Goal: Communication & Community: Ask a question

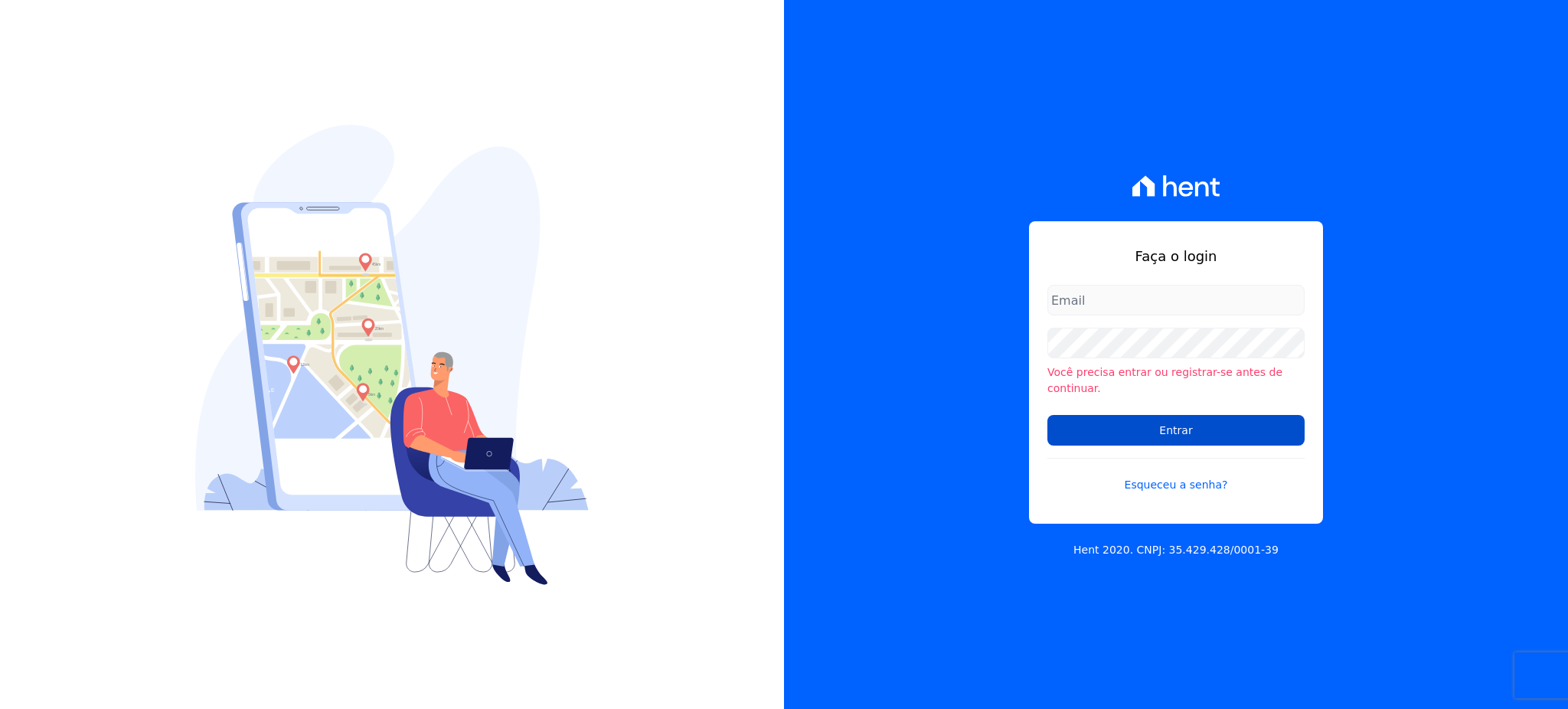
click at [1158, 423] on input "Entrar" at bounding box center [1176, 430] width 257 height 31
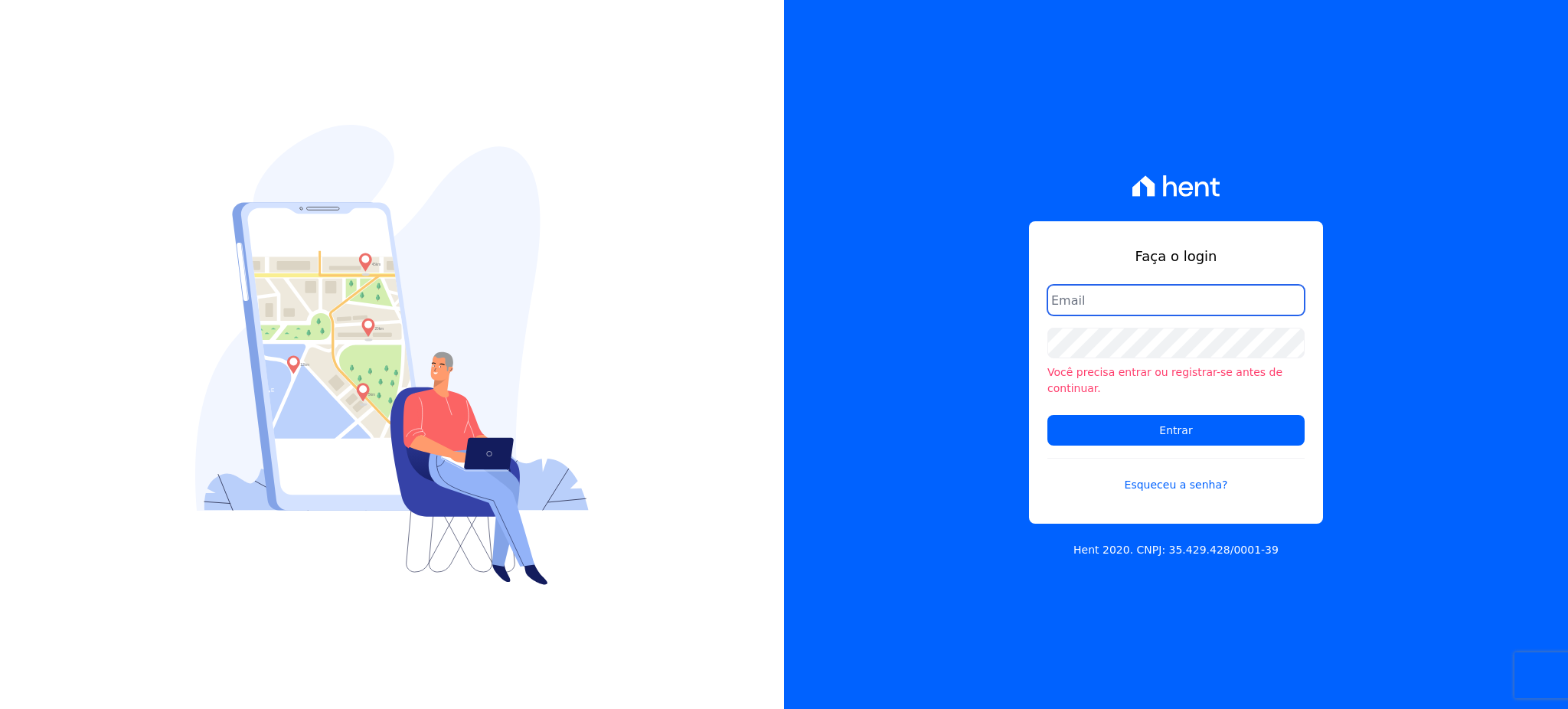
click at [1110, 306] on input "email" at bounding box center [1176, 300] width 257 height 31
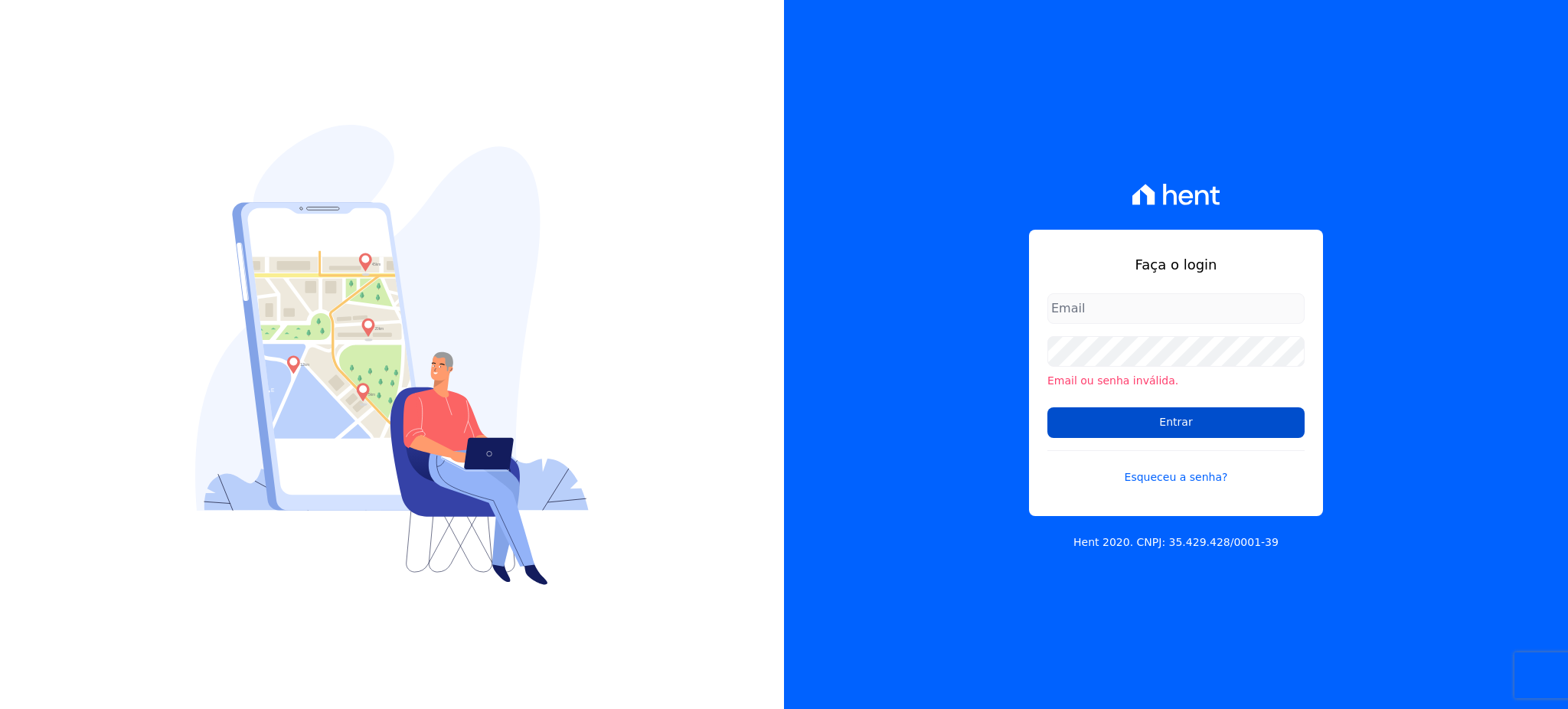
type input "[EMAIL_ADDRESS][DOMAIN_NAME]"
click at [1104, 424] on input "Entrar" at bounding box center [1176, 423] width 257 height 31
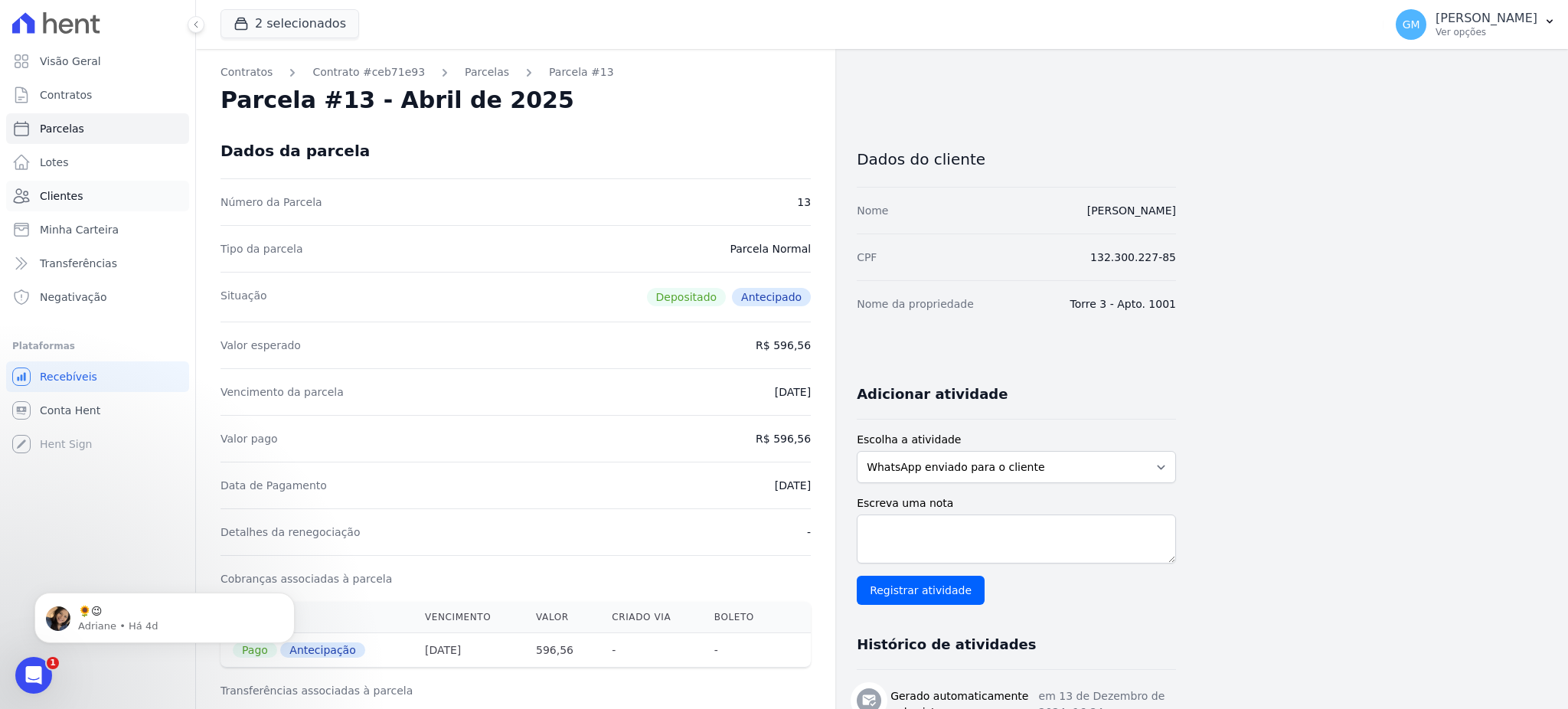
click at [72, 200] on span "Clientes" at bounding box center [61, 196] width 43 height 15
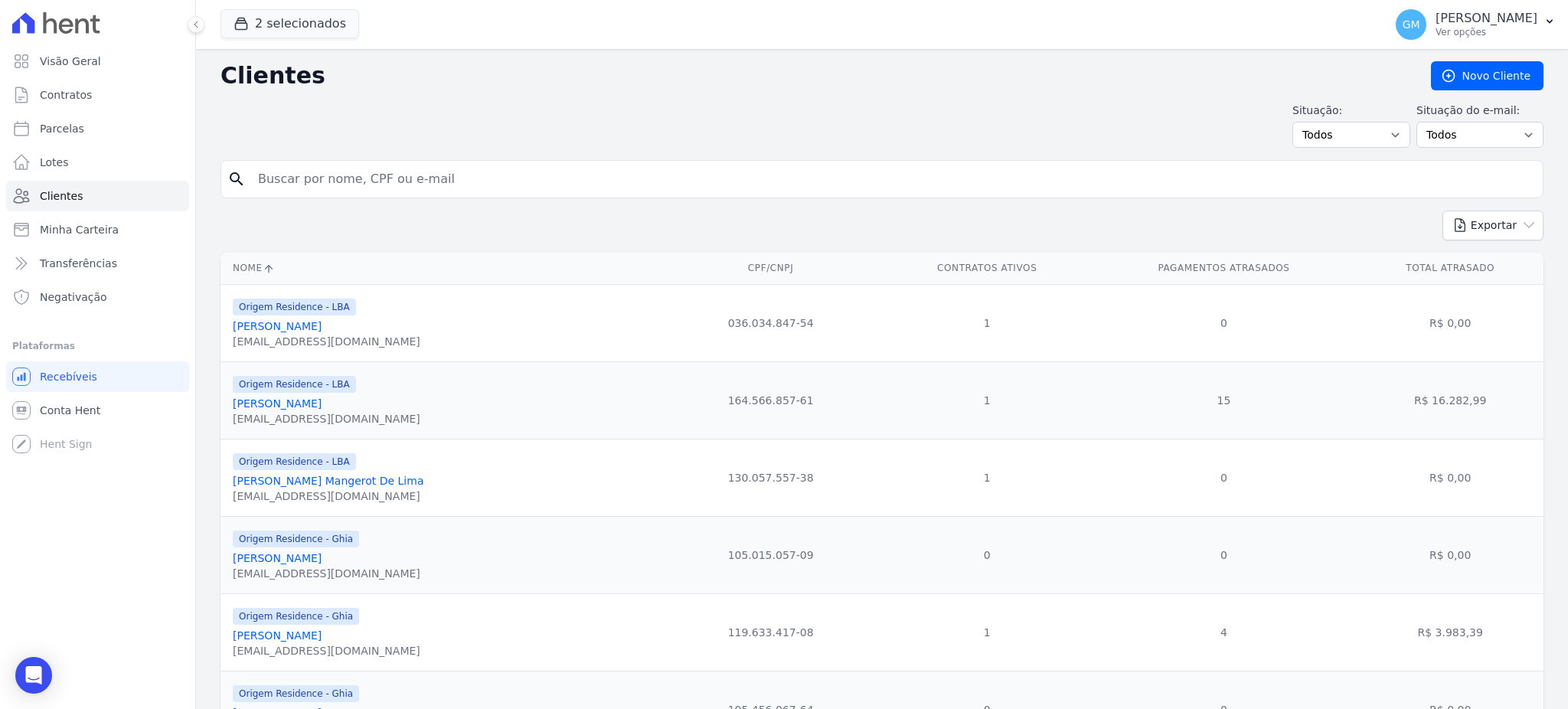
click at [409, 179] on input "search" at bounding box center [893, 179] width 1288 height 31
click at [491, 200] on form "search" at bounding box center [882, 185] width 1323 height 50
click at [496, 177] on input "search" at bounding box center [893, 179] width 1288 height 31
click at [441, 164] on input "search" at bounding box center [893, 179] width 1288 height 31
type input "[PERSON_NAME]"
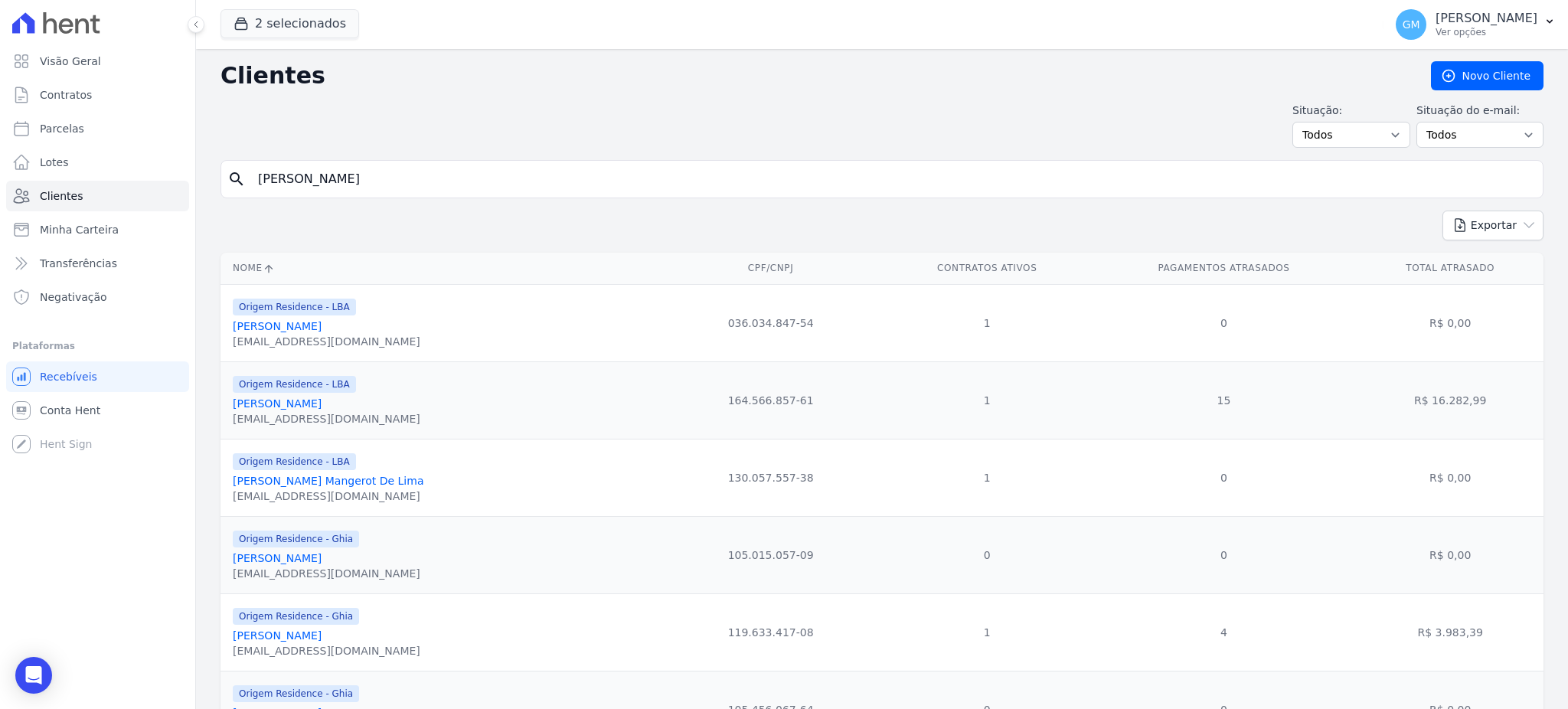
drag, startPoint x: 366, startPoint y: 173, endPoint x: 242, endPoint y: 179, distance: 124.1
click at [242, 179] on div "search [PERSON_NAME]" at bounding box center [882, 179] width 1323 height 39
click at [242, 23] on icon "button" at bounding box center [241, 23] width 15 height 15
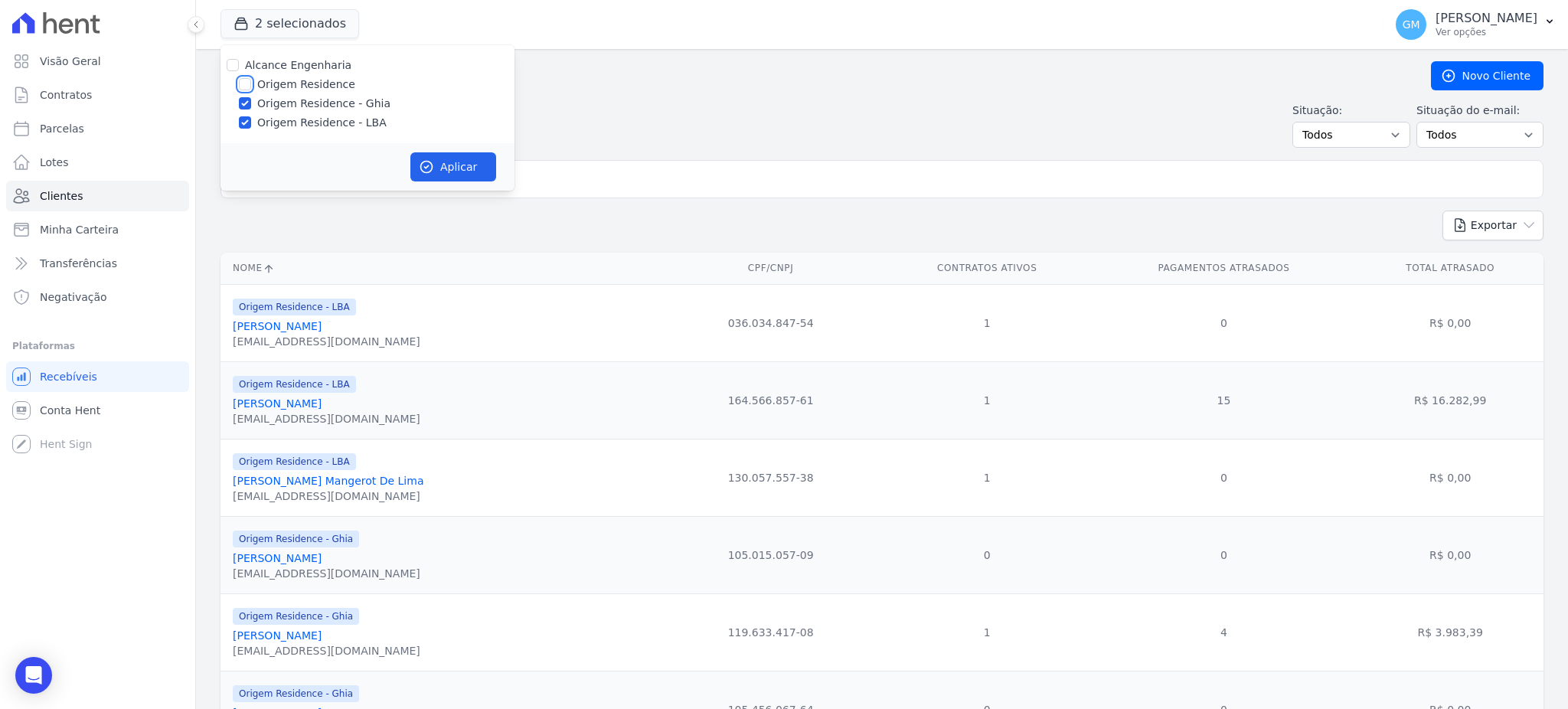
click at [247, 86] on input "Origem Residence" at bounding box center [245, 84] width 13 height 13
checkbox input "true"
click at [430, 172] on icon "button" at bounding box center [426, 166] width 15 height 15
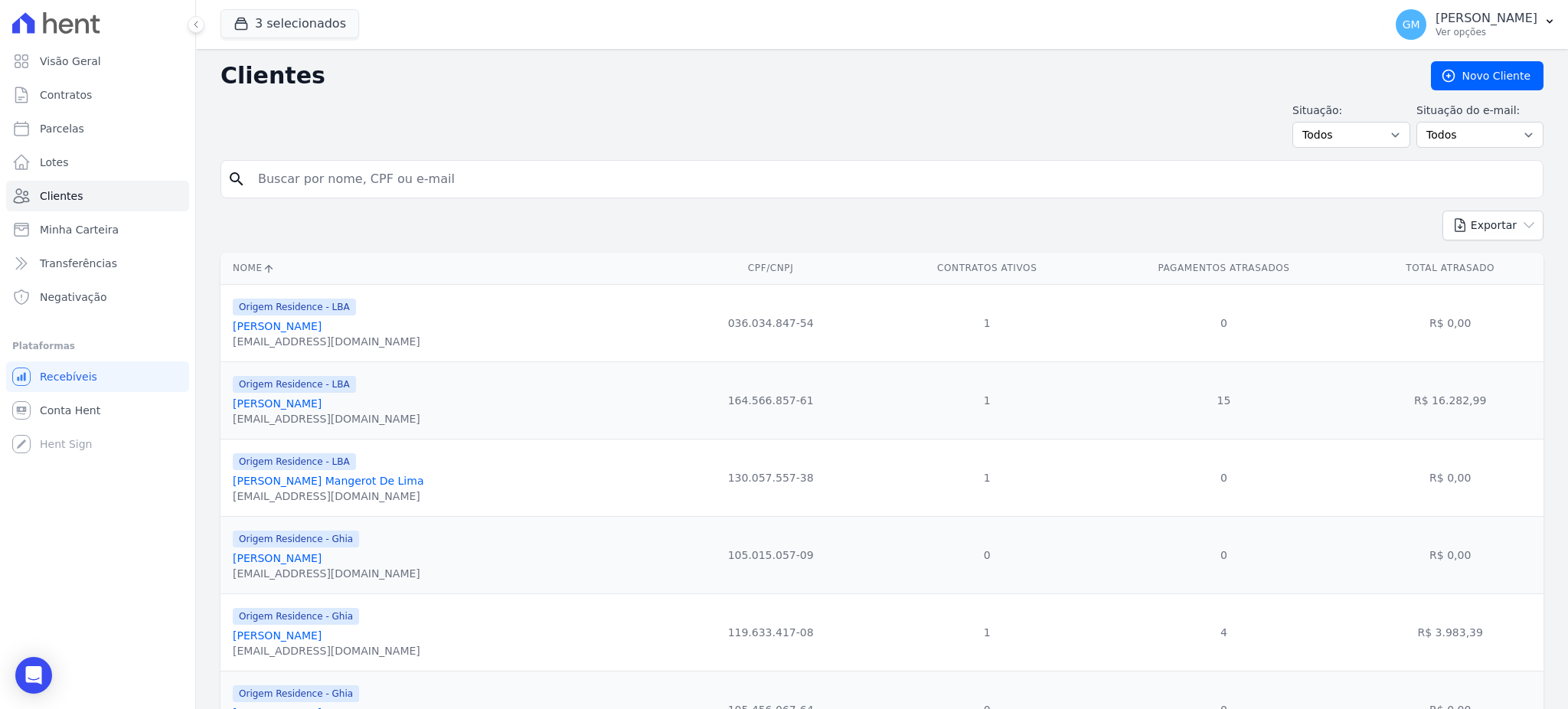
click at [474, 188] on input "search" at bounding box center [893, 179] width 1288 height 31
paste input "[PERSON_NAME]"
type input "[PERSON_NAME]"
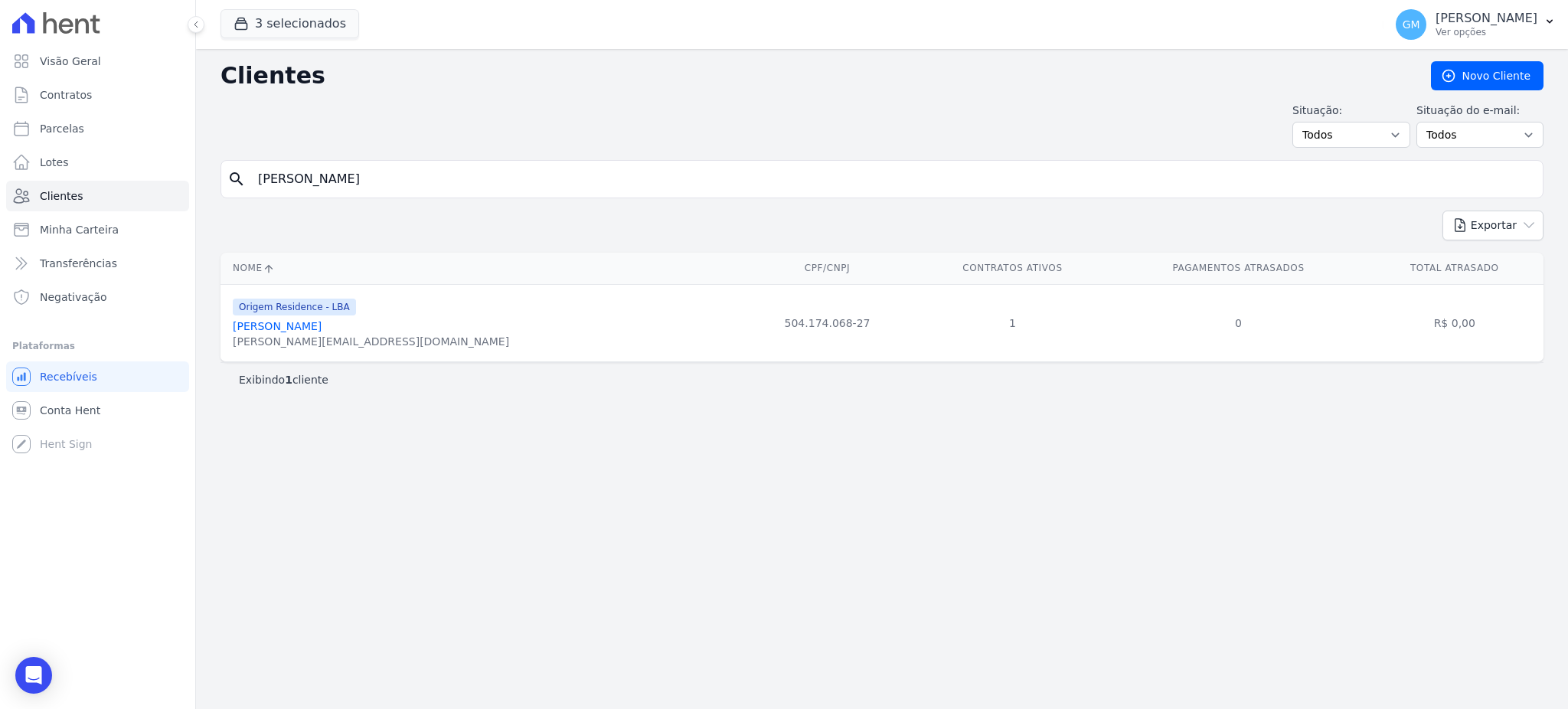
click at [280, 323] on link "[PERSON_NAME]" at bounding box center [277, 326] width 89 height 13
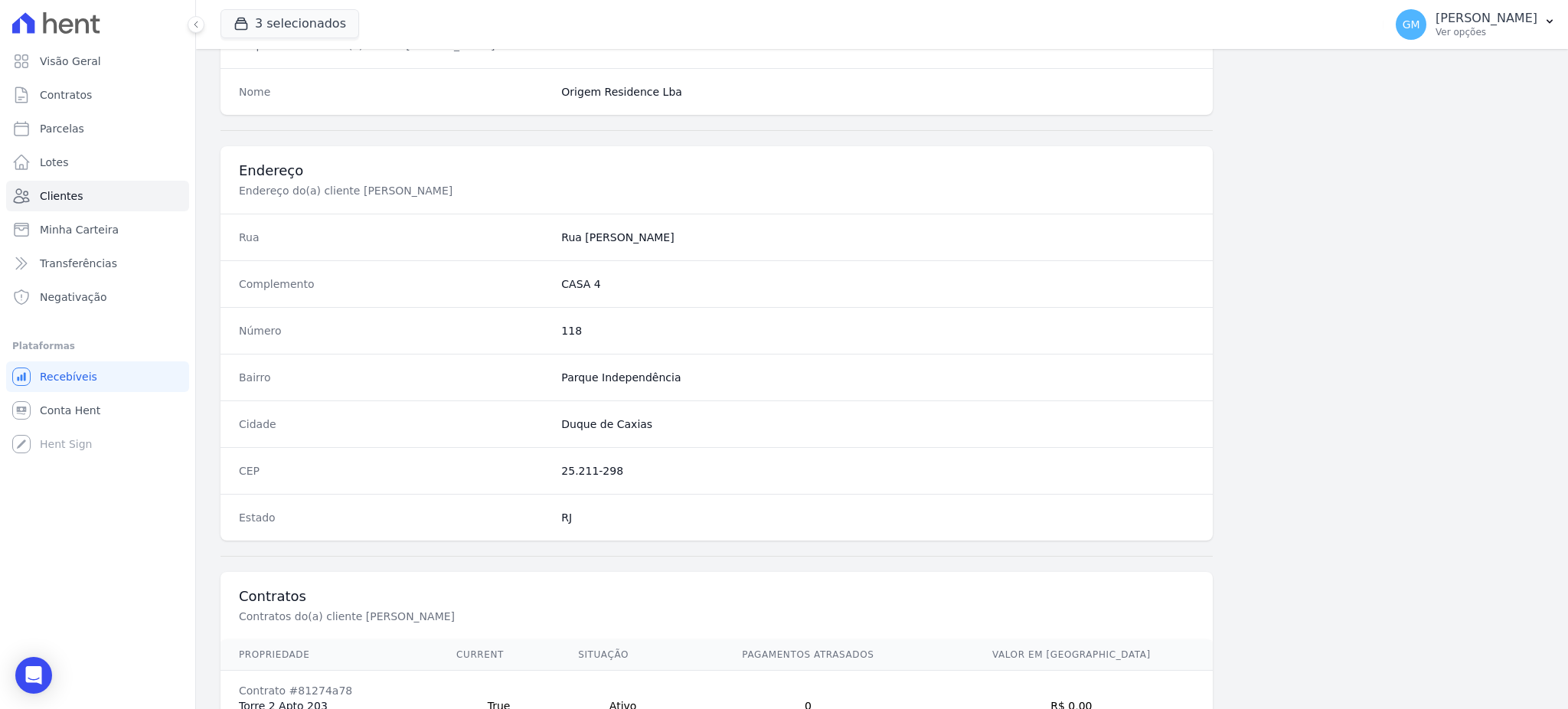
scroll to position [724, 0]
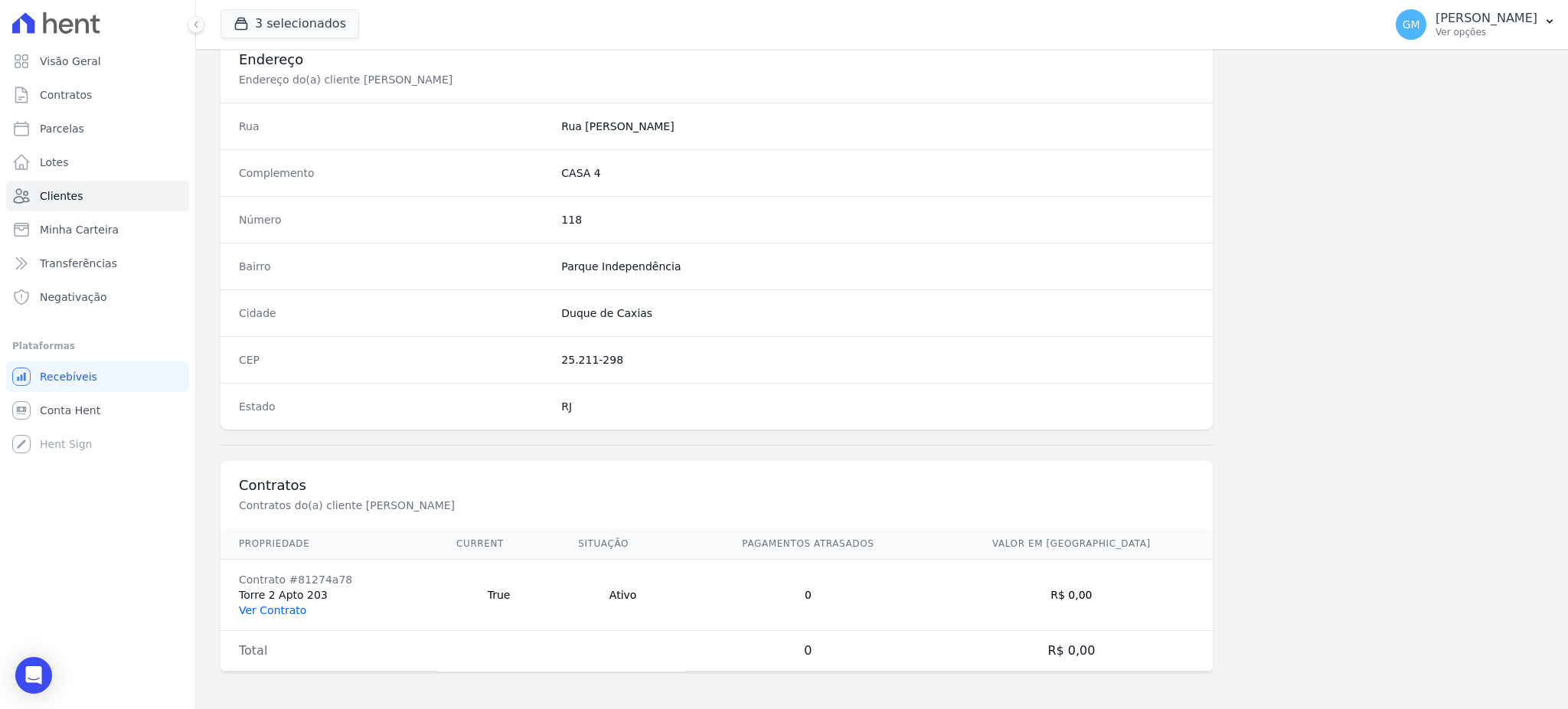
click at [288, 605] on link "Ver Contrato" at bounding box center [272, 611] width 67 height 13
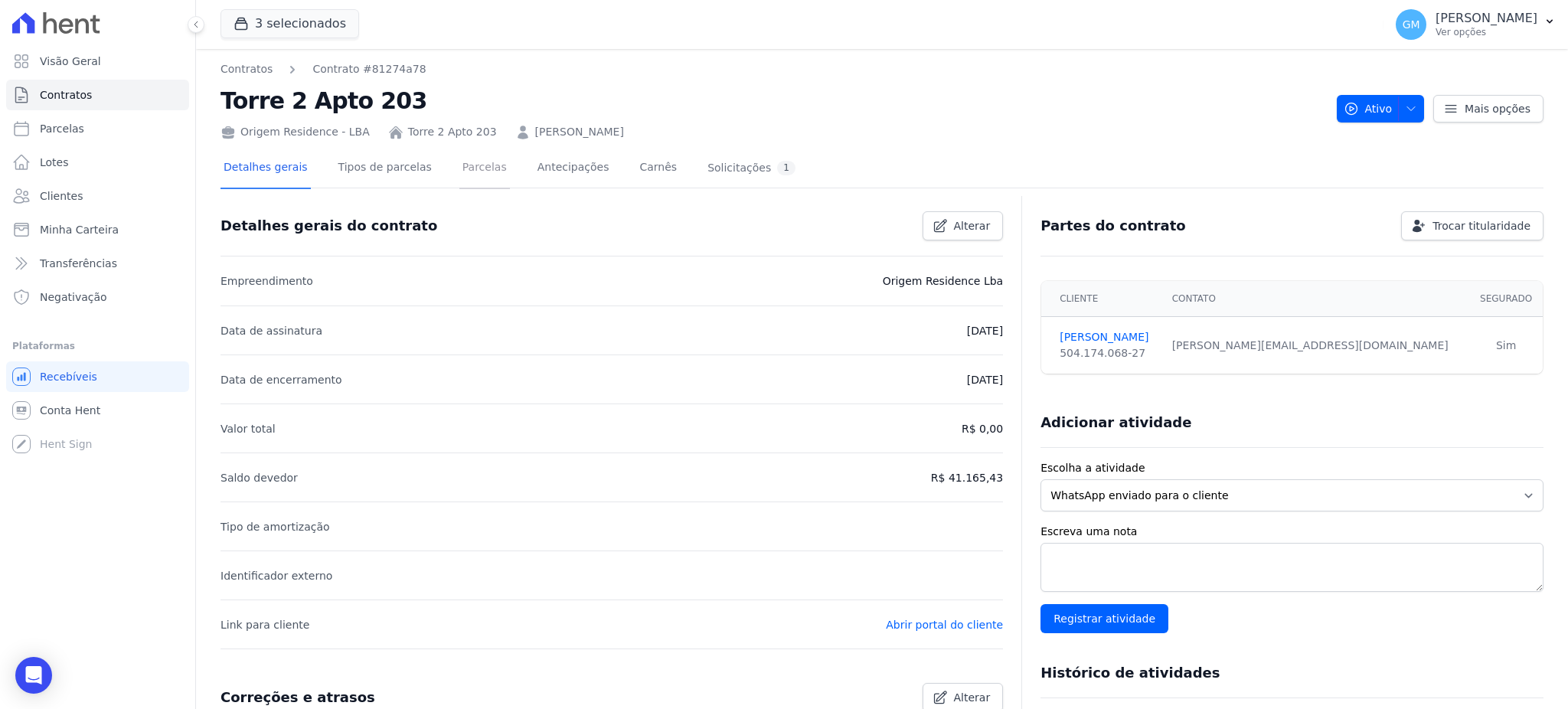
click at [472, 169] on link "Parcelas" at bounding box center [484, 168] width 50 height 40
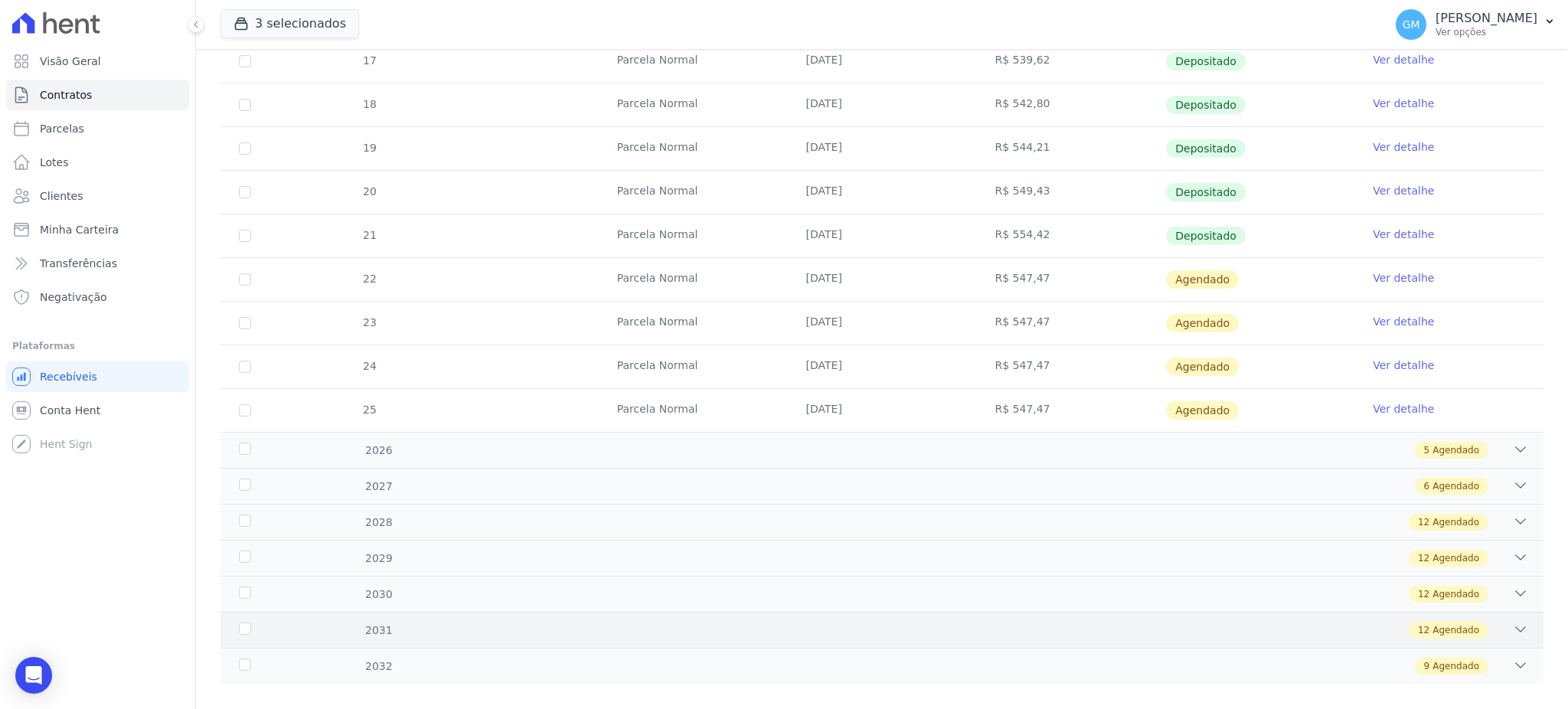
scroll to position [550, 0]
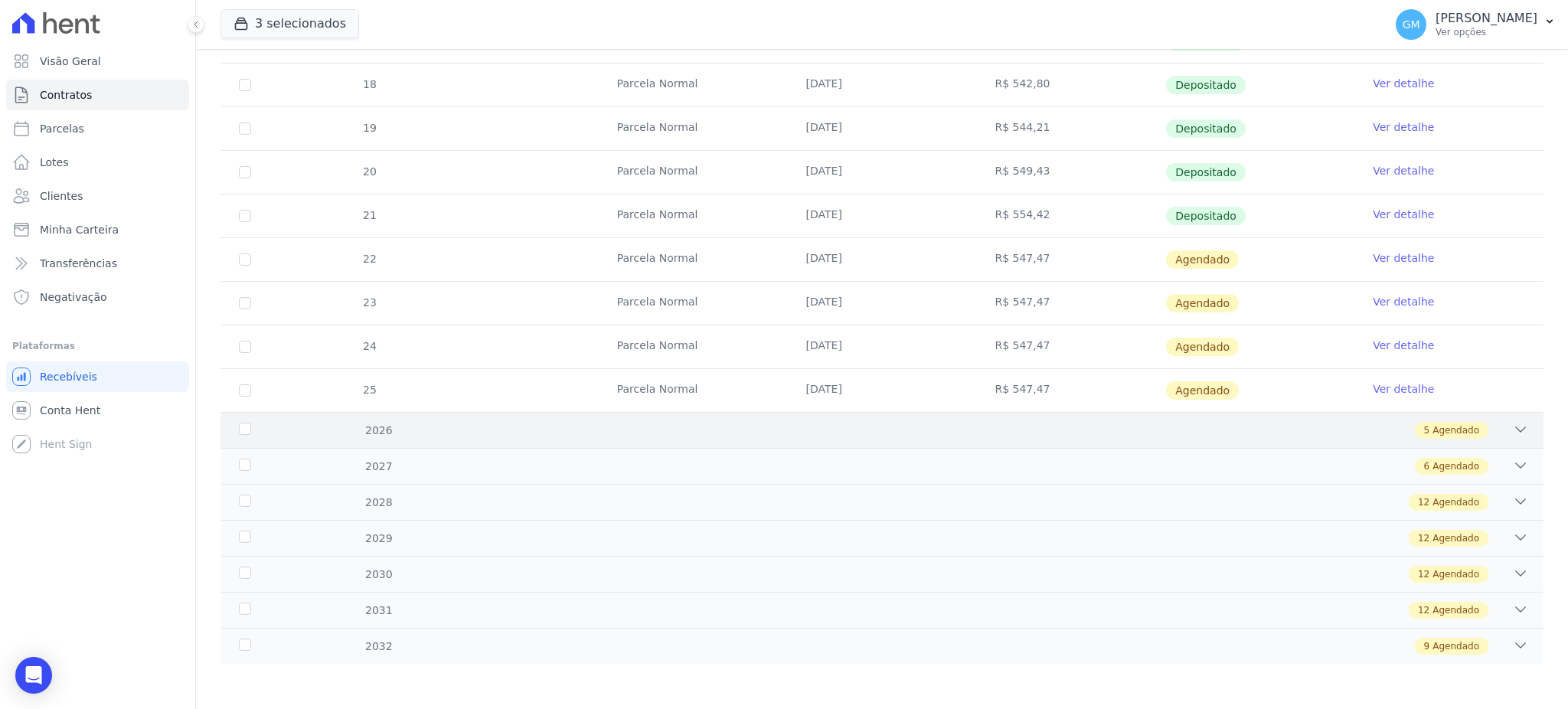
click at [1460, 427] on span "Agendado" at bounding box center [1456, 430] width 47 height 13
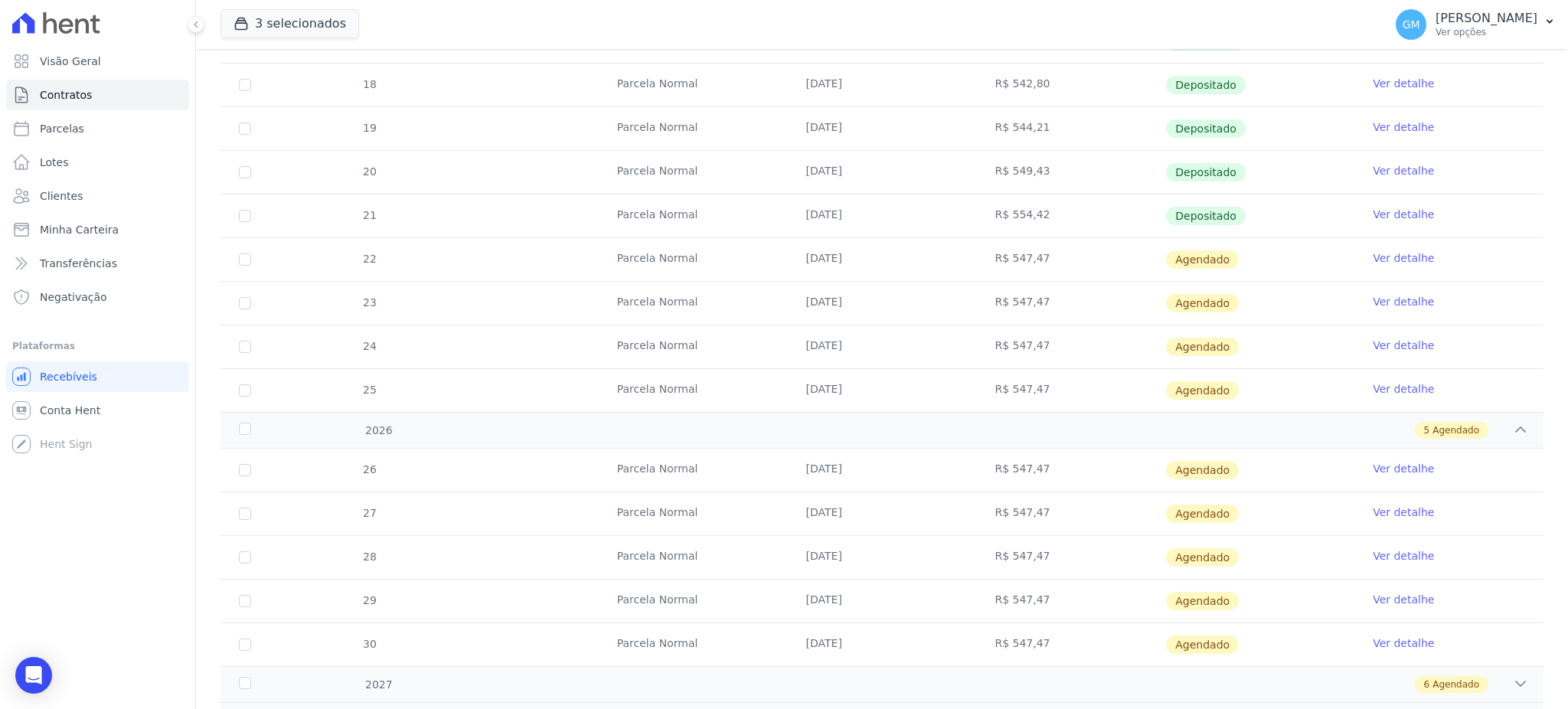
scroll to position [768, 0]
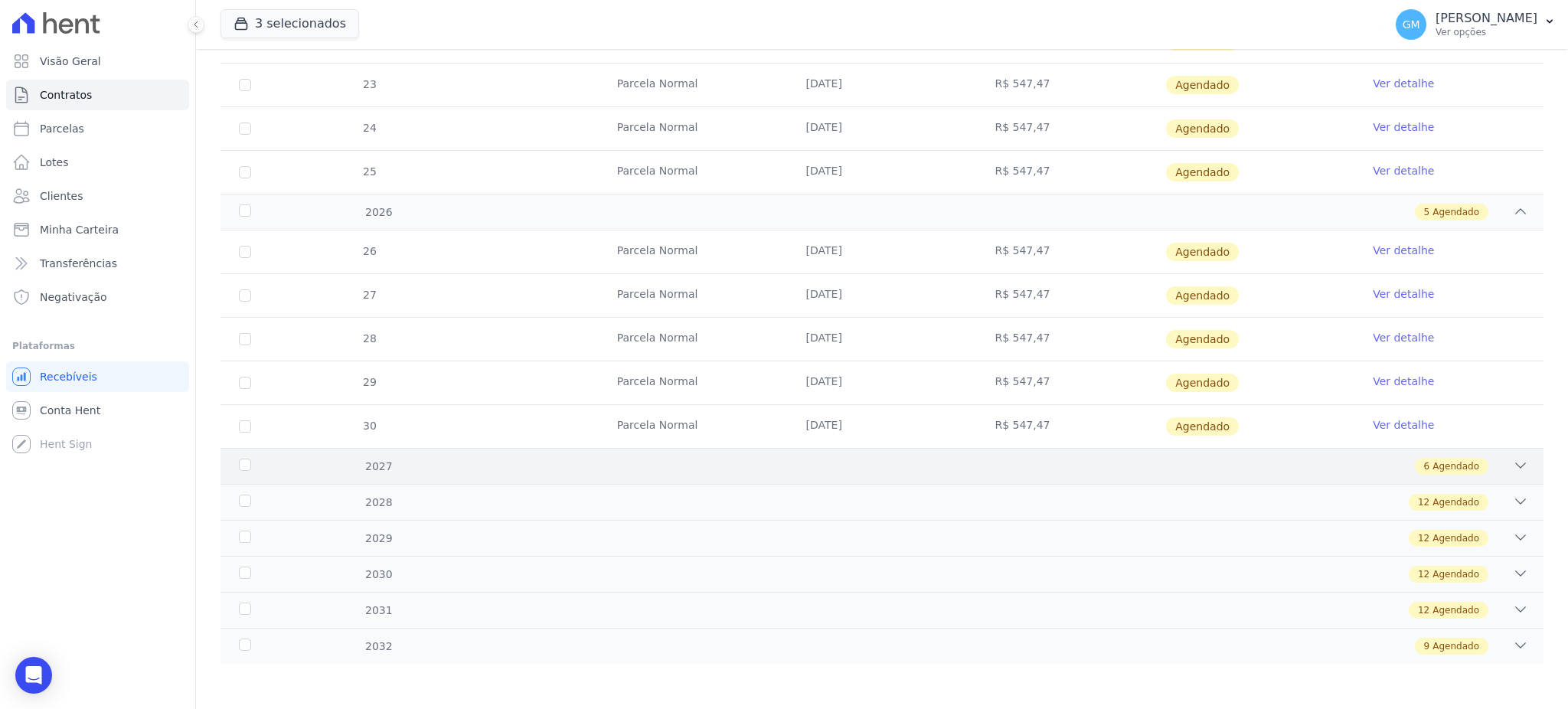
click at [1446, 477] on div "2027 6 Agendado" at bounding box center [882, 466] width 1323 height 36
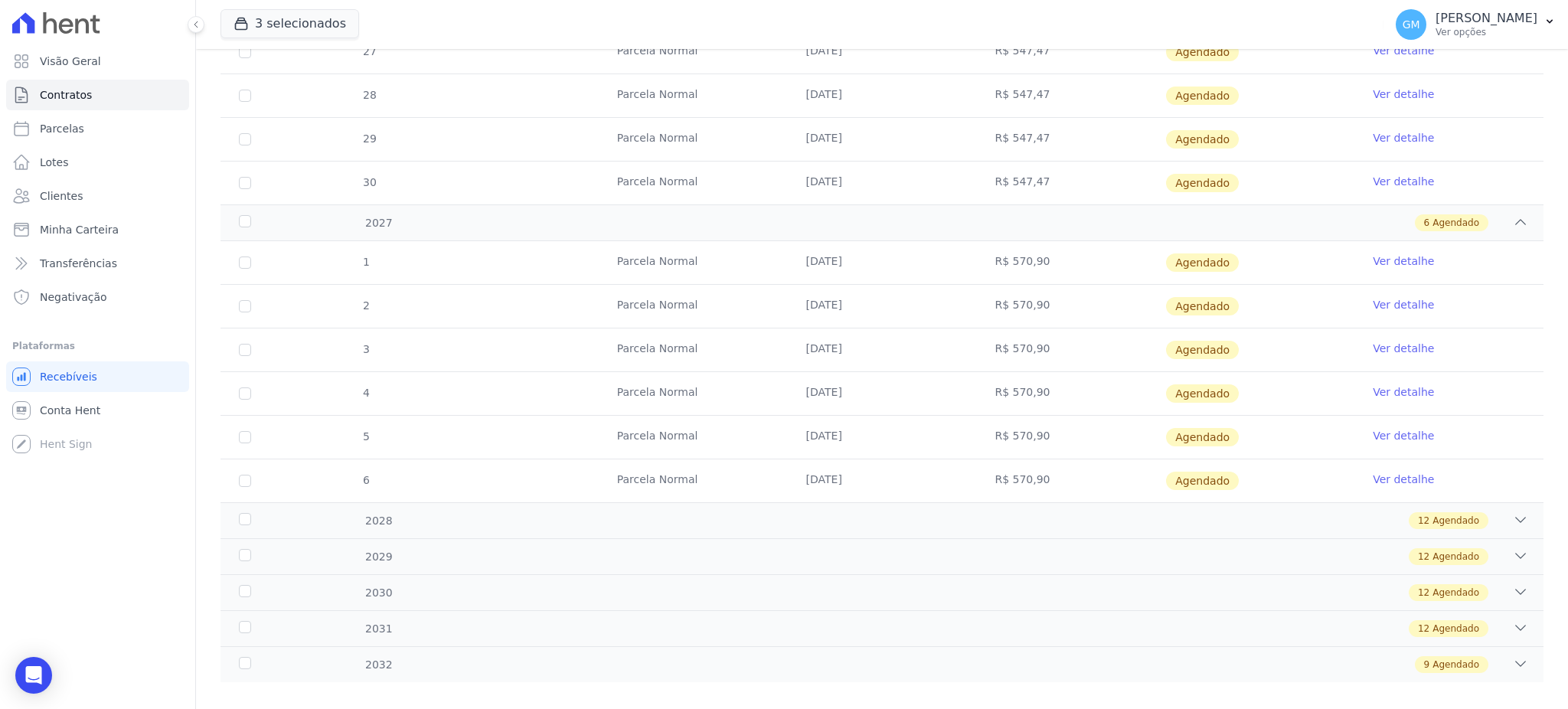
scroll to position [1031, 0]
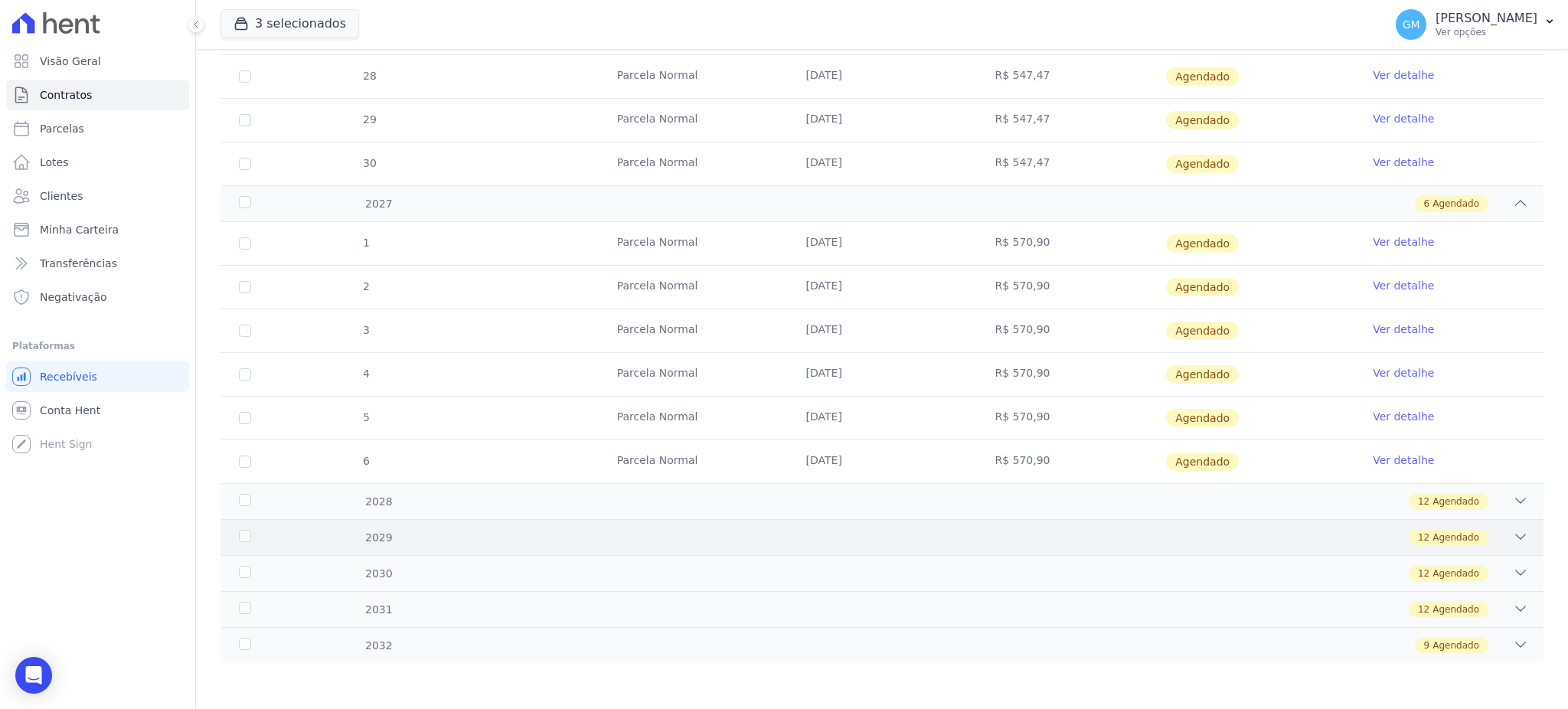
click at [1432, 532] on span "Agendado" at bounding box center [1456, 537] width 47 height 13
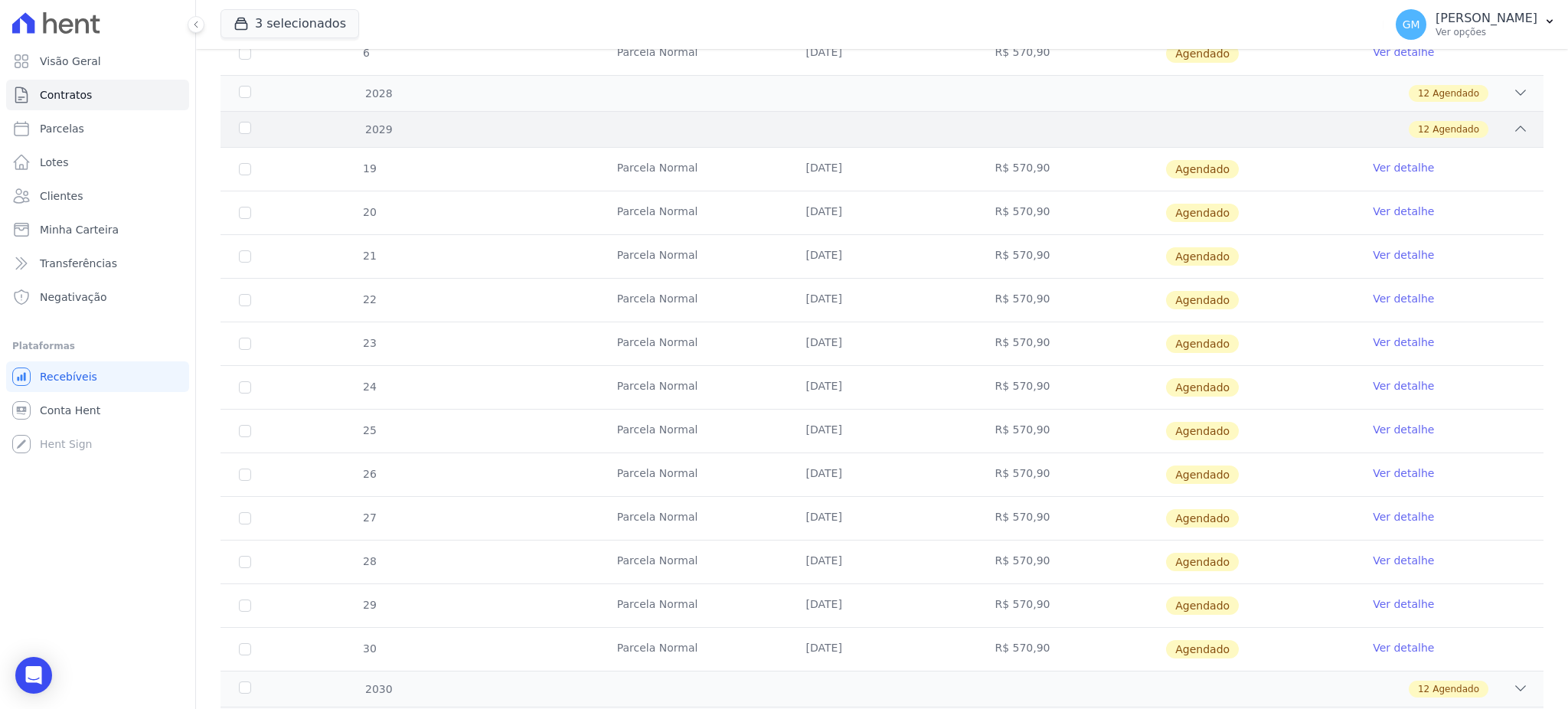
scroll to position [1555, 0]
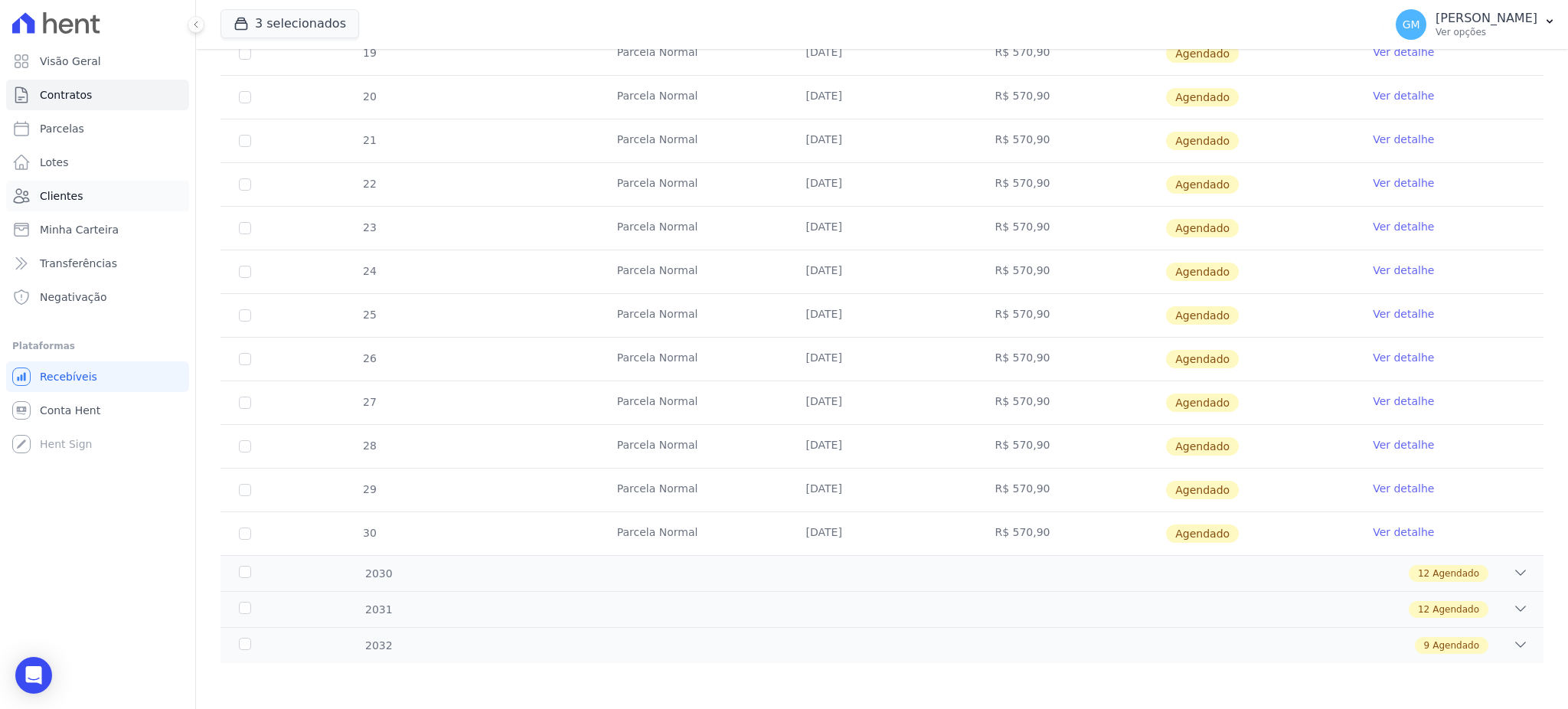
click at [86, 191] on link "Clientes" at bounding box center [98, 196] width 183 height 31
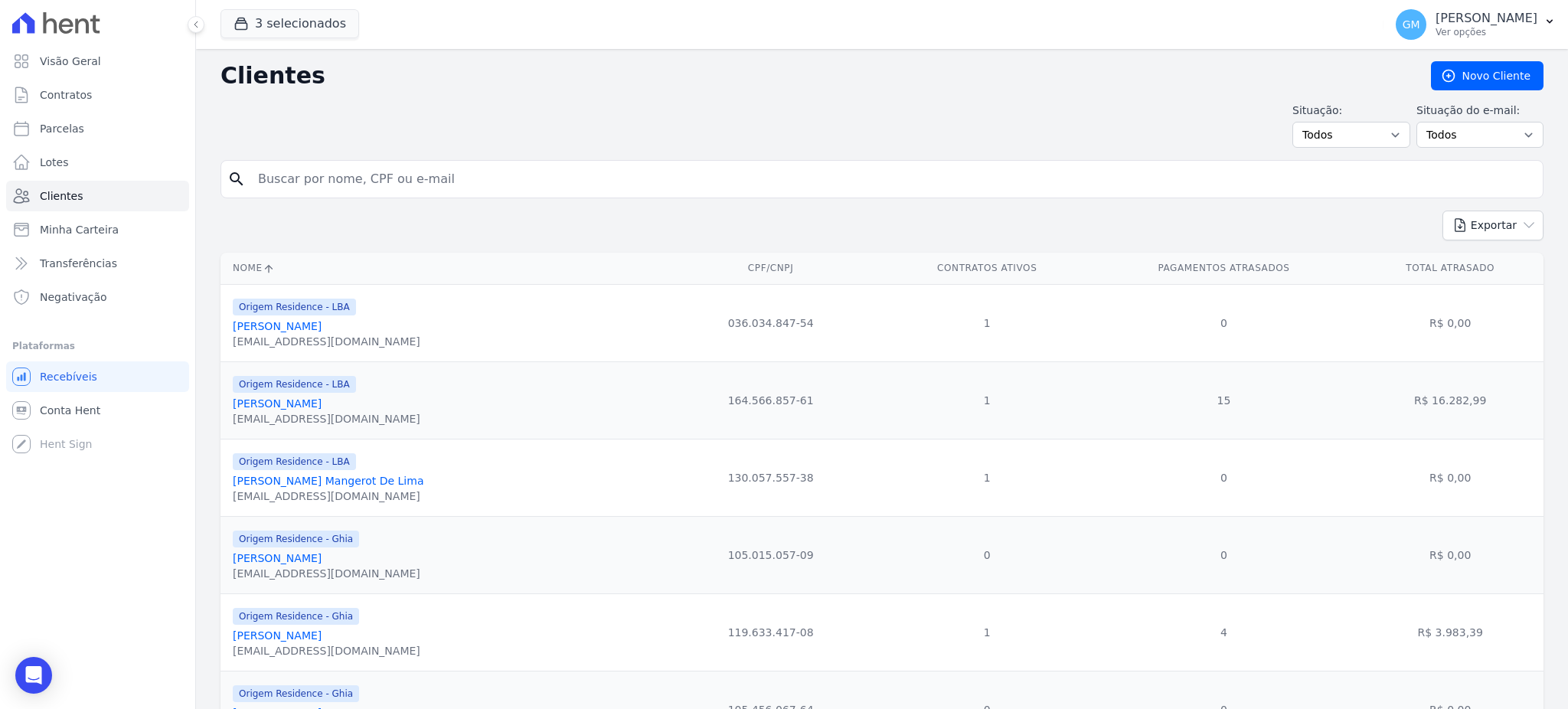
click at [296, 179] on input "search" at bounding box center [893, 179] width 1288 height 31
type input "[PERSON_NAME]"
drag, startPoint x: 393, startPoint y: 173, endPoint x: 233, endPoint y: 176, distance: 160.0
click at [233, 176] on div "search [PERSON_NAME]" at bounding box center [882, 179] width 1323 height 39
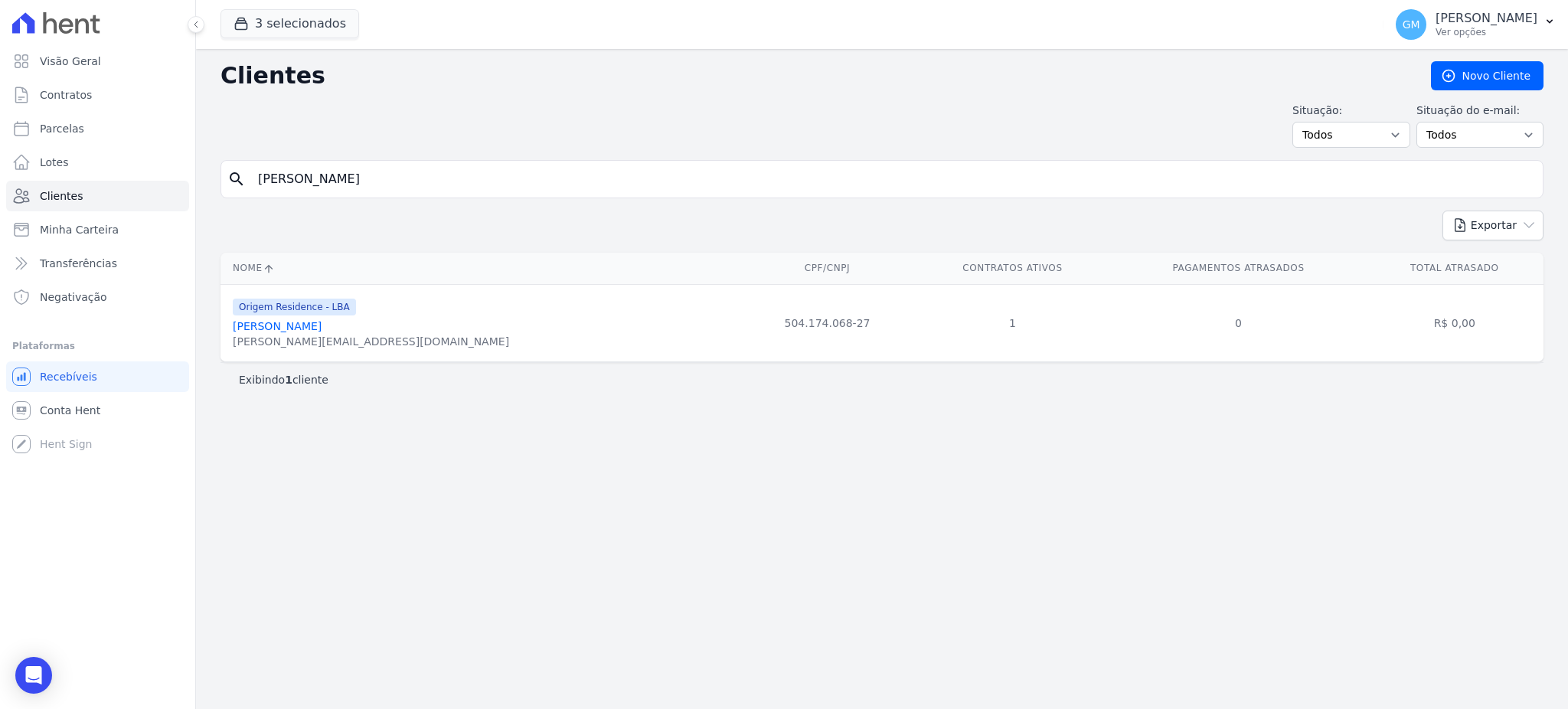
click at [289, 328] on link "[PERSON_NAME]" at bounding box center [277, 326] width 89 height 13
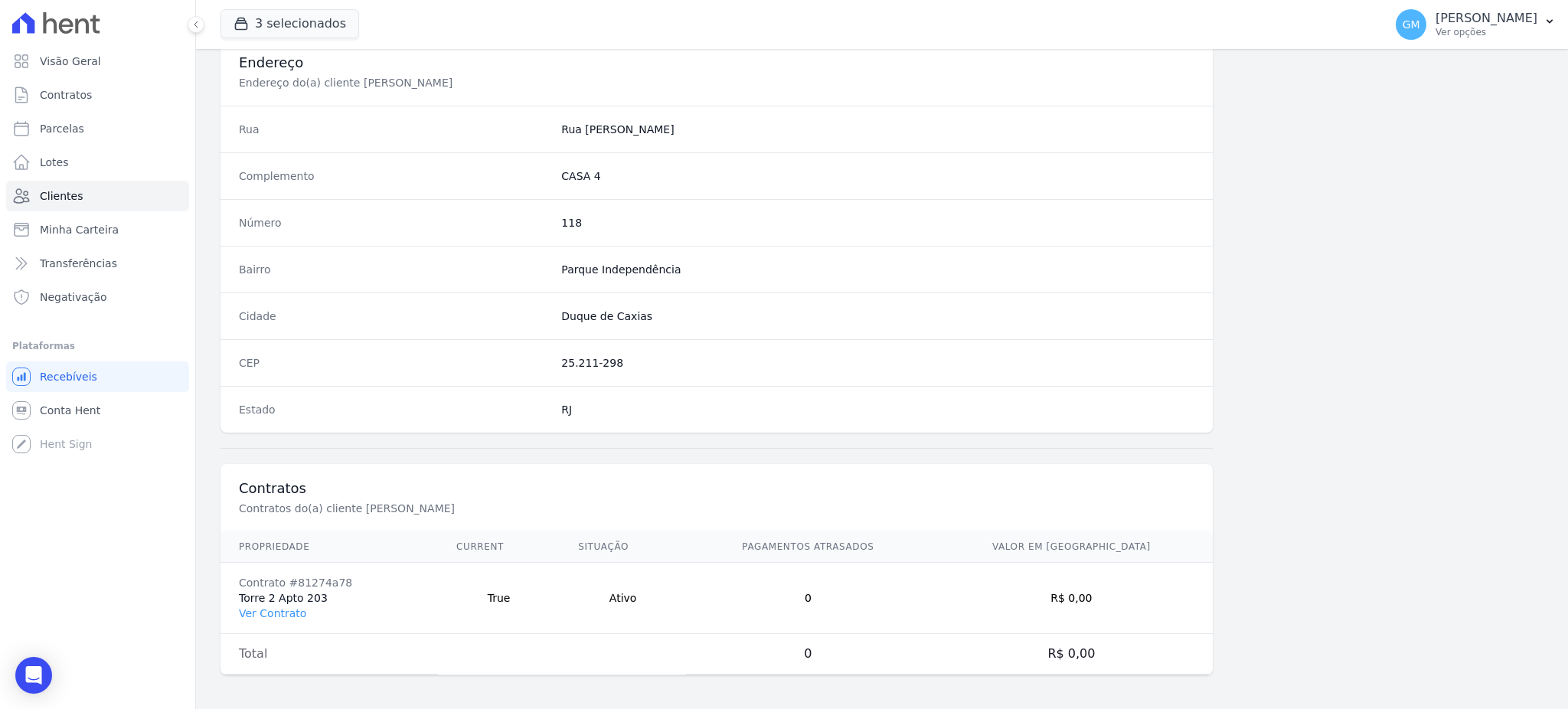
scroll to position [724, 0]
click at [294, 610] on link "Ver Contrato" at bounding box center [272, 611] width 67 height 13
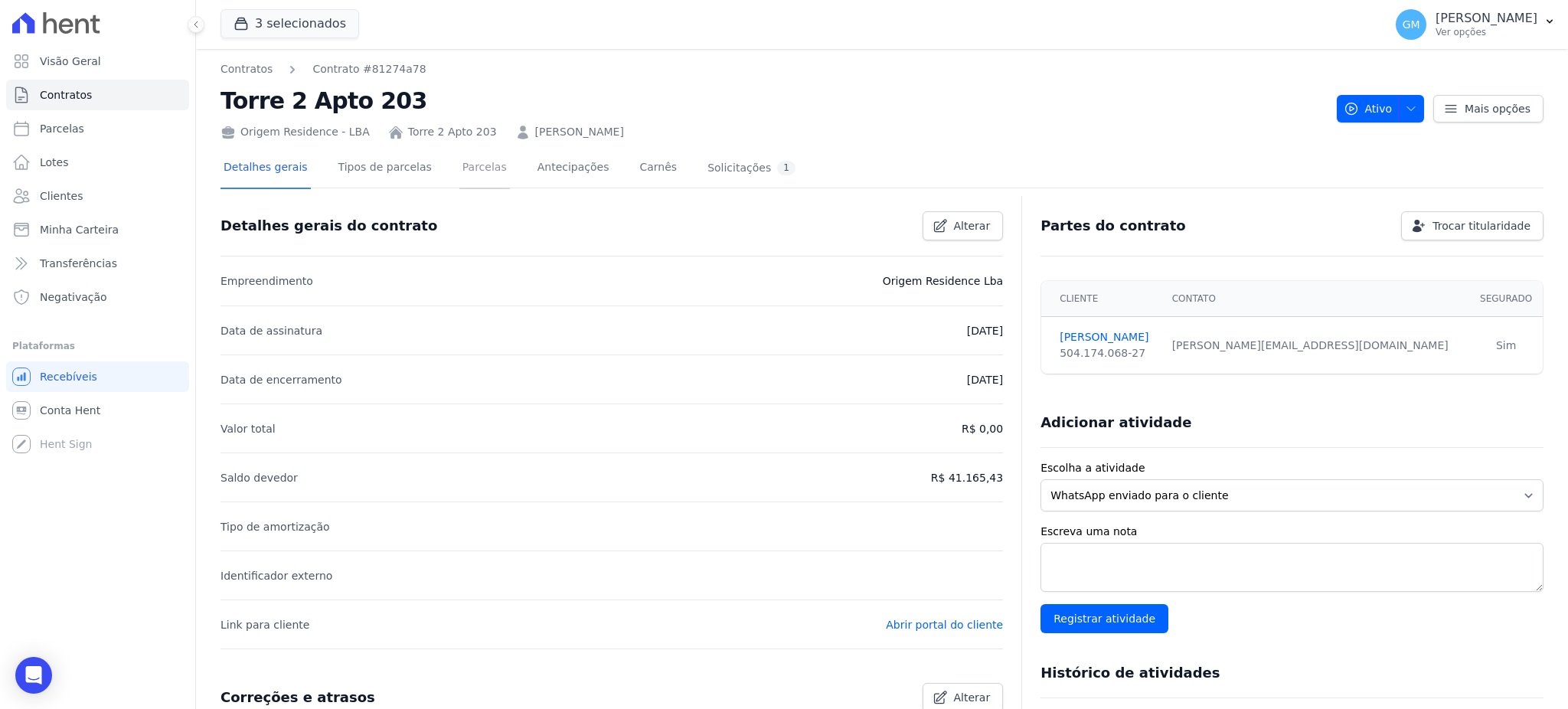
click at [478, 166] on link "Parcelas" at bounding box center [484, 168] width 50 height 40
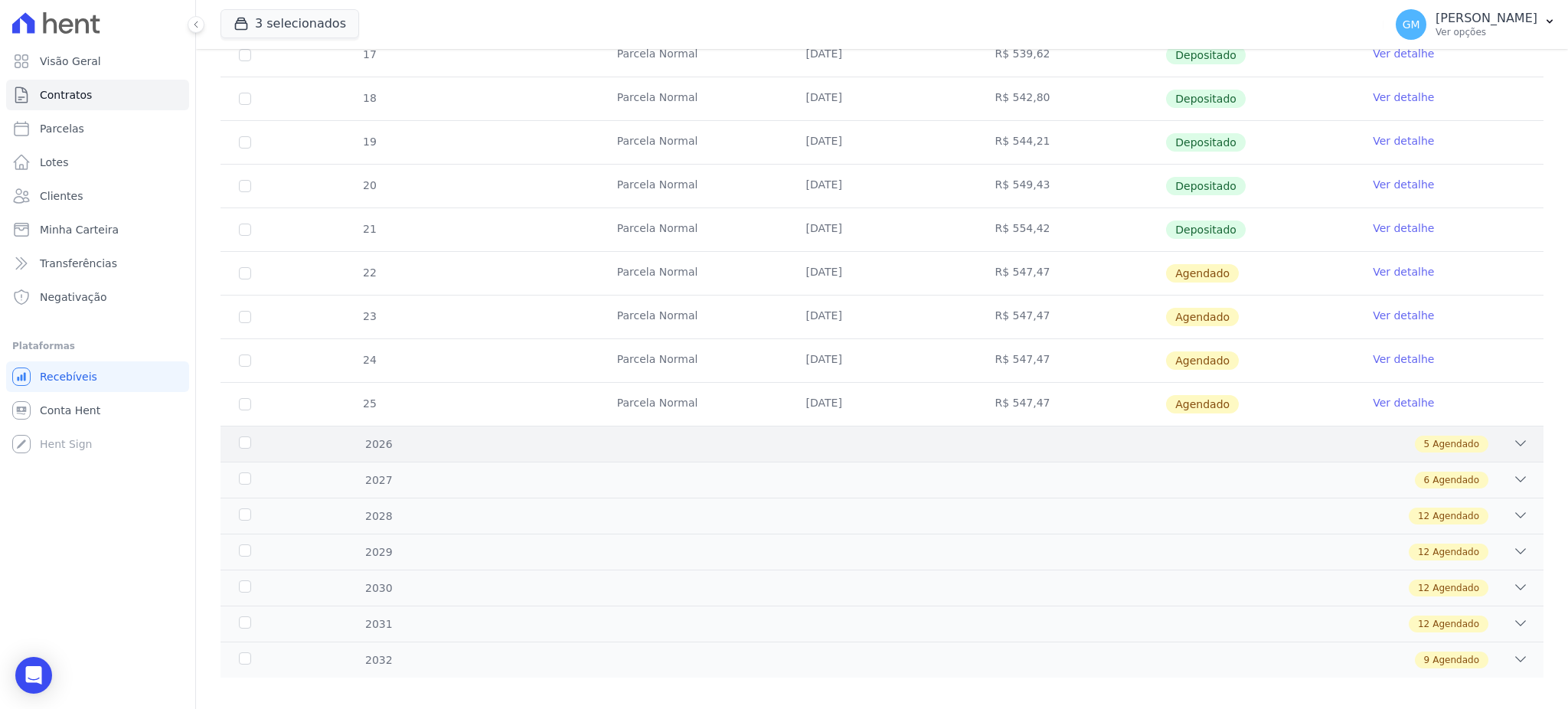
scroll to position [550, 0]
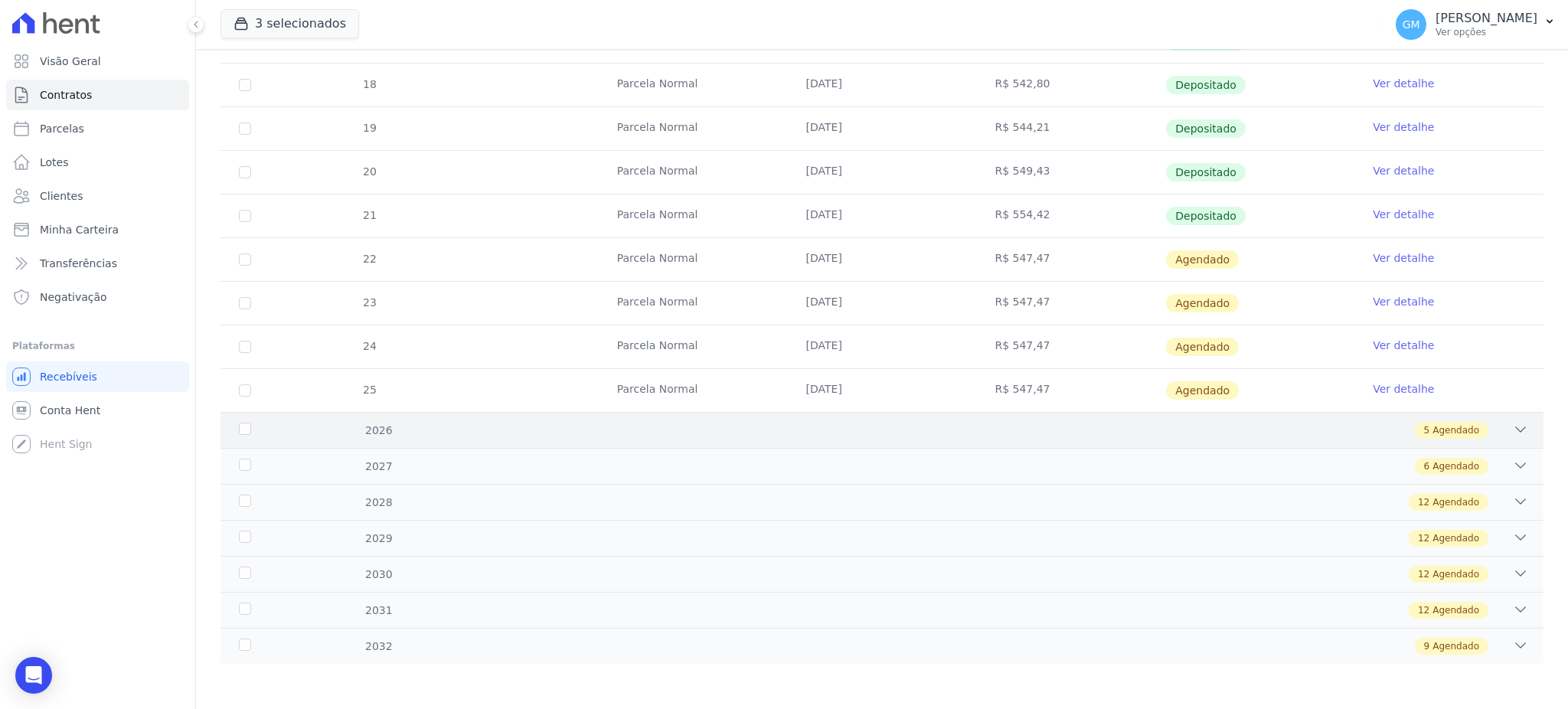
click at [1414, 429] on div "5 Agendado" at bounding box center [1451, 430] width 74 height 17
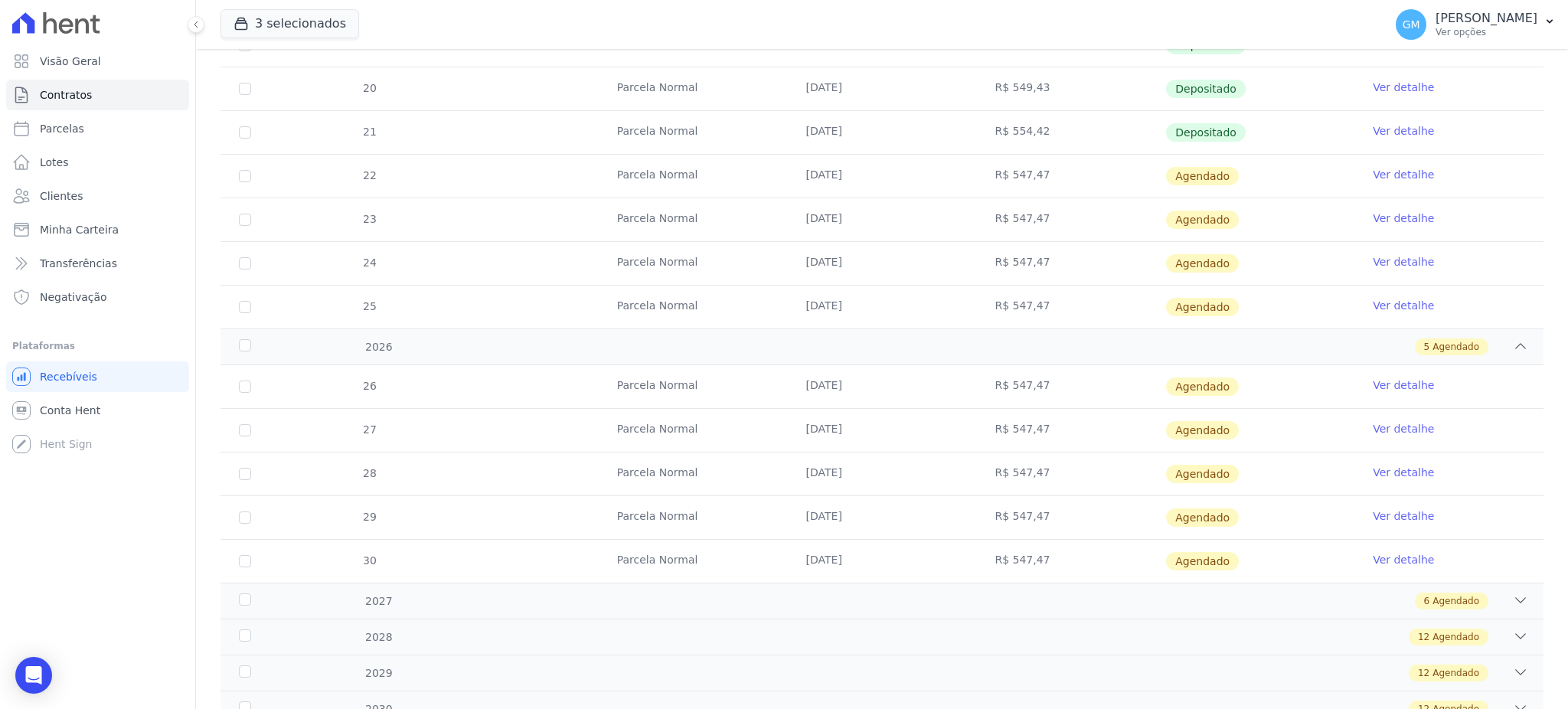
scroll to position [755, 0]
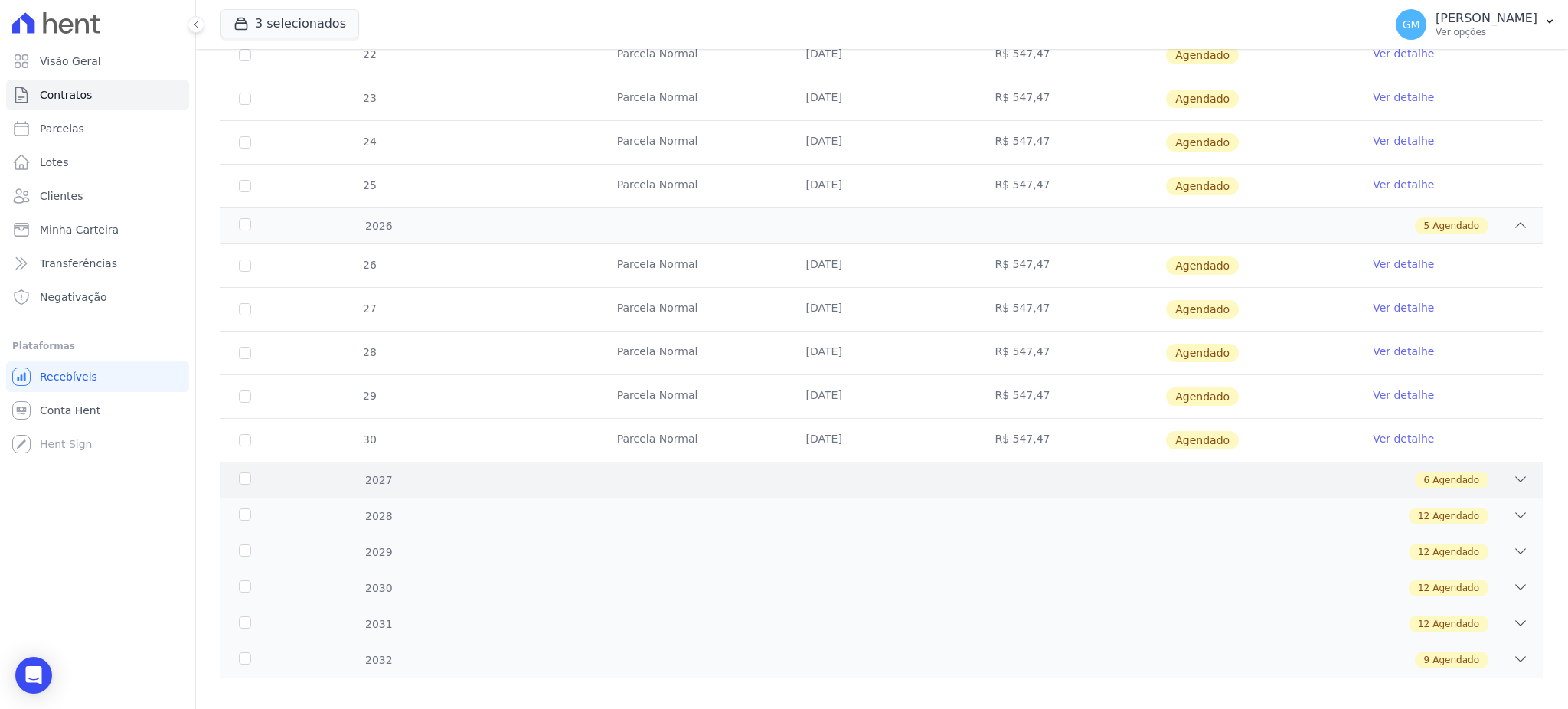
click at [1454, 484] on span "Agendado" at bounding box center [1456, 480] width 47 height 13
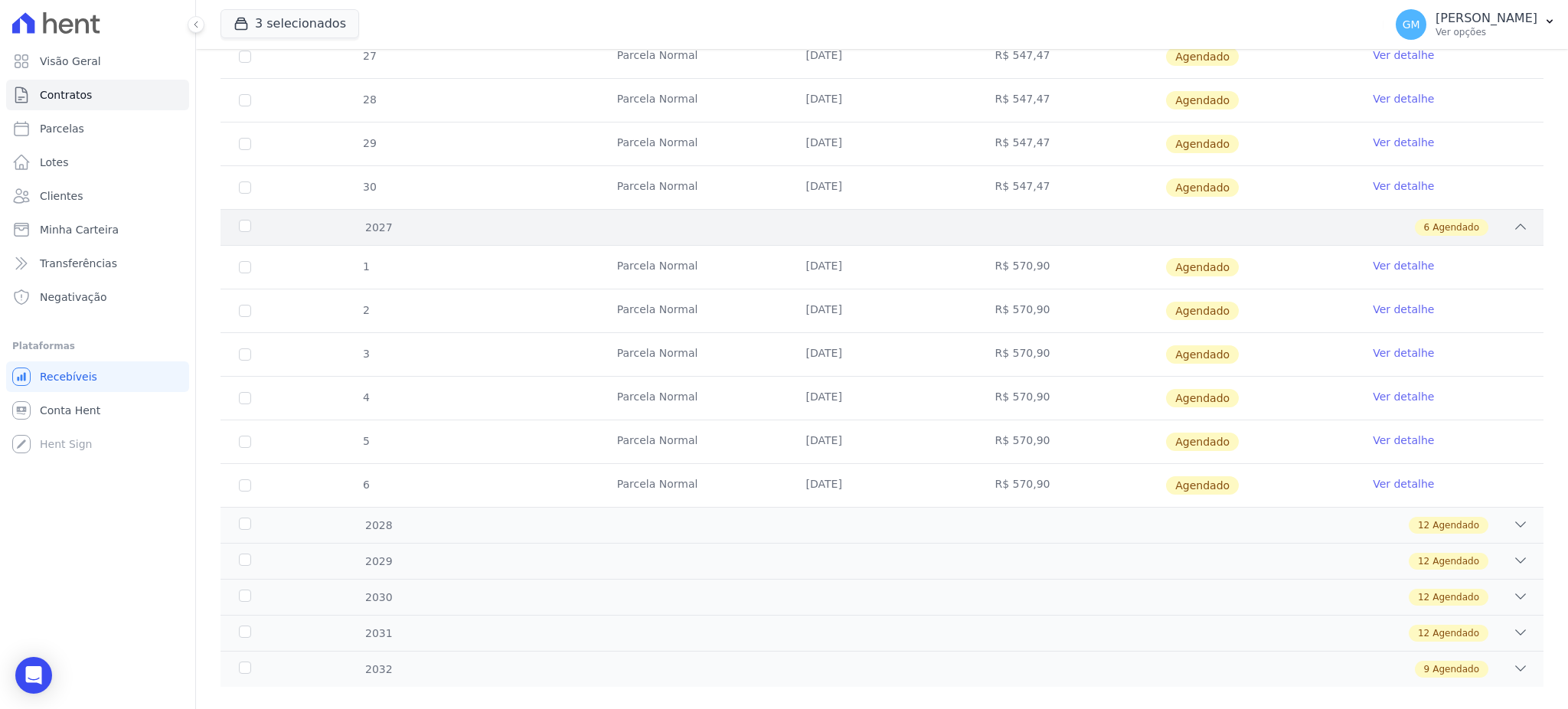
scroll to position [1031, 0]
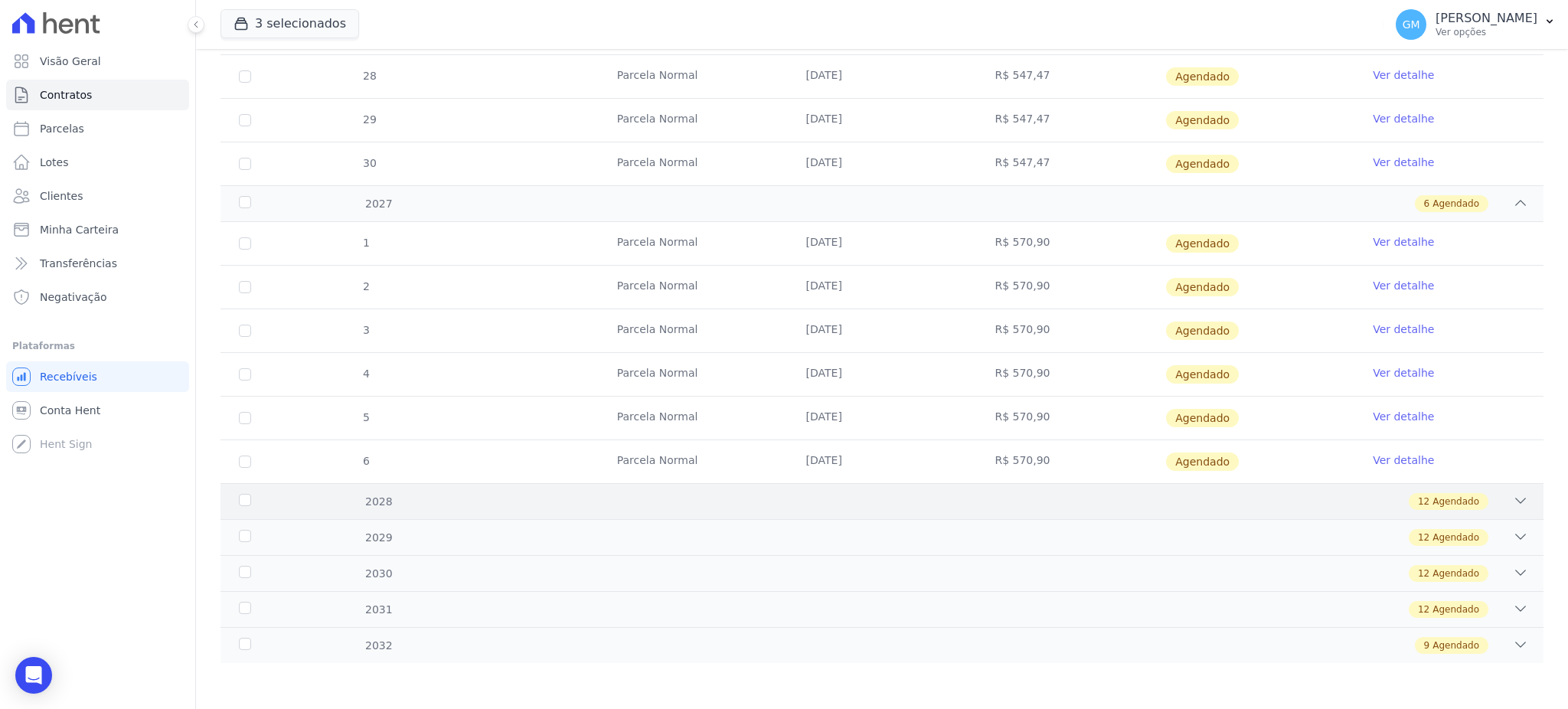
click at [1446, 497] on span "Agendado" at bounding box center [1456, 501] width 47 height 13
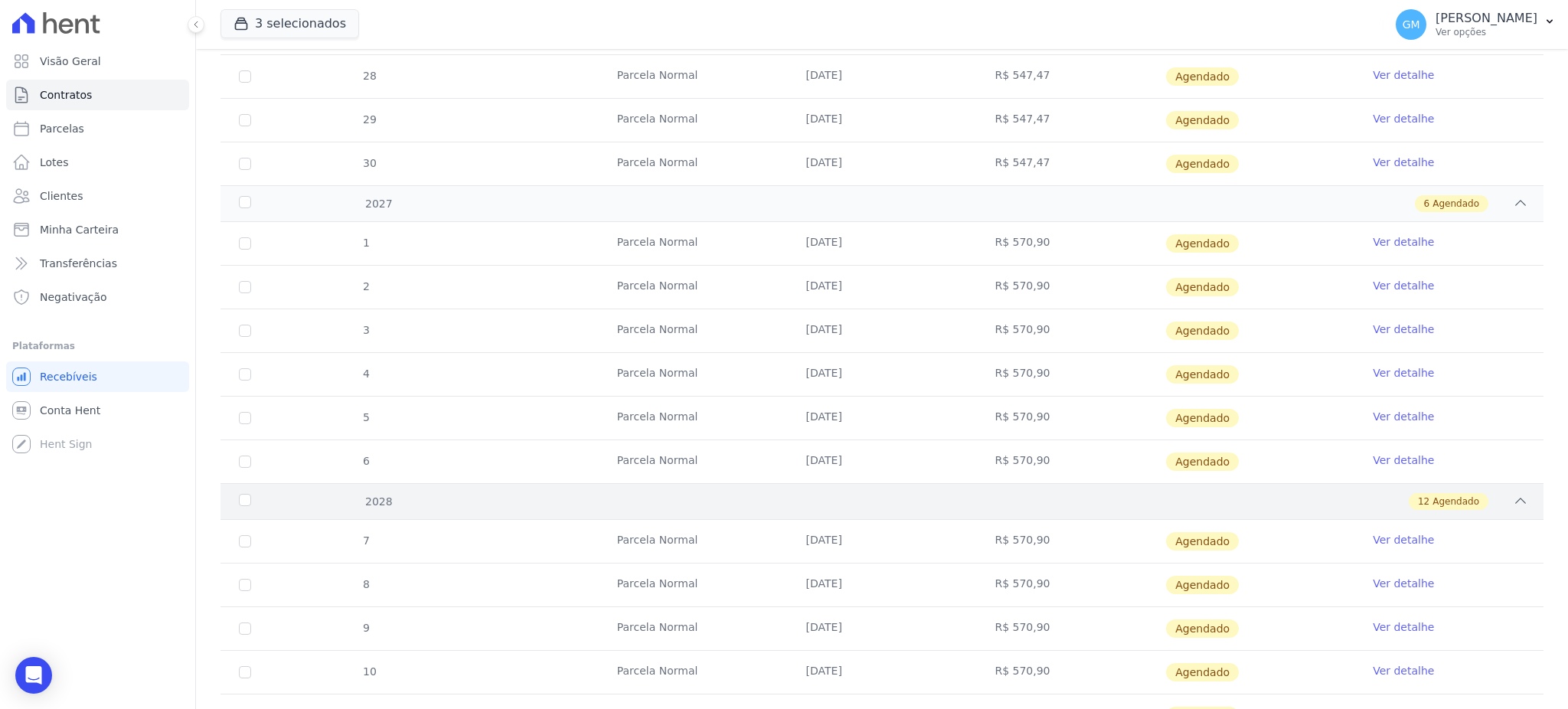
scroll to position [928, 0]
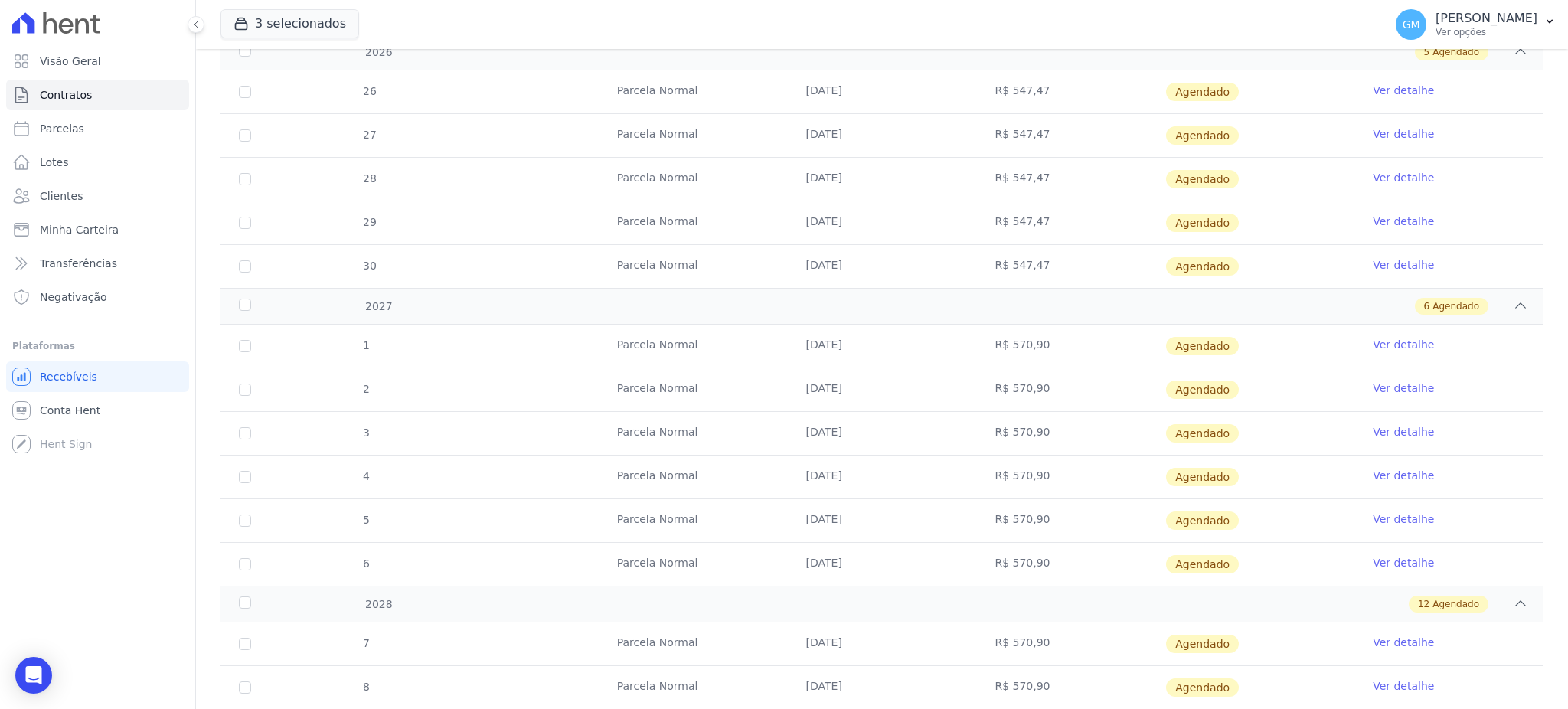
drag, startPoint x: 1041, startPoint y: 350, endPoint x: 1000, endPoint y: 343, distance: 41.6
click at [1000, 343] on td "R$ 570,90" at bounding box center [1070, 346] width 189 height 43
copy td "570,90"
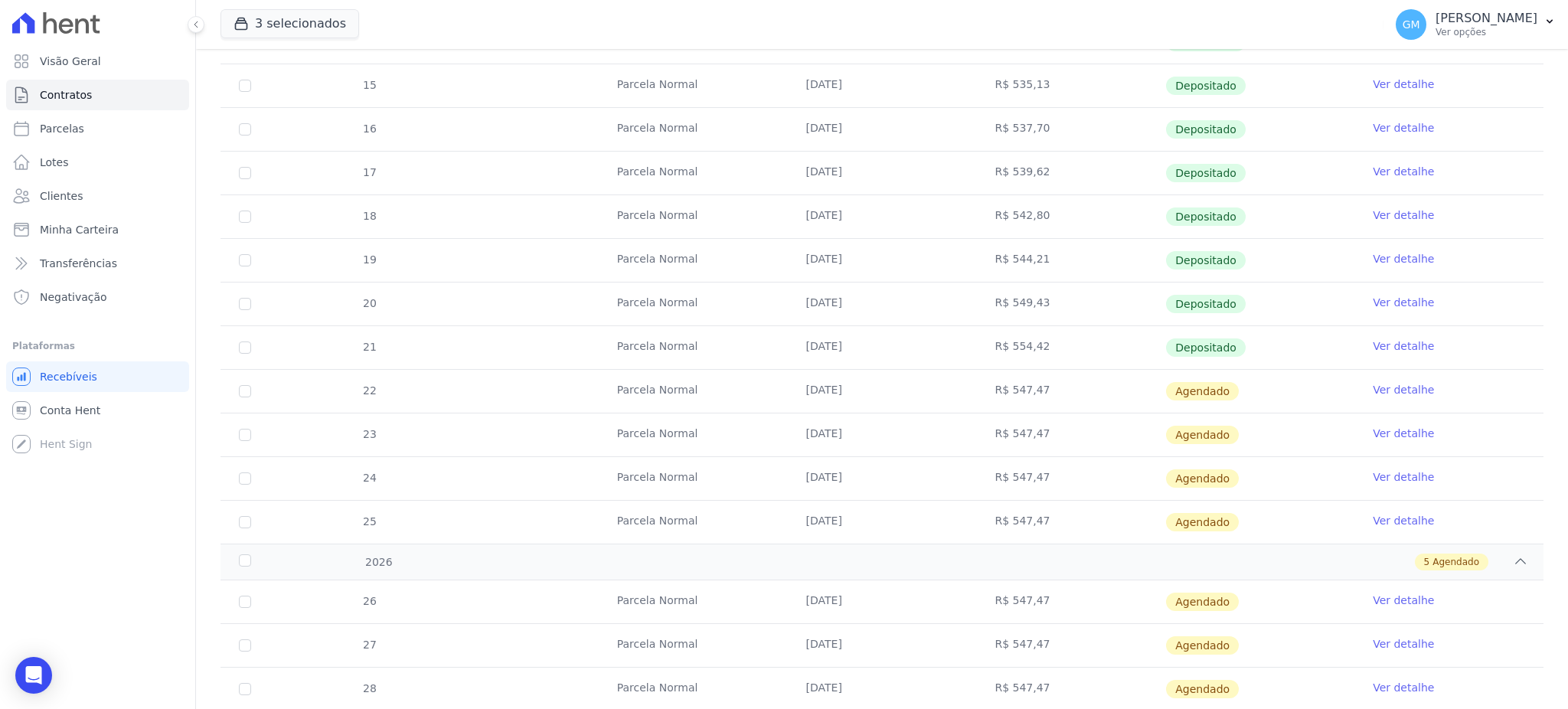
scroll to position [0, 0]
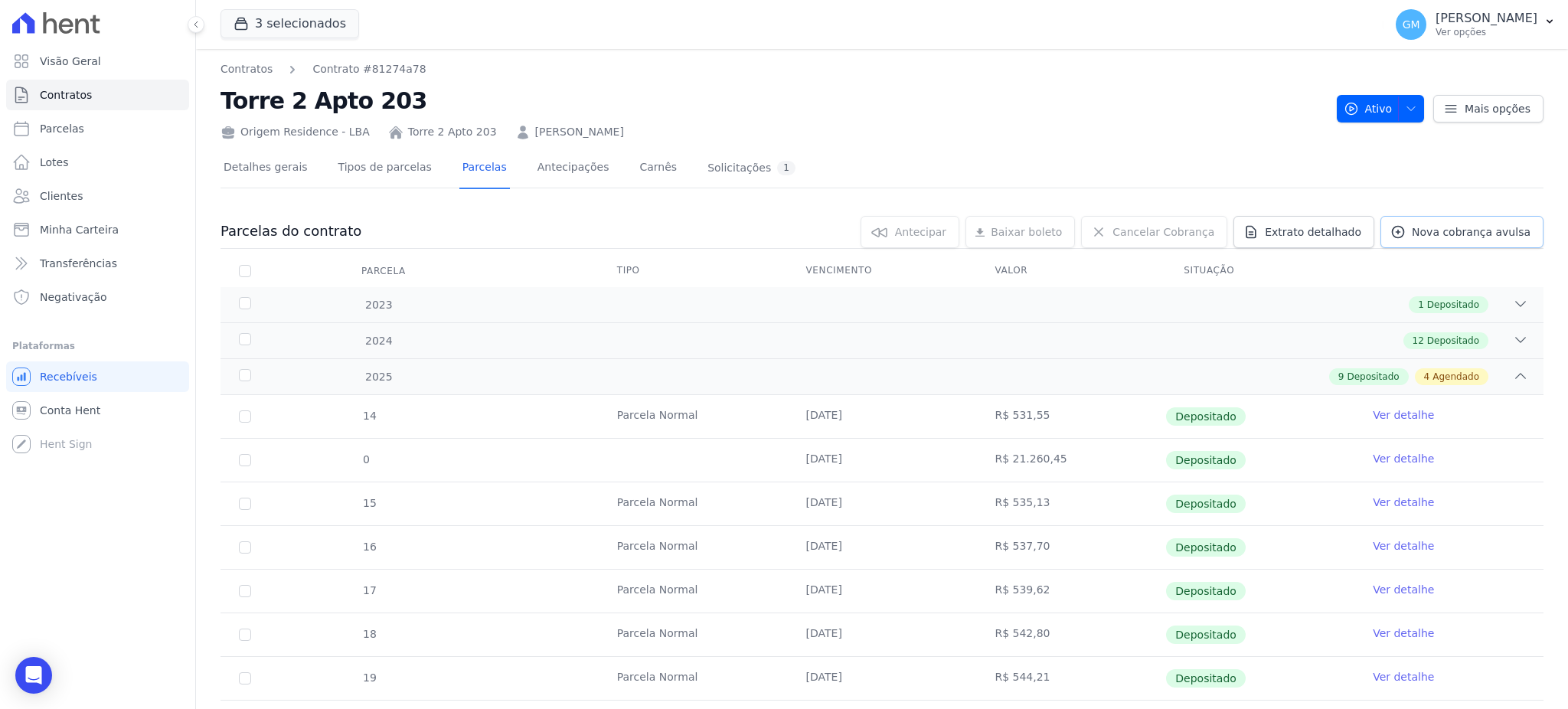
click at [1392, 225] on icon at bounding box center [1397, 232] width 15 height 15
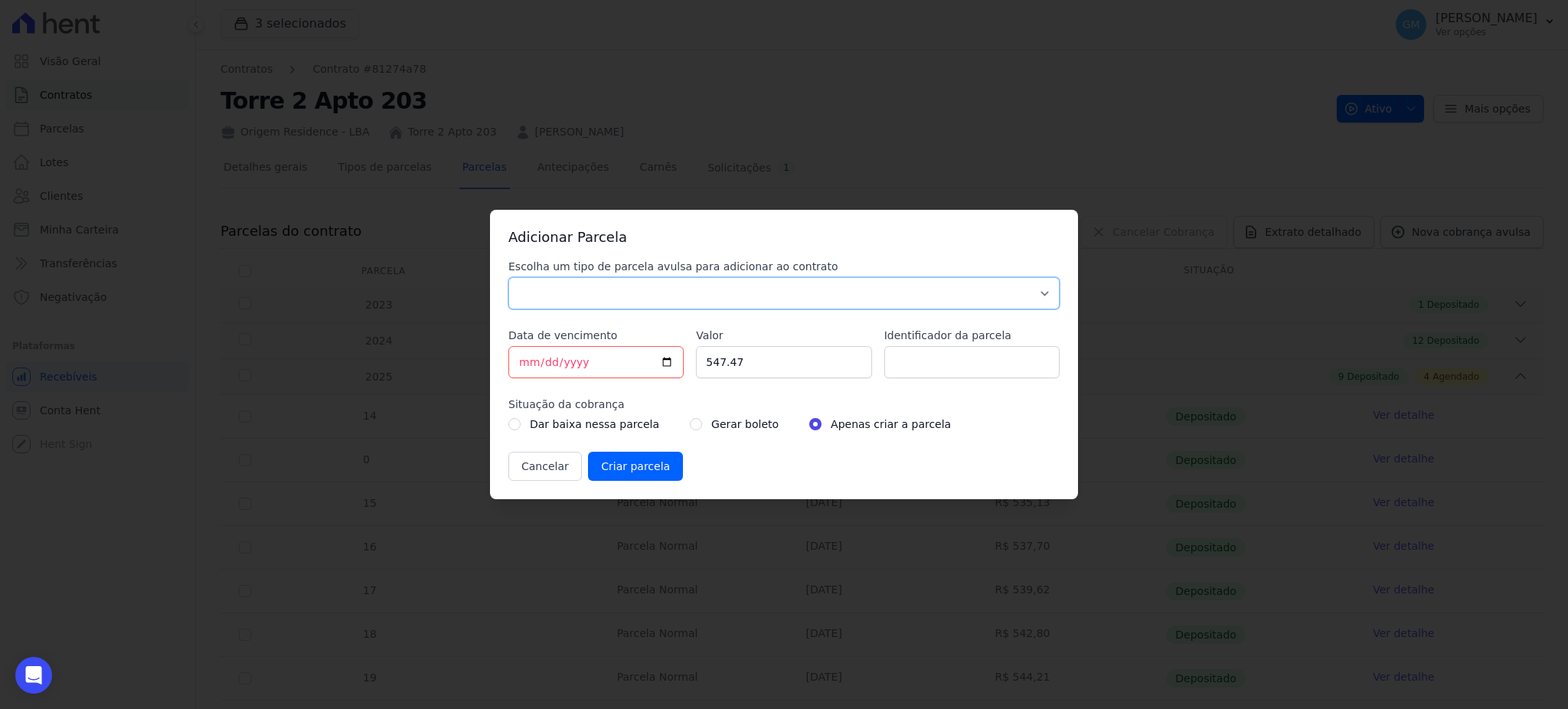
drag, startPoint x: 849, startPoint y: 283, endPoint x: 828, endPoint y: 285, distance: 21.1
click at [849, 283] on select "Parcela Normal Sinal Caução Intercalada Chaves Pré Chaves Pós Chaves Taxas Quit…" at bounding box center [784, 294] width 551 height 32
select select "standard"
click at [508, 278] on select "Parcela Normal Sinal Caução Intercalada Chaves Pré Chaves Pós Chaves Taxas Quit…" at bounding box center [784, 294] width 551 height 32
drag, startPoint x: 590, startPoint y: 354, endPoint x: 475, endPoint y: 354, distance: 115.0
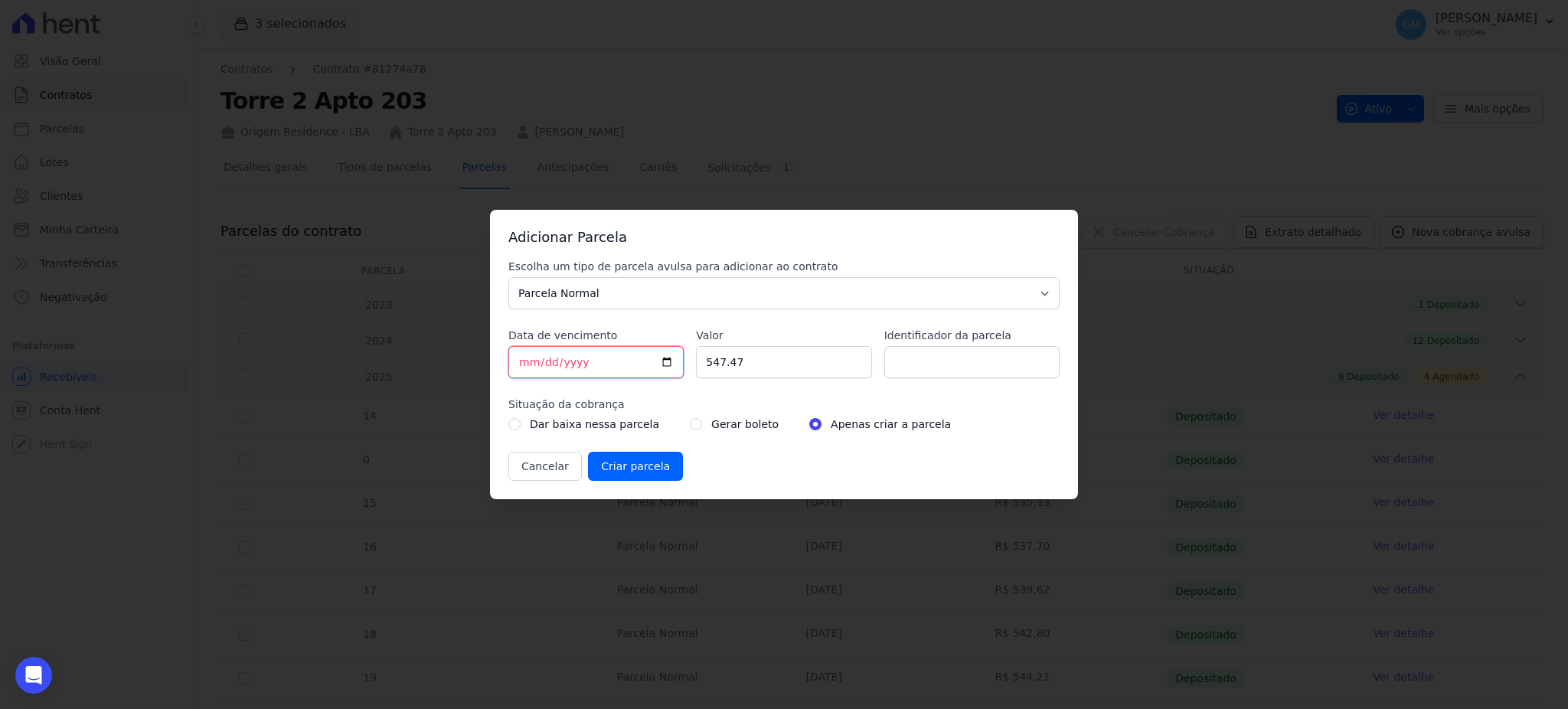
click at [475, 354] on div "Adicionar Parcela Escolha um tipo de parcela avulsa para adicionar ao contrato …" at bounding box center [784, 354] width 1568 height 709
type input "2025-08-10"
type input "2027-06-10"
click at [747, 353] on input "547.47" at bounding box center [783, 362] width 175 height 32
drag, startPoint x: 755, startPoint y: 360, endPoint x: 688, endPoint y: 367, distance: 67.4
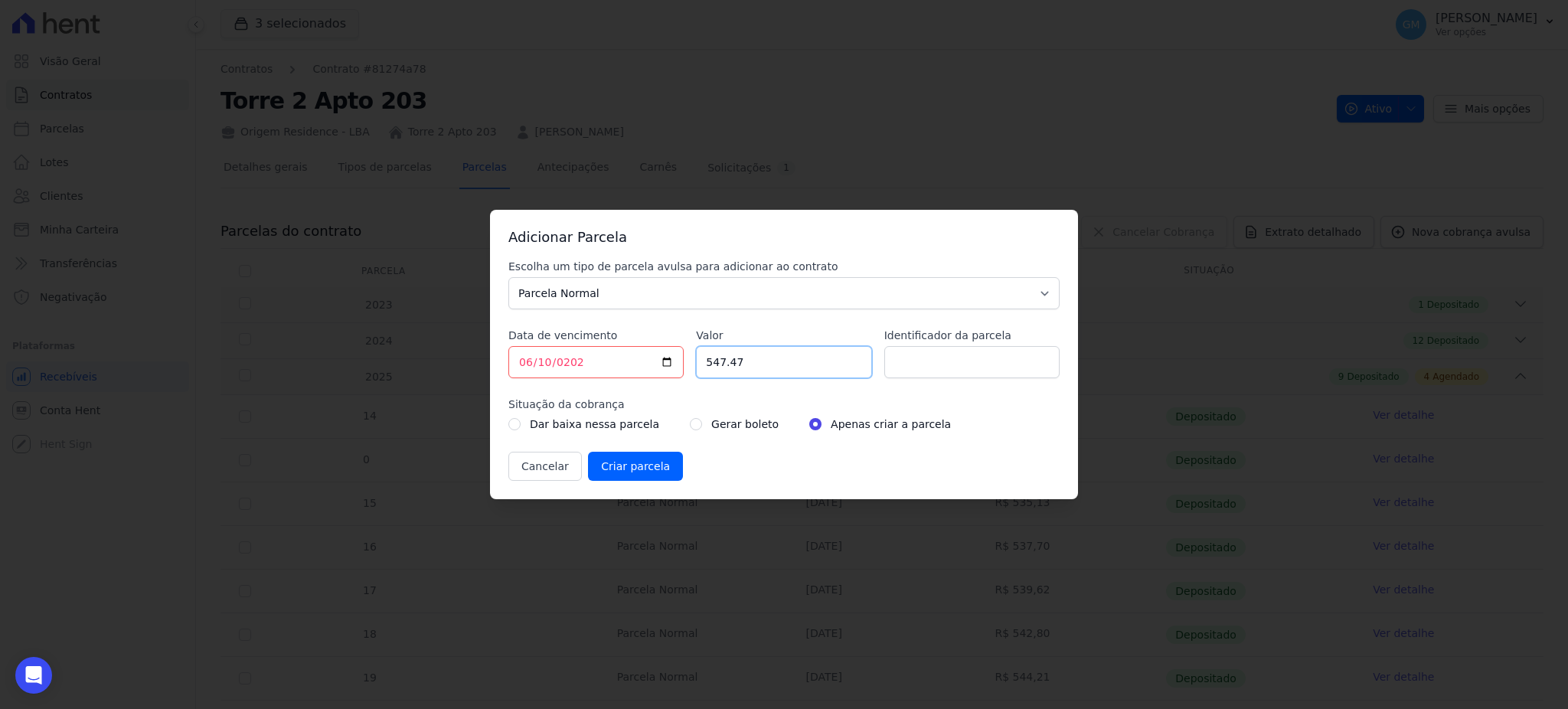
click at [688, 367] on div "Escolha um tipo de parcela avulsa para adicionar ao contrato Parcela Normal Sin…" at bounding box center [784, 369] width 551 height 222
paste input "70.90"
type input "570.90"
click at [934, 371] on input "Identificador da parcela" at bounding box center [972, 362] width 175 height 32
click at [762, 437] on div "Escolha um tipo de parcela avulsa para adicionar ao contrato Parcela Normal Sin…" at bounding box center [784, 369] width 551 height 222
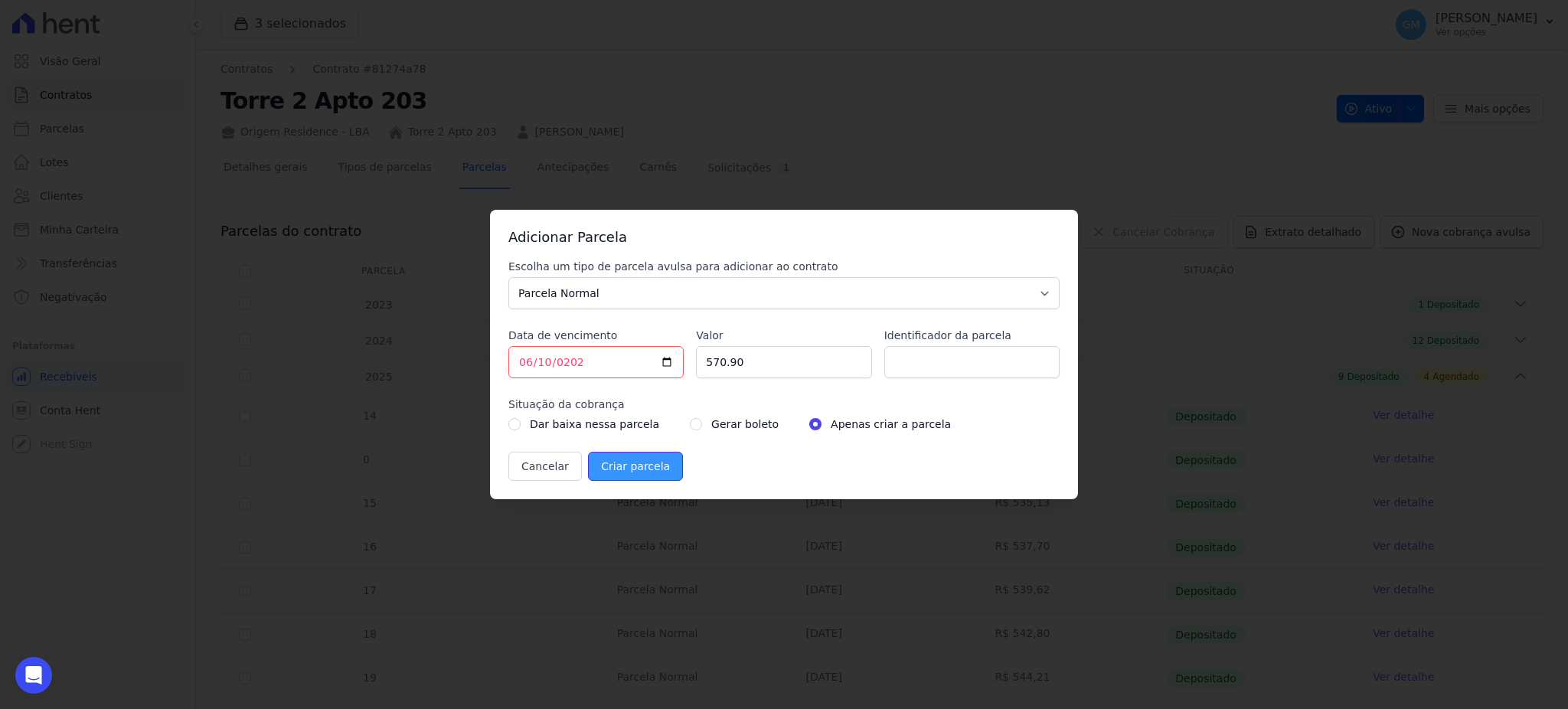
click at [641, 465] on input "Criar parcela" at bounding box center [636, 466] width 95 height 29
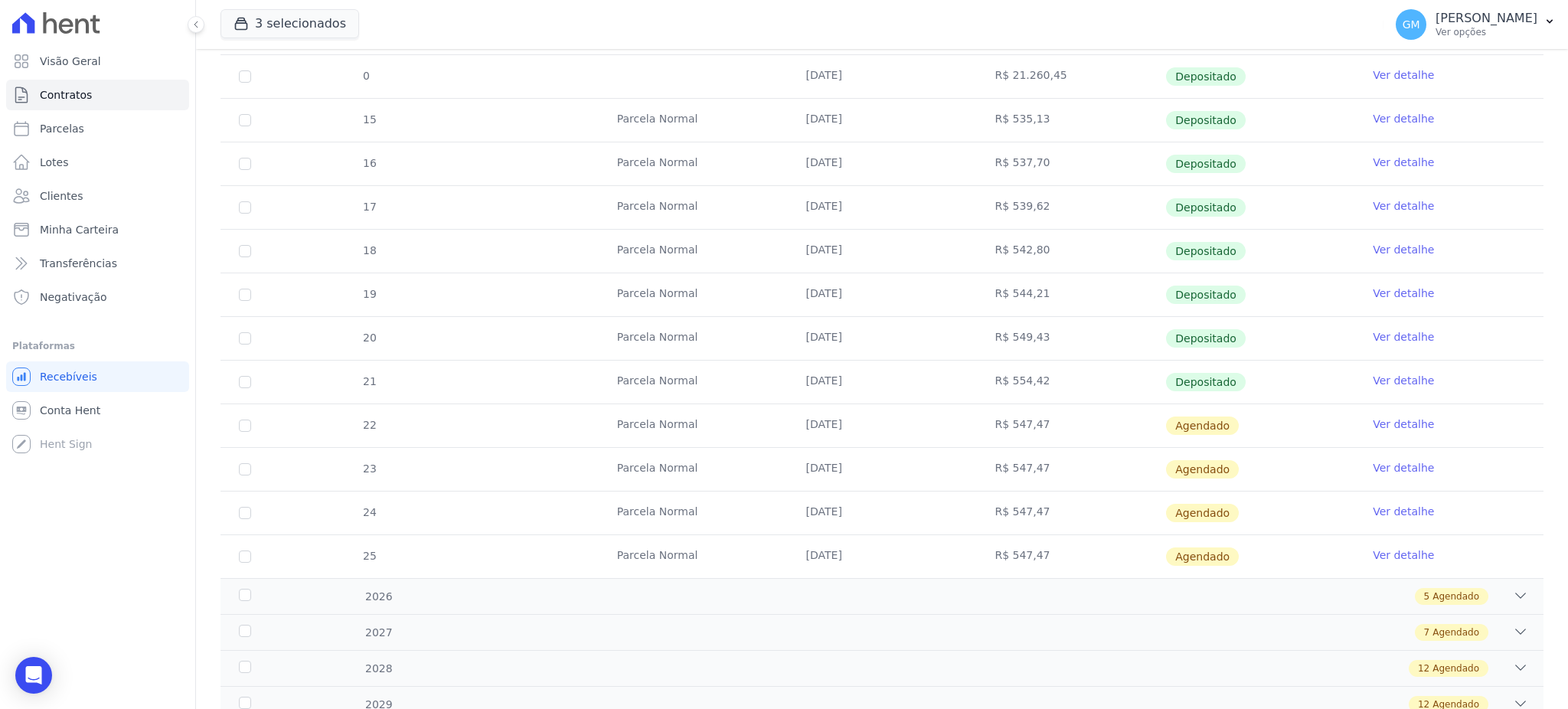
scroll to position [550, 0]
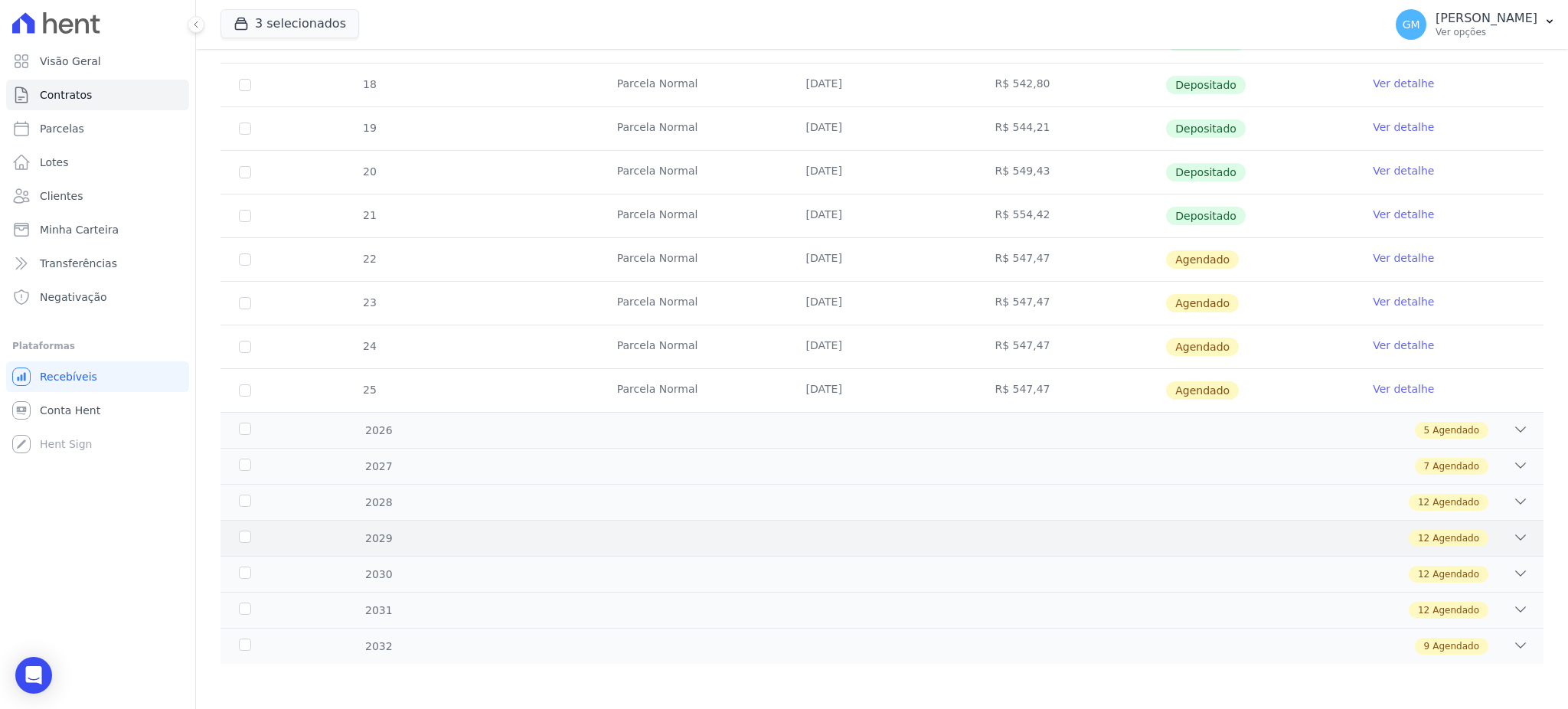
click at [1456, 521] on div "2029 12 Agendado" at bounding box center [882, 538] width 1323 height 36
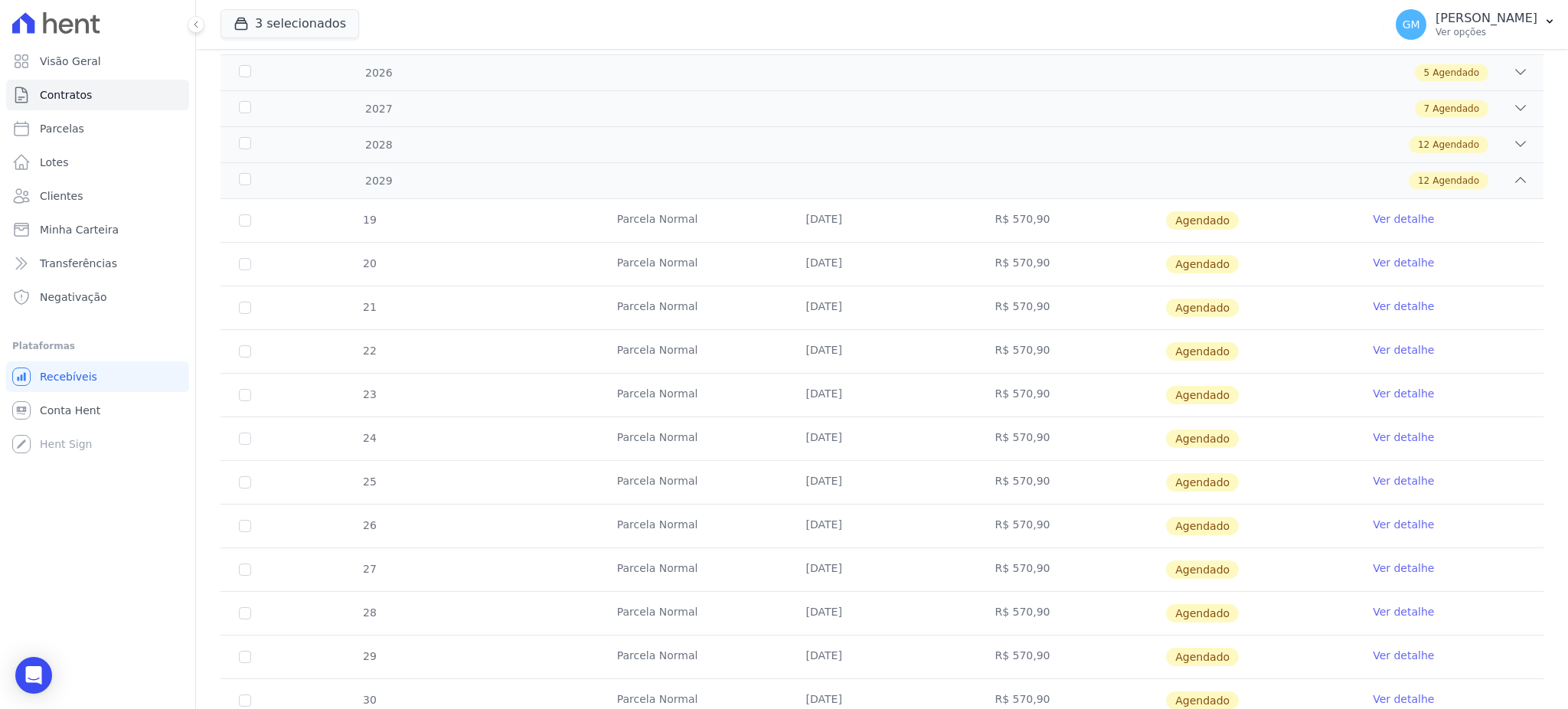
scroll to position [959, 0]
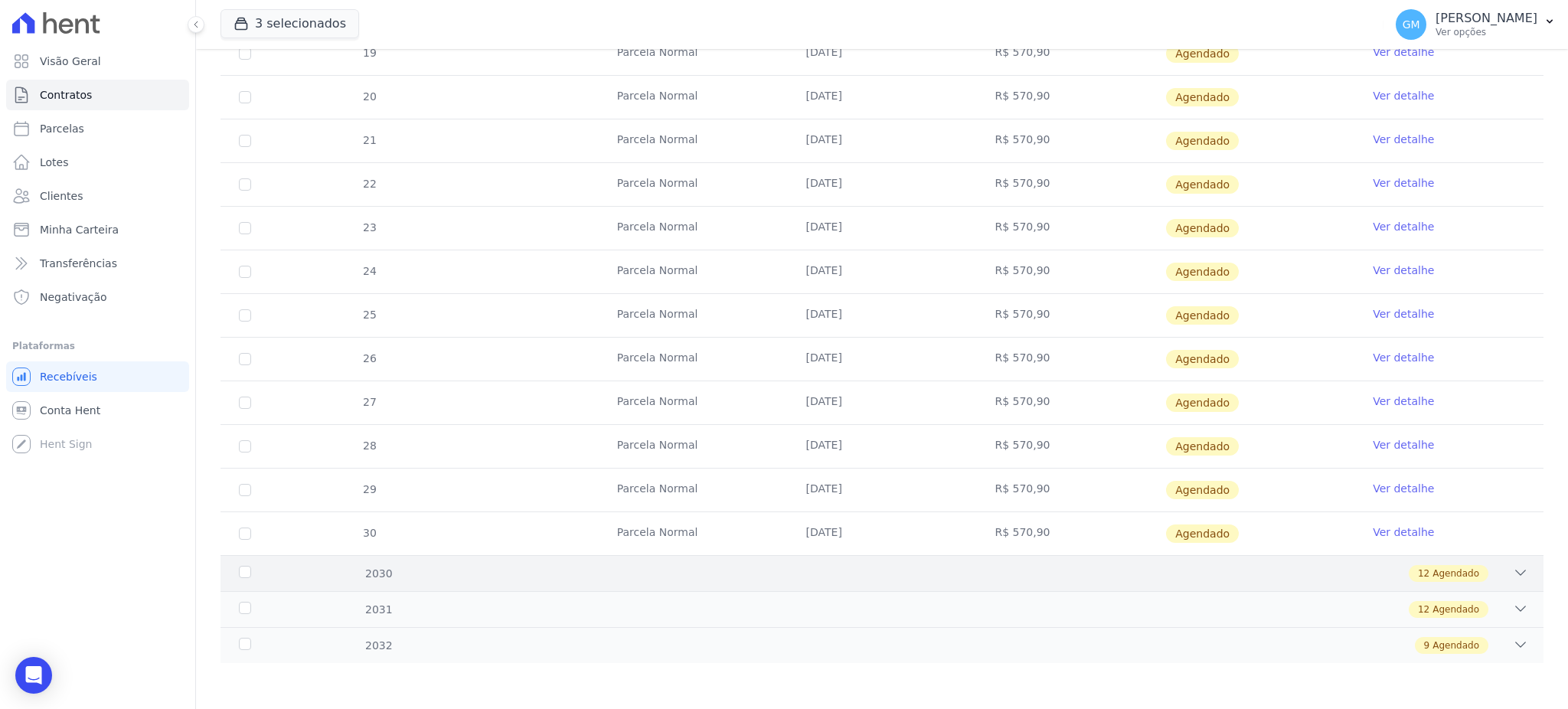
click at [1418, 574] on span "12" at bounding box center [1423, 573] width 12 height 13
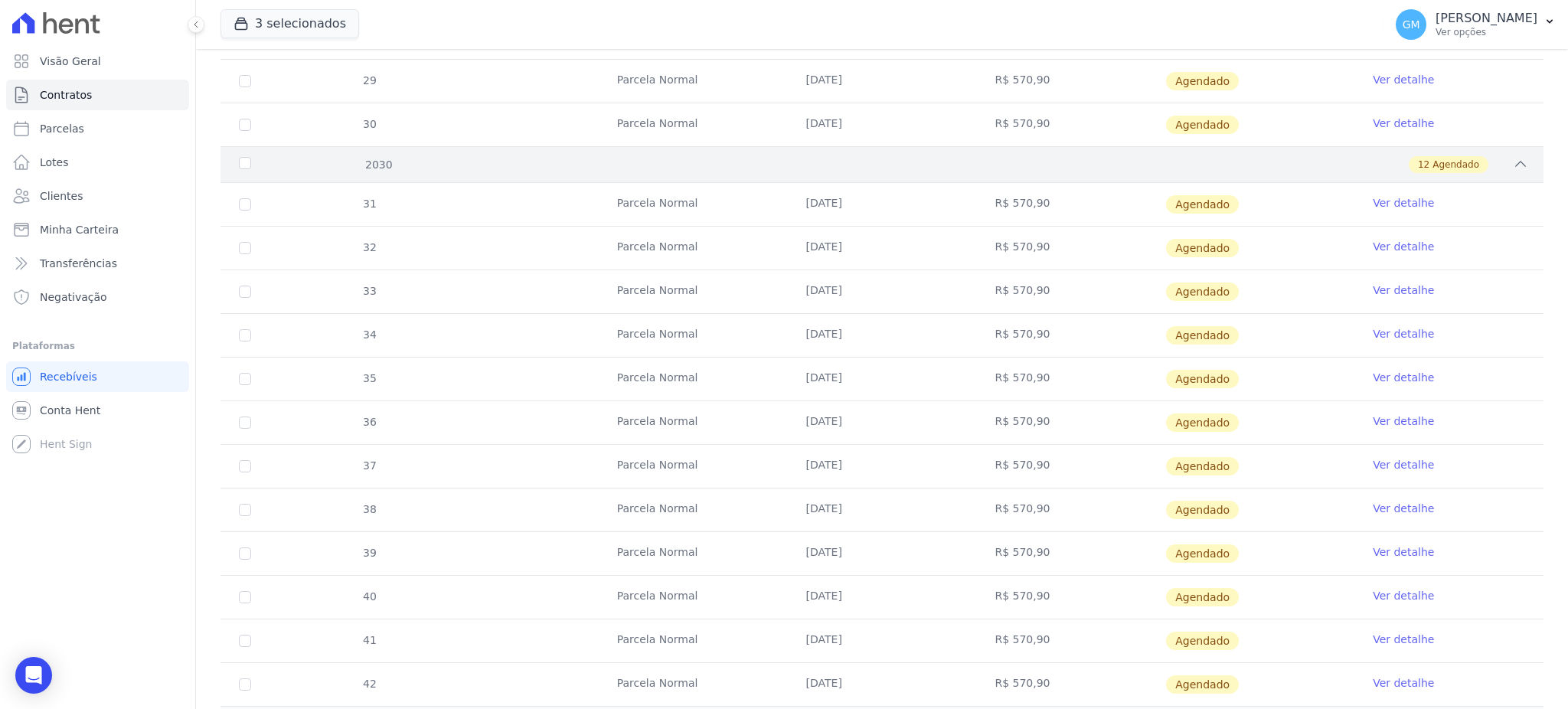
scroll to position [1600, 0]
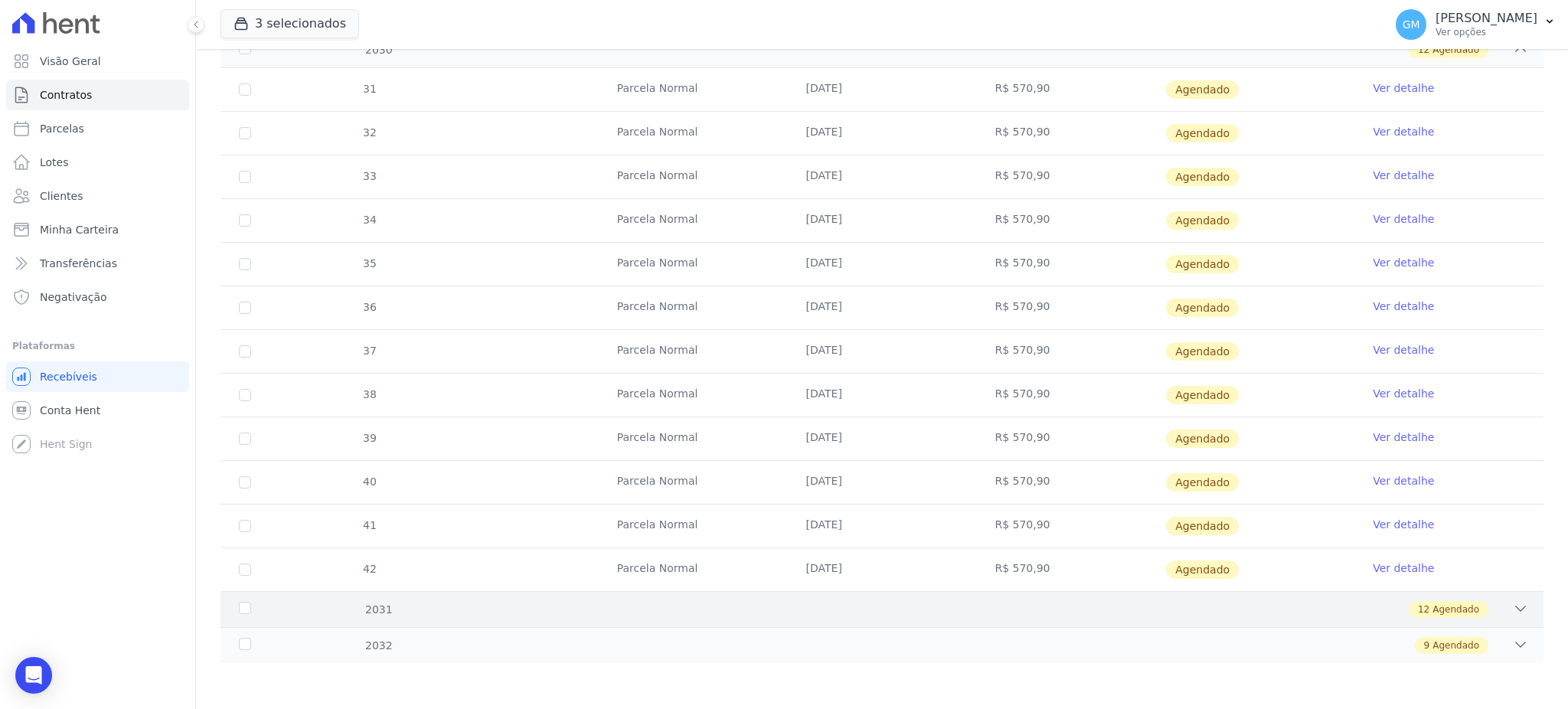
click at [1436, 614] on span "Agendado" at bounding box center [1456, 609] width 47 height 13
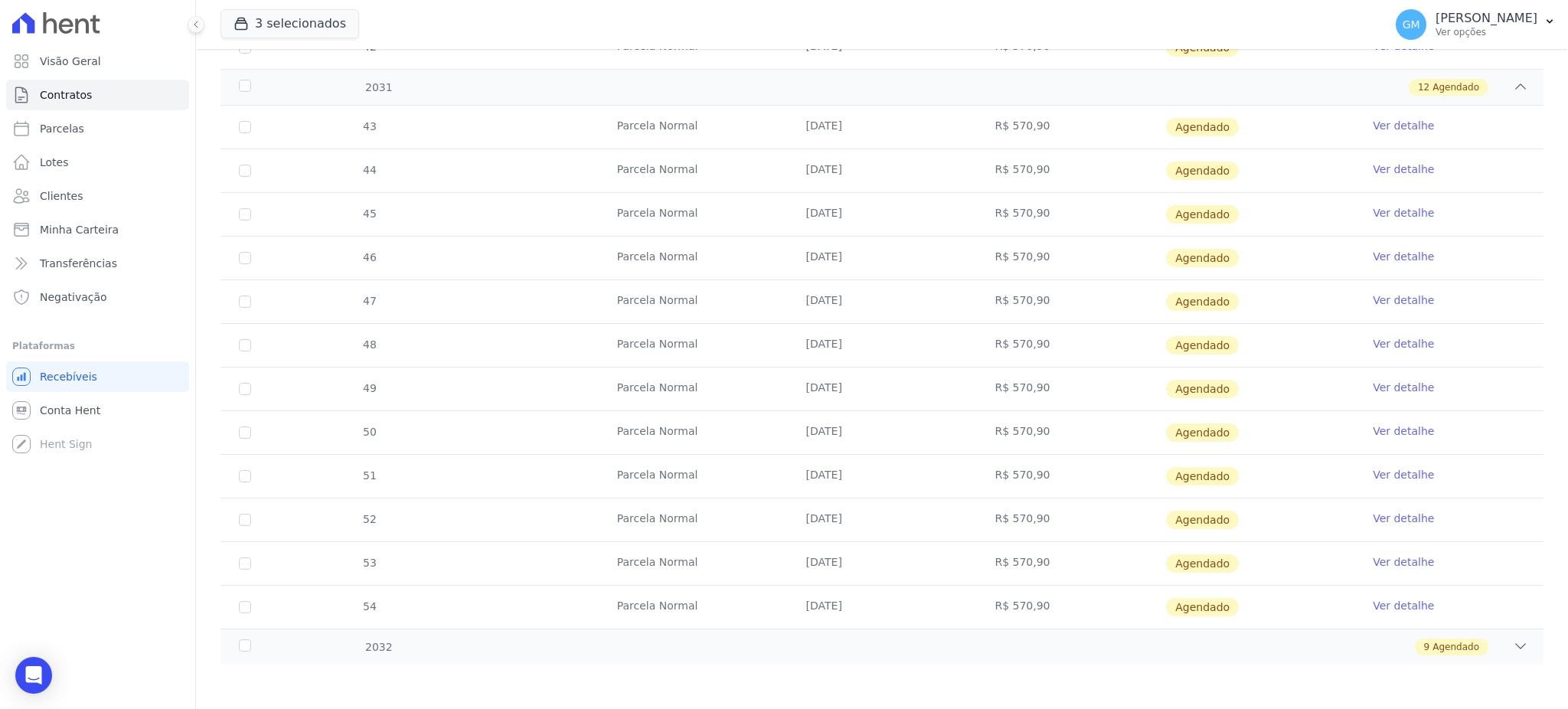
scroll to position [2124, 0]
click at [1456, 646] on span "Agendado" at bounding box center [1456, 645] width 47 height 13
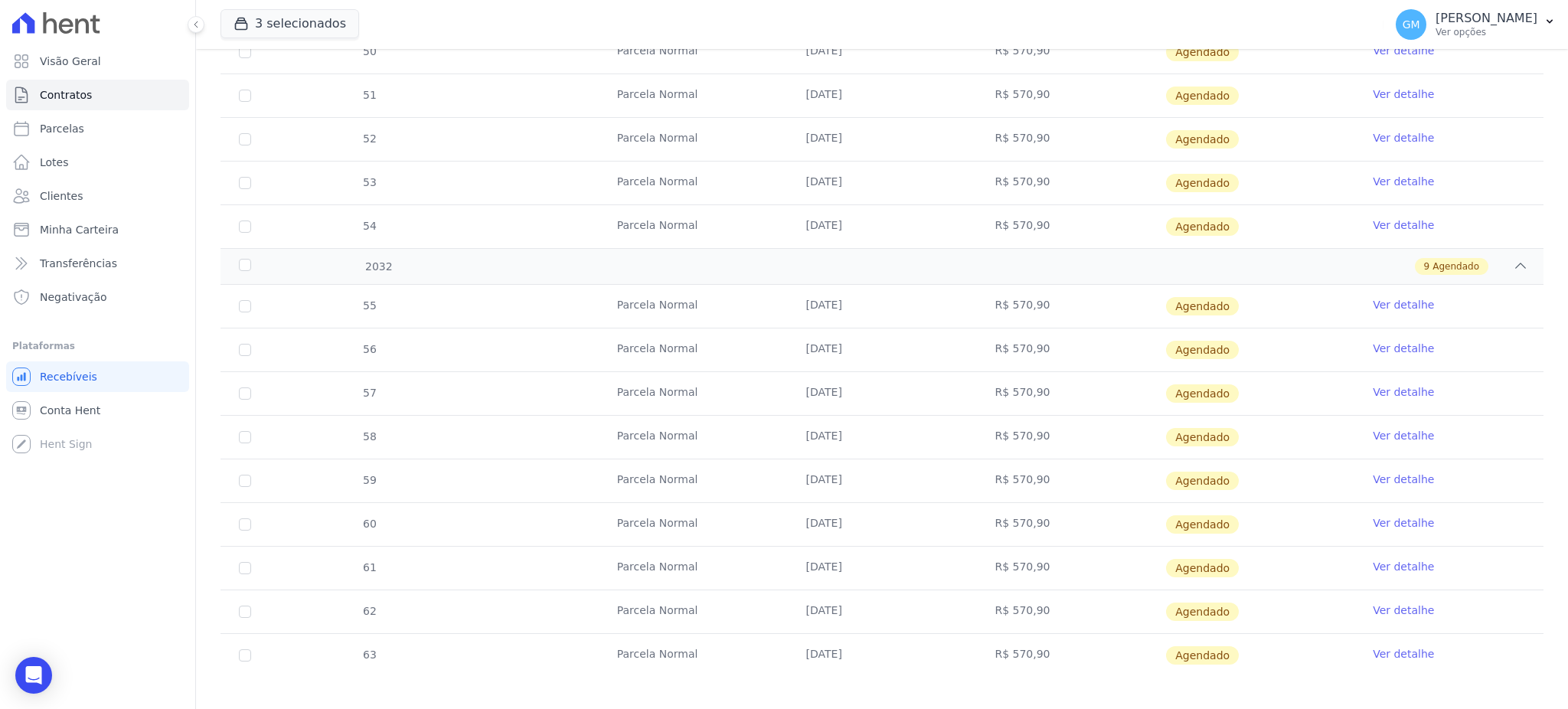
scroll to position [2517, 0]
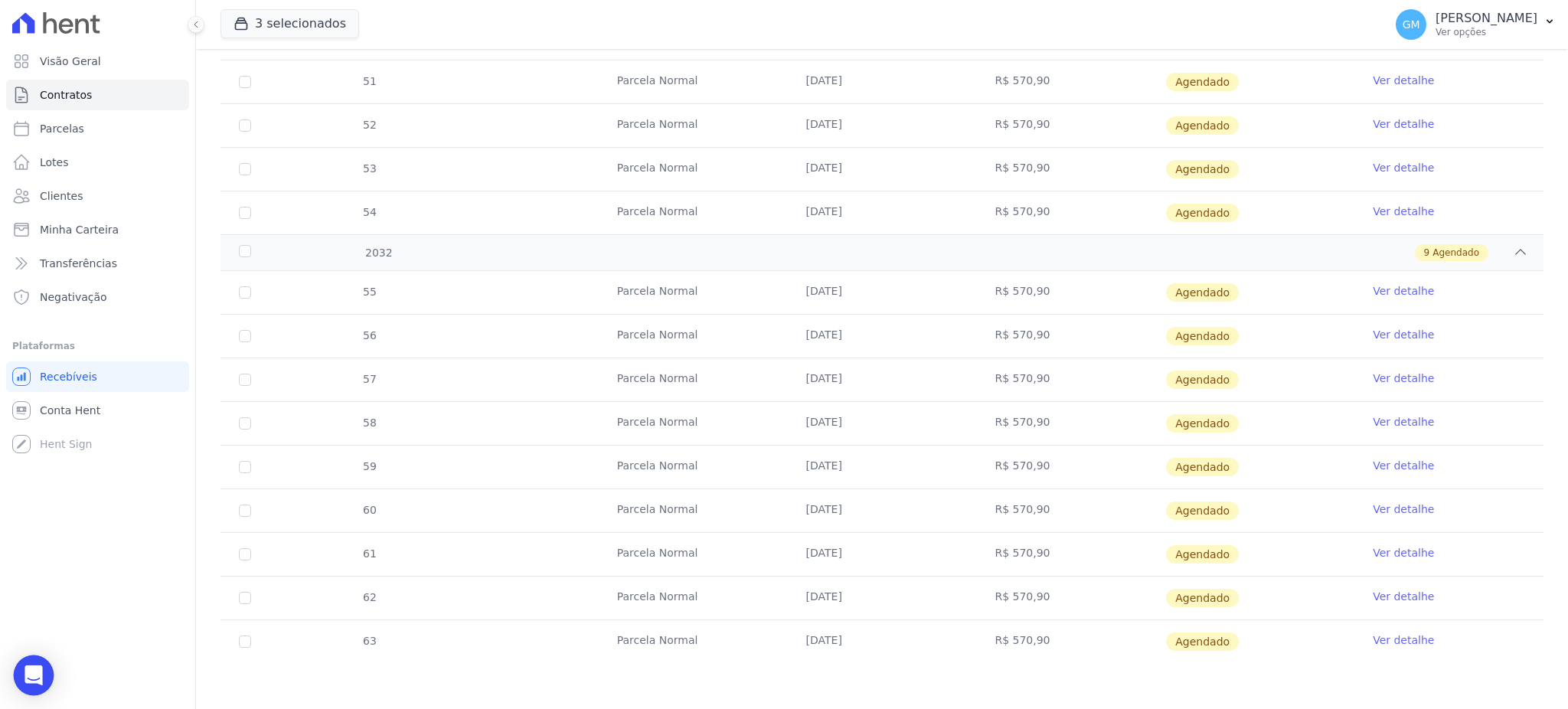
click at [24, 684] on div "Open Intercom Messenger" at bounding box center [33, 676] width 40 height 40
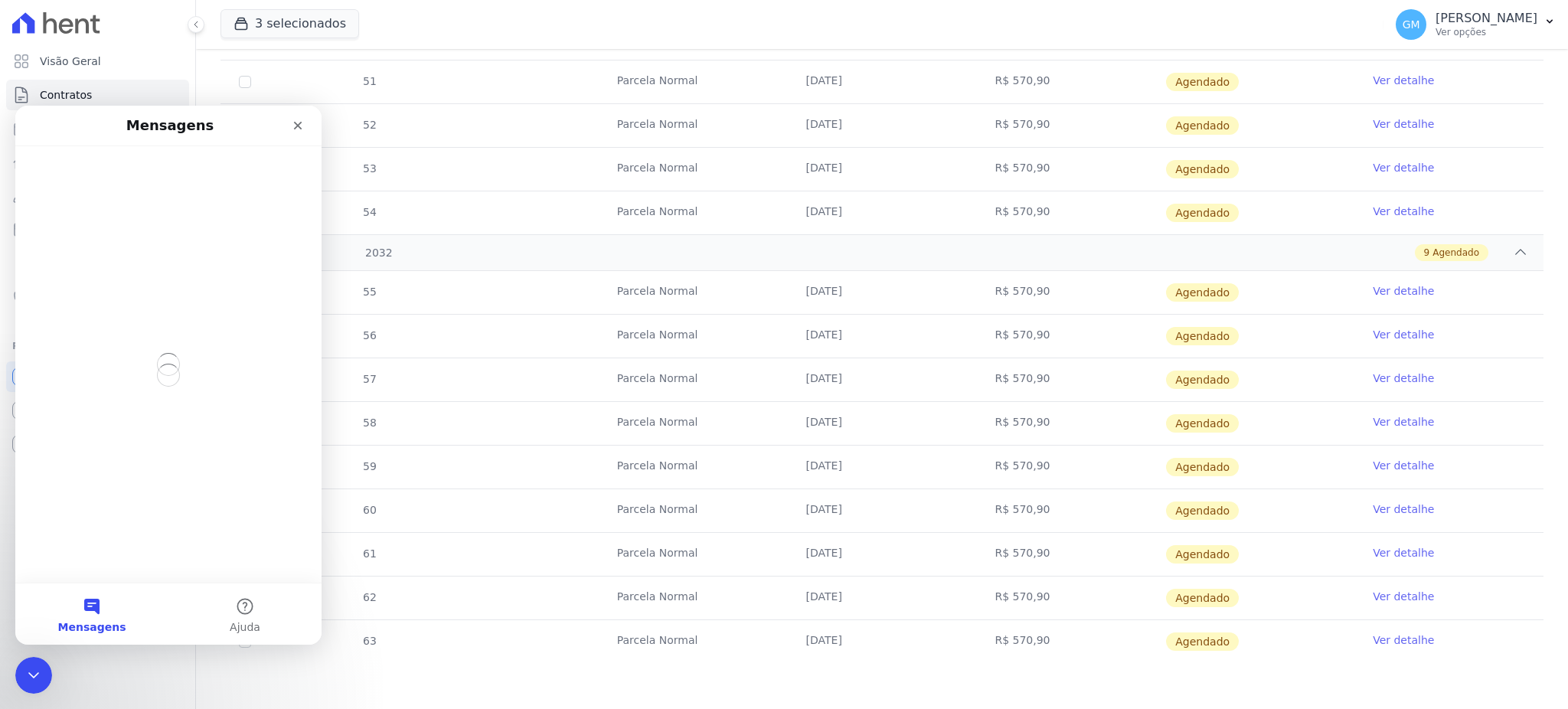
scroll to position [0, 0]
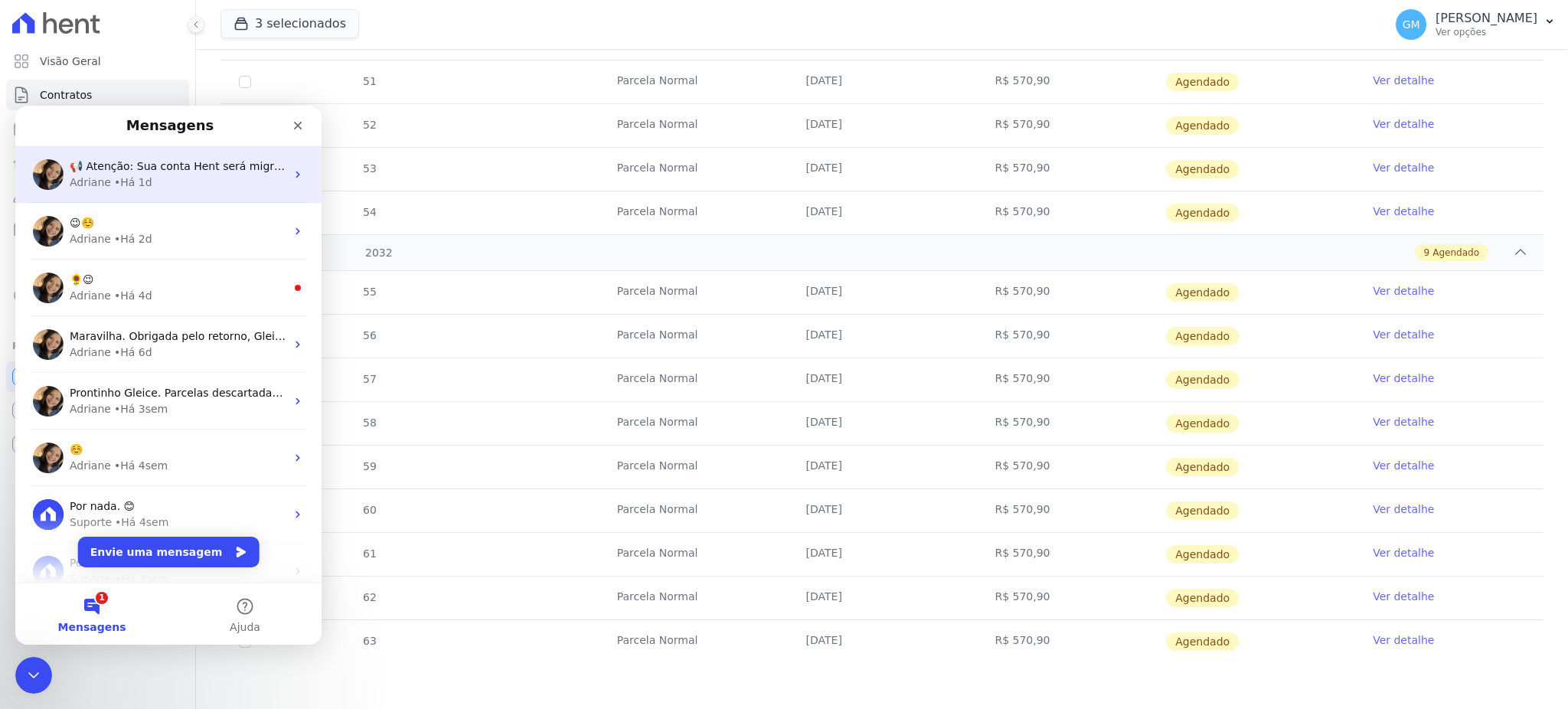
click at [153, 196] on div "📢 Atenção: Sua conta Hent será migrada para a Conta Arke! Estamos trazendo para…" at bounding box center [168, 174] width 306 height 57
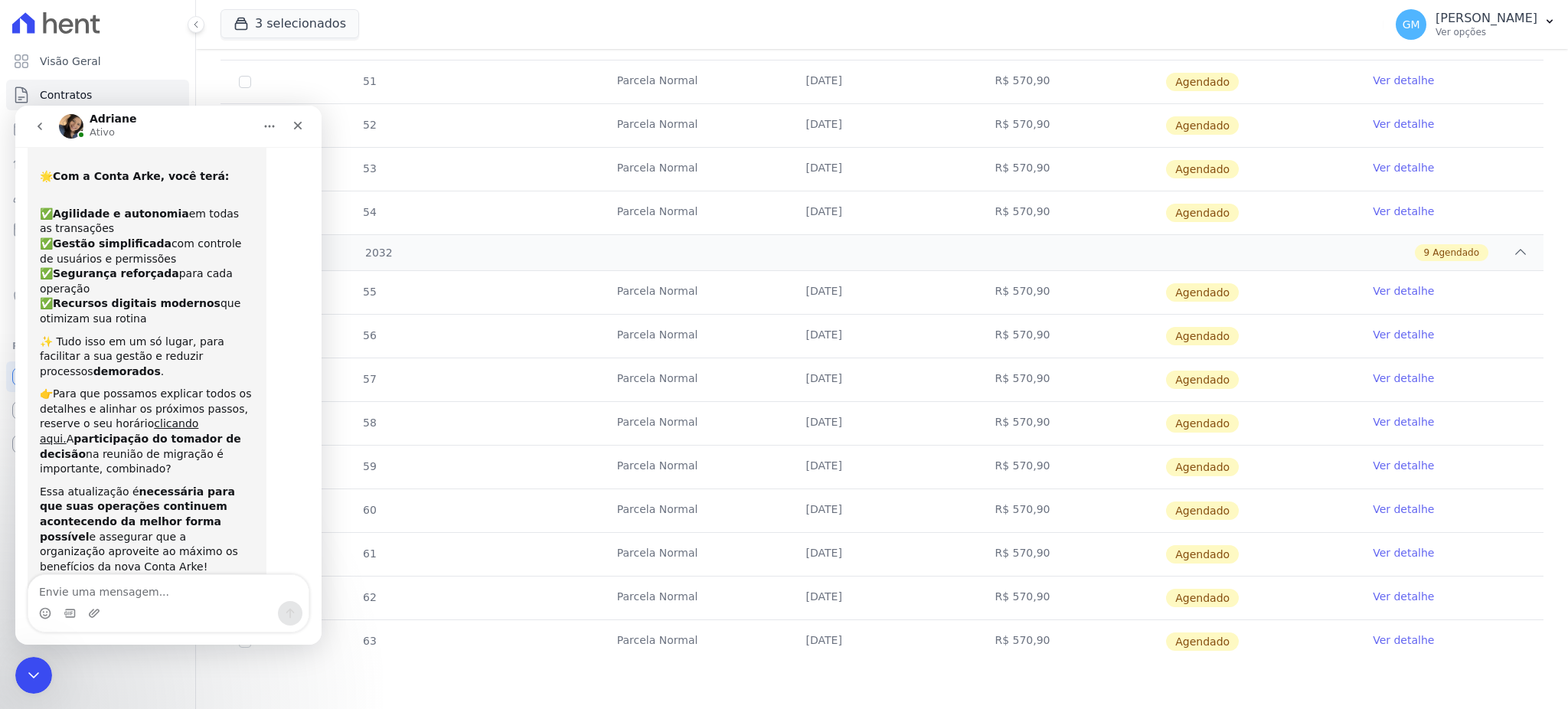
scroll to position [129, 0]
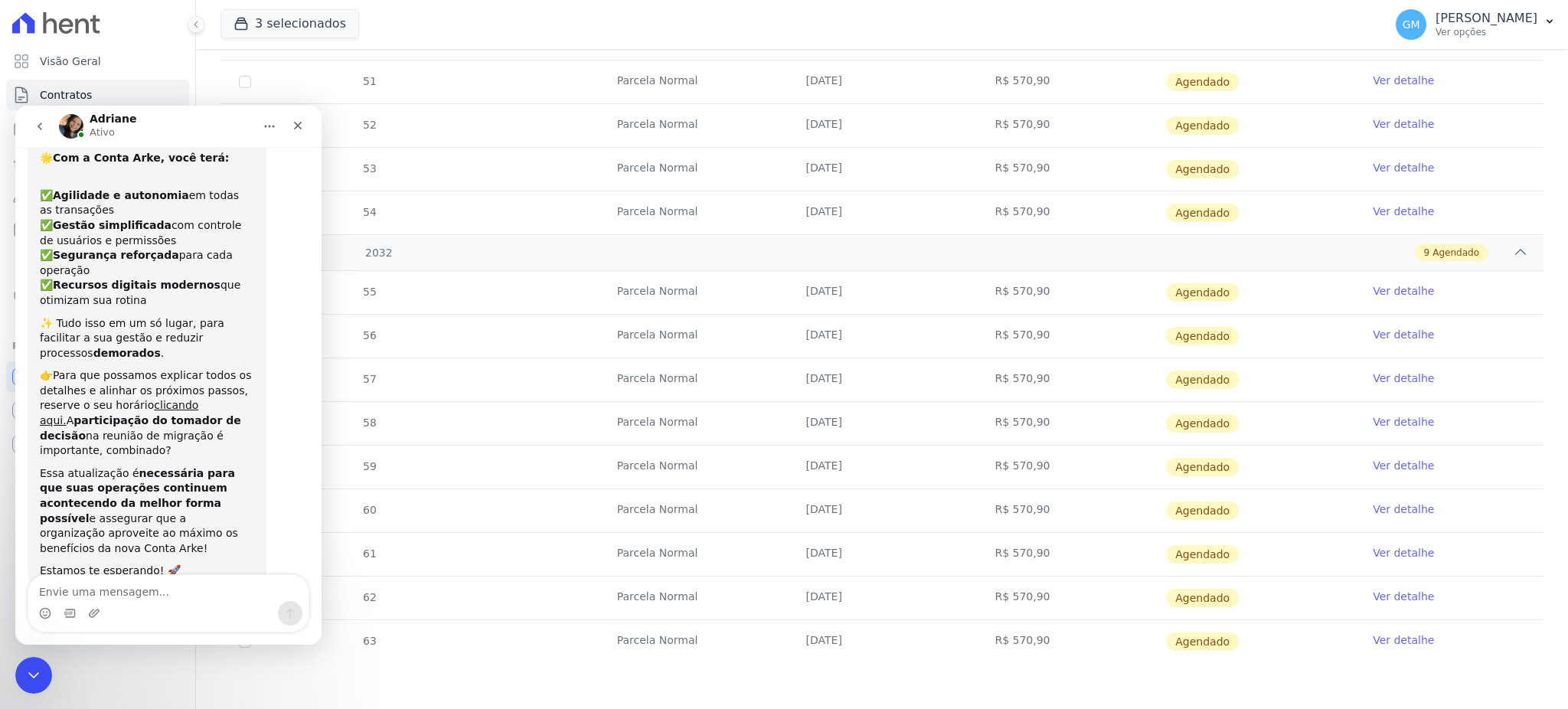
click at [34, 121] on icon "go back" at bounding box center [40, 127] width 13 height 13
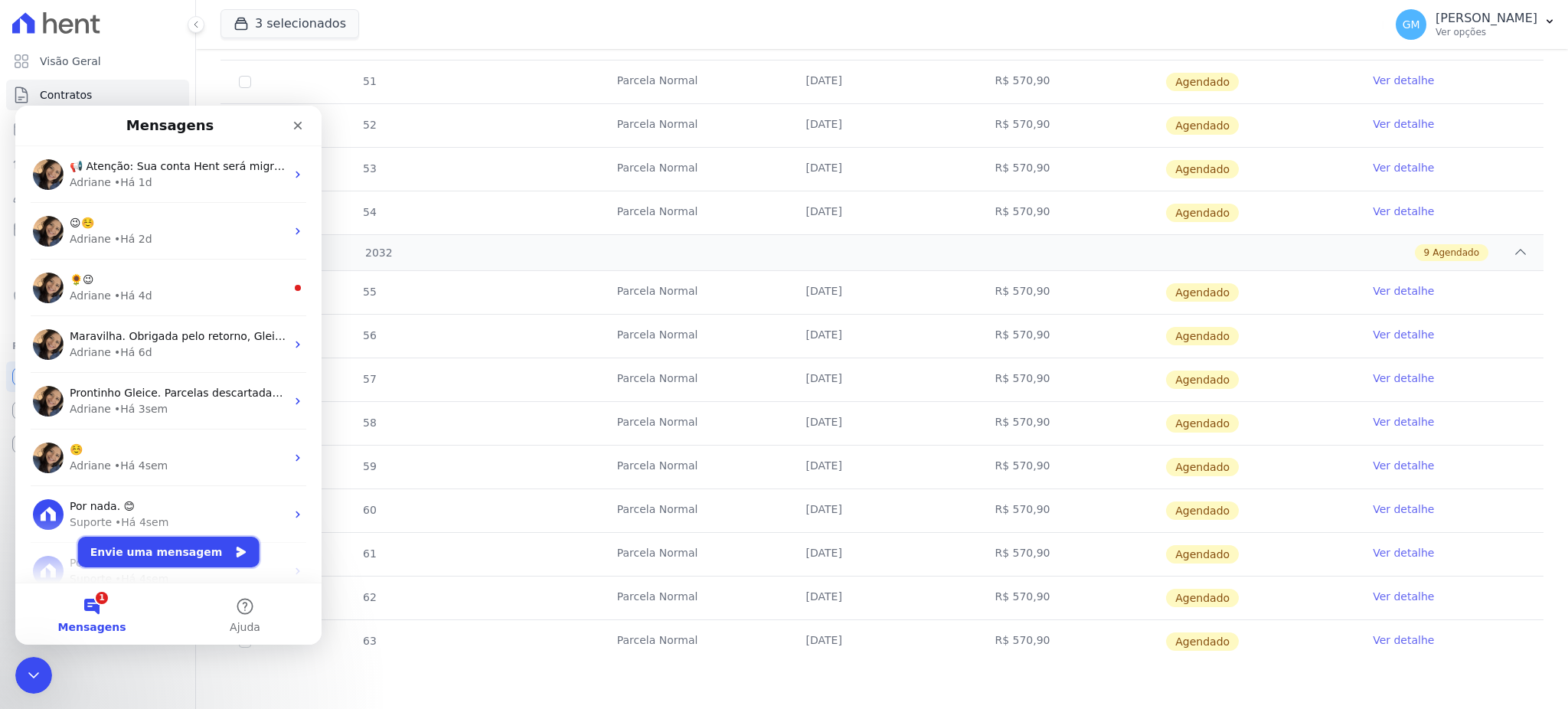
click at [172, 560] on button "Envie uma mensagem" at bounding box center [169, 553] width 181 height 31
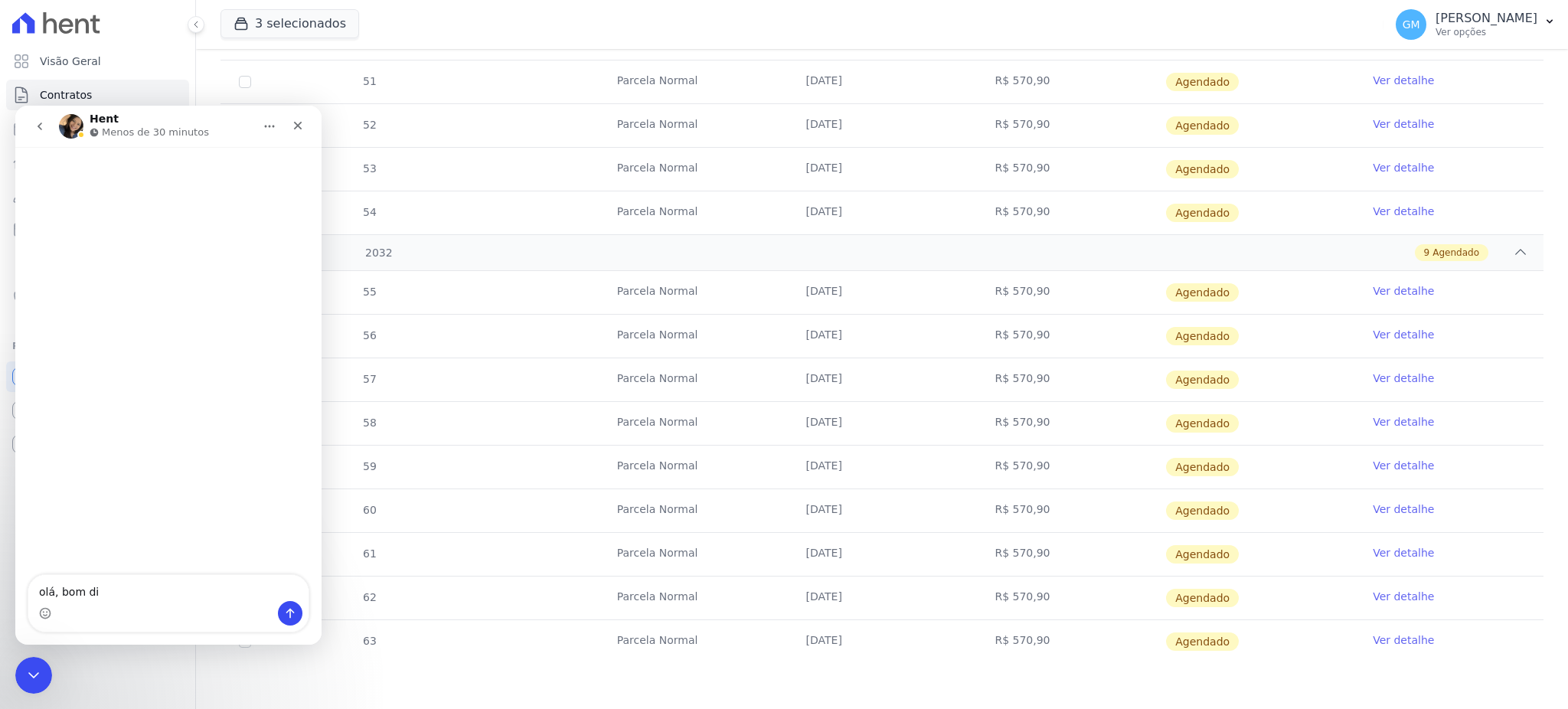
type textarea "olá, bom dia"
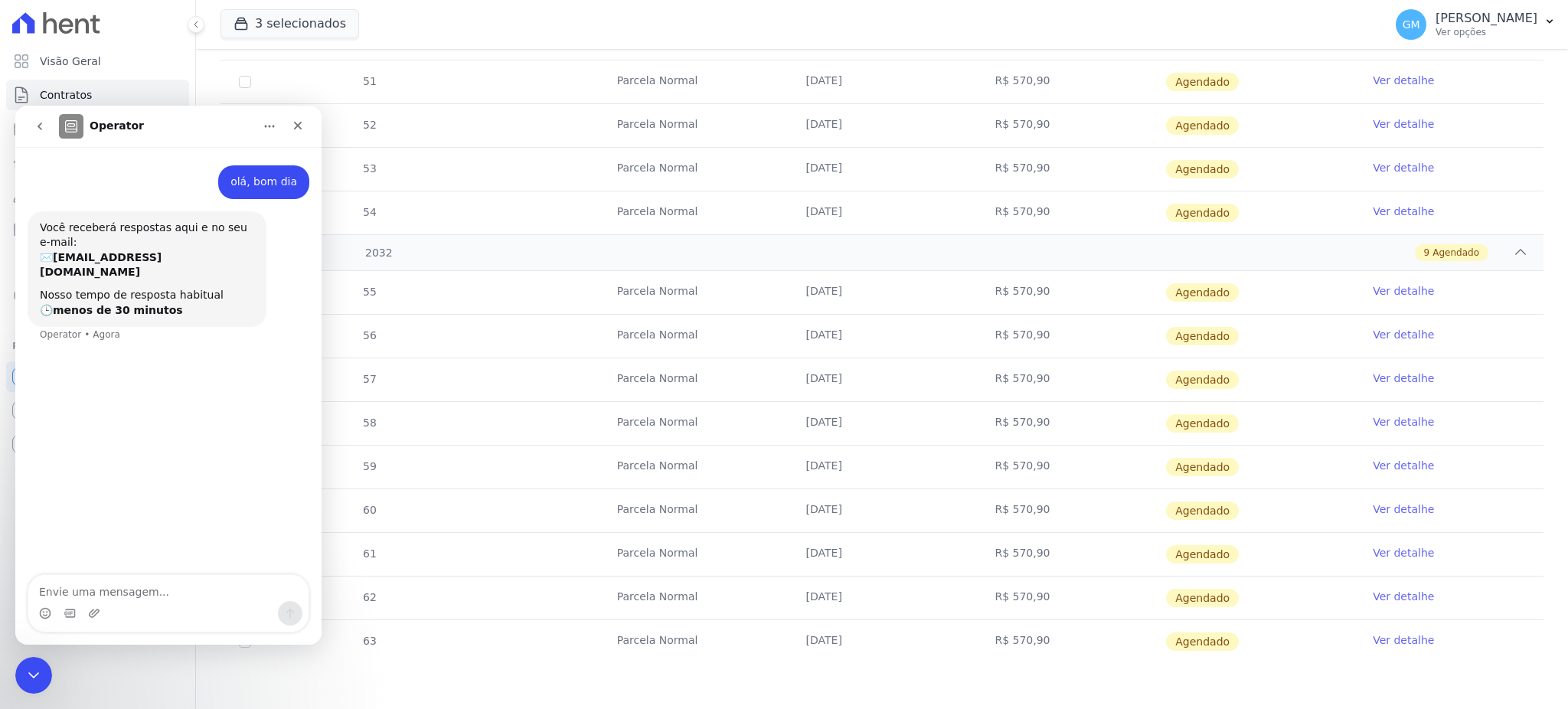
click at [1413, 280] on td "Ver detalhe" at bounding box center [1449, 293] width 189 height 43
click at [1401, 291] on link "Ver detalhe" at bounding box center [1404, 290] width 61 height 15
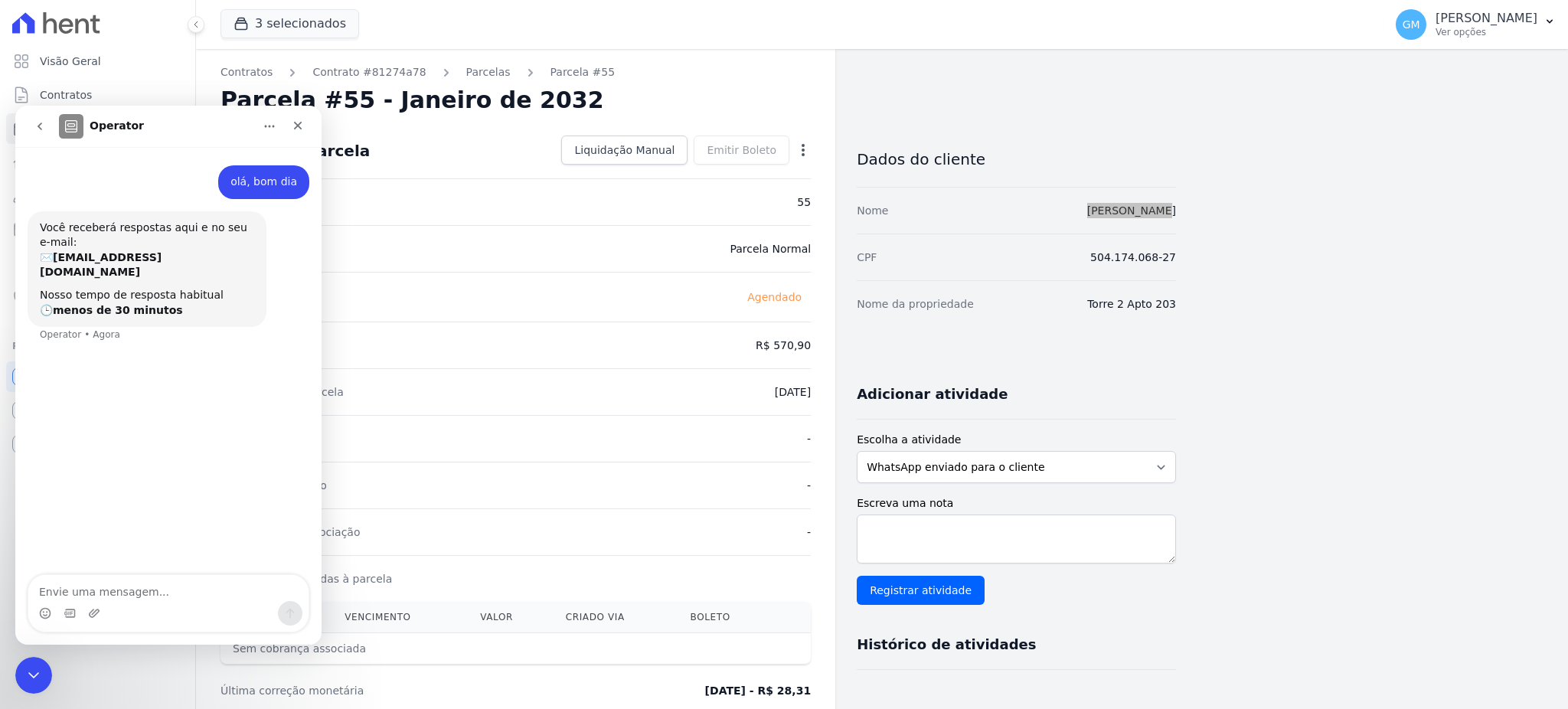
drag, startPoint x: 1150, startPoint y: 214, endPoint x: 1176, endPoint y: 213, distance: 26.0
click at [1176, 213] on div "Contratos Contrato #81274a78 Parcelas Parcela #55 Parcela #55 - Janeiro de 2032…" at bounding box center [869, 542] width 1347 height 985
copy link "[PERSON_NAME]"
click at [207, 584] on textarea "Envie uma mensagem..." at bounding box center [169, 588] width 280 height 26
click at [1172, 200] on div "Nome Paula Zambon" at bounding box center [1016, 210] width 319 height 47
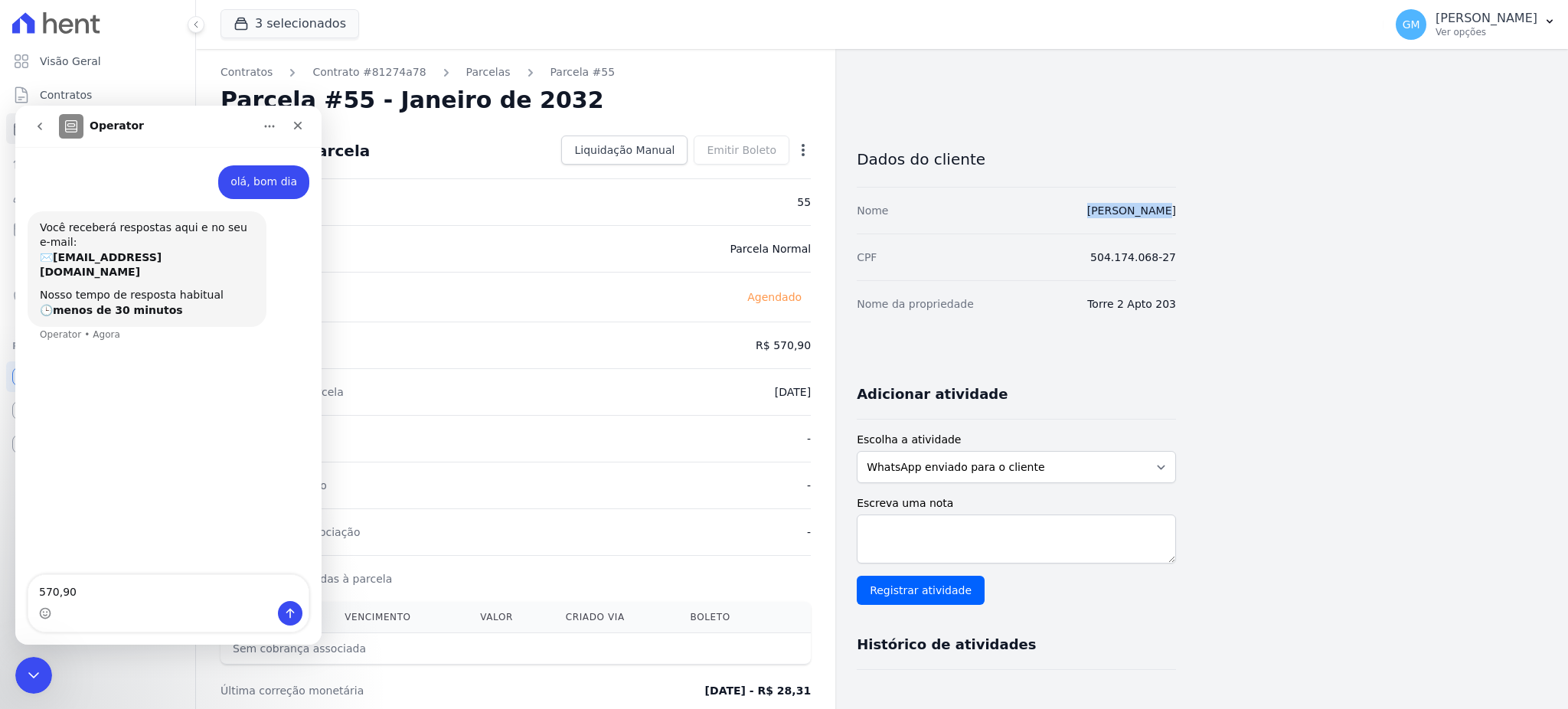
drag, startPoint x: 1186, startPoint y: 200, endPoint x: 1079, endPoint y: 213, distance: 107.8
click at [1079, 213] on div "Contratos Contrato #81274a78 Parcelas Parcela #55 Parcela #55 - Janeiro de 2032…" at bounding box center [869, 542] width 1347 height 985
copy link "[PERSON_NAME]"
drag, startPoint x: 79, startPoint y: 586, endPoint x: -1, endPoint y: 592, distance: 80.2
click html "Operator olá, bom dia Gleice • Agora Você receberá respostas aqui e no seu e-ma…"
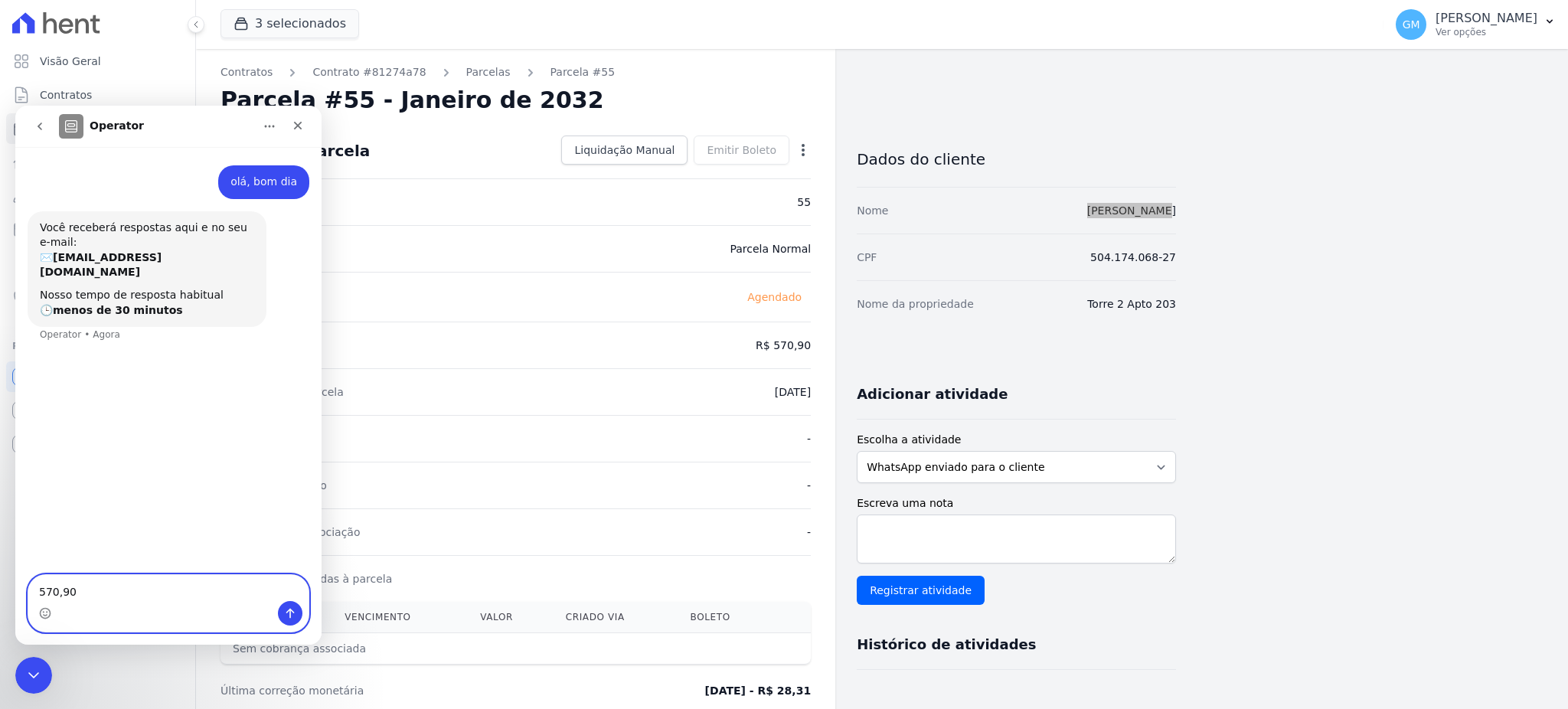
paste textarea "[PERSON_NAME]"
type textarea "[PERSON_NAME]"
type textarea "por favor, descartar parcelas a partir de"
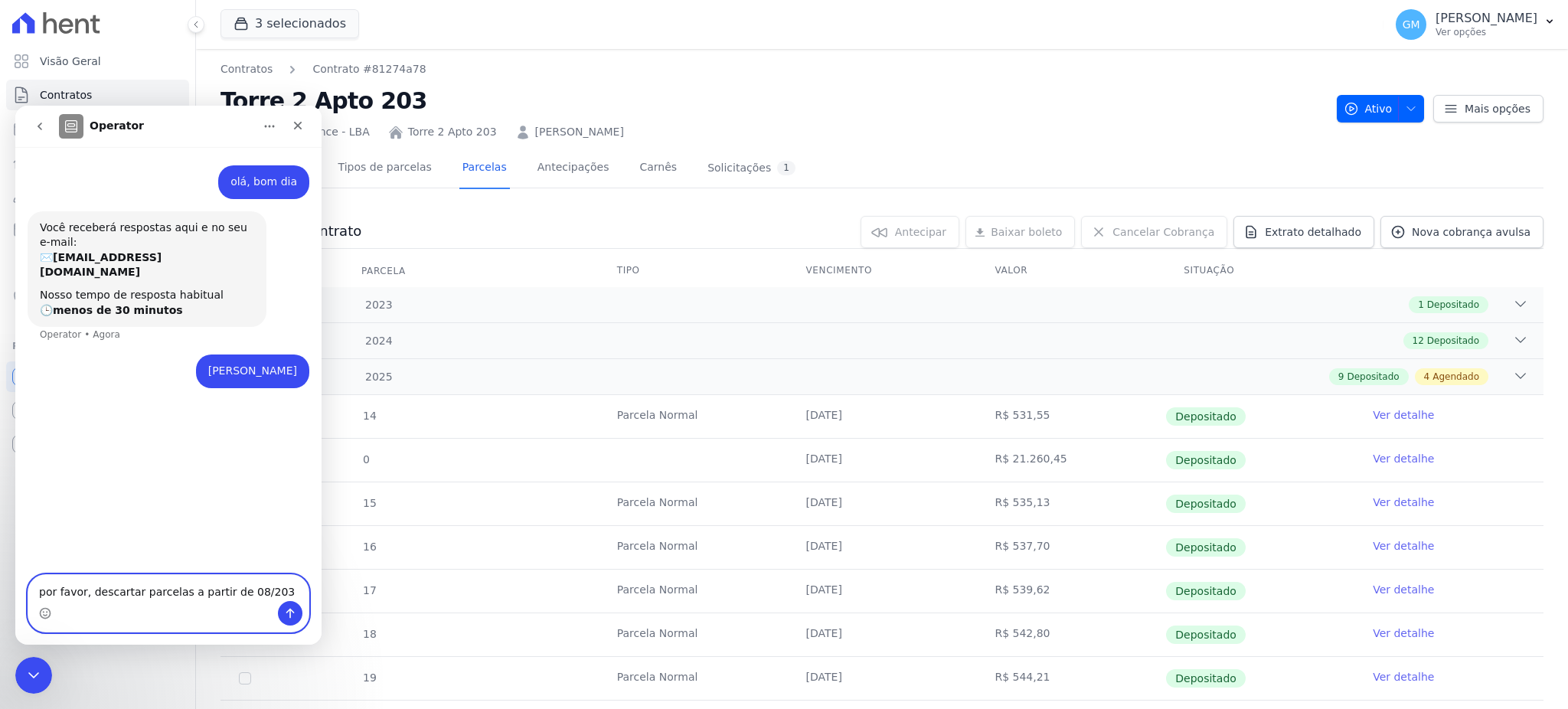
type textarea "por favor, descartar parcelas a partir de 08/2031"
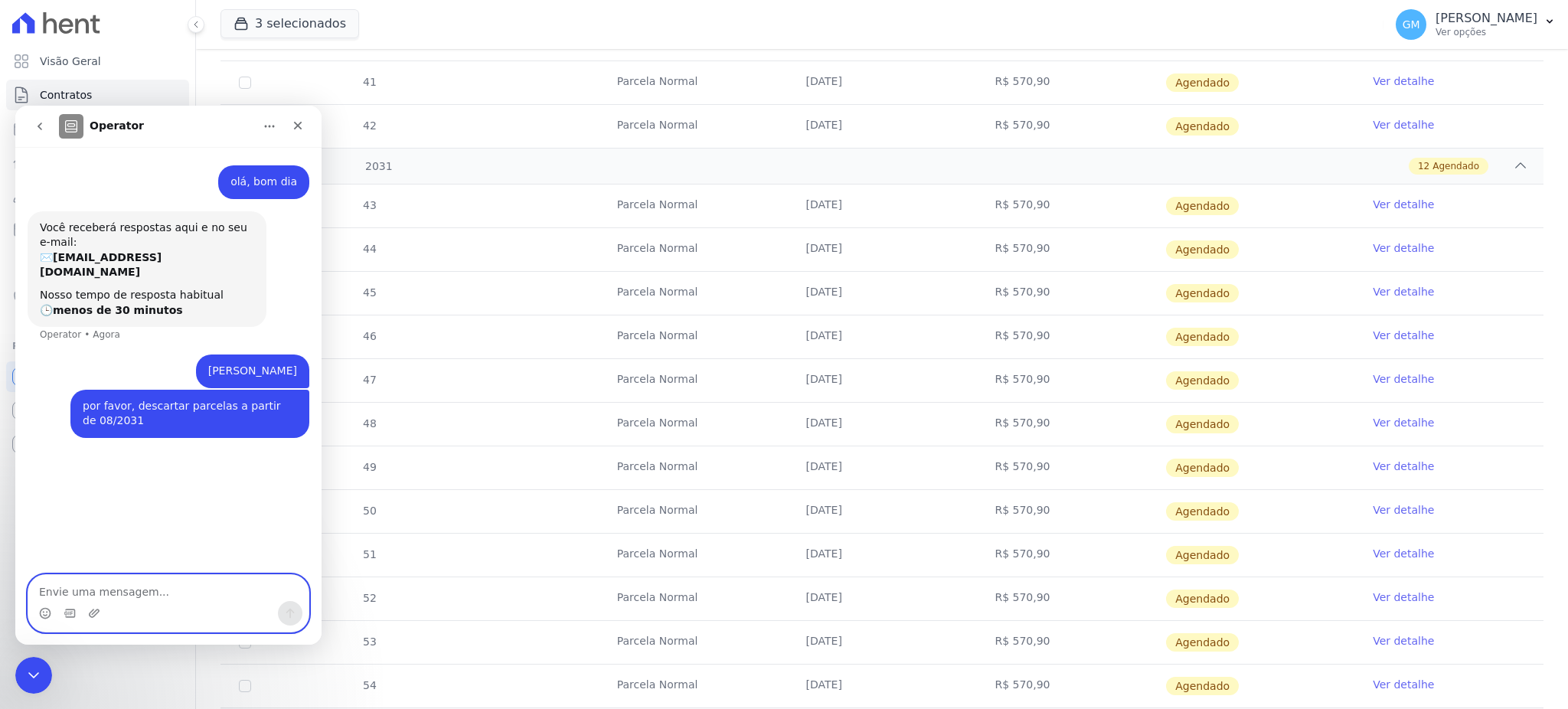
scroll to position [2517, 0]
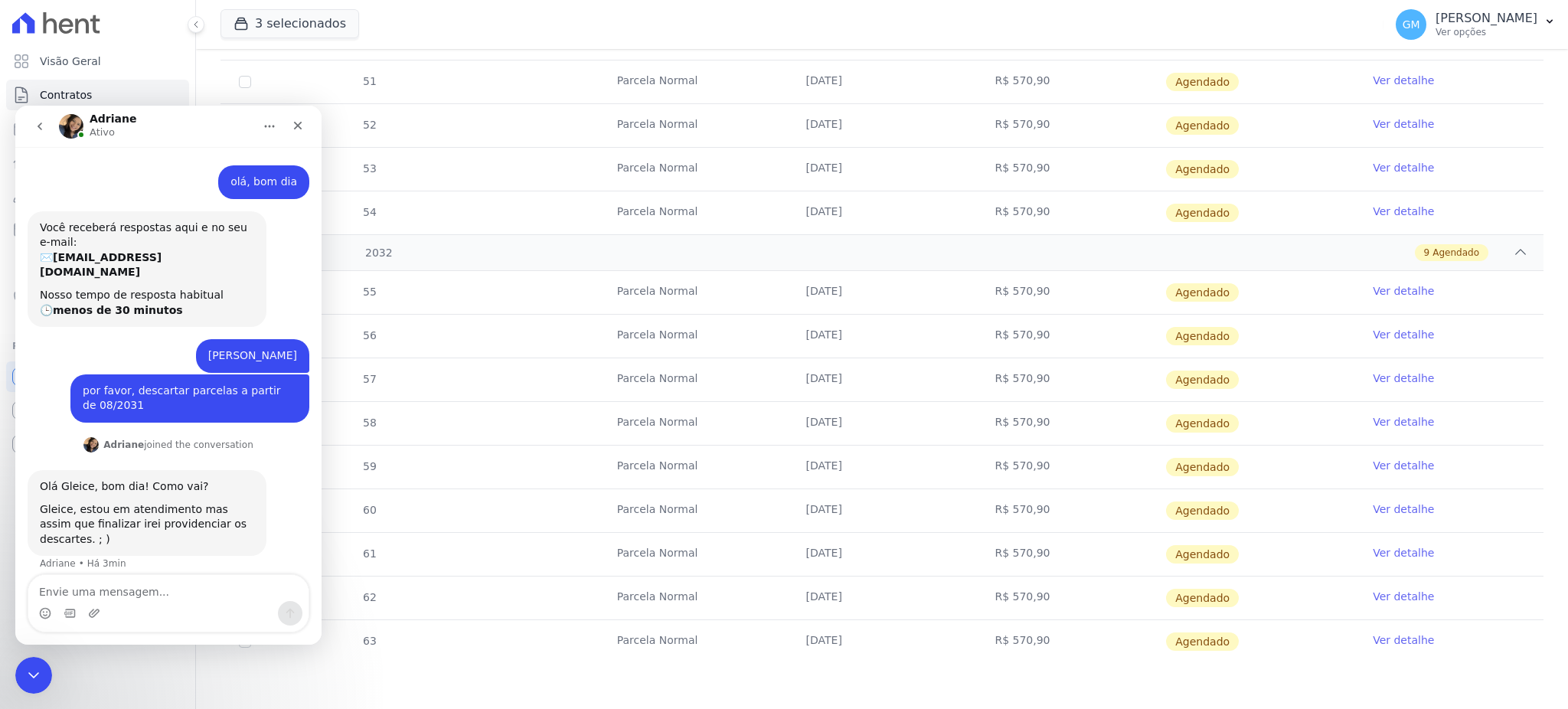
click at [695, 8] on div "3 selecionados Alcance Engenharia Origem Residence Origem Residence - Ghia Orig…" at bounding box center [799, 24] width 1157 height 50
drag, startPoint x: 38, startPoint y: 661, endPoint x: 94, endPoint y: 1290, distance: 631.5
click at [39, 659] on div "Encerramento do Messenger da Intercom" at bounding box center [31, 673] width 37 height 37
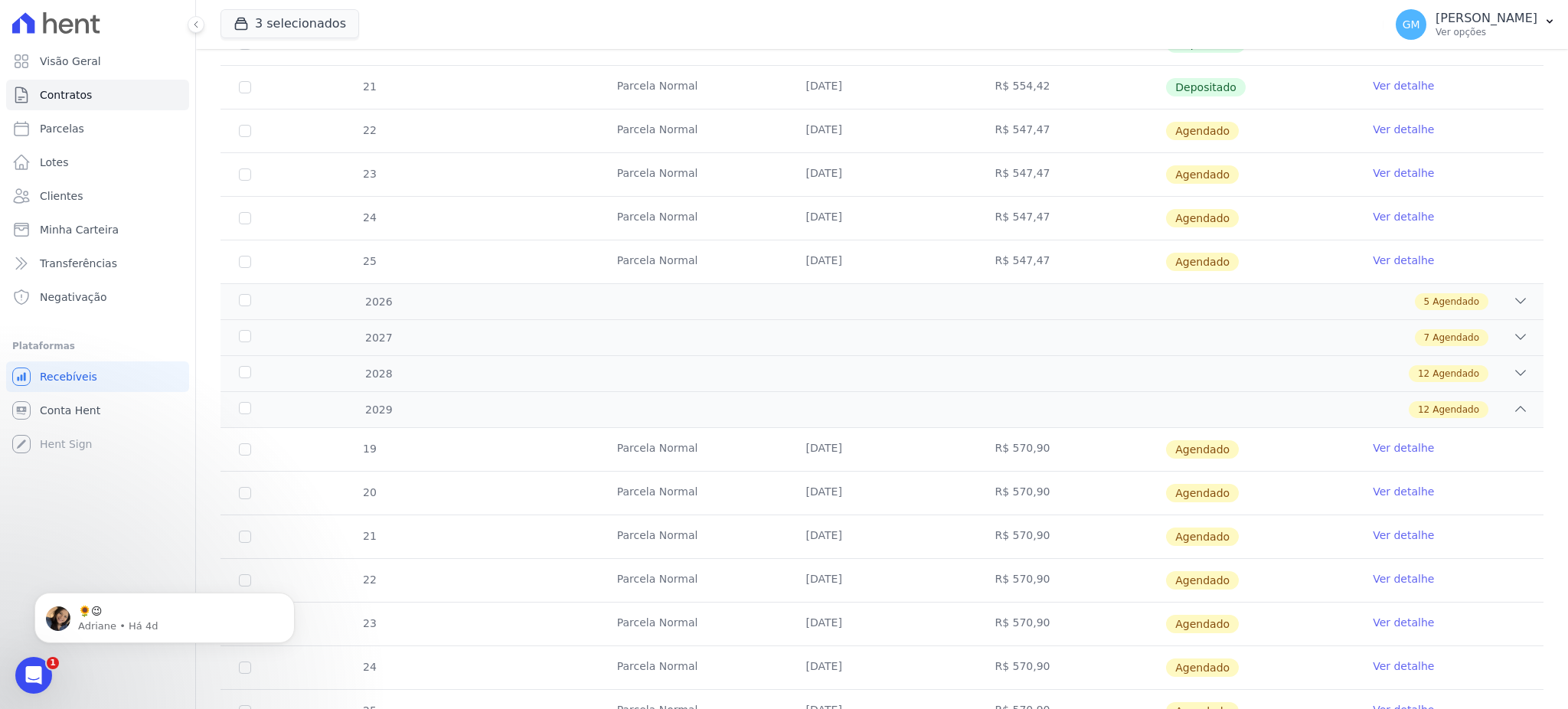
scroll to position [372, 0]
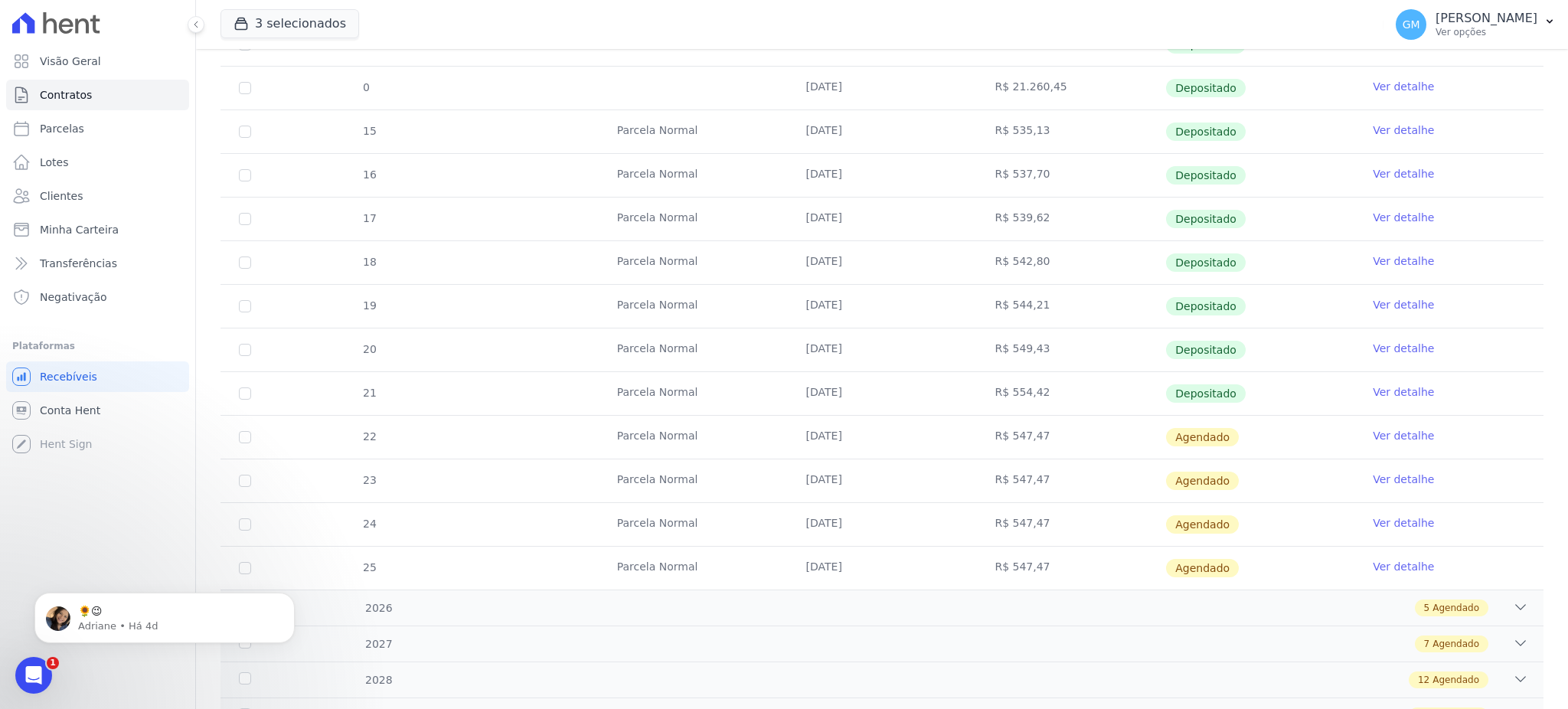
drag, startPoint x: 1000, startPoint y: 387, endPoint x: 1033, endPoint y: 385, distance: 33.1
click at [1033, 385] on td "R$ 554,42" at bounding box center [1070, 394] width 189 height 43
copy td "554,42"
click at [87, 183] on link "Clientes" at bounding box center [98, 196] width 183 height 31
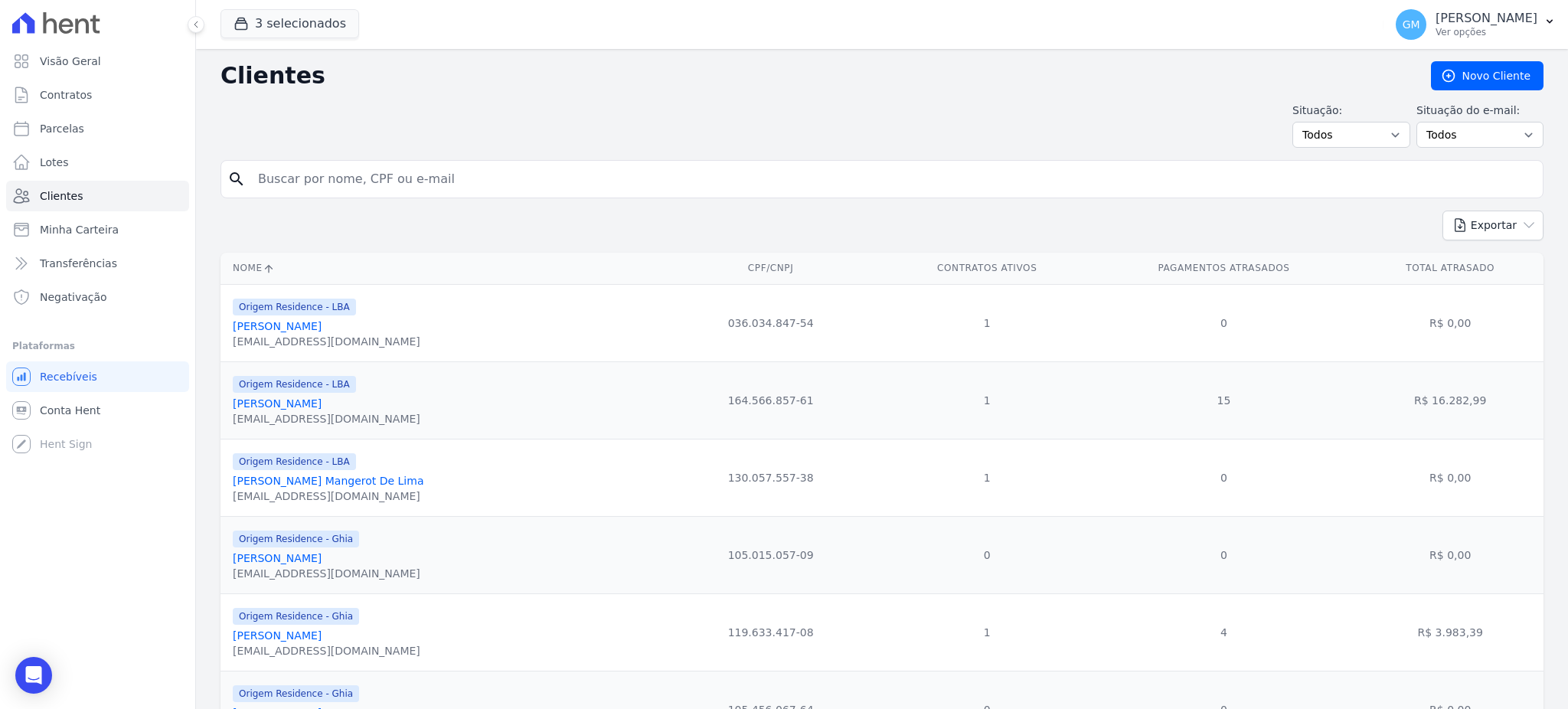
drag, startPoint x: 418, startPoint y: 177, endPoint x: 411, endPoint y: 171, distance: 9.2
click at [418, 177] on input "search" at bounding box center [893, 179] width 1288 height 31
type input "medella"
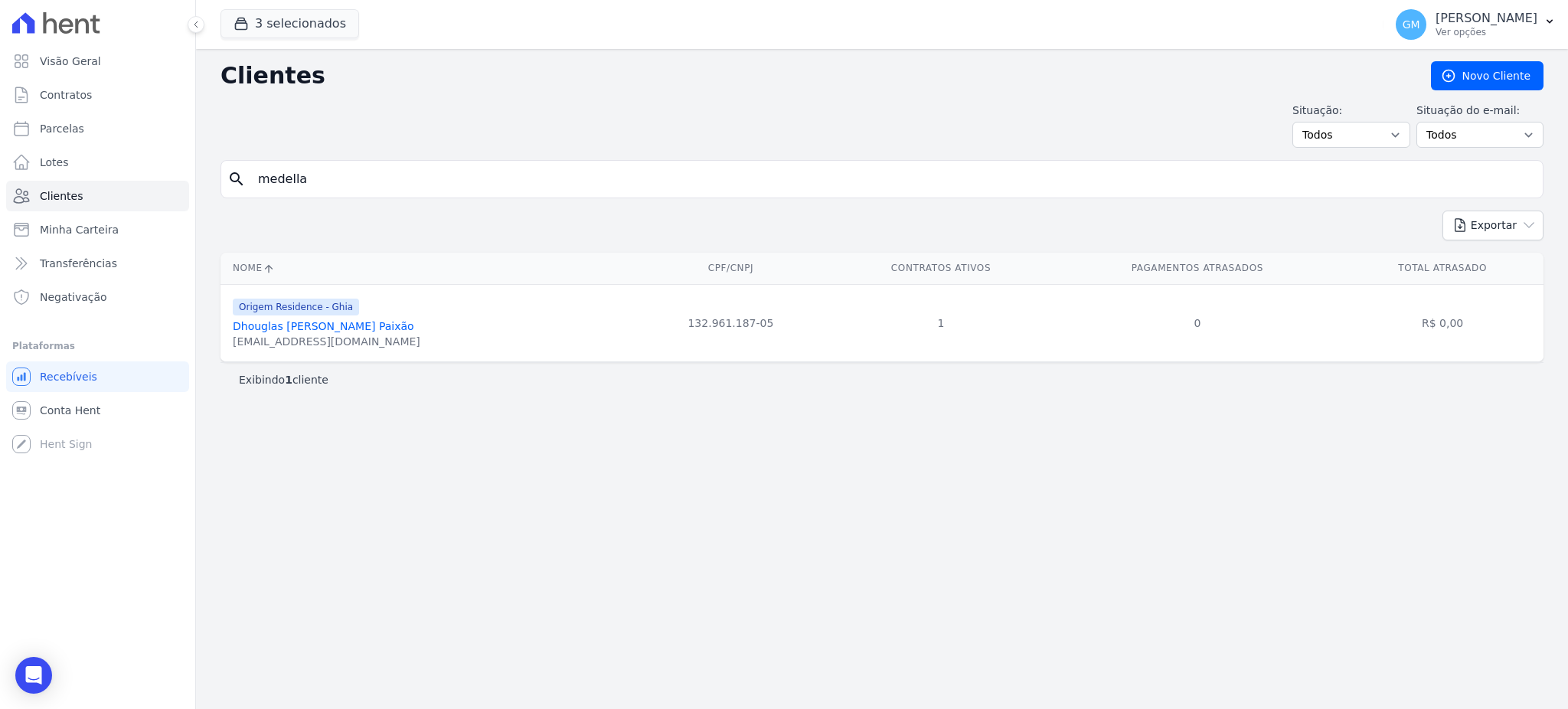
click at [335, 326] on link "Dhouglas Medella Dos Santos Paixão" at bounding box center [323, 326] width 181 height 13
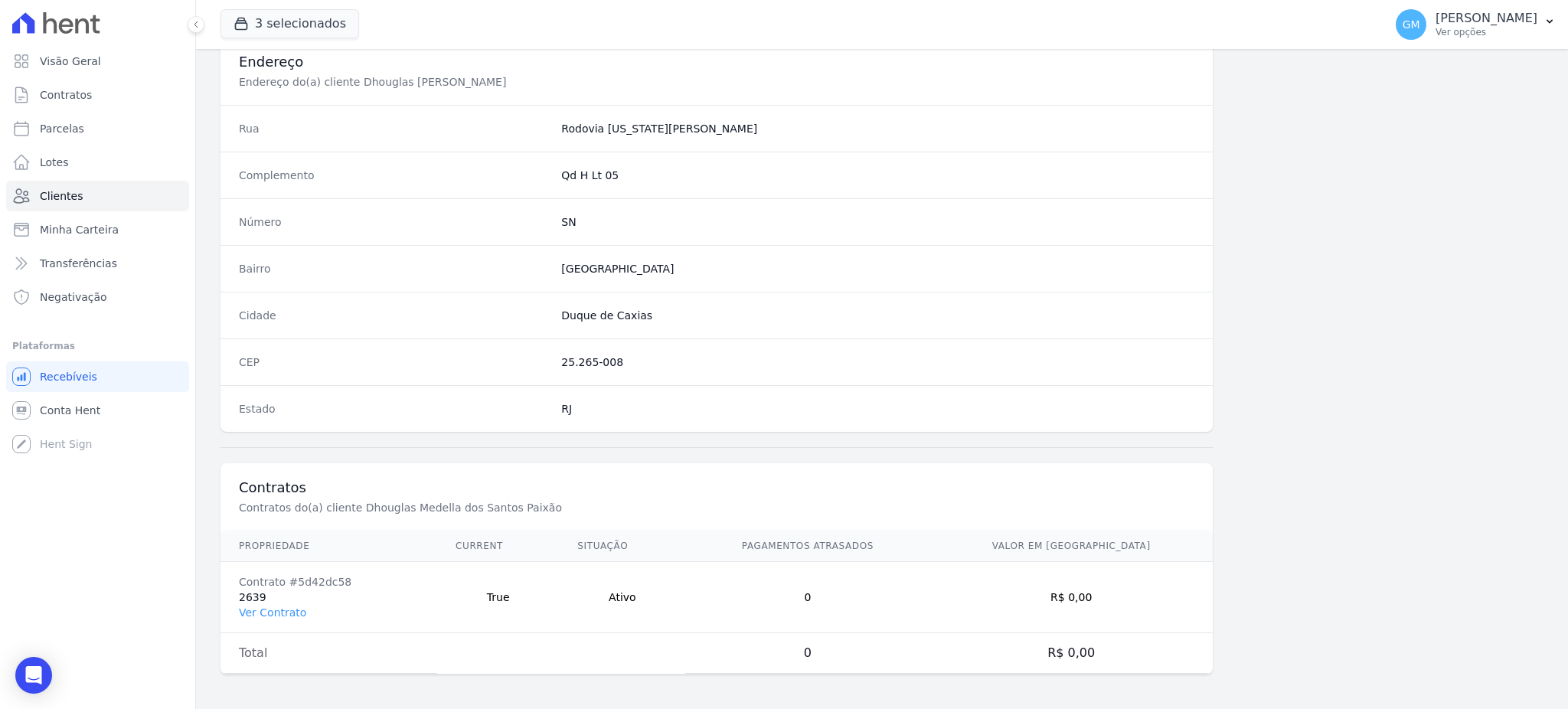
scroll to position [724, 0]
click at [285, 611] on link "Ver Contrato" at bounding box center [272, 611] width 67 height 13
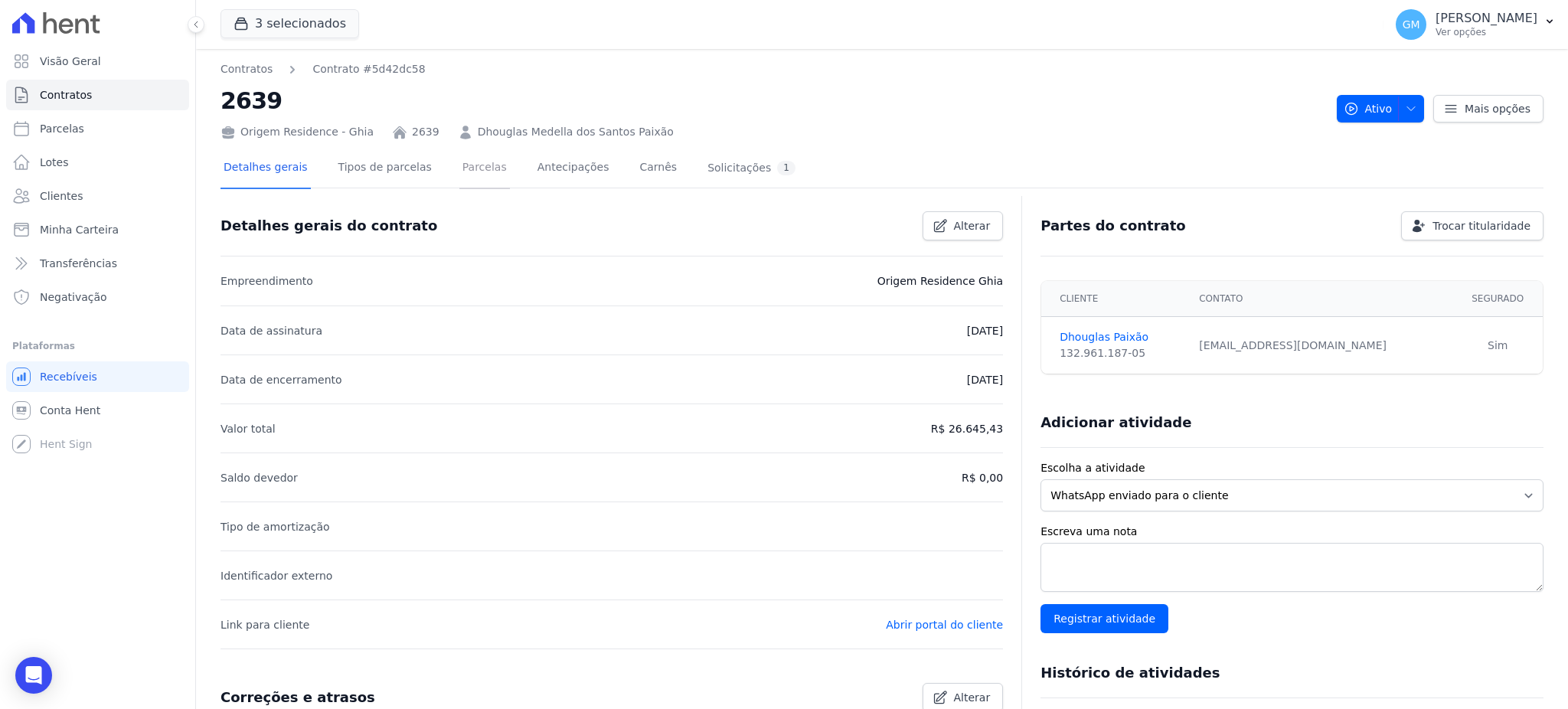
click at [481, 157] on link "Parcelas" at bounding box center [484, 168] width 50 height 40
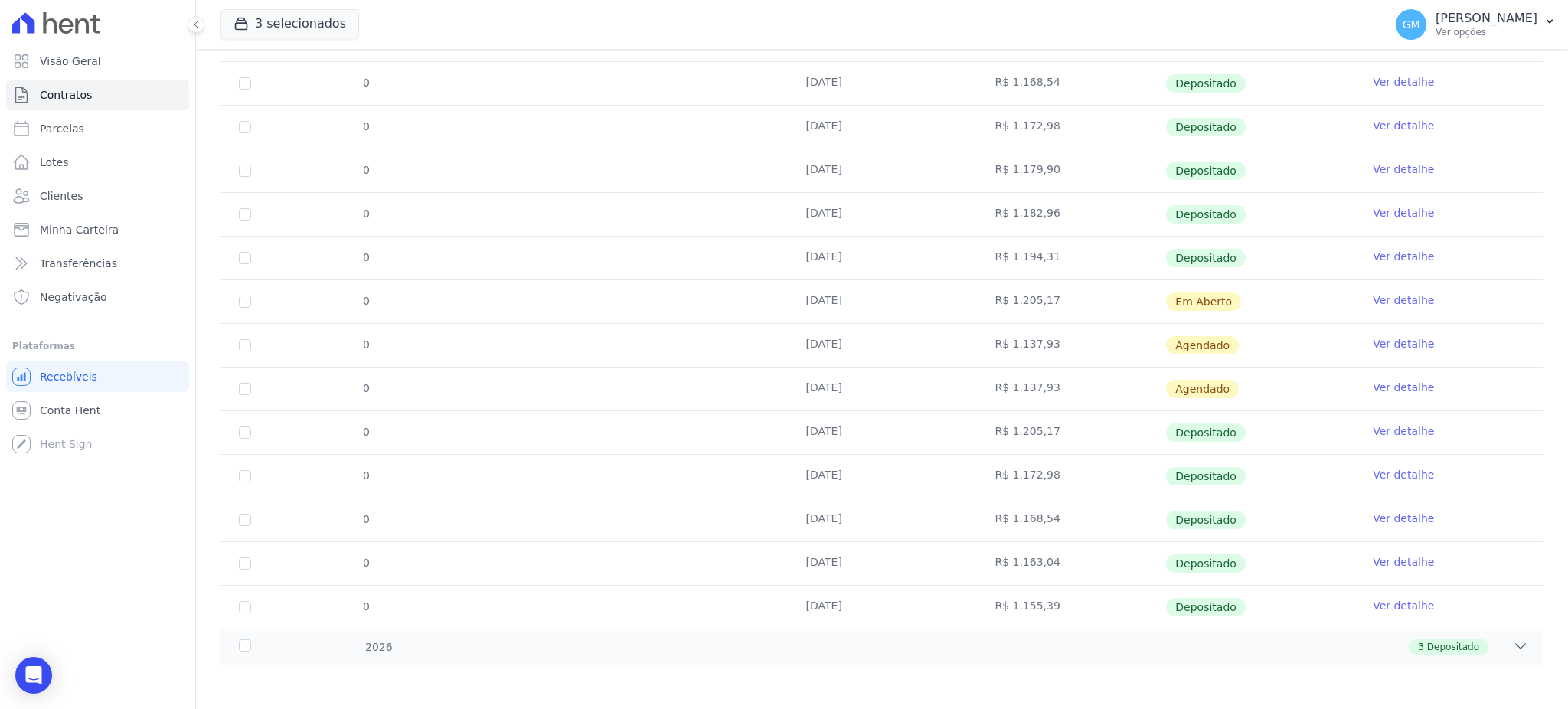
scroll to position [421, 0]
click at [1450, 647] on span "Depositado" at bounding box center [1453, 646] width 52 height 13
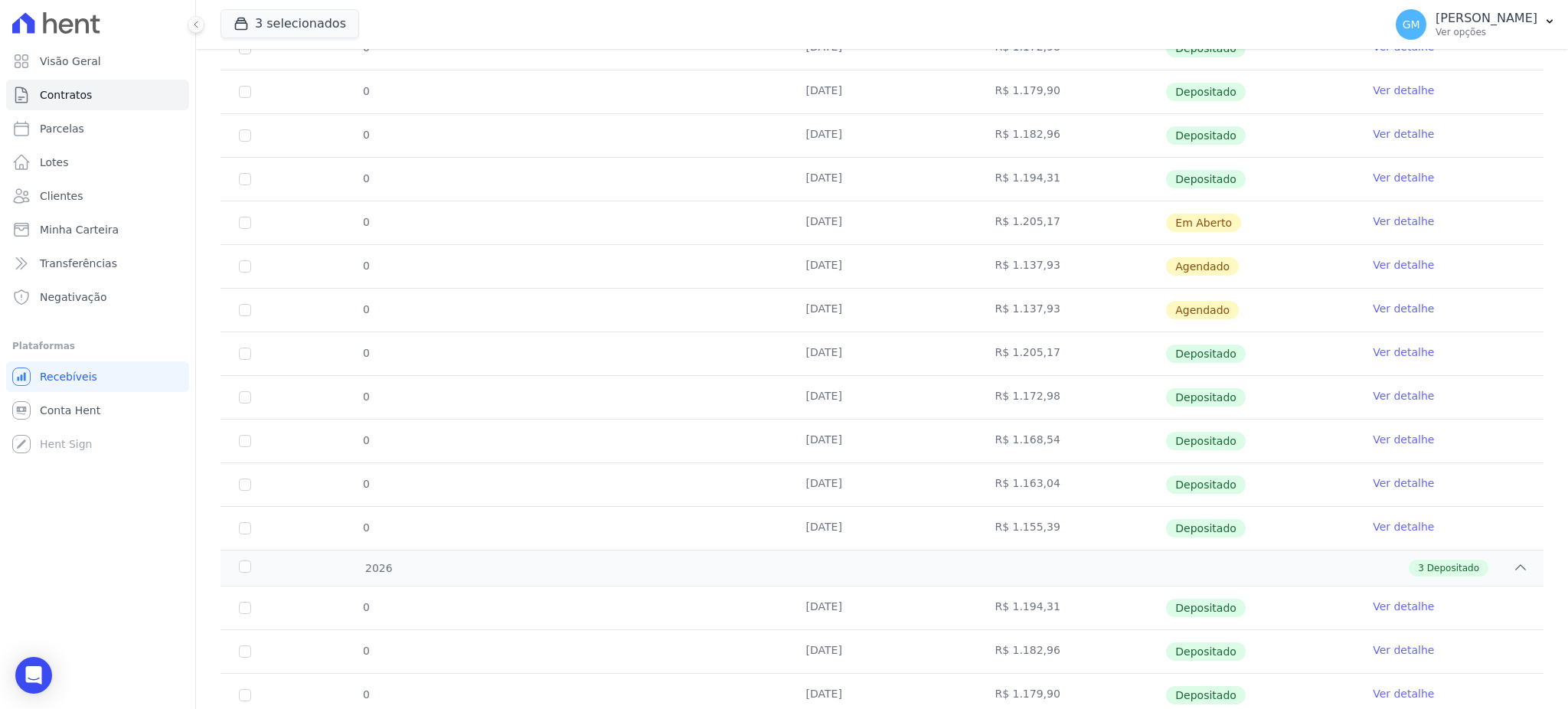
scroll to position [554, 0]
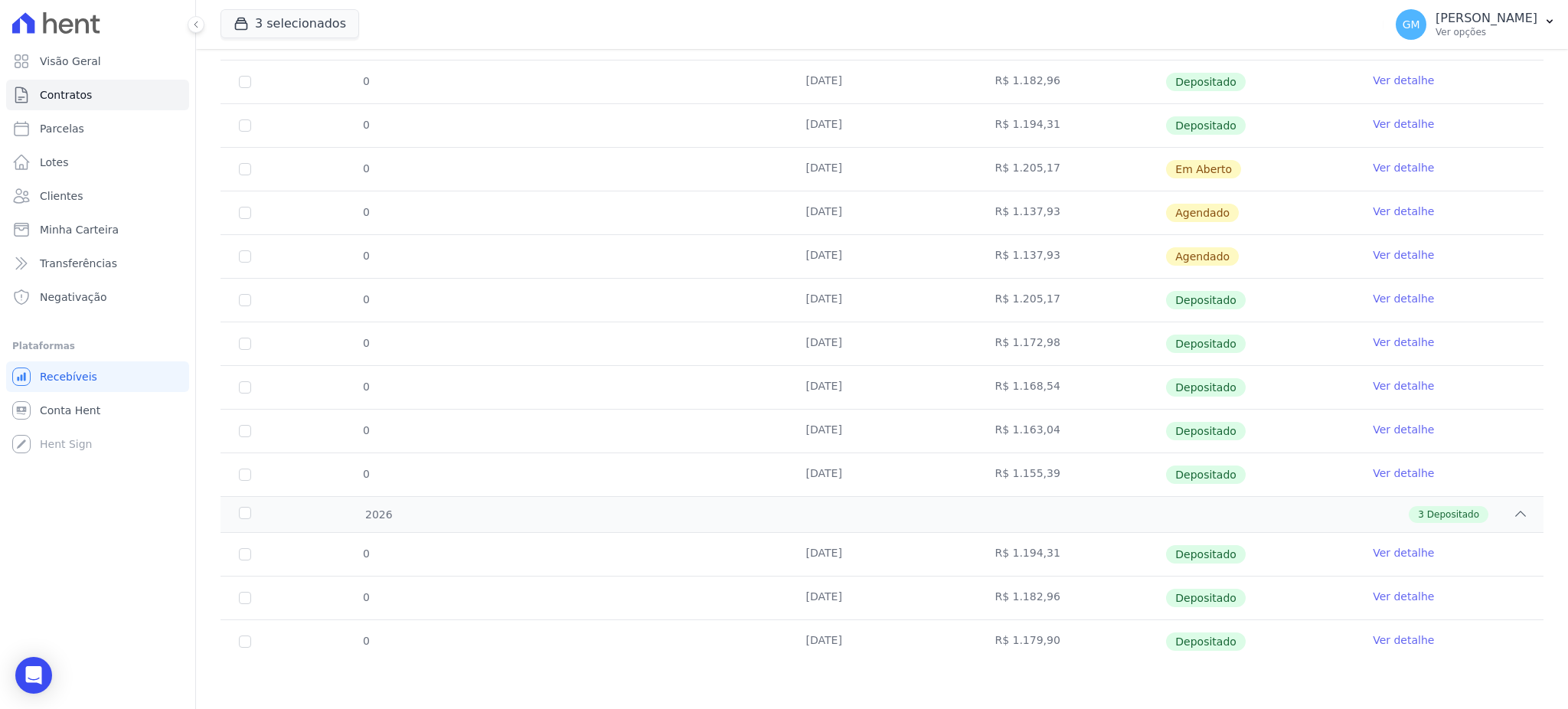
drag, startPoint x: 795, startPoint y: 304, endPoint x: 876, endPoint y: 304, distance: 81.0
click at [876, 304] on td "30/12/2025" at bounding box center [882, 300] width 189 height 43
click at [808, 346] on td "30/04/2025" at bounding box center [882, 344] width 189 height 43
drag, startPoint x: 791, startPoint y: 340, endPoint x: 883, endPoint y: 347, distance: 92.3
click at [883, 347] on td "30/04/2025" at bounding box center [882, 344] width 189 height 43
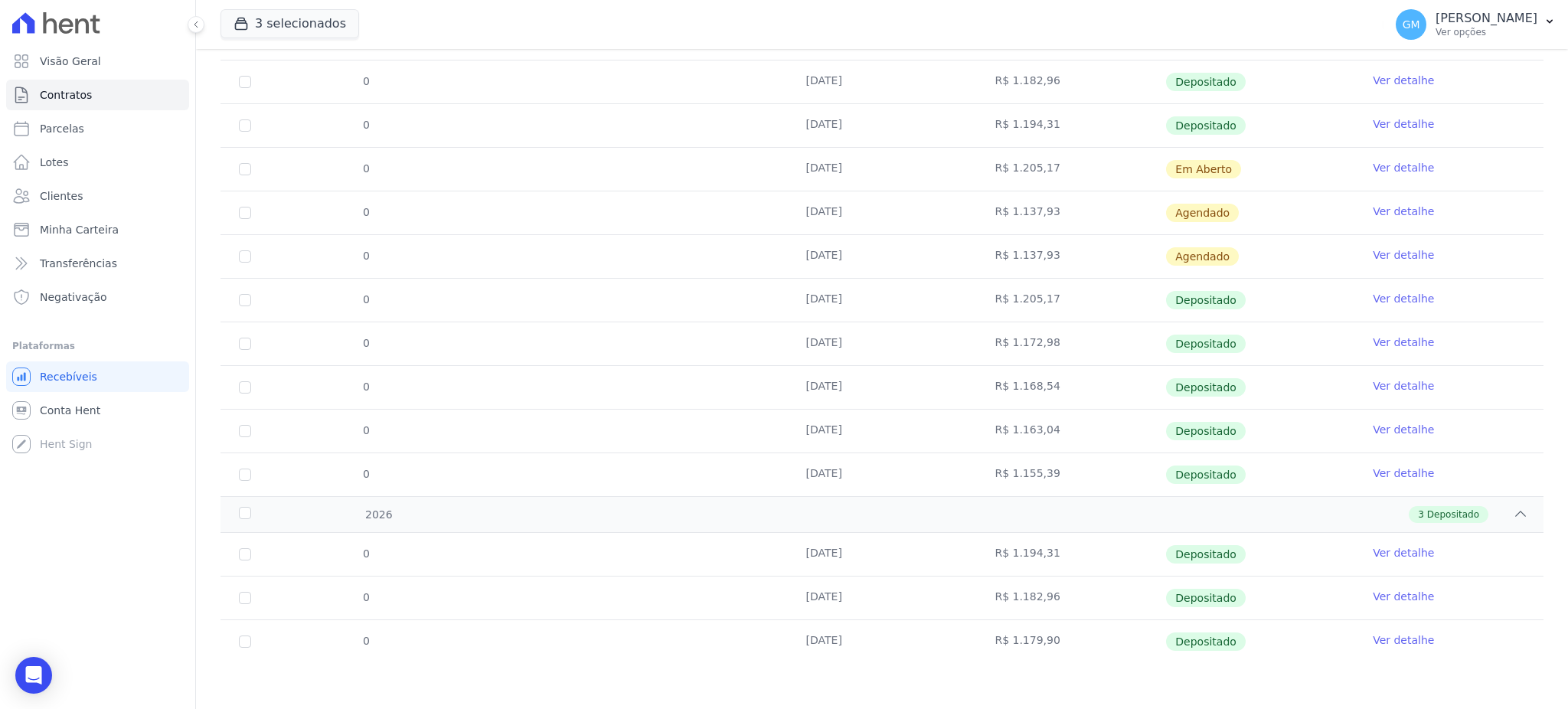
drag, startPoint x: 861, startPoint y: 634, endPoint x: 806, endPoint y: 636, distance: 55.0
click at [806, 636] on td "30/03/2026" at bounding box center [882, 643] width 189 height 43
drag, startPoint x: 854, startPoint y: 597, endPoint x: 794, endPoint y: 597, distance: 60.0
click at [794, 597] on td "28/02/2026" at bounding box center [882, 598] width 189 height 43
drag, startPoint x: 872, startPoint y: 574, endPoint x: 789, endPoint y: 563, distance: 83.7
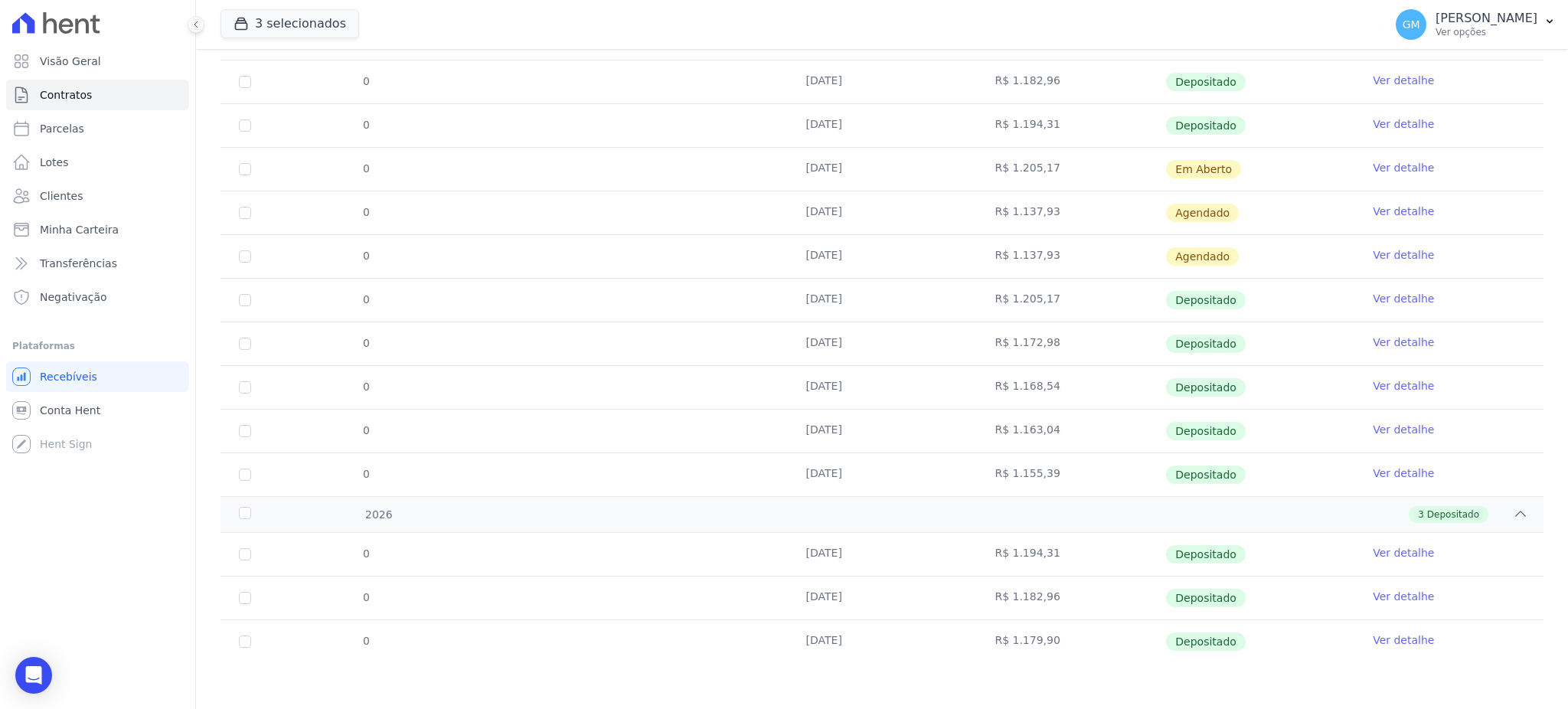
click at [789, 563] on td "30/01/2026" at bounding box center [882, 554] width 189 height 43
drag, startPoint x: 851, startPoint y: 472, endPoint x: 789, endPoint y: 469, distance: 62.1
click at [789, 469] on td "[DATE]" at bounding box center [882, 475] width 189 height 43
click at [811, 425] on td "28/02/2025" at bounding box center [882, 431] width 189 height 43
drag, startPoint x: 855, startPoint y: 347, endPoint x: 792, endPoint y: 348, distance: 63.0
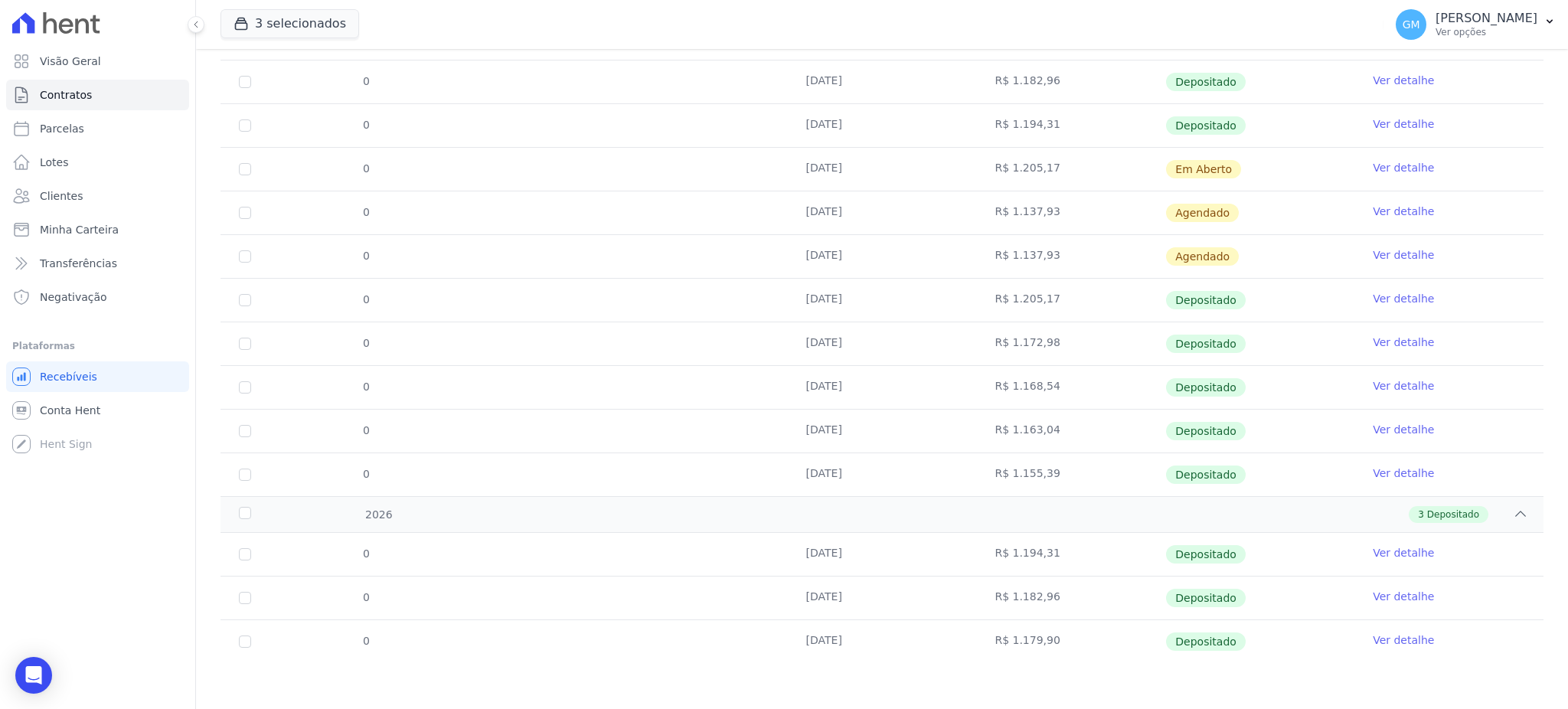
click at [792, 348] on td "30/04/2025" at bounding box center [882, 344] width 189 height 43
drag, startPoint x: 859, startPoint y: 393, endPoint x: 791, endPoint y: 395, distance: 68.0
click at [791, 395] on td "31/03/2025" at bounding box center [882, 387] width 189 height 43
drag, startPoint x: 843, startPoint y: 439, endPoint x: 788, endPoint y: 448, distance: 55.7
click at [788, 448] on td "28/02/2025" at bounding box center [882, 431] width 189 height 43
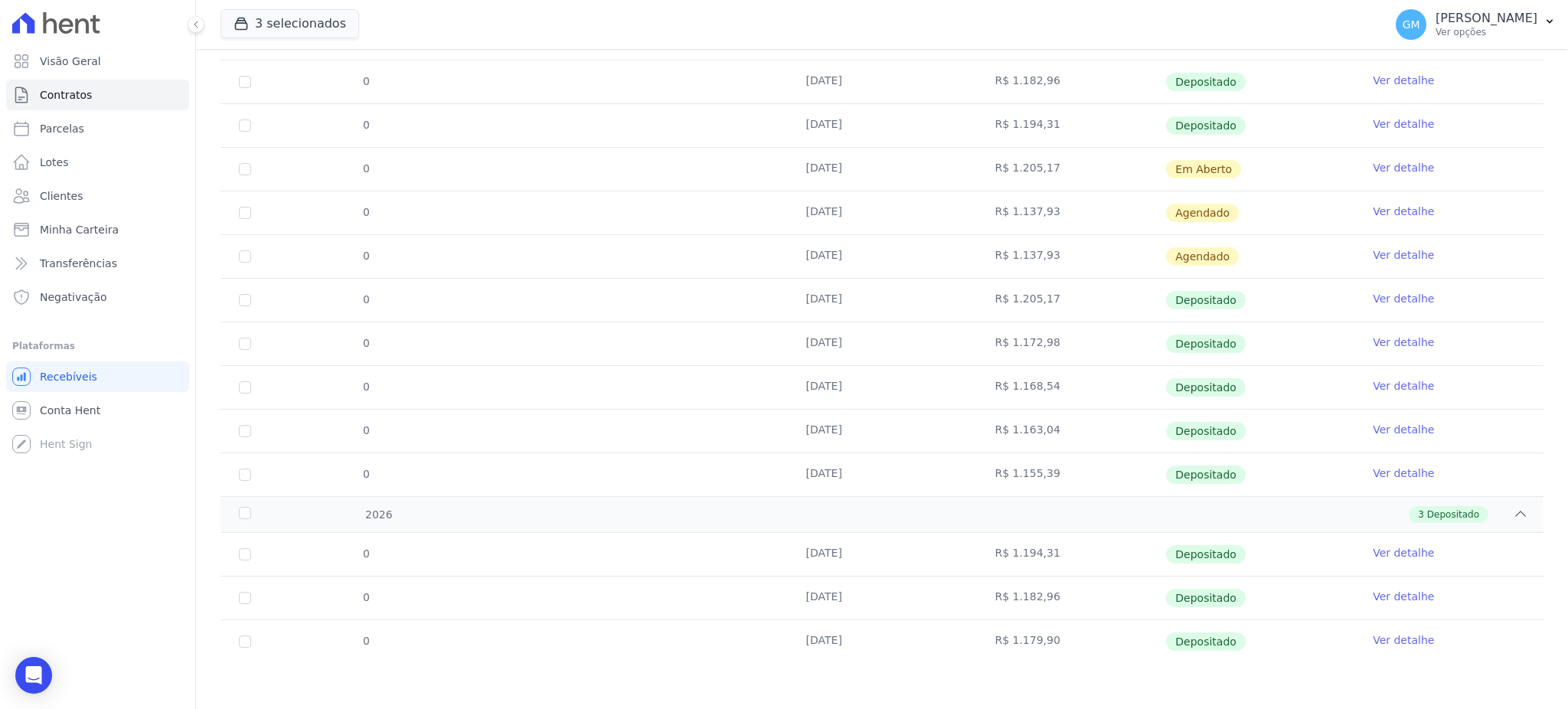
drag, startPoint x: 797, startPoint y: 173, endPoint x: 1235, endPoint y: 177, distance: 438.0
click at [1235, 177] on tr "0 30/09/2025 R$ 1.205,17 Em Aberto Ver detalhe" at bounding box center [882, 169] width 1323 height 44
drag, startPoint x: 802, startPoint y: 216, endPoint x: 883, endPoint y: 216, distance: 81.0
click at [888, 216] on td "30/10/2025" at bounding box center [882, 213] width 189 height 43
drag, startPoint x: 787, startPoint y: 246, endPoint x: 861, endPoint y: 252, distance: 74.2
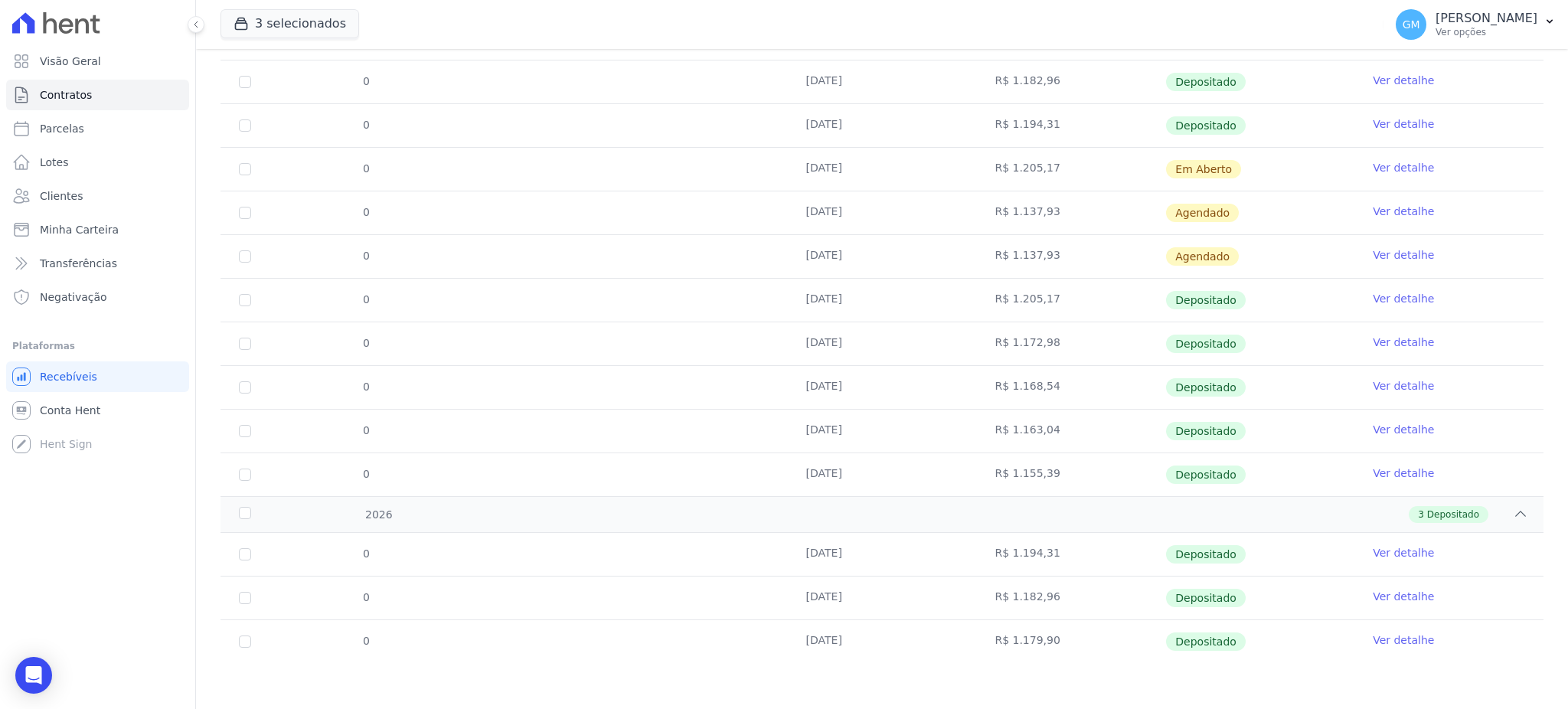
click at [861, 252] on td "30/11/2025" at bounding box center [882, 257] width 189 height 43
click at [775, 267] on td at bounding box center [693, 257] width 189 height 43
drag, startPoint x: 775, startPoint y: 279, endPoint x: 841, endPoint y: 290, distance: 66.9
click at [841, 290] on tr "0 30/12/2025 R$ 1.205,17 Depositado Ver detalhe" at bounding box center [882, 299] width 1323 height 44
click at [1373, 297] on link "Ver detalhe" at bounding box center [1404, 298] width 61 height 15
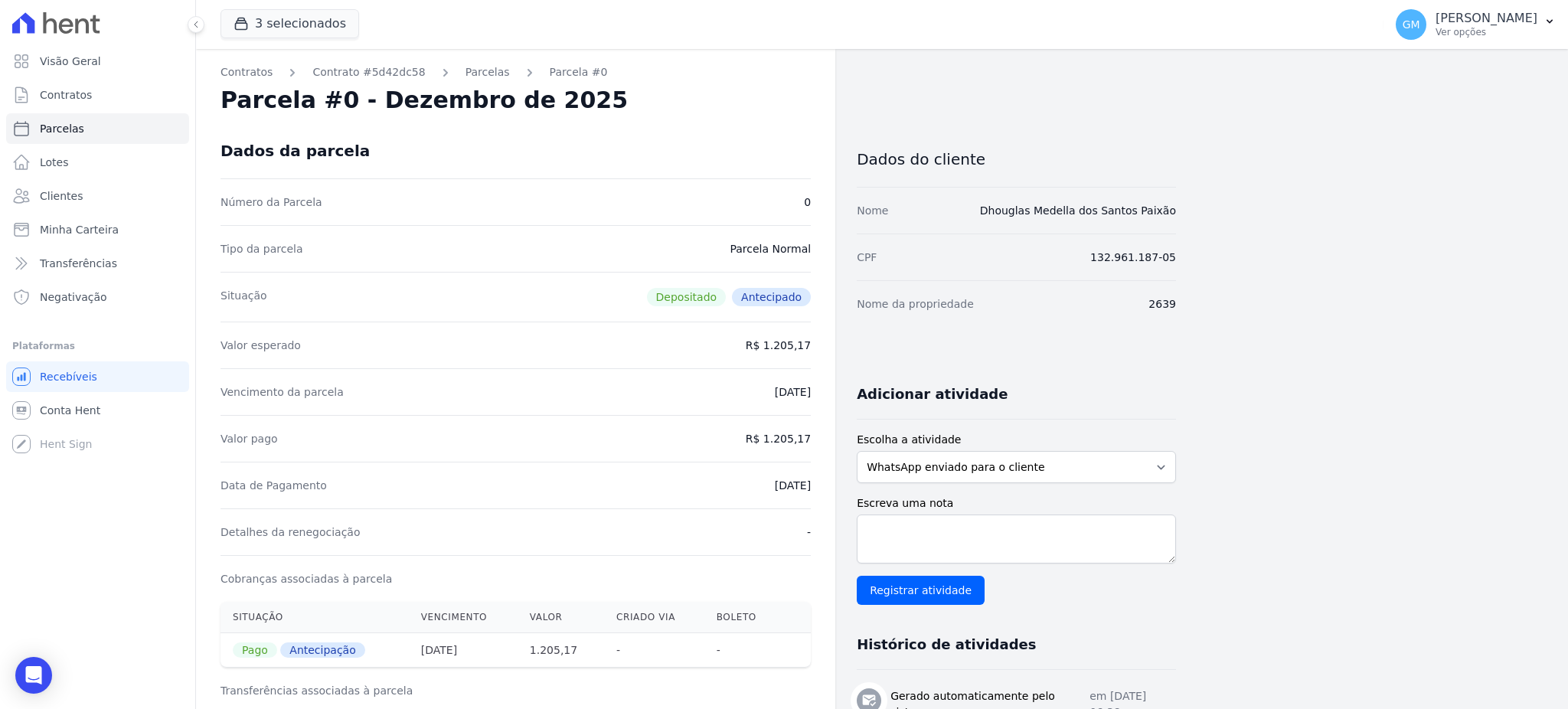
drag, startPoint x: 753, startPoint y: 488, endPoint x: 824, endPoint y: 494, distance: 71.3
click at [824, 494] on div "Contratos Contrato #5d42dc58 Parcelas Parcela #0 Parcela #0 - Dezembro de 2025 …" at bounding box center [515, 614] width 639 height 1129
copy dd "07/08/2025"
drag, startPoint x: 774, startPoint y: 439, endPoint x: 781, endPoint y: 441, distance: 7.3
click at [781, 441] on dd "R$ 1.205,17" at bounding box center [778, 439] width 65 height 15
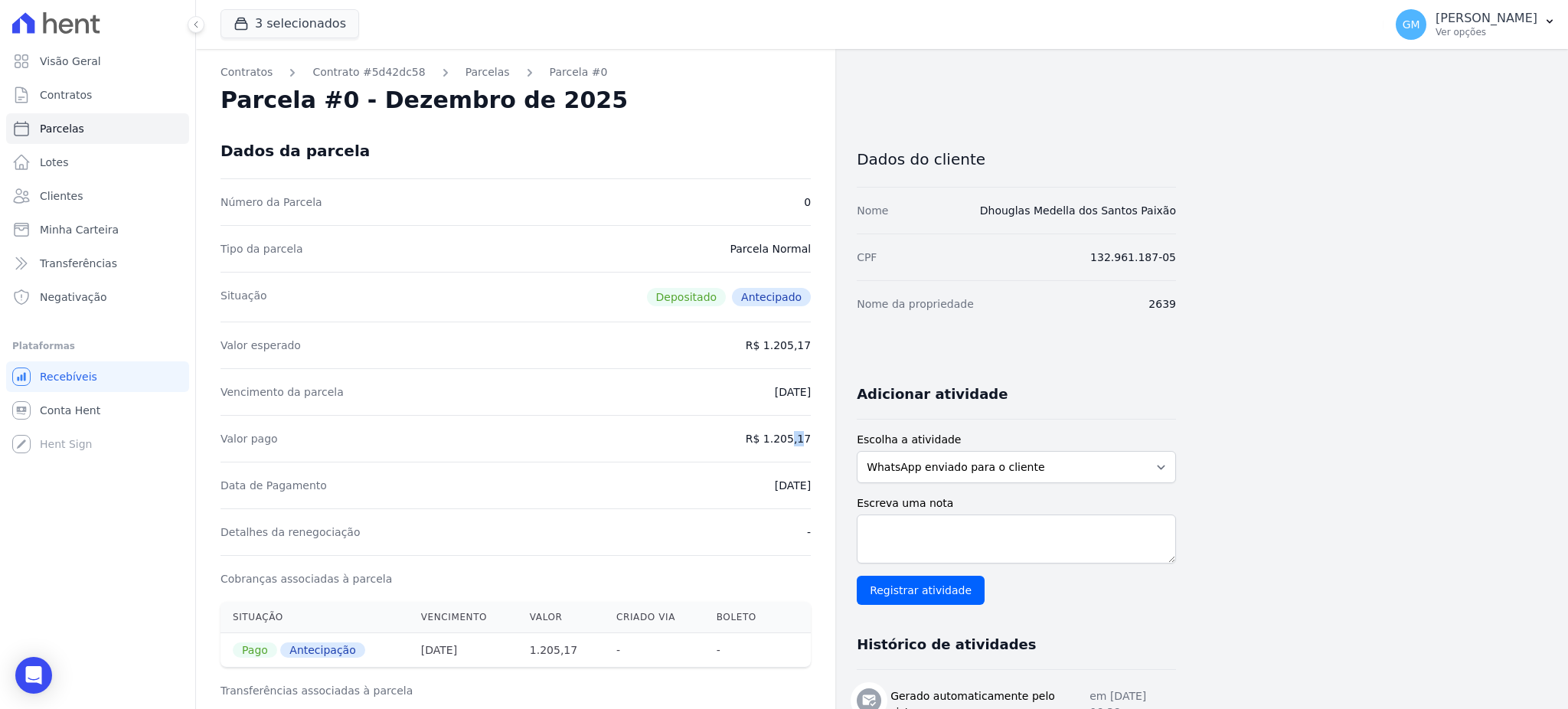
click at [774, 460] on div "Valor pago R$ 1.205,17" at bounding box center [515, 439] width 590 height 47
click at [771, 439] on dd "R$ 1.205,17" at bounding box center [778, 439] width 65 height 15
drag, startPoint x: 770, startPoint y: 434, endPoint x: 810, endPoint y: 436, distance: 40.0
click at [810, 436] on dd "R$ 1.205,17" at bounding box center [778, 439] width 65 height 15
copy dd "1.205,17"
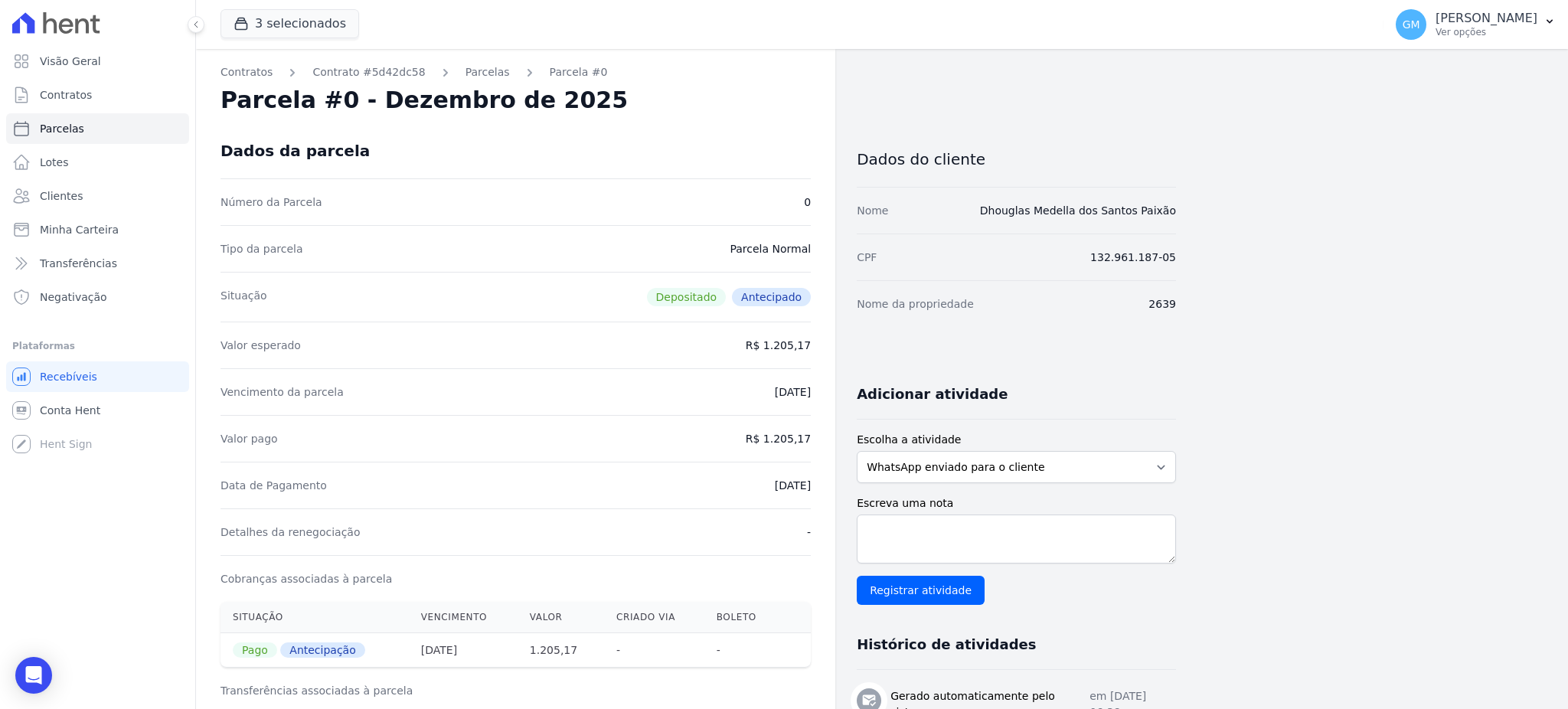
click at [755, 513] on div "Detalhes da renegociação -" at bounding box center [515, 532] width 590 height 47
drag, startPoint x: 770, startPoint y: 439, endPoint x: 823, endPoint y: 434, distance: 53.2
click at [823, 434] on div "Contratos Contrato #5d42dc58 Parcelas Parcela #0 Parcela #0 - Dezembro de 2025 …" at bounding box center [515, 614] width 639 height 1129
copy dd "1.205,17"
click at [781, 509] on div "Detalhes da renegociação -" at bounding box center [515, 532] width 590 height 47
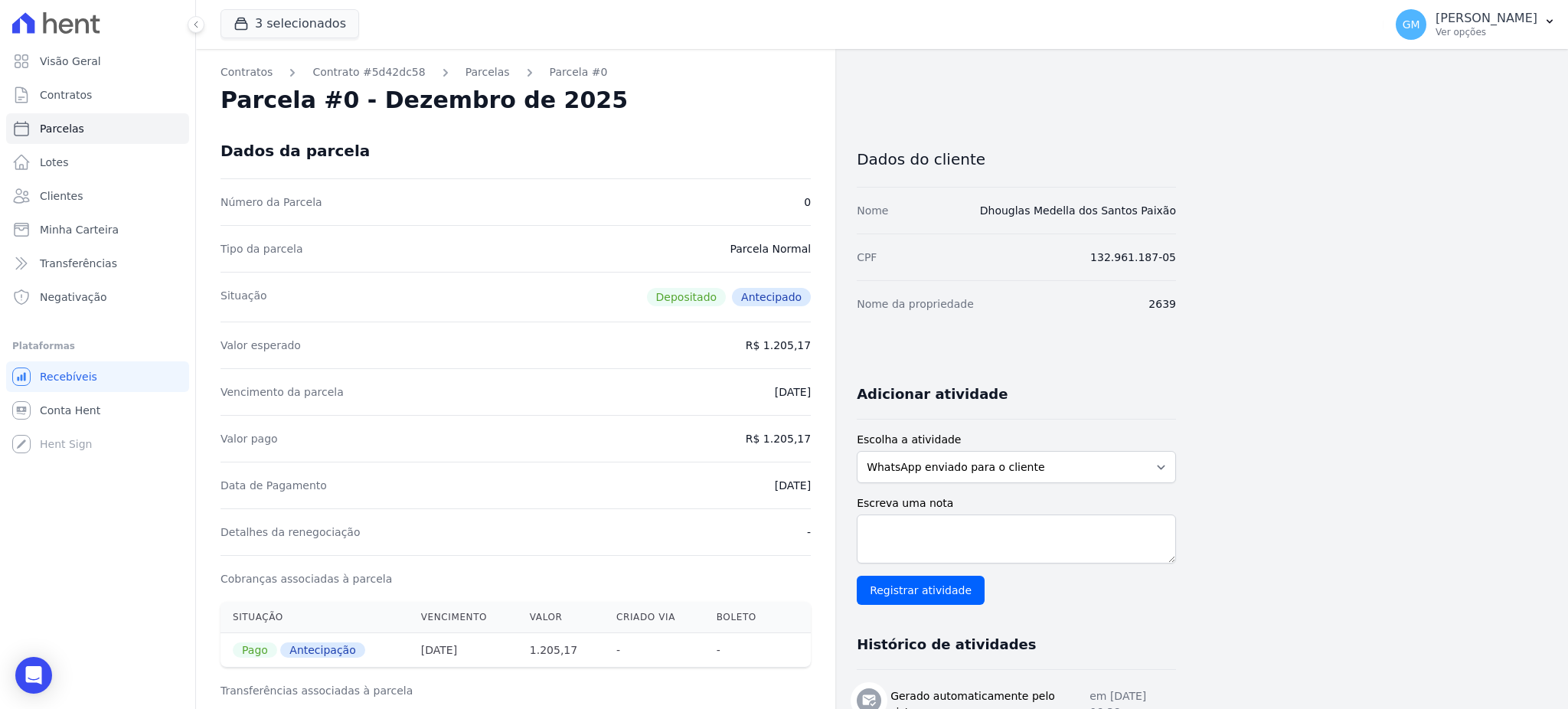
drag, startPoint x: 750, startPoint y: 485, endPoint x: 828, endPoint y: 485, distance: 78.0
click at [828, 485] on div "Contratos Contrato #5d42dc58 Parcelas Parcela #0 Parcela #0 - Dezembro de 2025 …" at bounding box center [515, 614] width 639 height 1129
copy dd "07/08/2025"
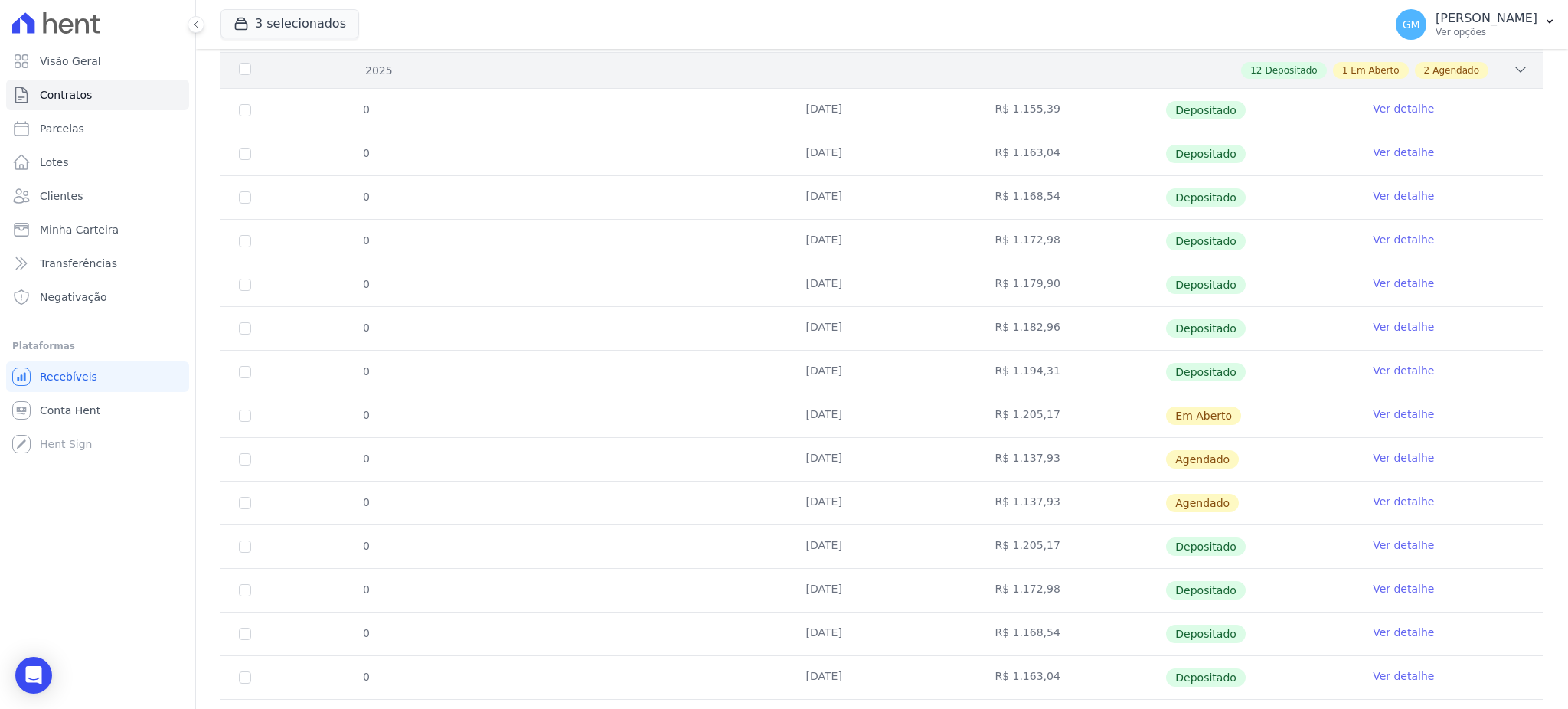
scroll to position [510, 0]
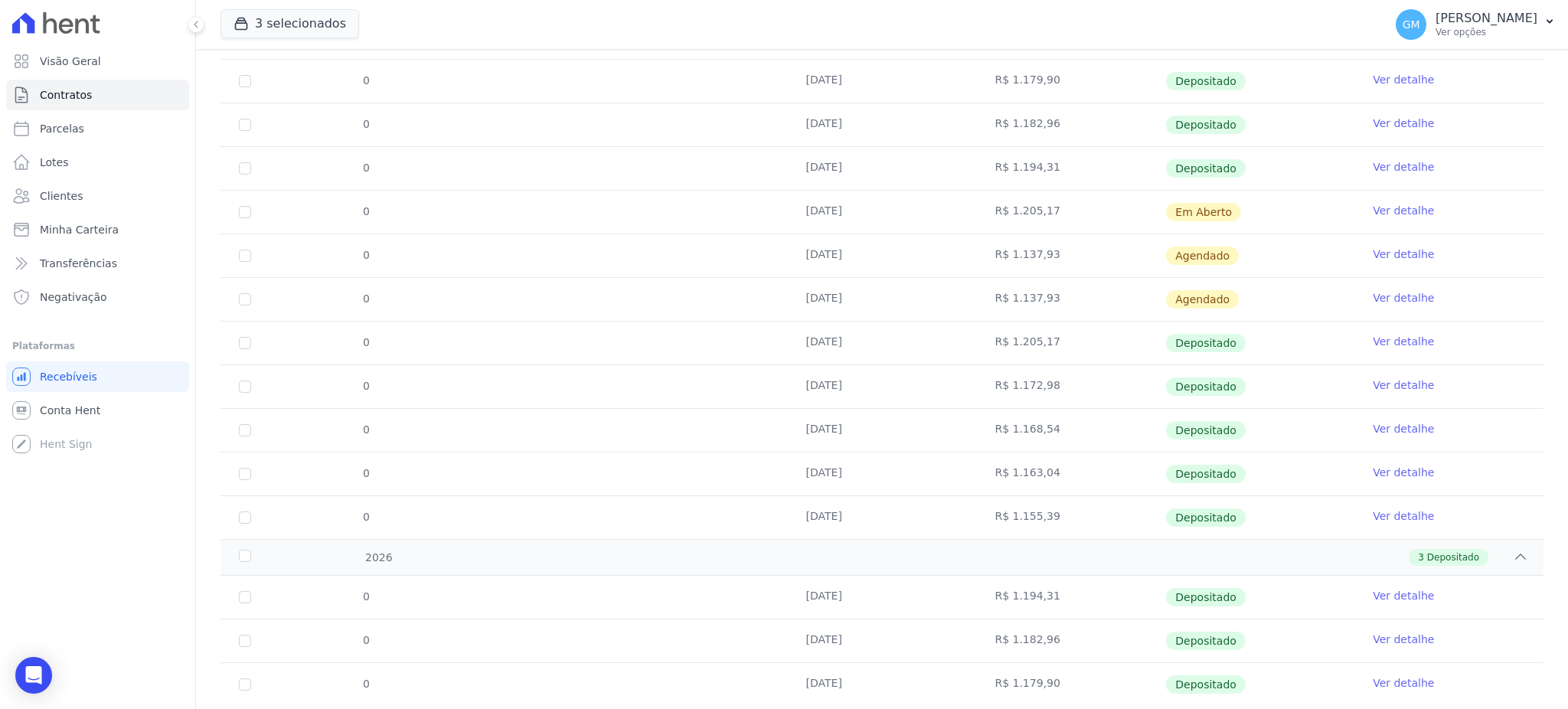
drag, startPoint x: 1056, startPoint y: 341, endPoint x: 1000, endPoint y: 346, distance: 56.2
click at [1000, 346] on td "R$ 1.205,17" at bounding box center [1070, 343] width 189 height 43
copy td "1.205,17"
click at [1380, 300] on link "Ver detalhe" at bounding box center [1404, 297] width 61 height 15
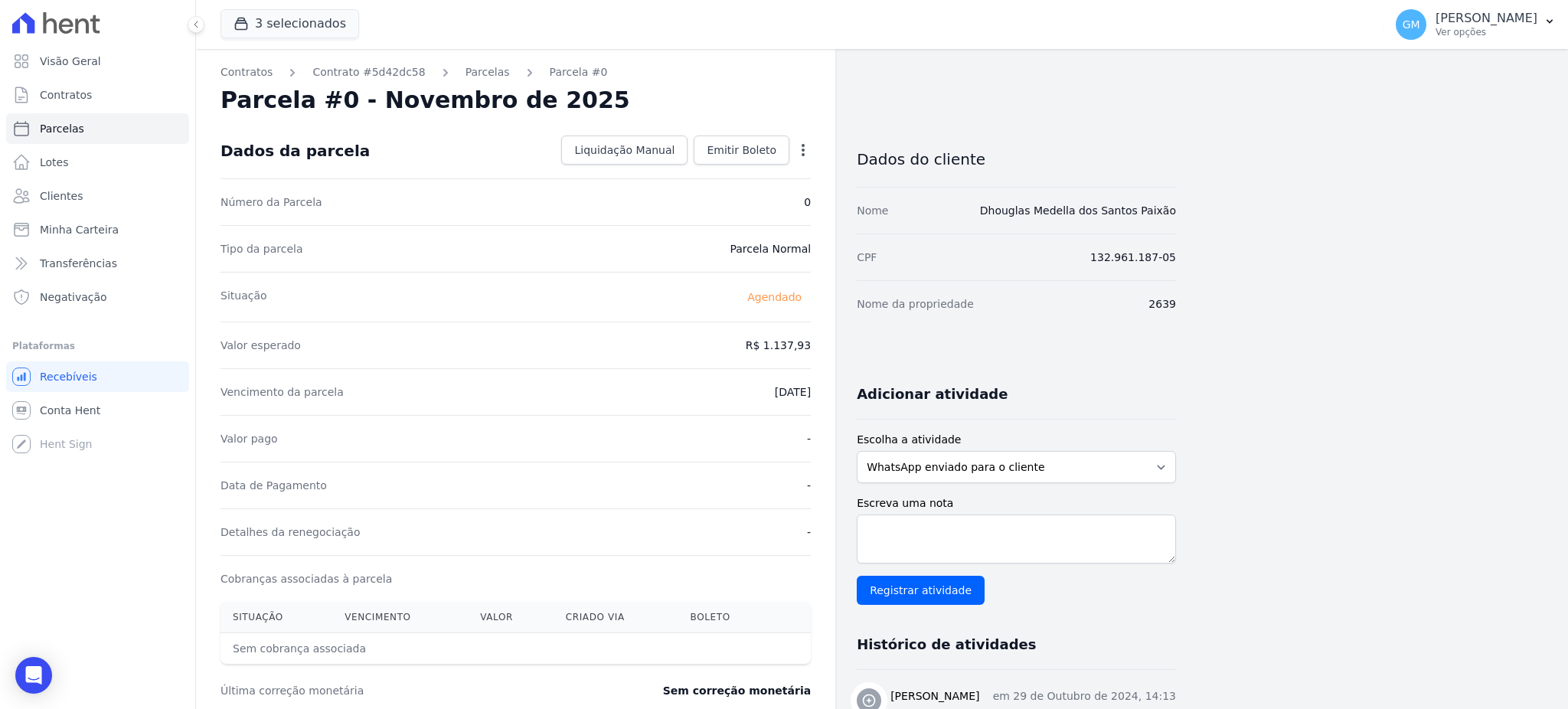
click at [813, 150] on div "Contratos Contrato #5d42dc58 Parcelas Parcela #0 Parcela #0 - Novembro de 2025 …" at bounding box center [515, 542] width 639 height 985
click at [806, 148] on icon "button" at bounding box center [803, 150] width 15 height 15
click at [718, 169] on link "Alterar" at bounding box center [737, 171] width 135 height 28
drag, startPoint x: 742, startPoint y: 350, endPoint x: 818, endPoint y: 359, distance: 76.5
click at [818, 359] on div "Contratos Contrato #5d42dc58 Parcelas Parcela #0 Parcela #0 - Novembro de 2025 …" at bounding box center [515, 541] width 639 height 984
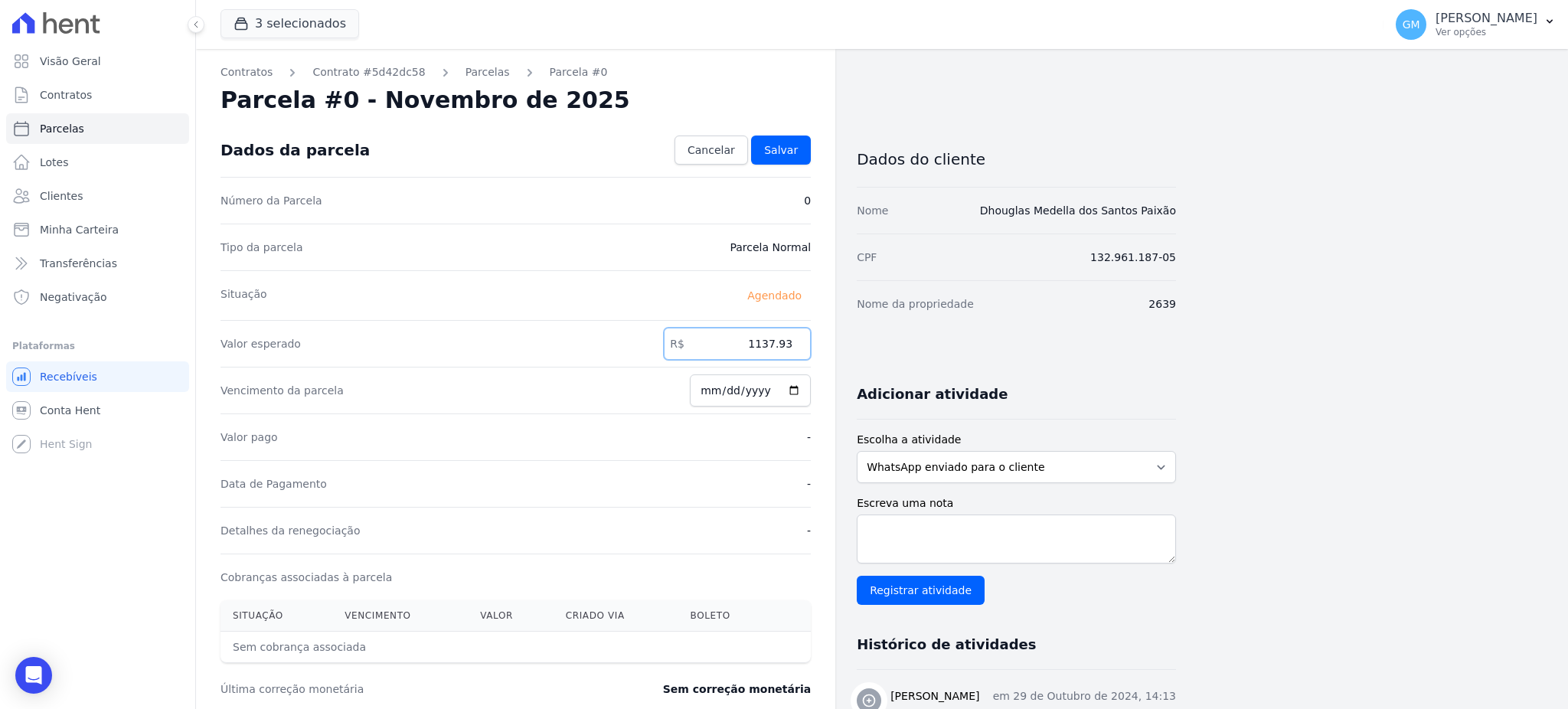
paste input ".20517"
click at [762, 343] on input "1.20517" at bounding box center [737, 344] width 147 height 32
click at [779, 346] on input ".20517" at bounding box center [737, 344] width 147 height 32
drag, startPoint x: 749, startPoint y: 339, endPoint x: 817, endPoint y: 341, distance: 68.0
click at [817, 341] on div "Contratos Contrato #5d42dc58 Parcelas Parcela #0 Parcela #0 - Novembro de 2025 …" at bounding box center [515, 541] width 639 height 984
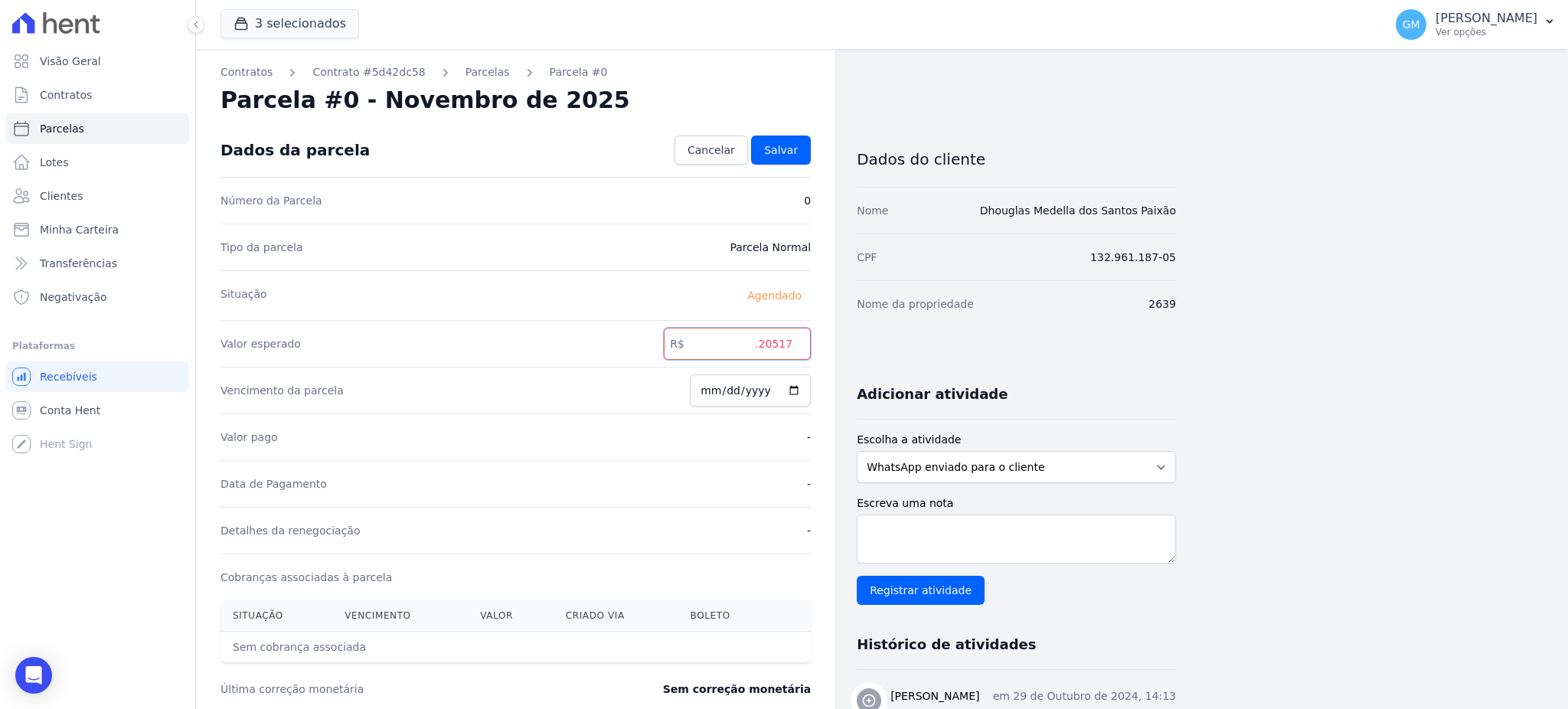
paste input "1"
click at [765, 344] on input "1.20517" at bounding box center [737, 344] width 147 height 32
click at [782, 343] on input "120517" at bounding box center [737, 344] width 147 height 32
type input "1205.17"
click at [791, 143] on span "Salvar" at bounding box center [781, 150] width 34 height 15
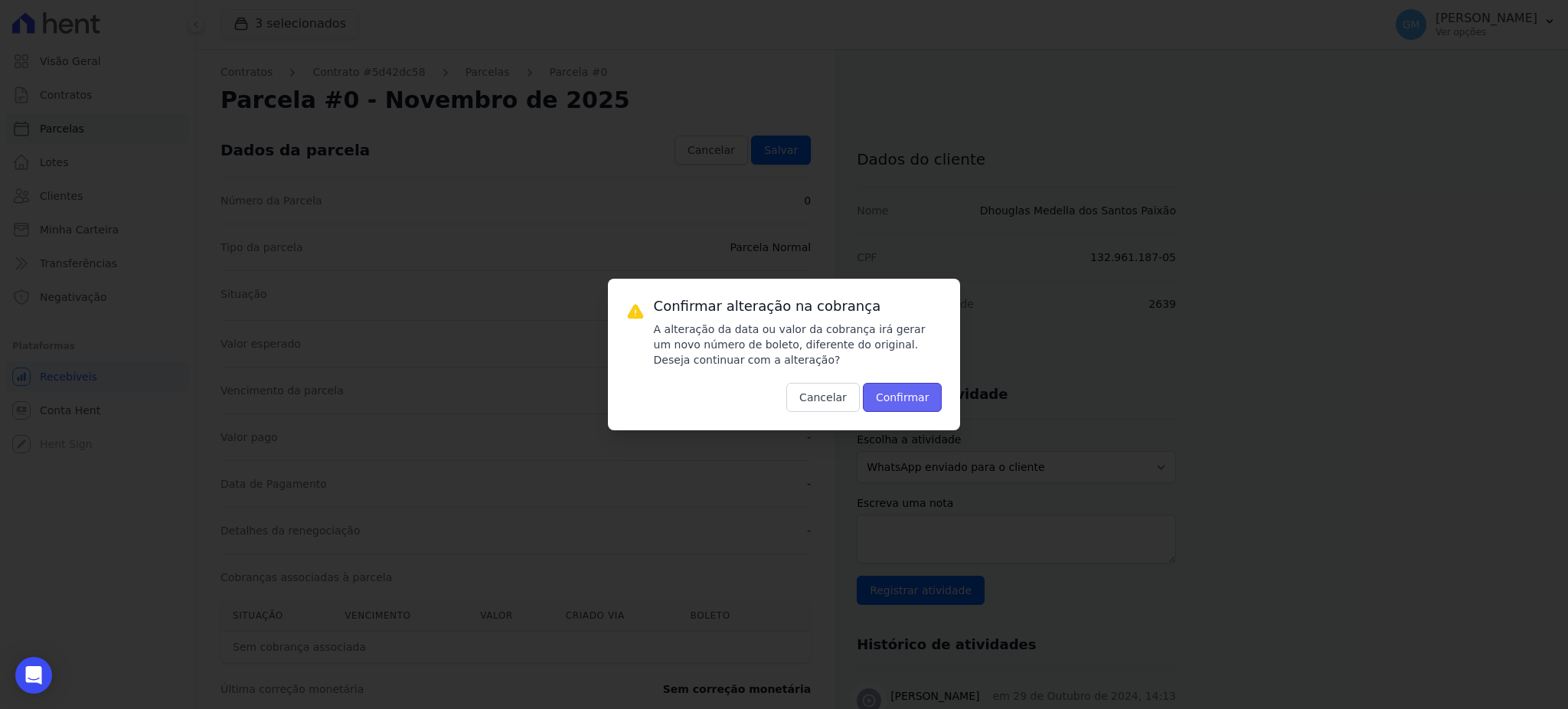
click at [908, 398] on button "Confirmar" at bounding box center [903, 397] width 80 height 29
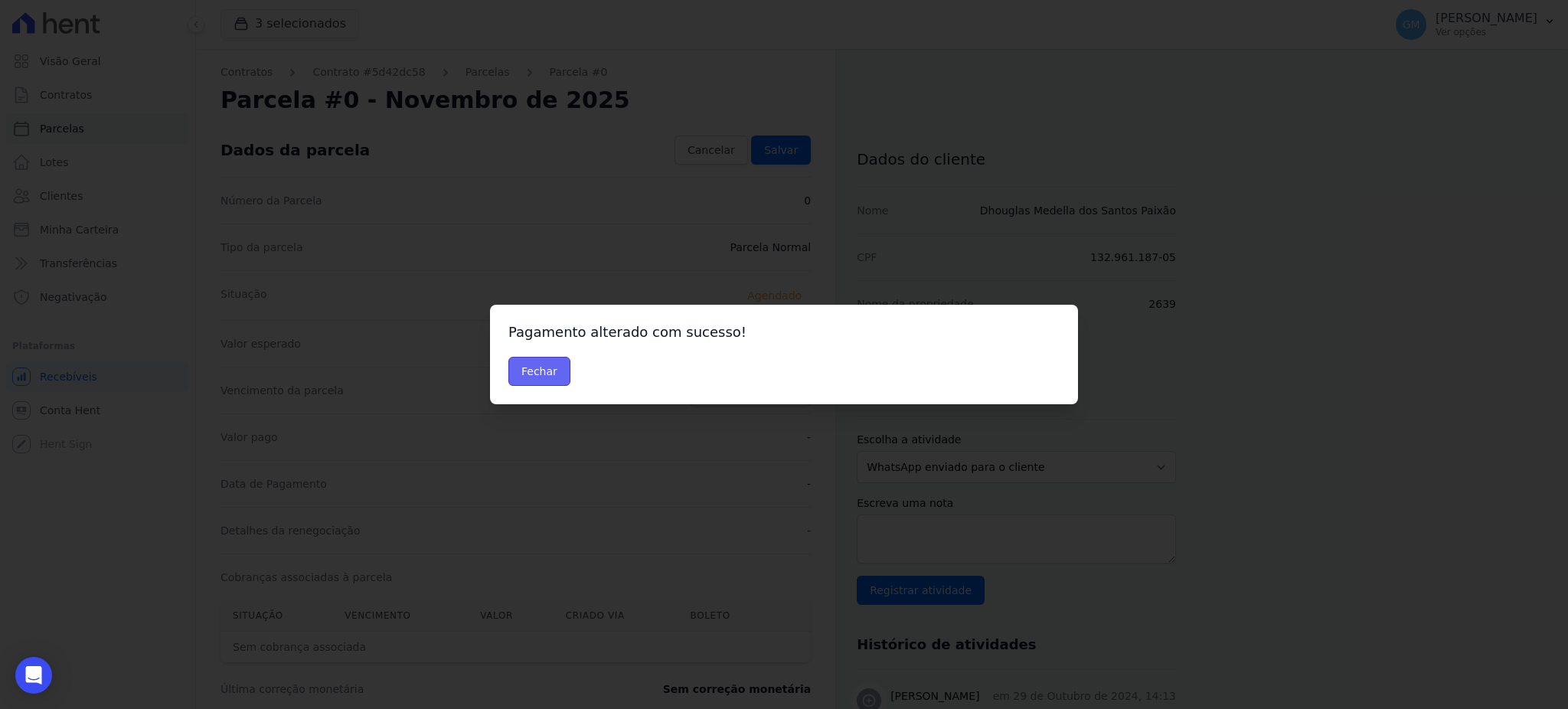
click at [552, 386] on button "Fechar" at bounding box center [539, 371] width 62 height 29
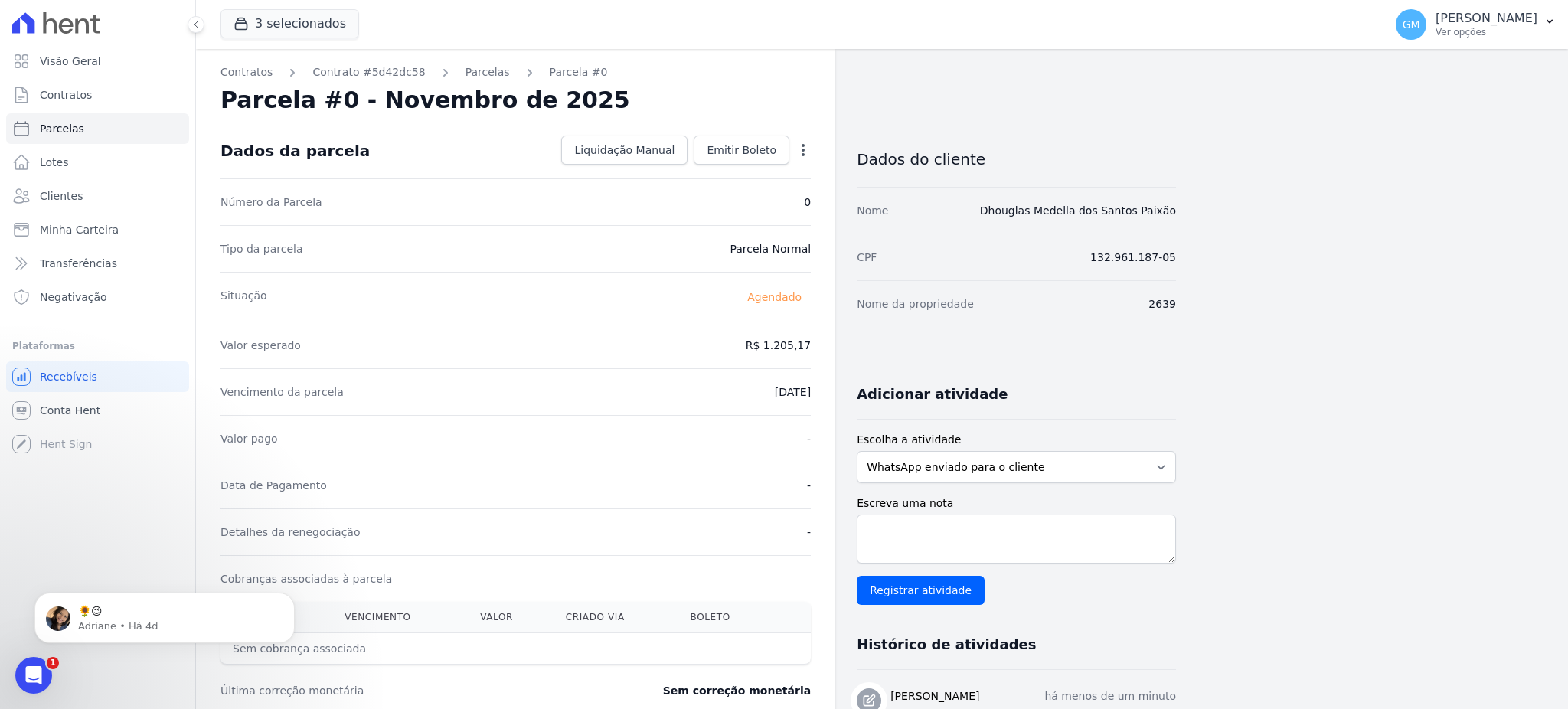
click at [805, 147] on icon "button" at bounding box center [803, 150] width 15 height 15
click at [747, 205] on link "Antecipar" at bounding box center [737, 198] width 135 height 28
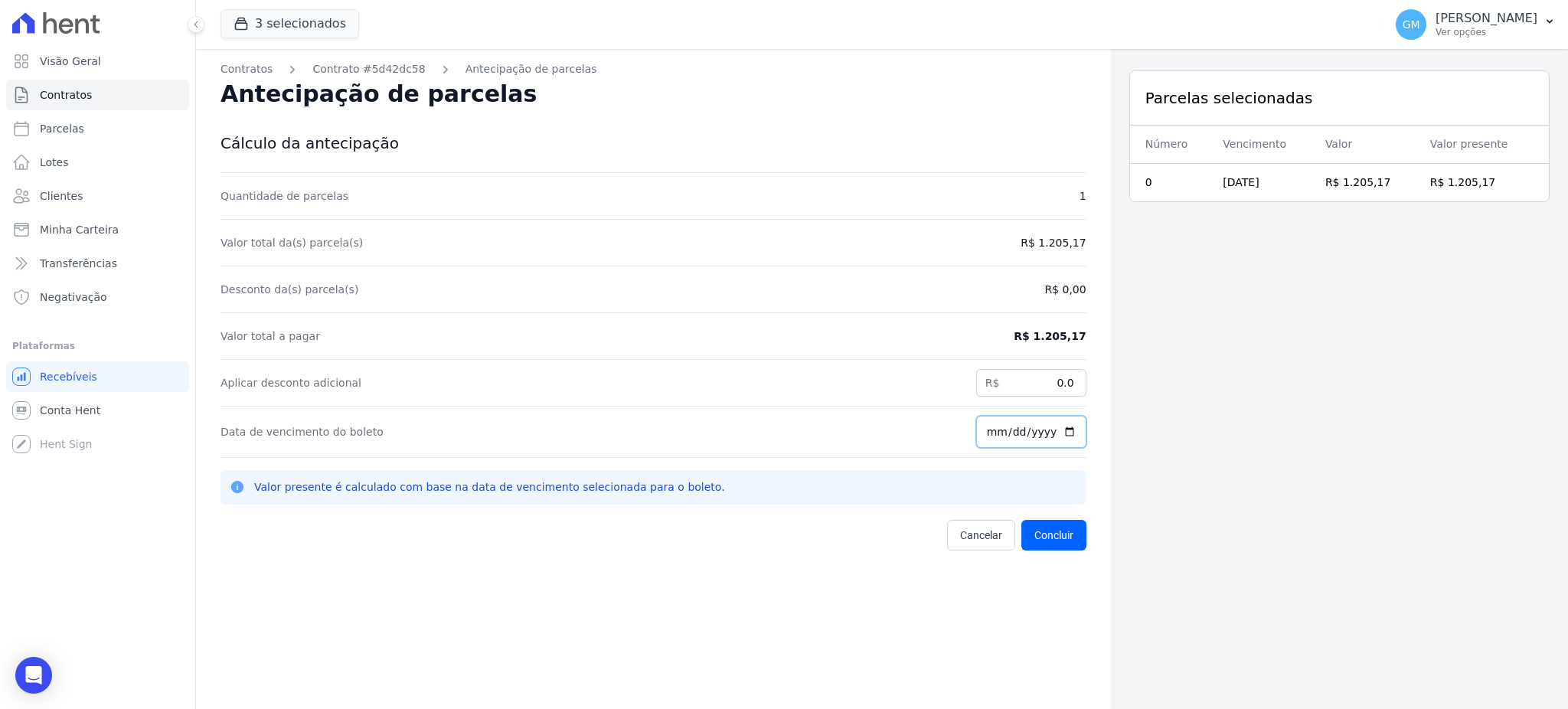
click at [1061, 429] on input "[DATE]" at bounding box center [1031, 432] width 110 height 32
click at [1061, 434] on input "2025-08-29" at bounding box center [1031, 432] width 110 height 32
type input "2025-08-31"
click at [1054, 532] on button "Concluir" at bounding box center [1053, 536] width 65 height 31
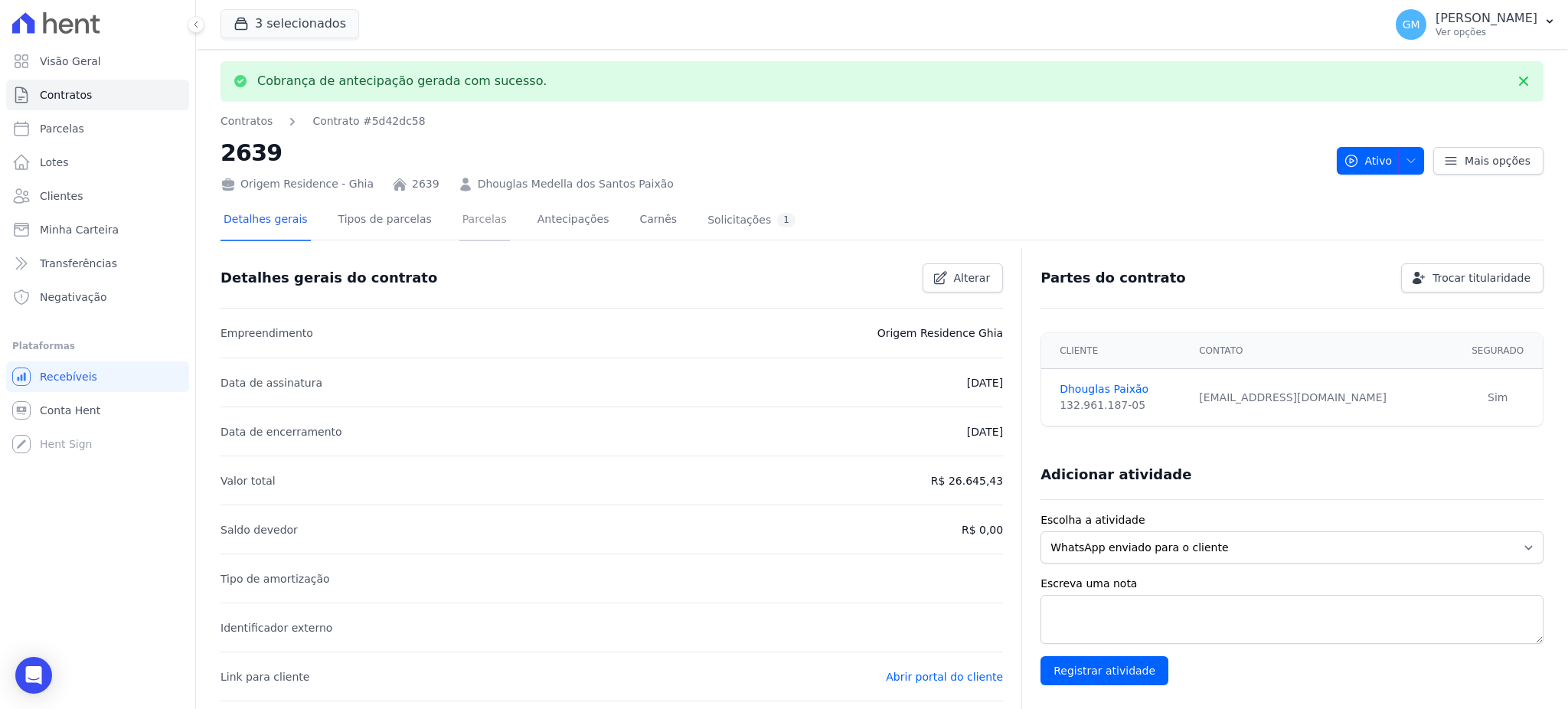
click at [481, 226] on link "Parcelas" at bounding box center [484, 220] width 50 height 40
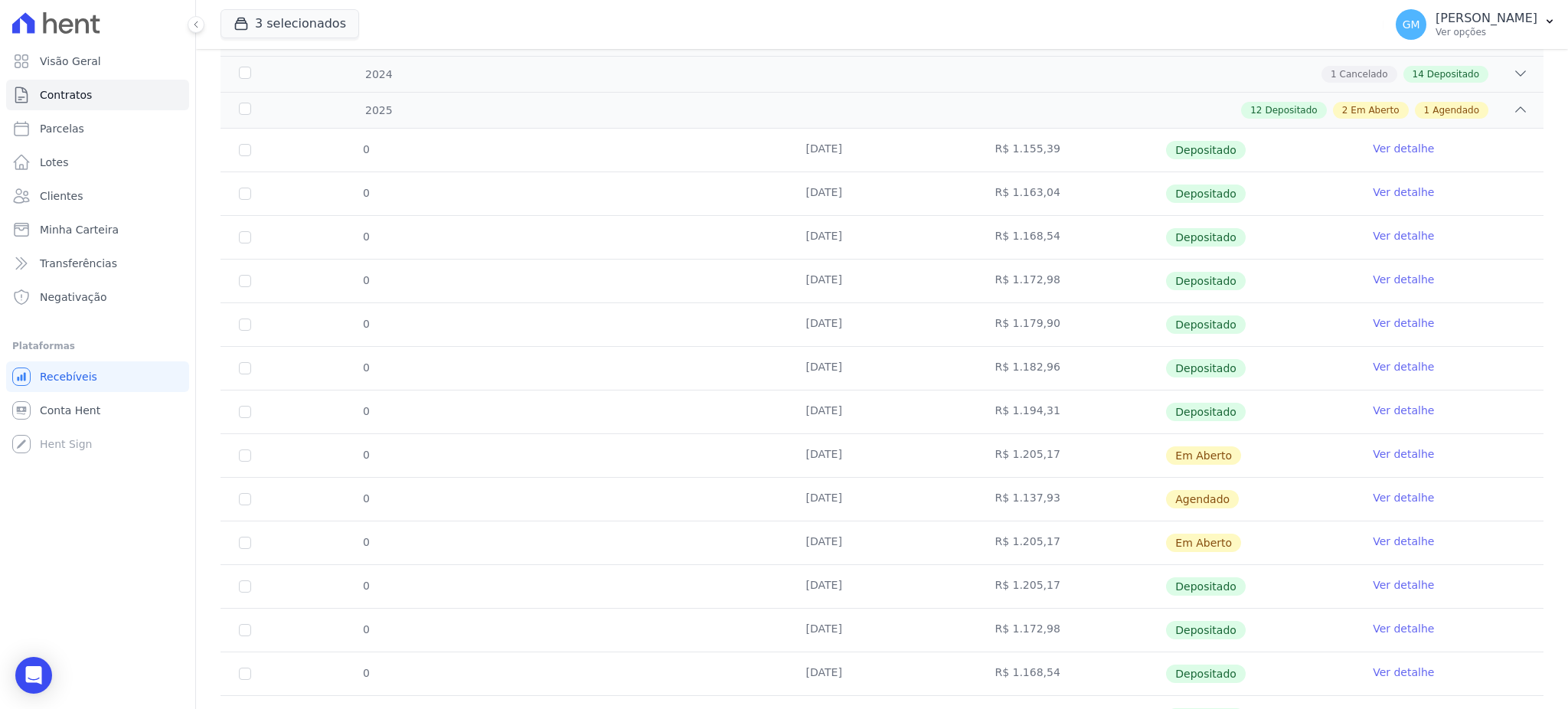
scroll to position [421, 0]
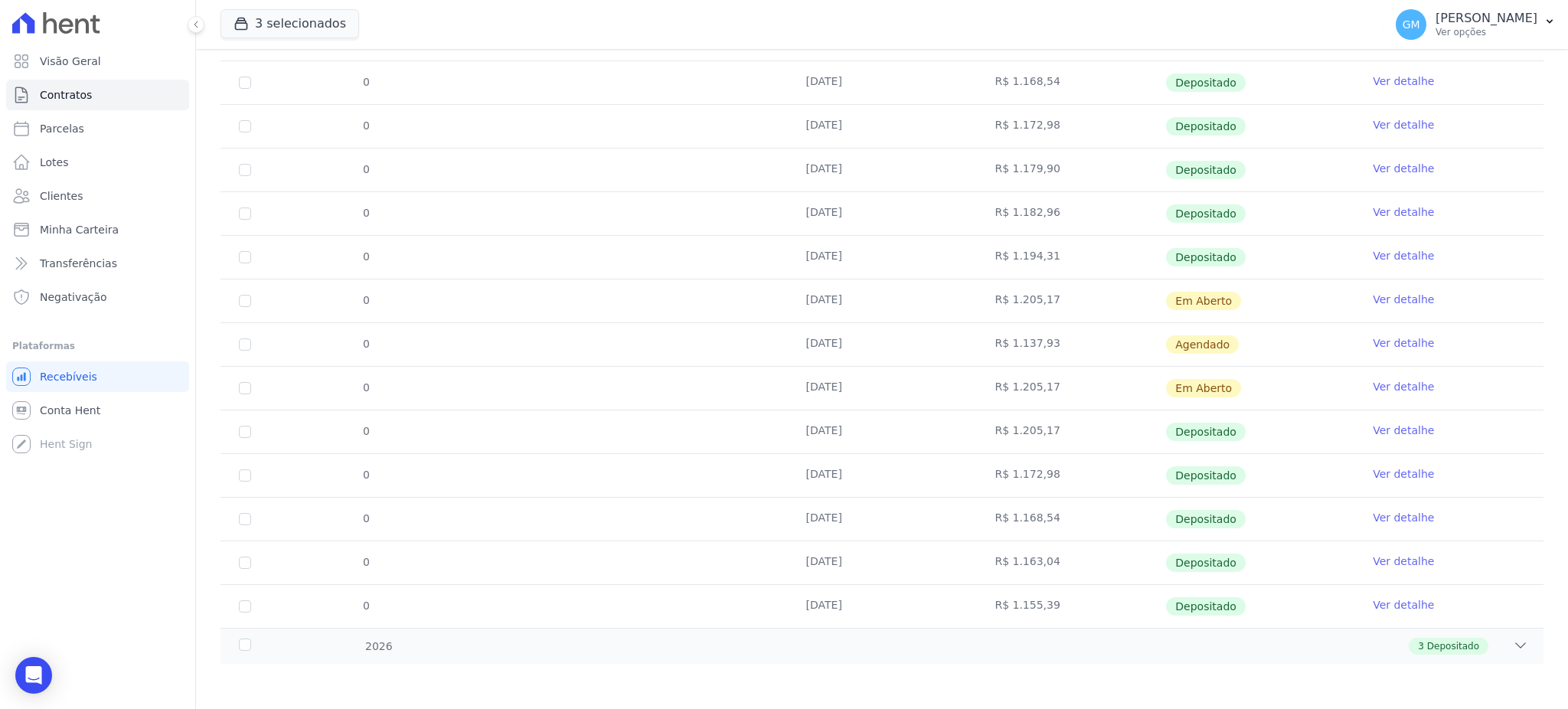
click at [1385, 384] on link "Ver detalhe" at bounding box center [1404, 386] width 61 height 15
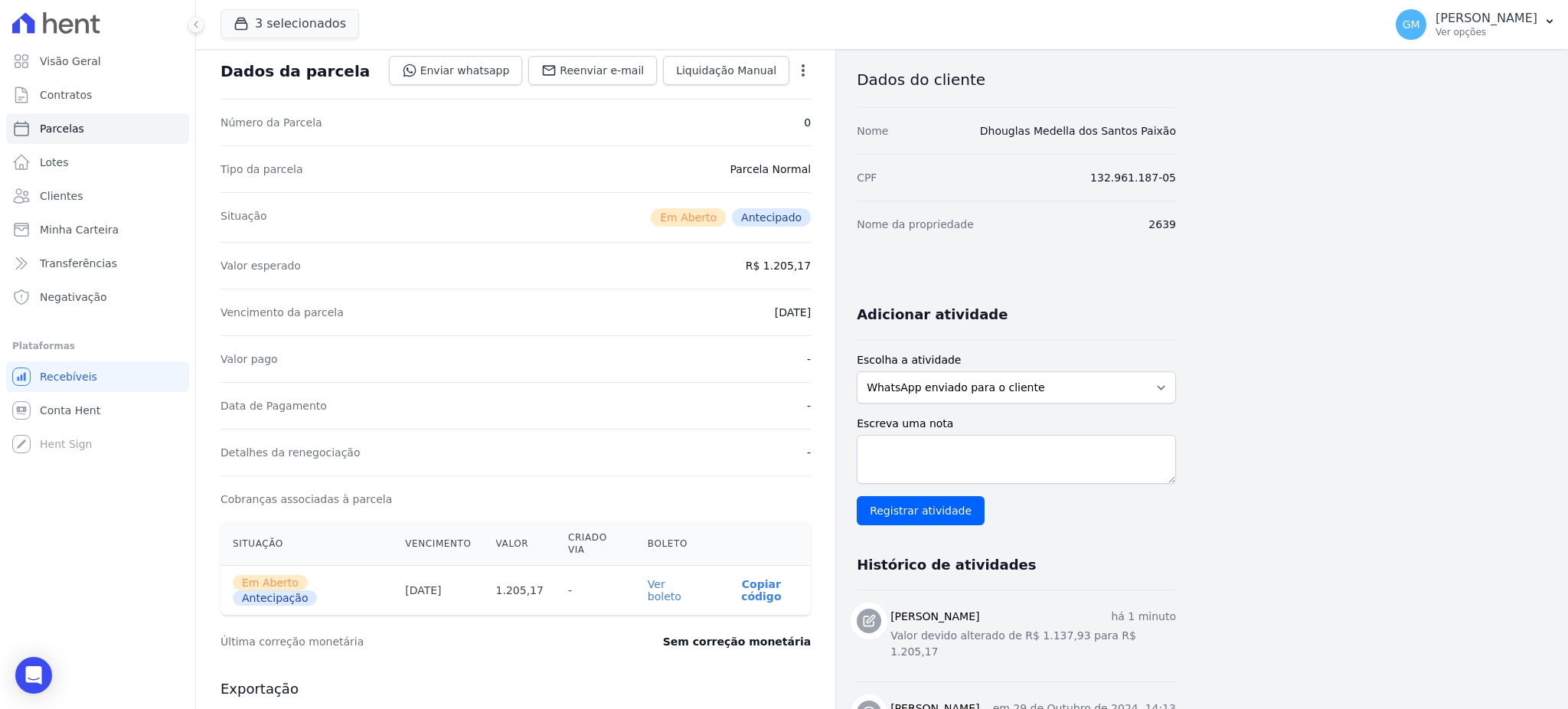
scroll to position [102, 0]
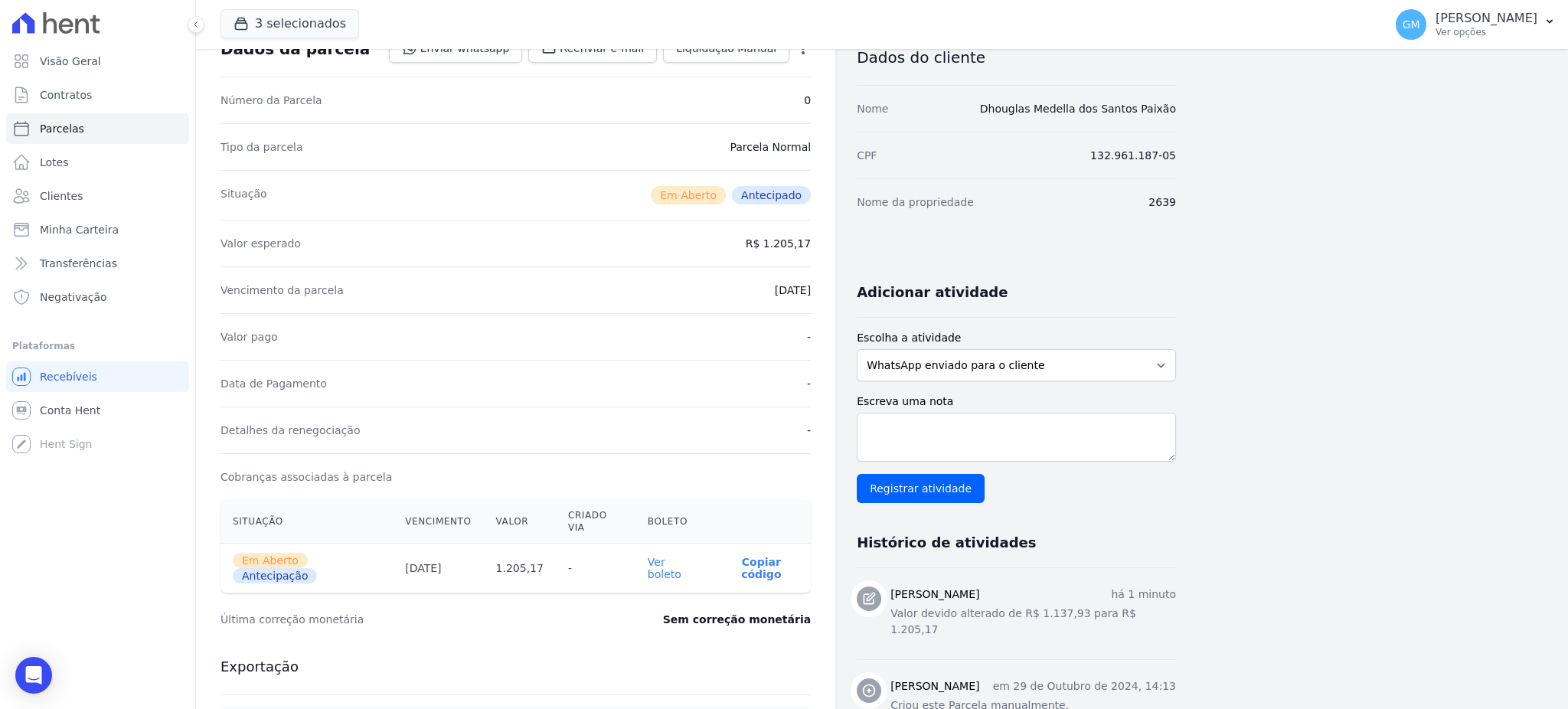
click at [682, 556] on link "Ver boleto" at bounding box center [665, 568] width 34 height 24
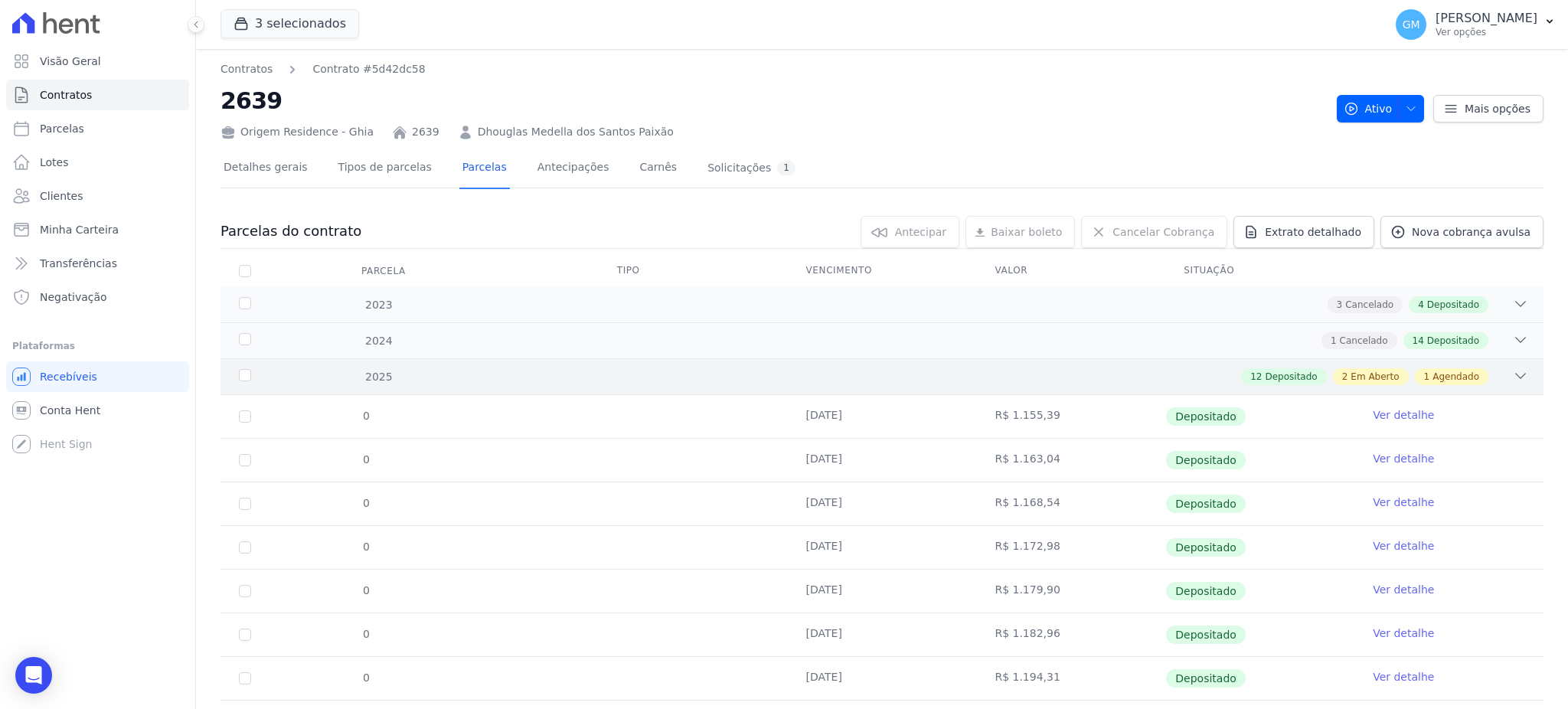
scroll to position [421, 0]
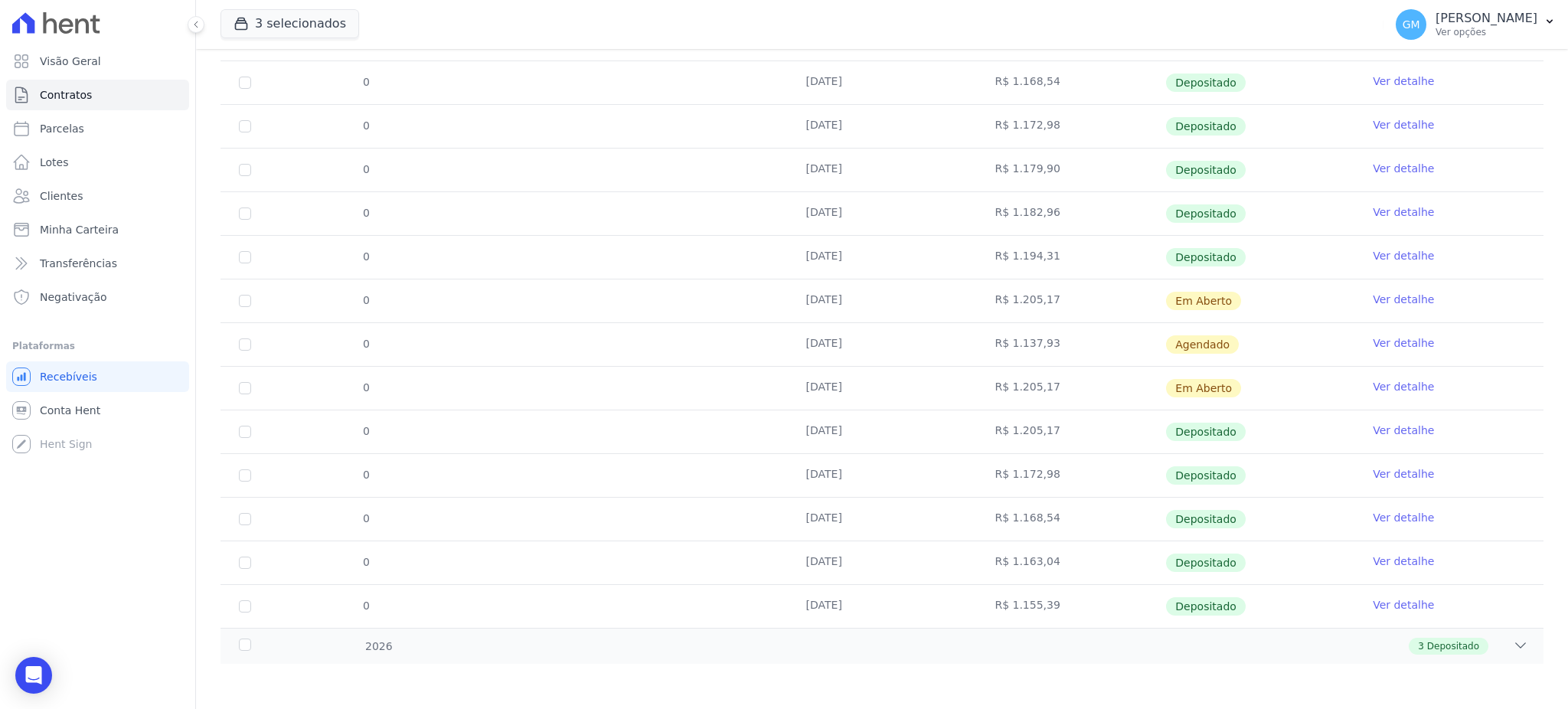
drag, startPoint x: 1039, startPoint y: 386, endPoint x: 1000, endPoint y: 392, distance: 39.5
click at [1000, 392] on td "R$ 1.205,17" at bounding box center [1070, 388] width 189 height 43
copy td "1.205,17"
click at [1399, 341] on link "Ver detalhe" at bounding box center [1404, 342] width 61 height 15
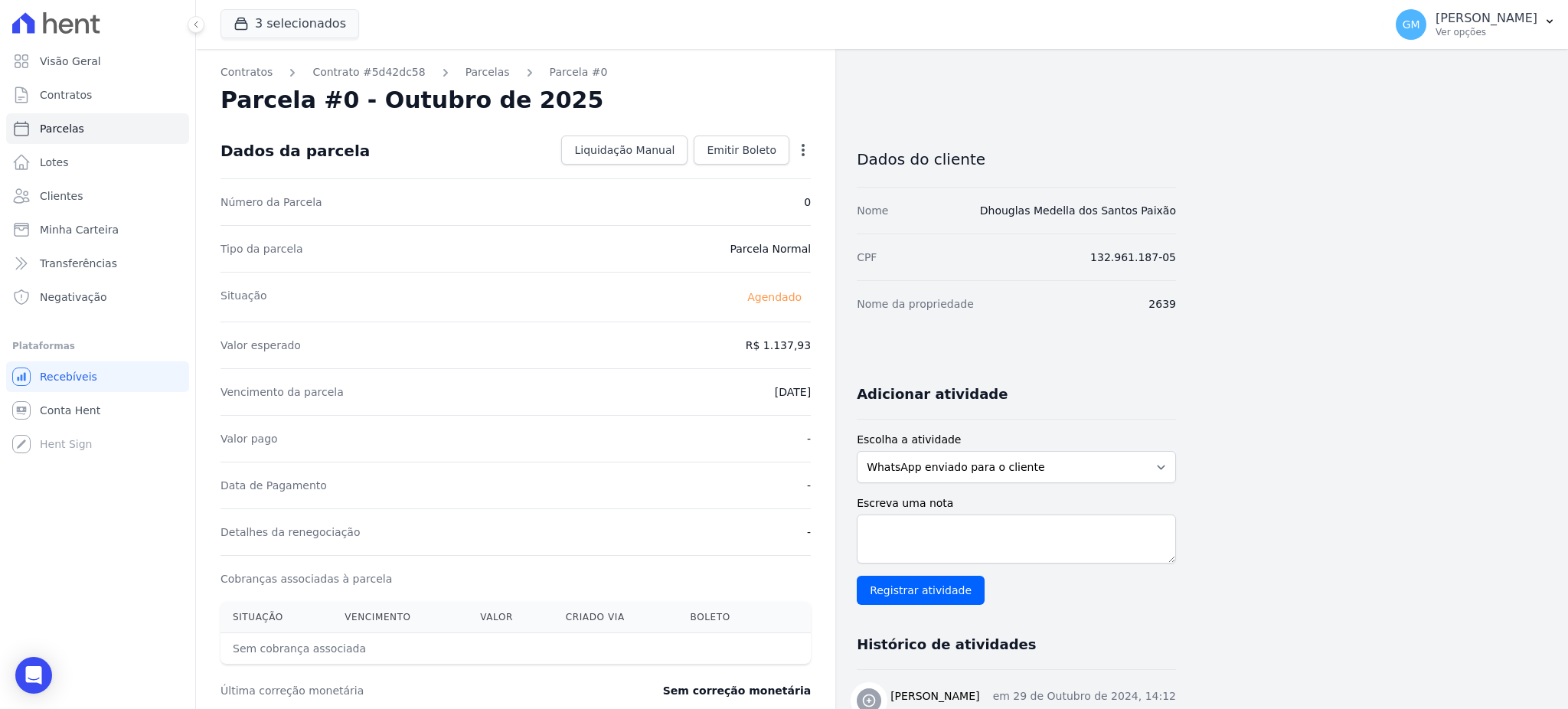
click at [802, 151] on icon "button" at bounding box center [803, 150] width 15 height 15
click at [720, 165] on link "Alterar" at bounding box center [737, 171] width 135 height 28
drag, startPoint x: 744, startPoint y: 341, endPoint x: 834, endPoint y: 353, distance: 90.8
click at [834, 353] on div "Contratos Contrato #5d42dc58 Parcelas Parcela #0 Parcela #0 - Outubro de 2025 C…" at bounding box center [515, 541] width 639 height 984
paste input ".20517"
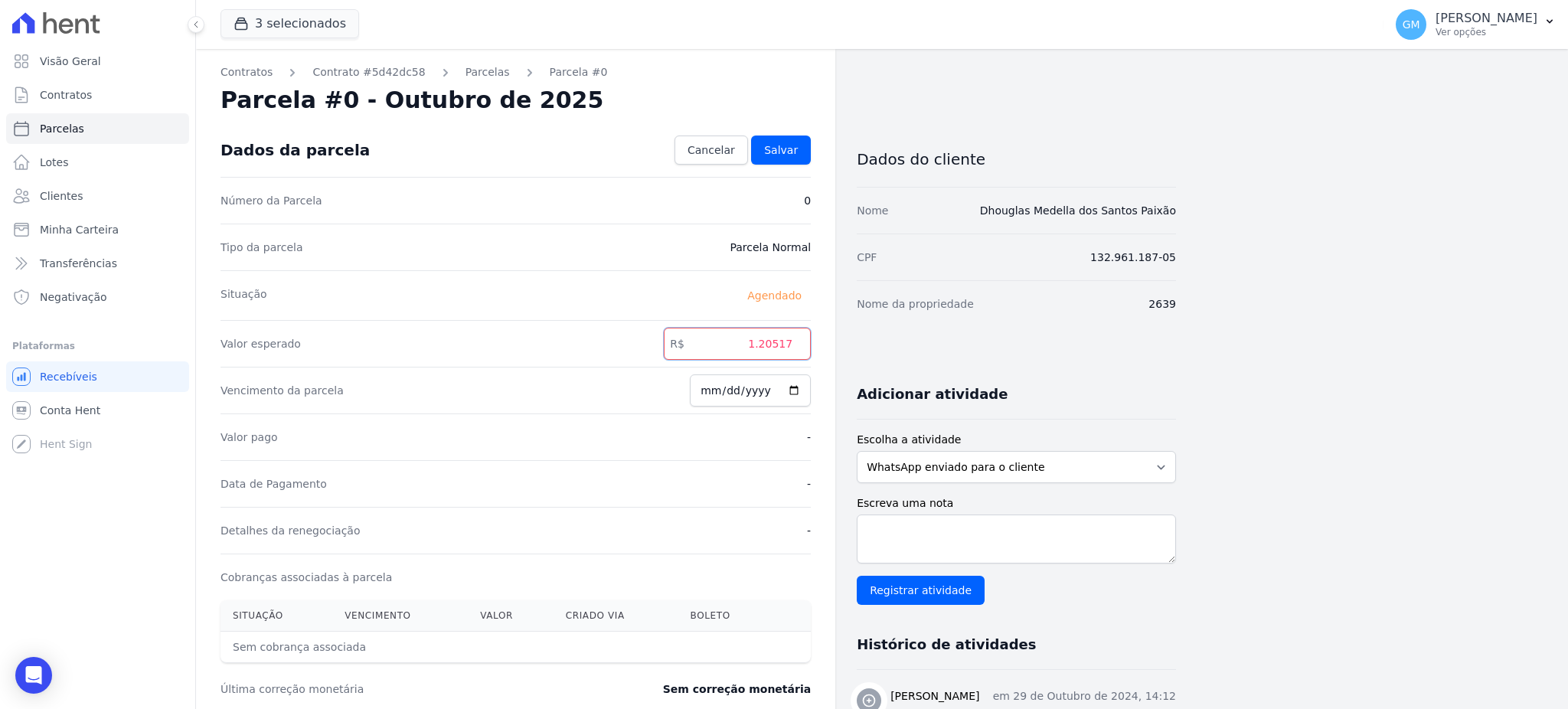
click at [762, 339] on input "1.20517" at bounding box center [737, 344] width 147 height 32
click at [780, 346] on input "120517" at bounding box center [737, 344] width 147 height 32
type input "1205.17"
click at [785, 164] on link "Salvar" at bounding box center [780, 150] width 59 height 29
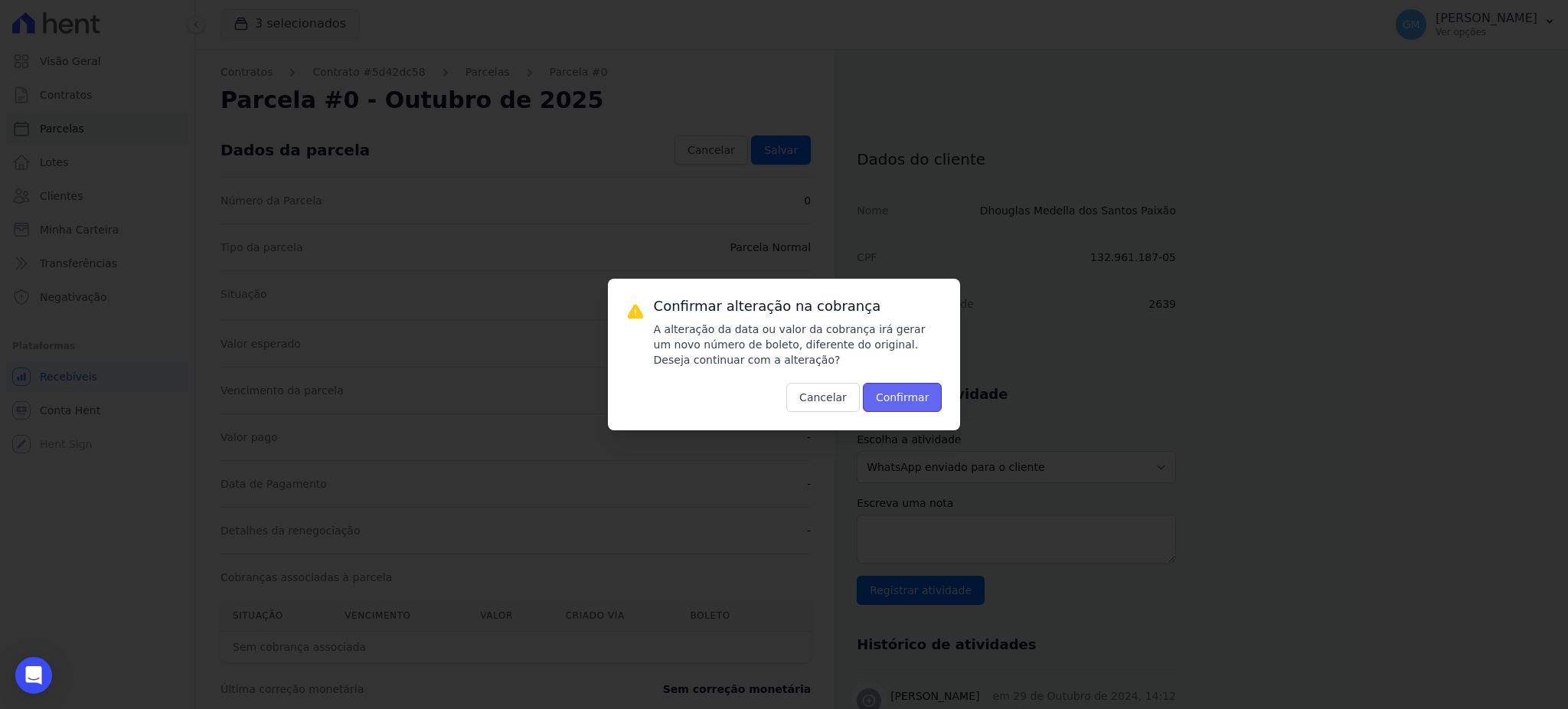
click at [878, 397] on button "Confirmar" at bounding box center [903, 397] width 80 height 29
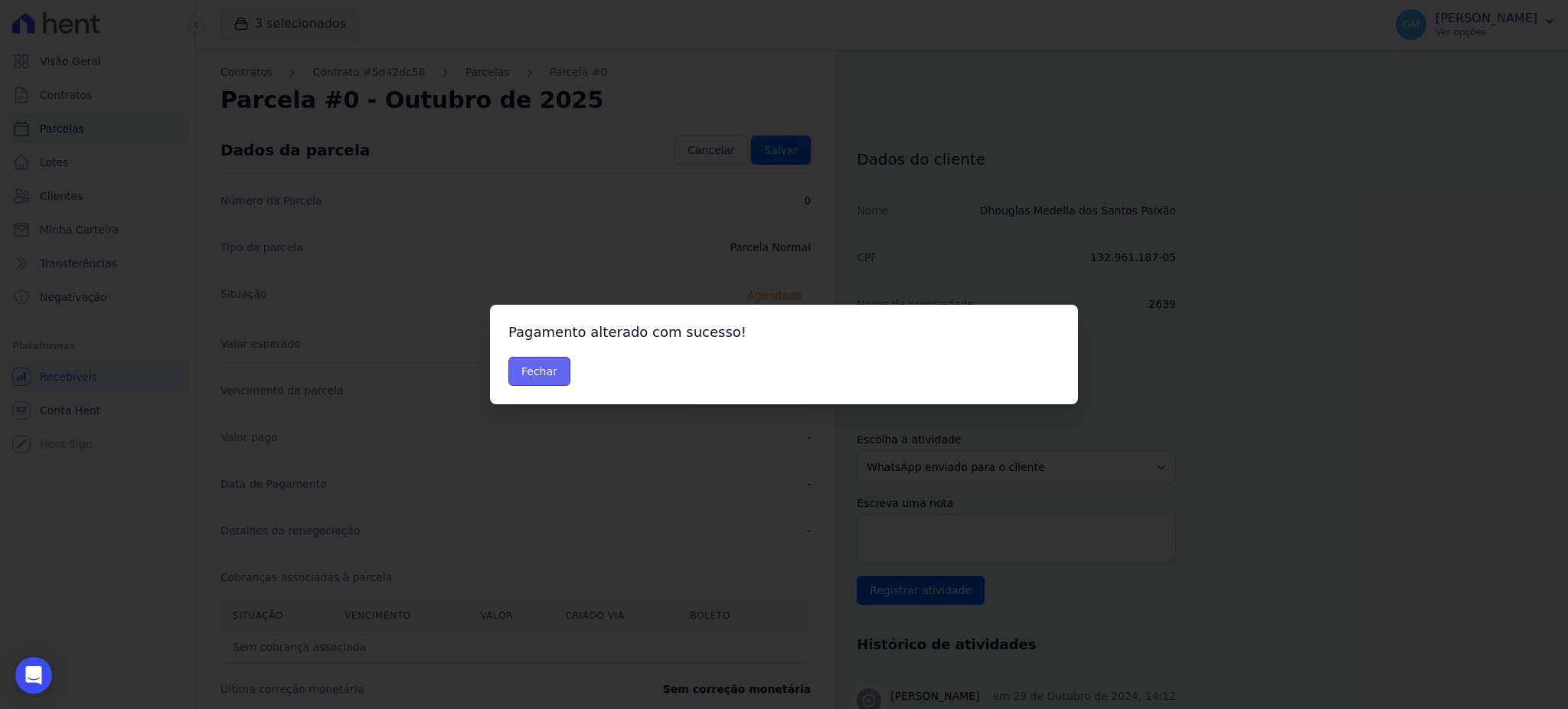
click at [537, 371] on button "Fechar" at bounding box center [539, 371] width 62 height 29
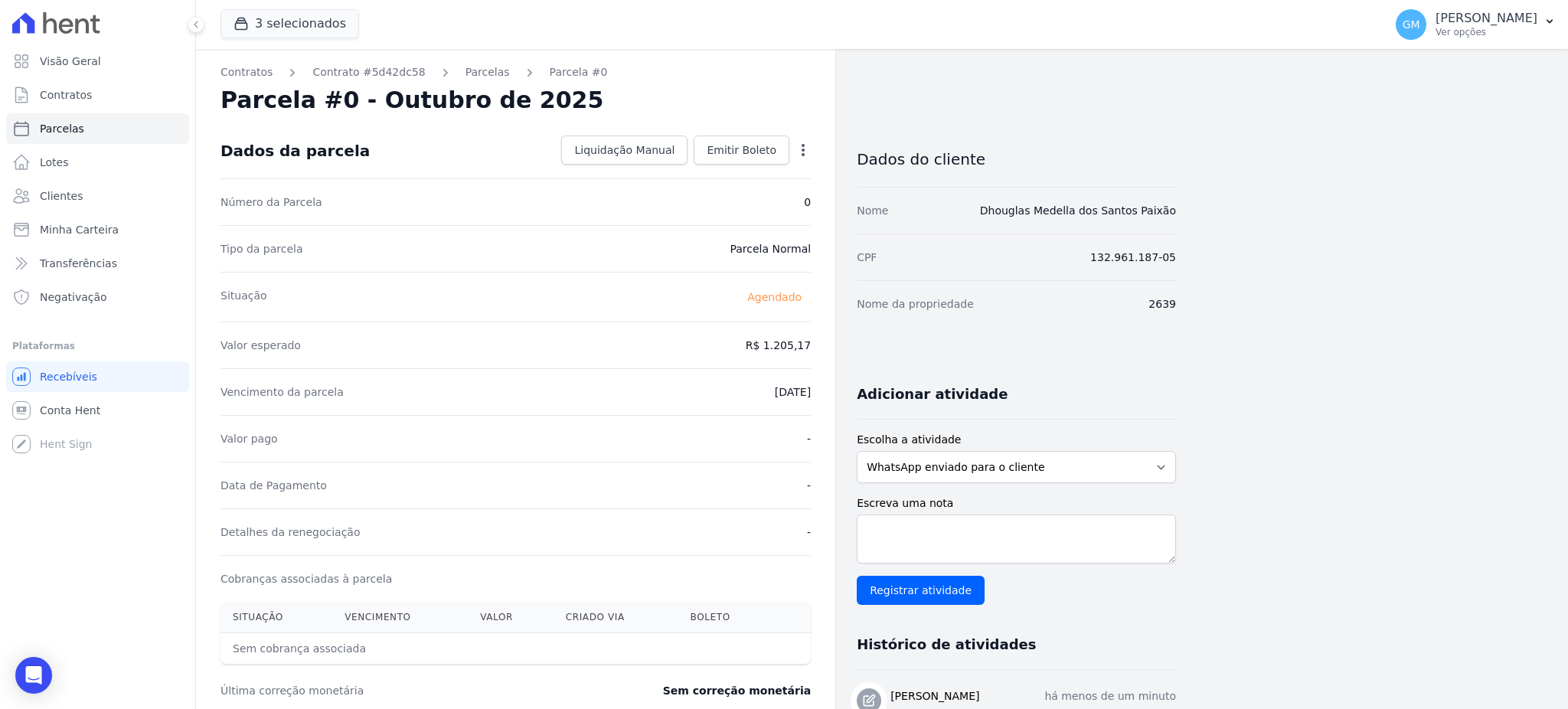
click at [812, 155] on div "Contratos Contrato #5d42dc58 Parcelas Parcela #0 Parcela #0 - Outubro de 2025 D…" at bounding box center [515, 542] width 639 height 985
click at [804, 148] on icon "button" at bounding box center [803, 150] width 3 height 13
click at [725, 191] on link "Antecipar" at bounding box center [737, 198] width 135 height 28
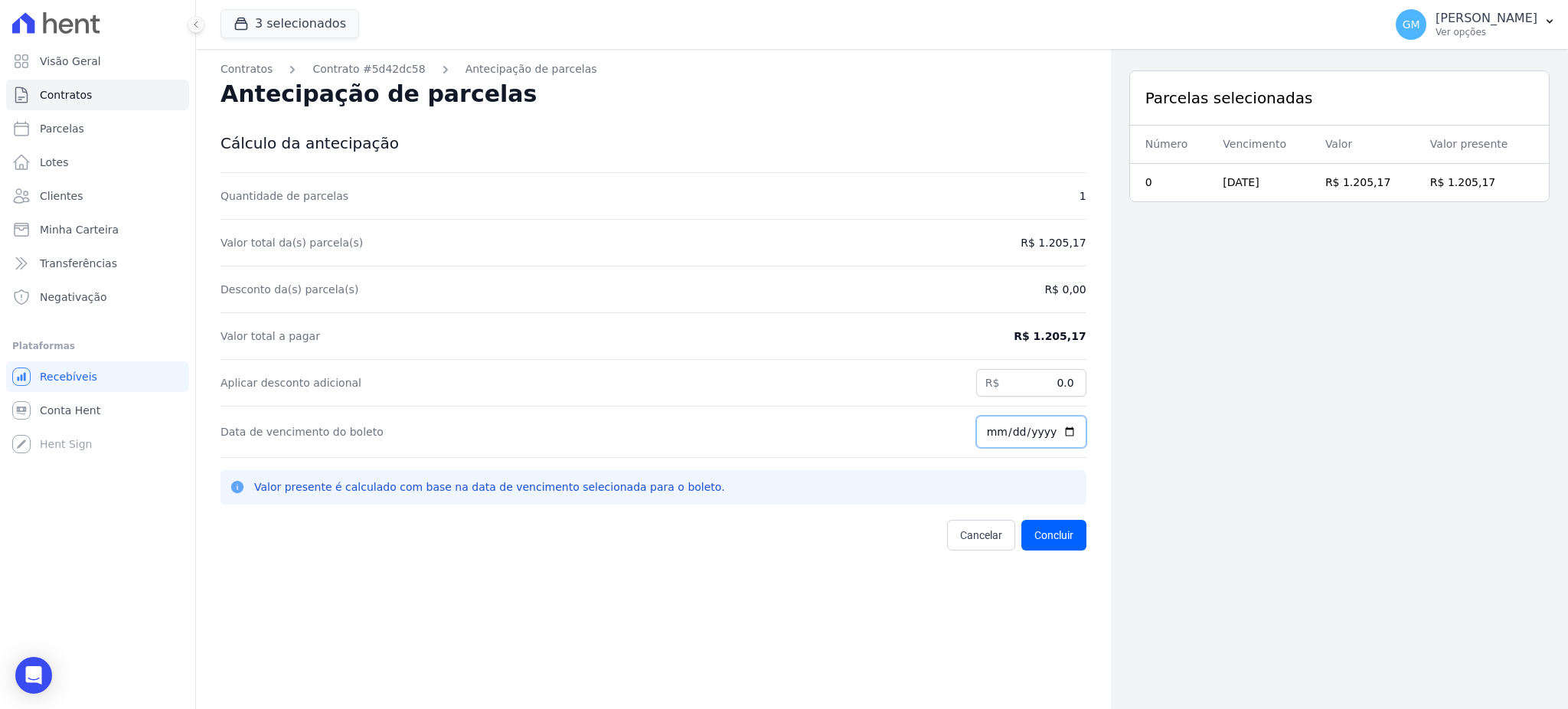
click at [1063, 436] on input "[DATE]" at bounding box center [1031, 432] width 110 height 32
type input "2025-08-31"
click at [1041, 543] on button "Concluir" at bounding box center [1053, 536] width 65 height 31
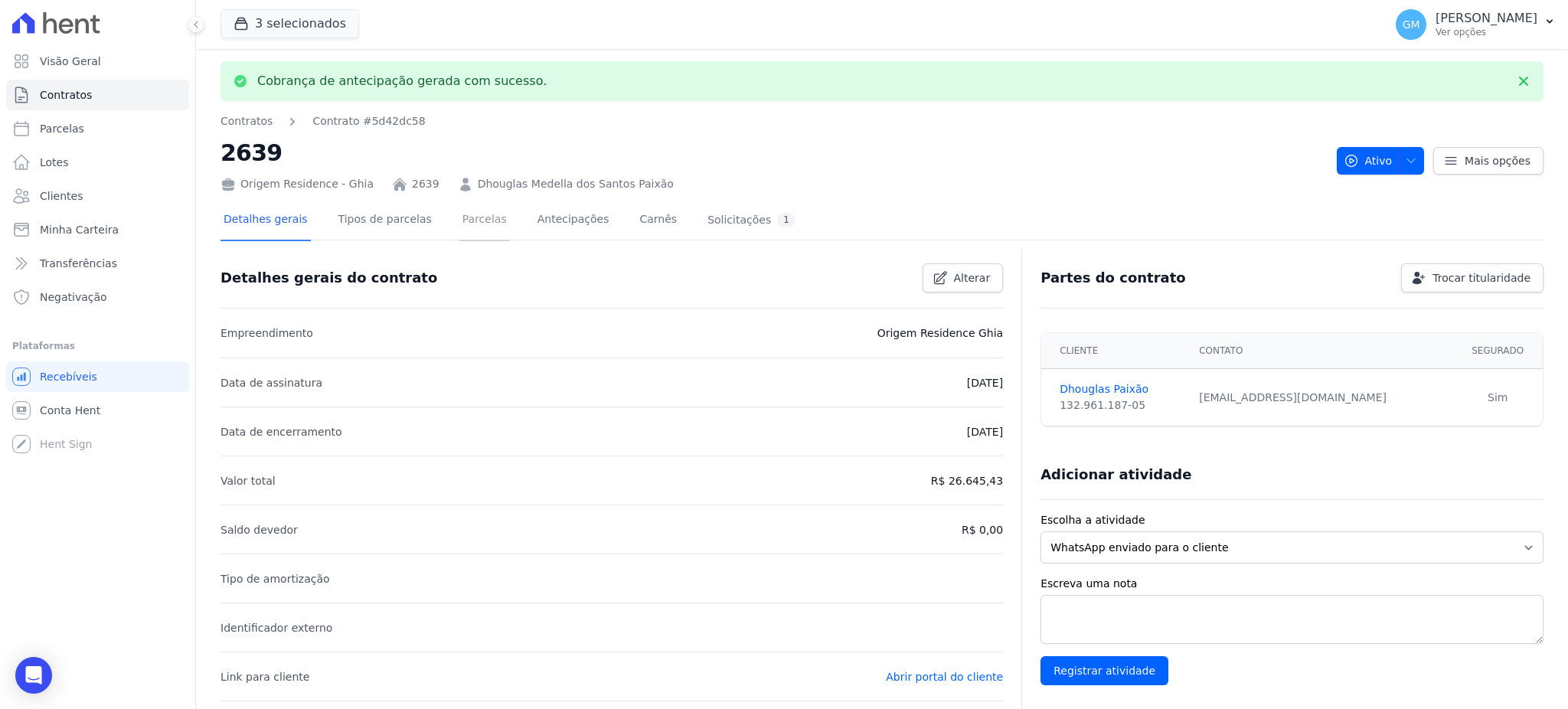
click at [465, 221] on link "Parcelas" at bounding box center [484, 220] width 50 height 40
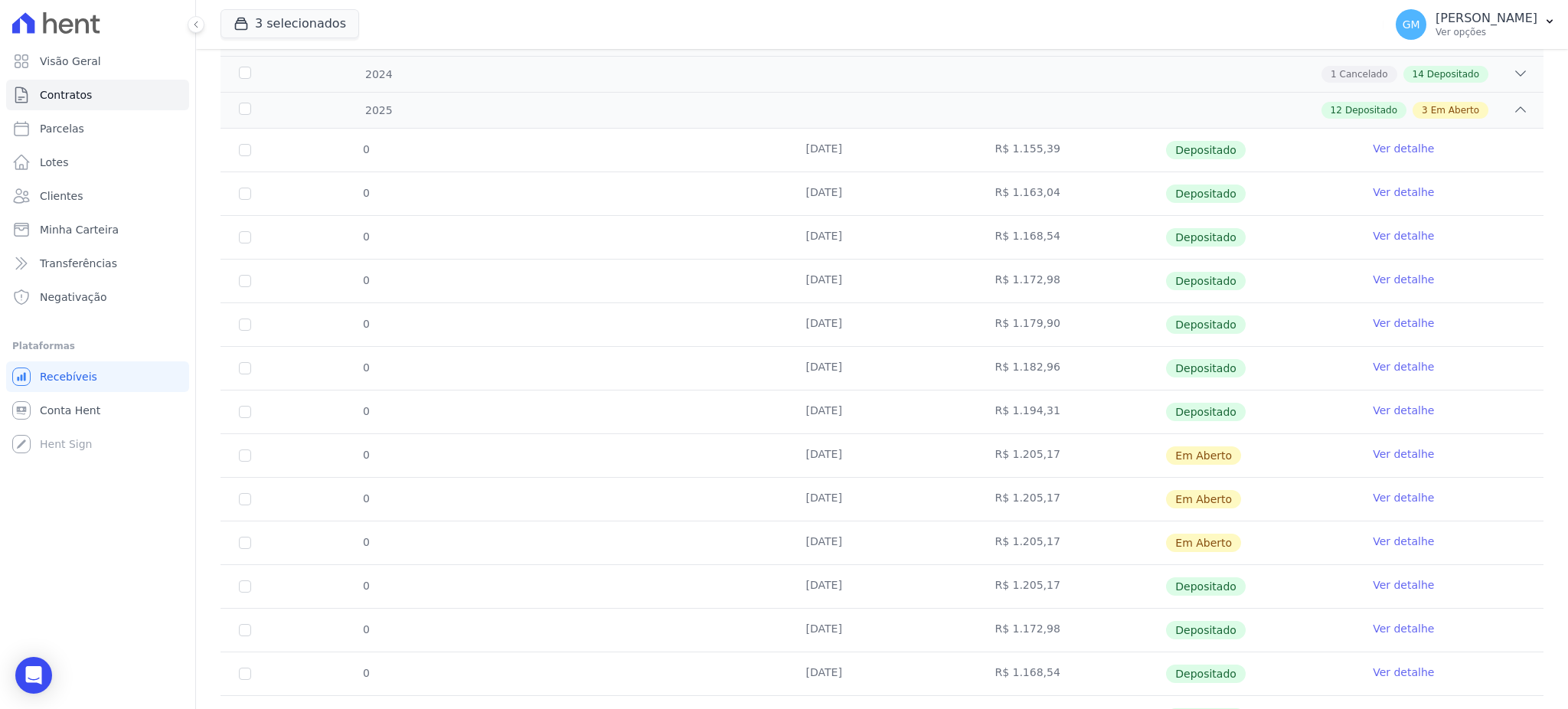
scroll to position [421, 0]
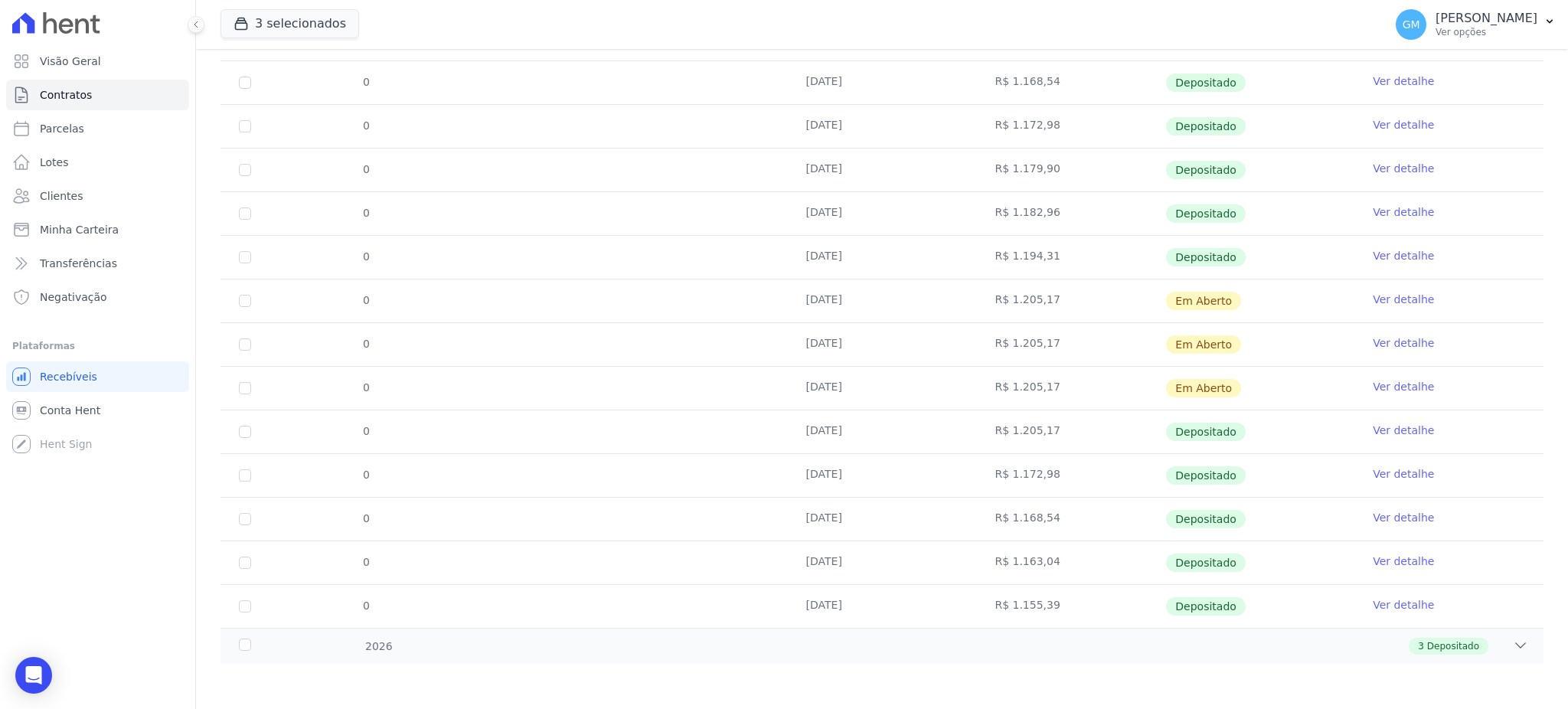
click at [1375, 336] on link "Ver detalhe" at bounding box center [1404, 342] width 61 height 15
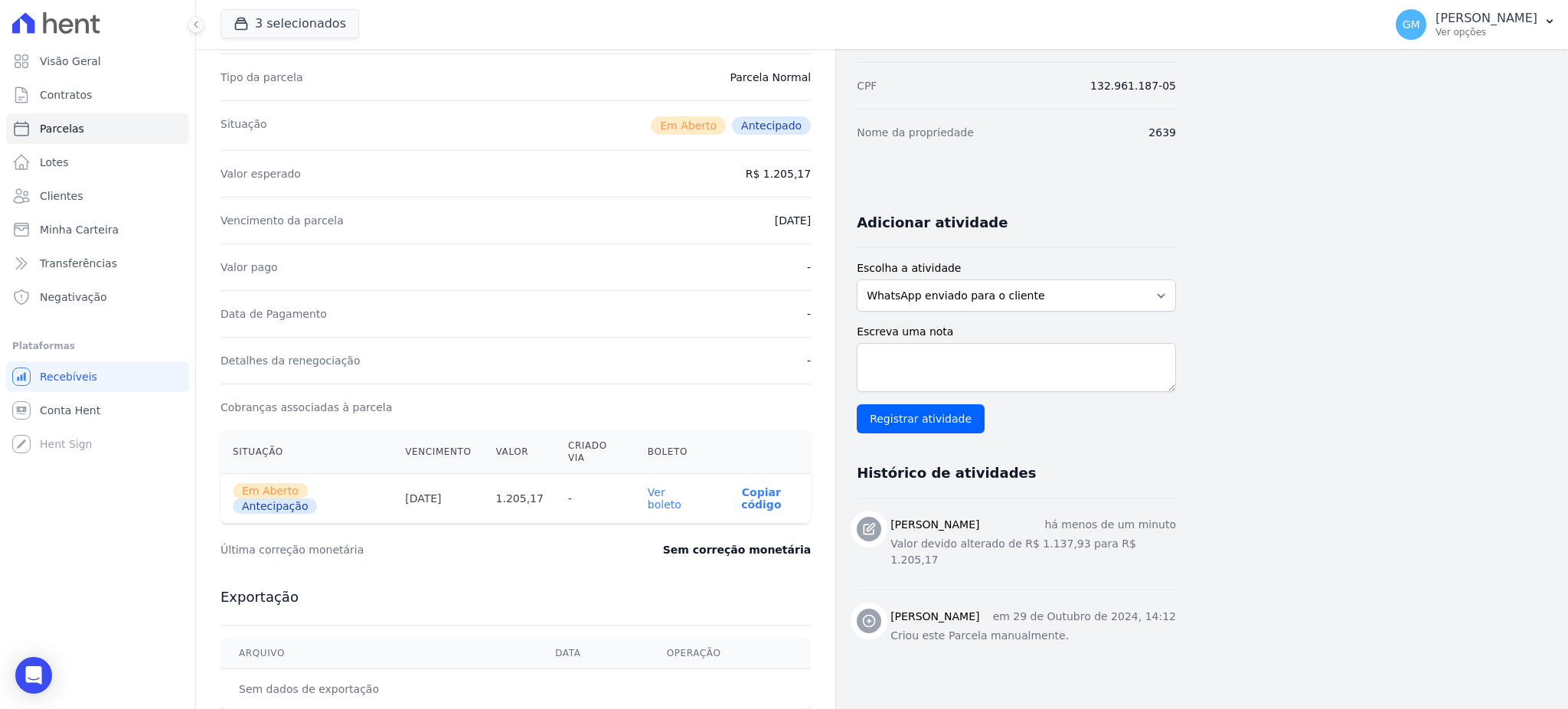
scroll to position [340, 0]
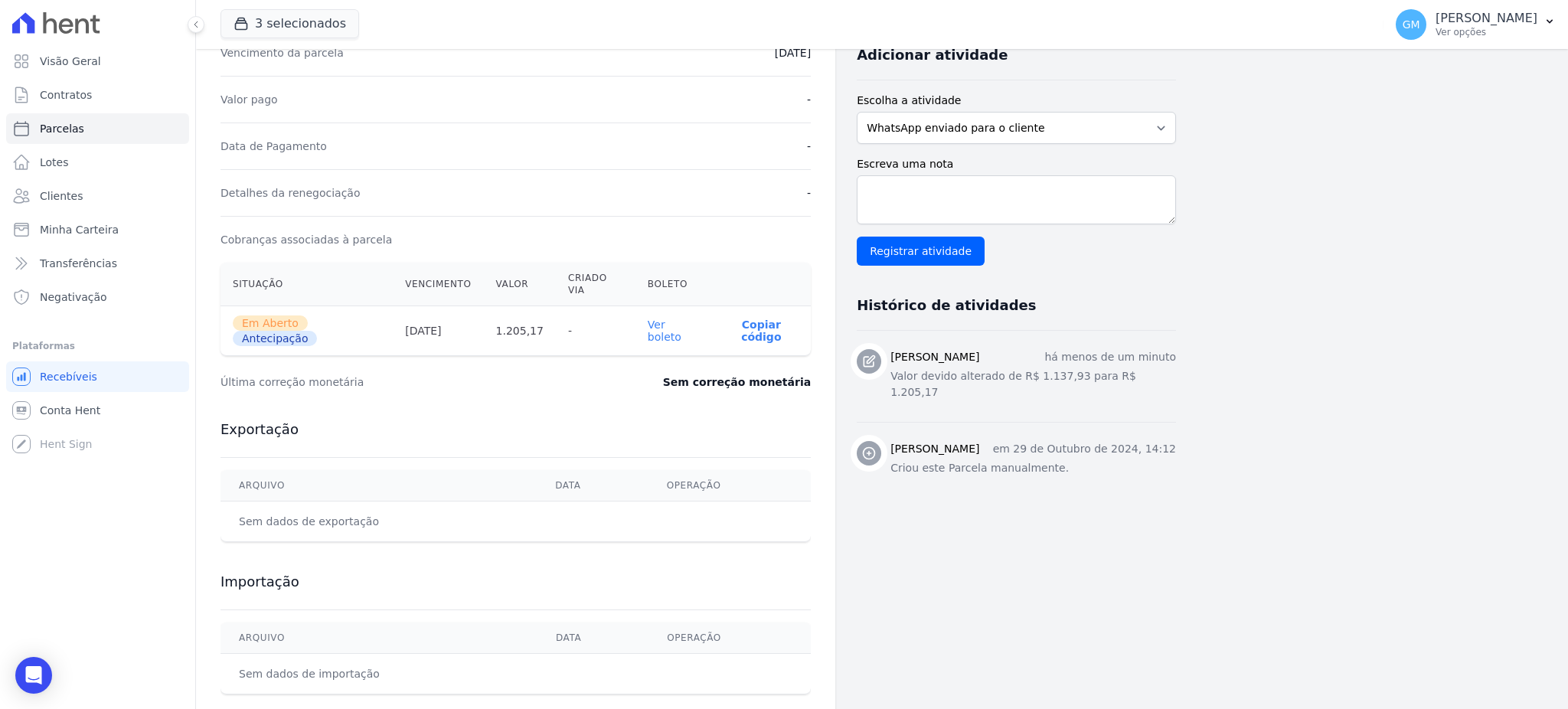
click at [682, 319] on link "Ver boleto" at bounding box center [665, 331] width 34 height 24
click at [136, 179] on ul "Visão Geral Contratos Parcelas Lotes Clientes Minha Carteira Transferências Neg…" at bounding box center [98, 179] width 183 height 267
click at [74, 193] on span "Clientes" at bounding box center [61, 196] width 43 height 15
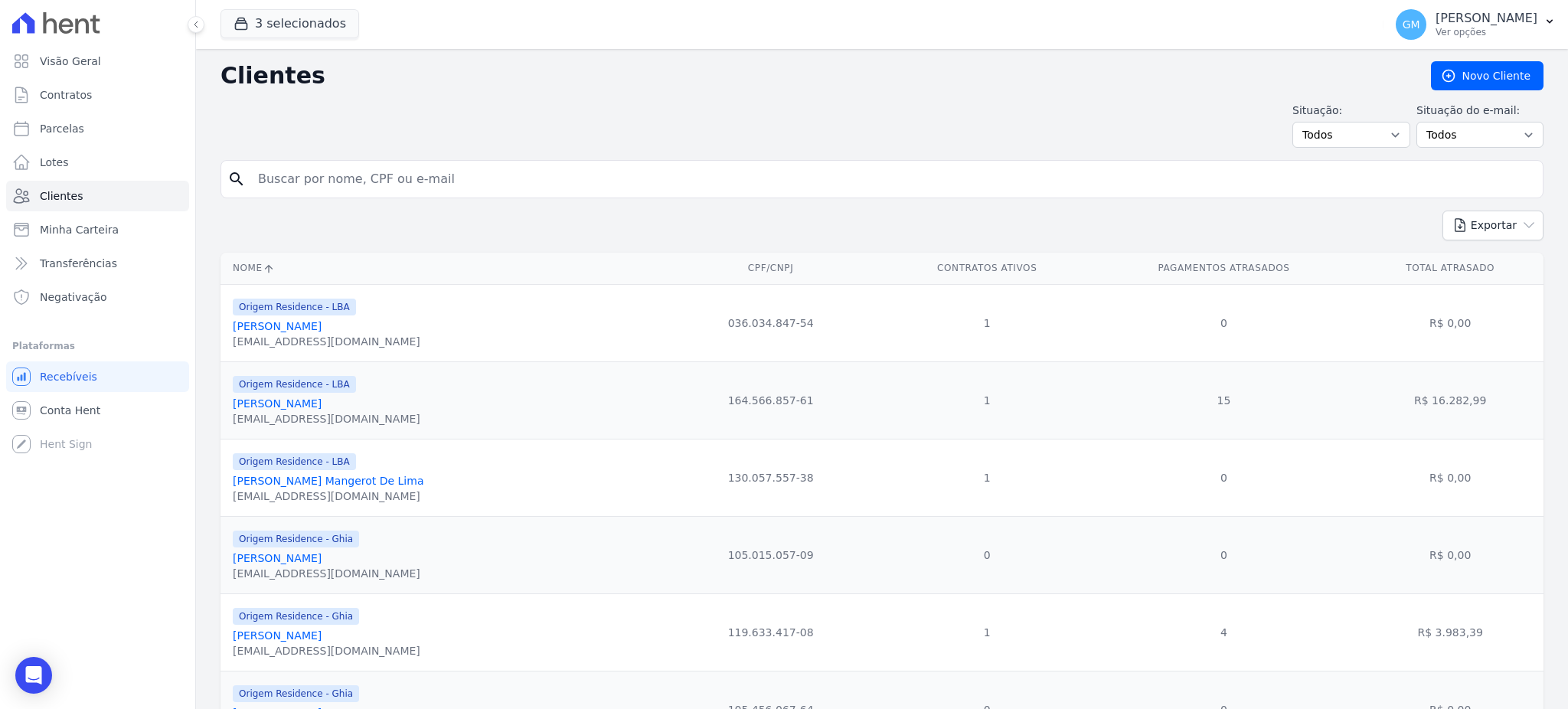
click at [366, 182] on input "search" at bounding box center [893, 179] width 1288 height 31
type input "YURI FERREIRA RIBEIRO DA SILVA"
drag, startPoint x: 444, startPoint y: 173, endPoint x: 251, endPoint y: 165, distance: 193.2
click at [251, 165] on input "YURI FERREIRA RIBEIRO DA SILVA" at bounding box center [893, 179] width 1288 height 31
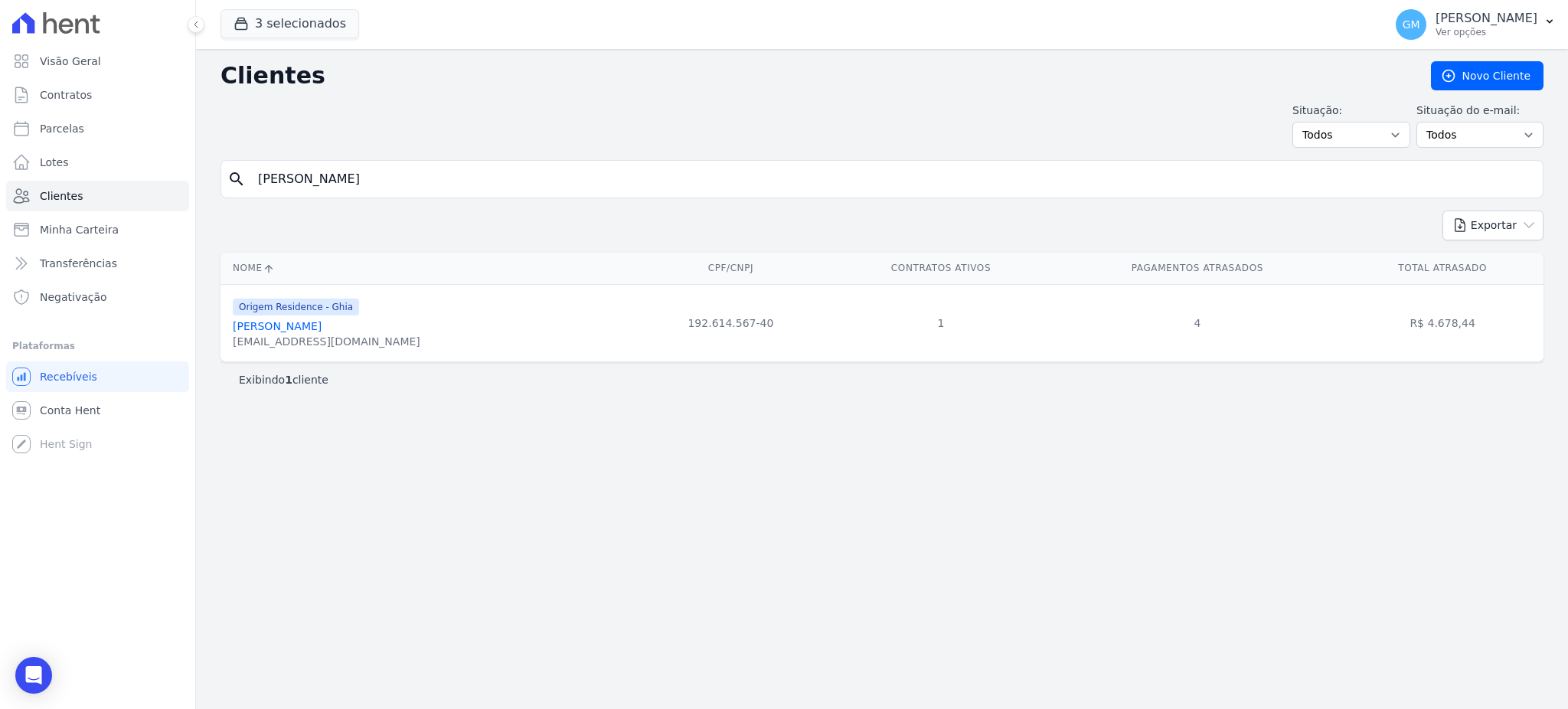
drag, startPoint x: 324, startPoint y: 322, endPoint x: 340, endPoint y: 328, distance: 17.1
click at [322, 322] on link "[PERSON_NAME] [PERSON_NAME] [PERSON_NAME]" at bounding box center [277, 326] width 89 height 13
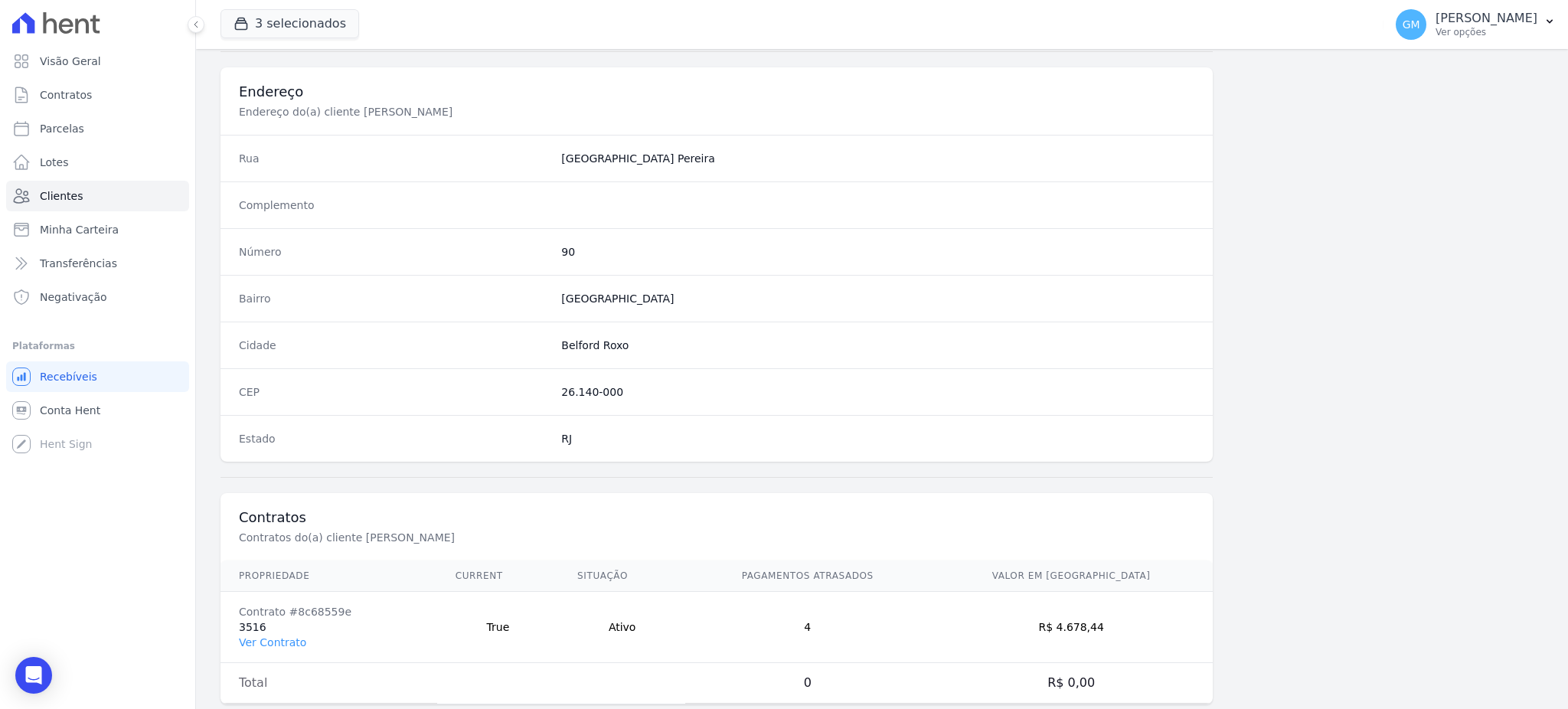
scroll to position [724, 0]
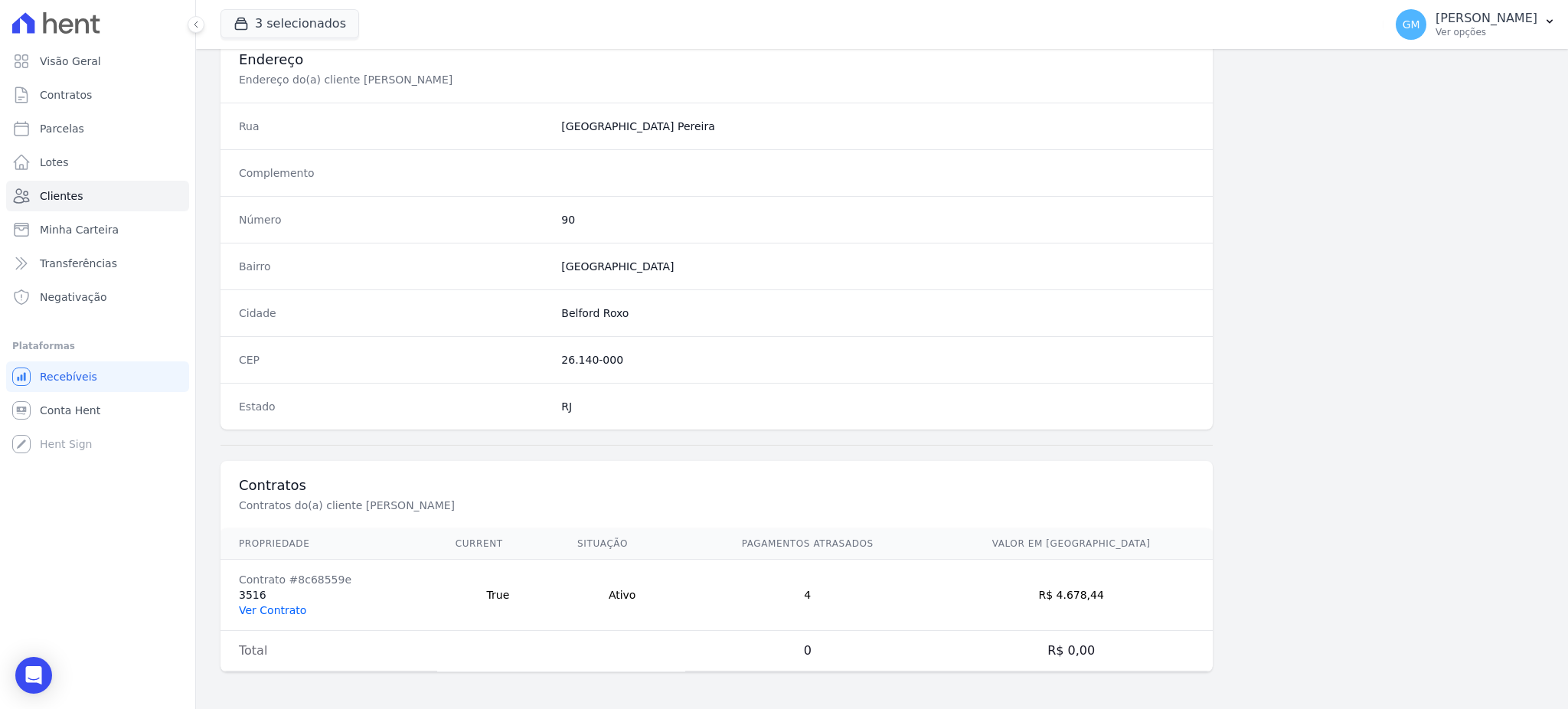
click at [276, 605] on link "Ver Contrato" at bounding box center [272, 611] width 67 height 13
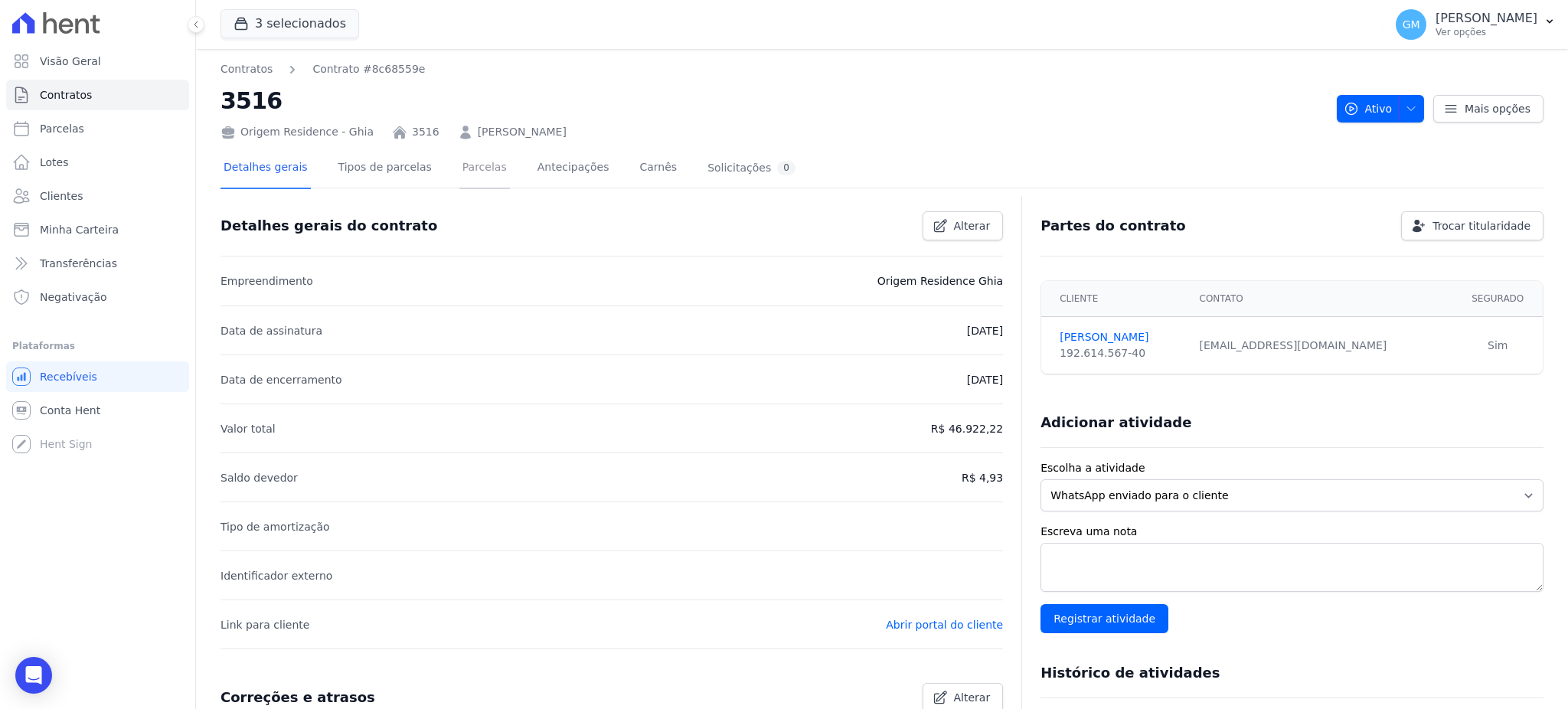
click at [459, 163] on link "Parcelas" at bounding box center [484, 168] width 50 height 40
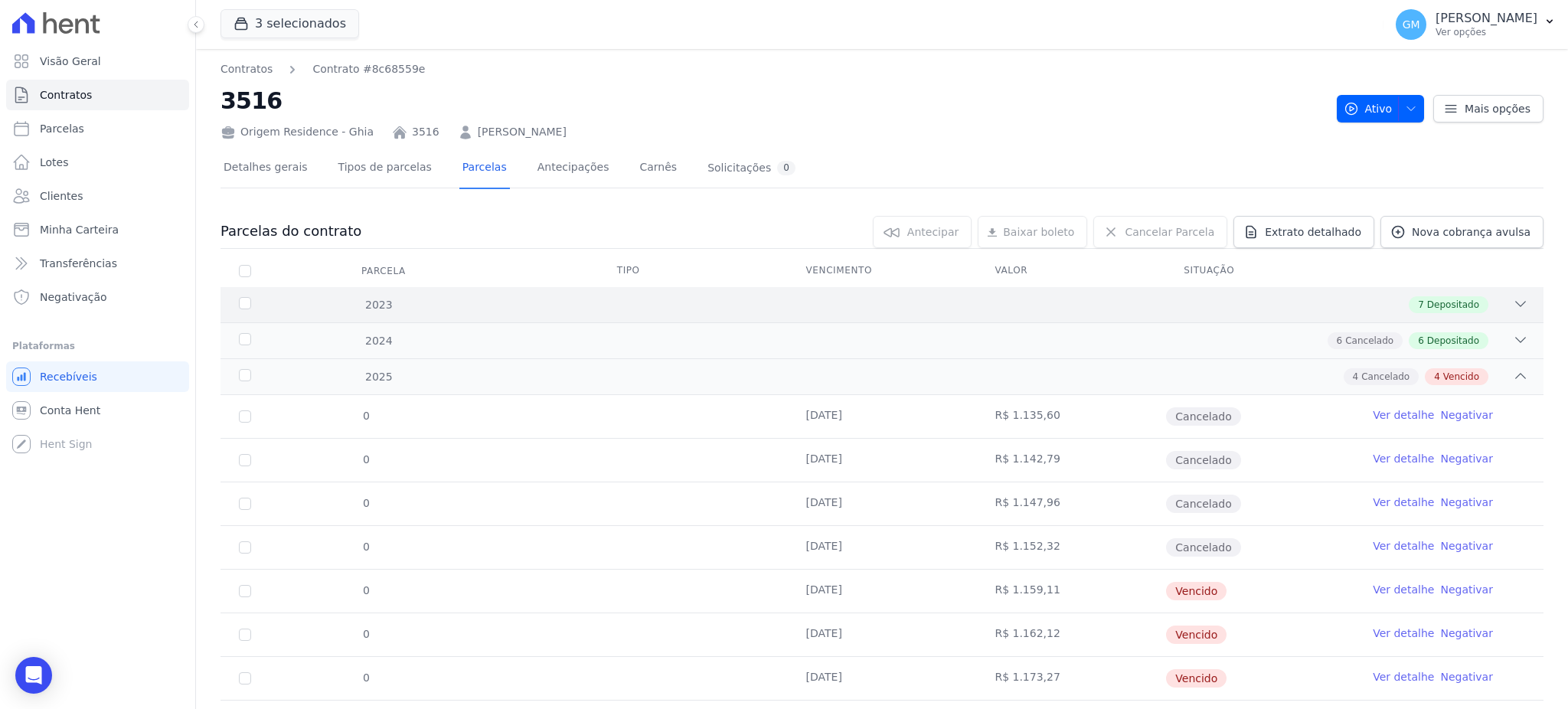
click at [1433, 304] on span "Depositado" at bounding box center [1453, 305] width 52 height 13
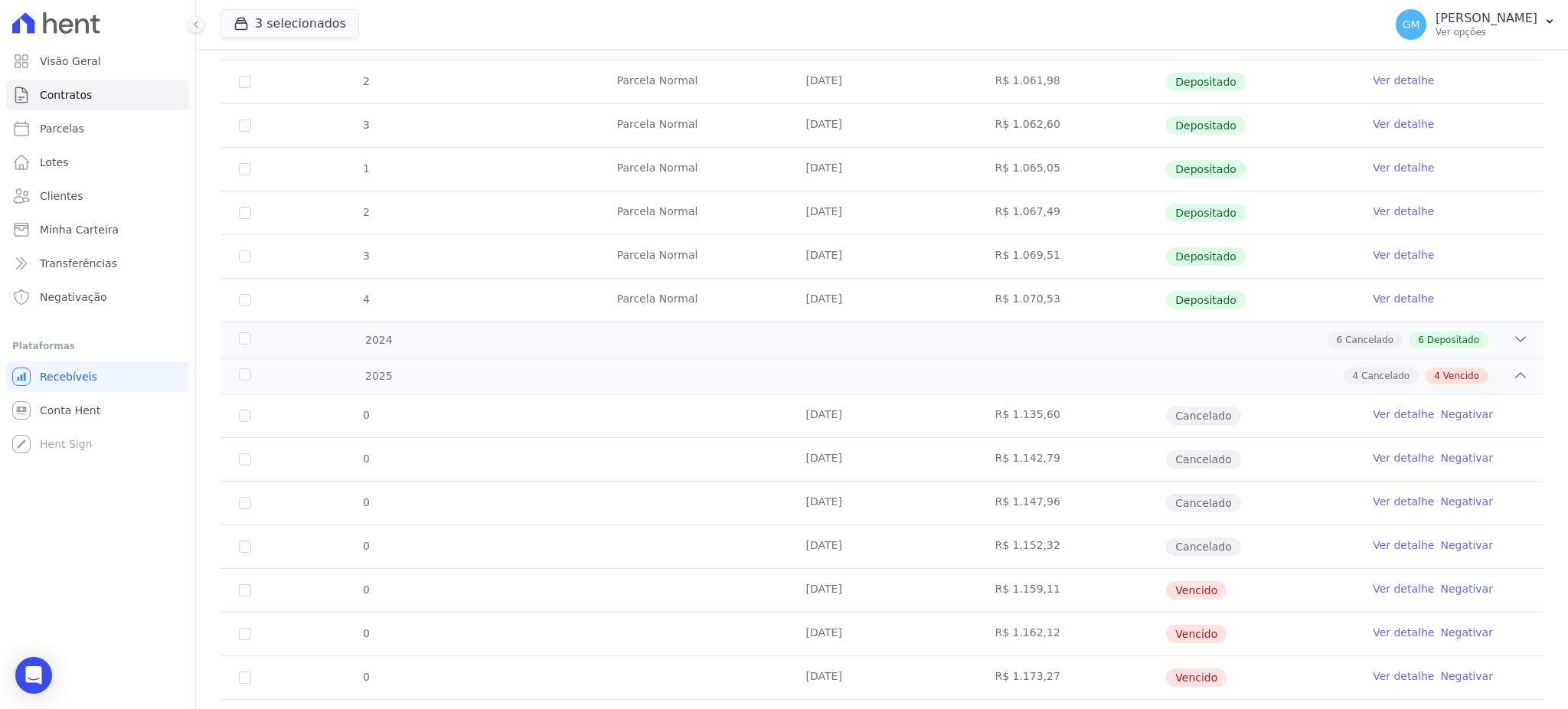
scroll to position [386, 0]
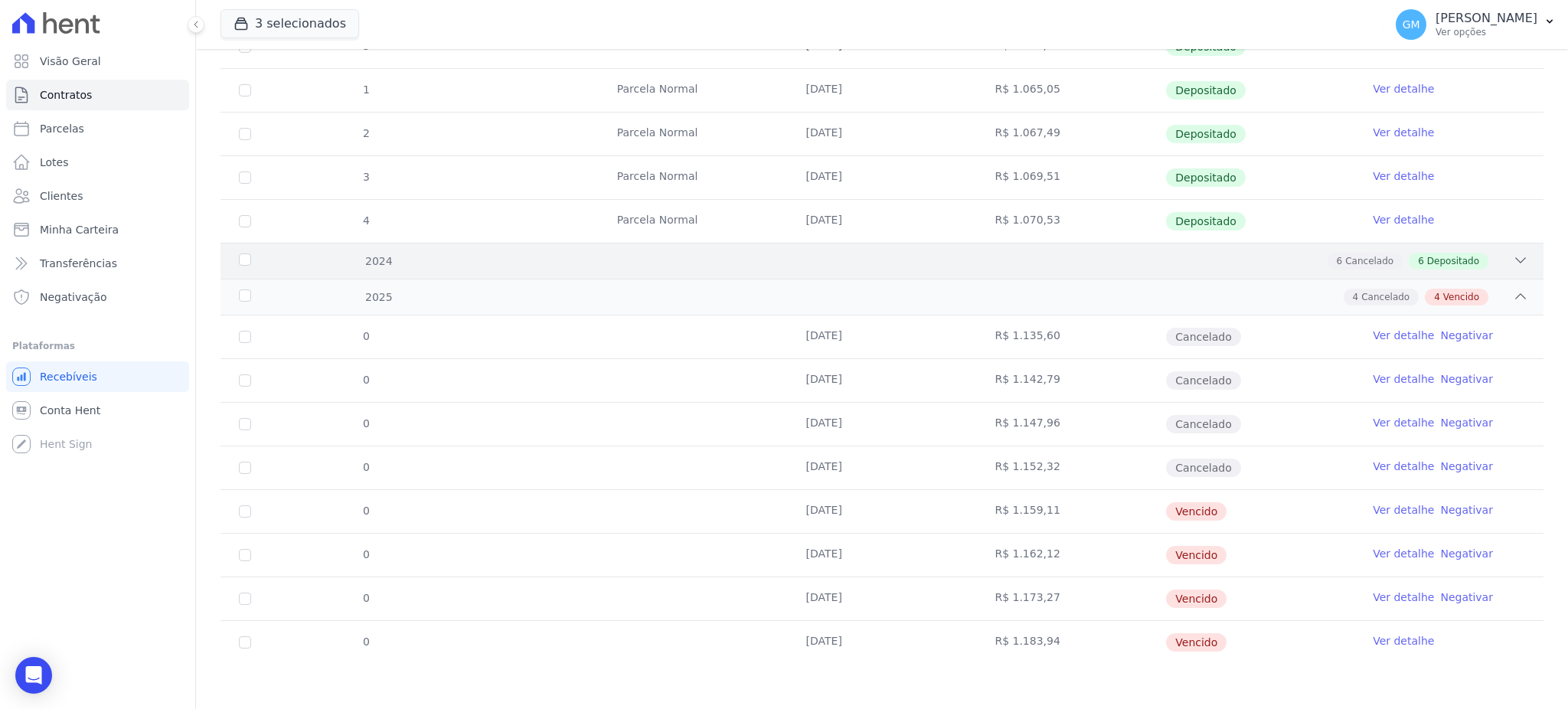
click at [1443, 257] on span "Depositado" at bounding box center [1453, 261] width 52 height 13
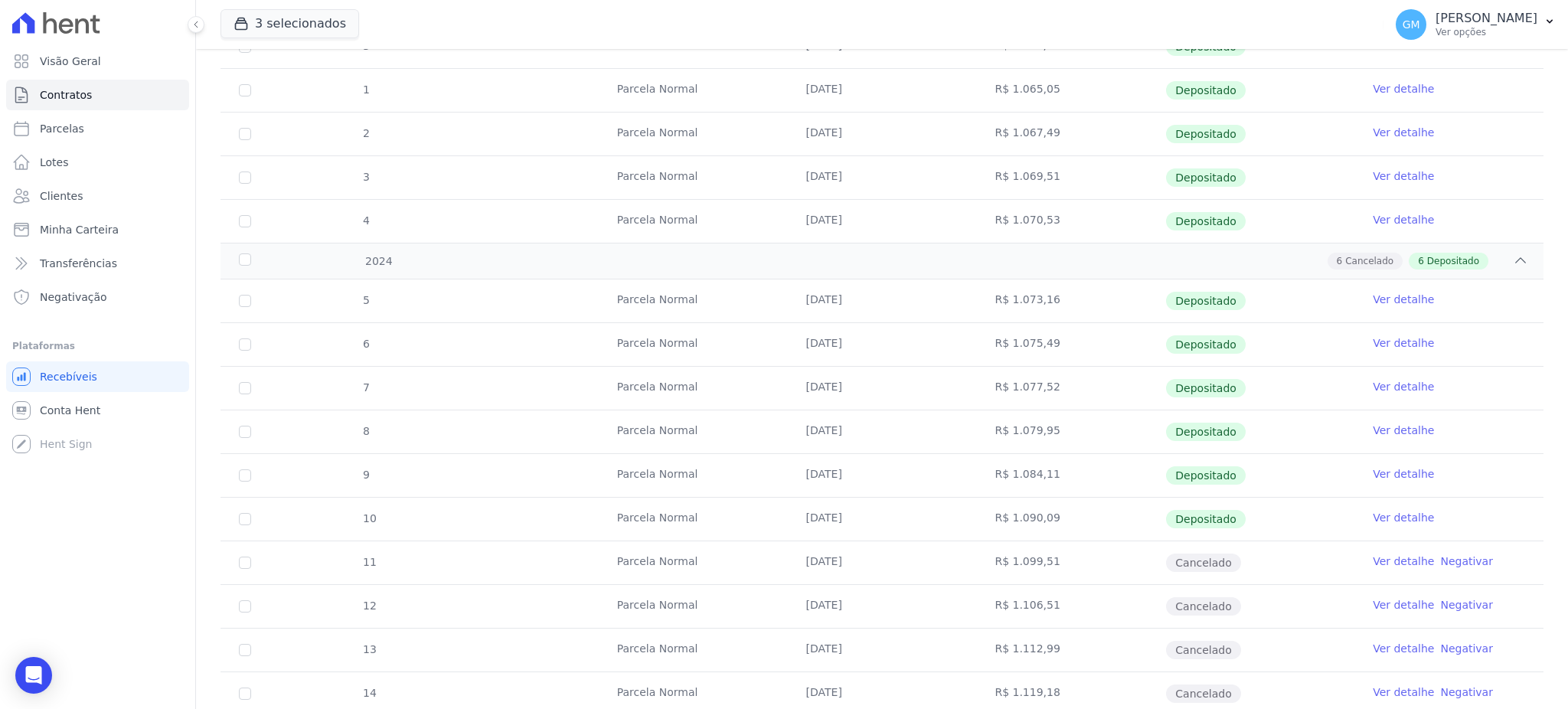
drag, startPoint x: 856, startPoint y: 520, endPoint x: 780, endPoint y: 520, distance: 76.0
click at [780, 520] on tr "10 Parcela Normal 20/06/2024 R$ 1.090,09 Depositado Ver detalhe" at bounding box center [882, 518] width 1323 height 44
click at [1389, 519] on link "Ver detalhe" at bounding box center [1404, 518] width 61 height 15
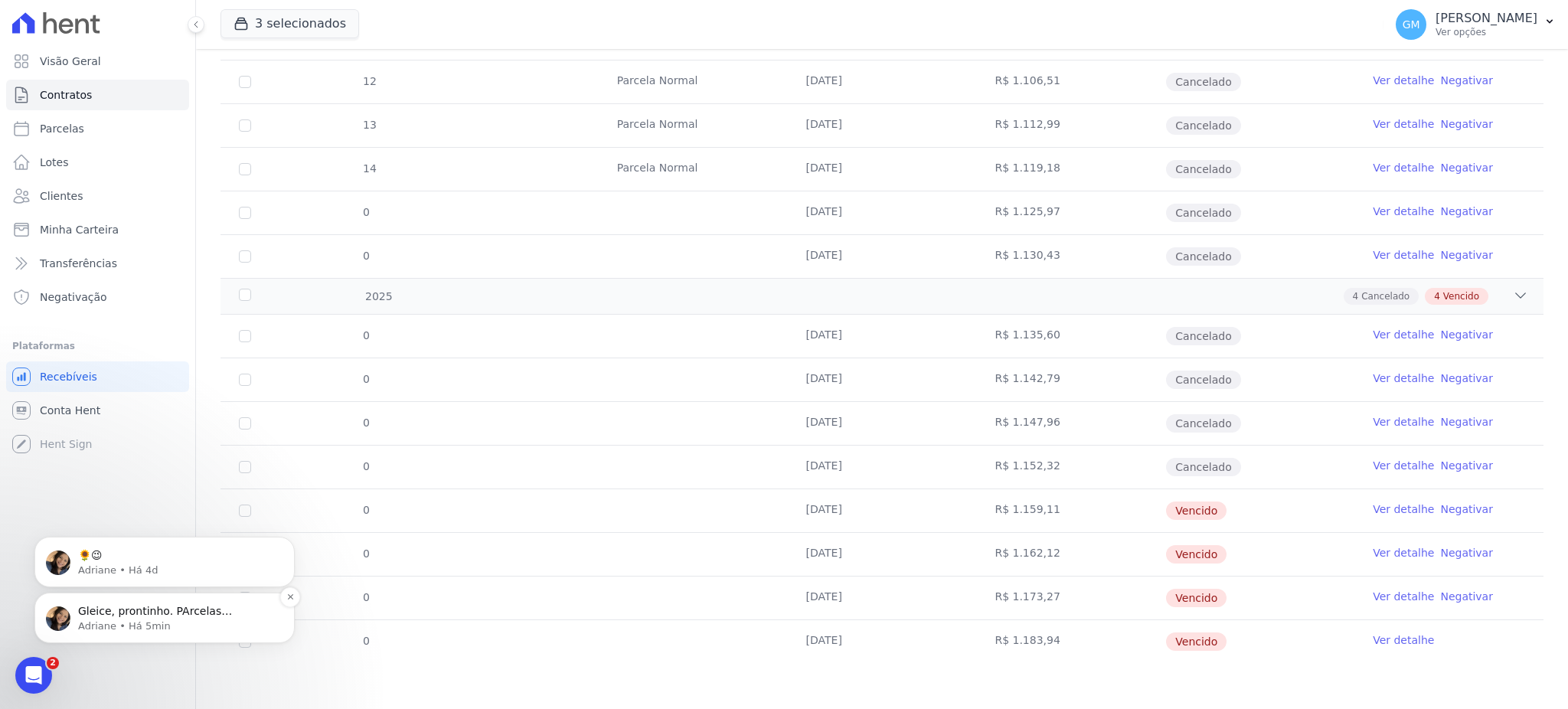
click at [241, 636] on div "Gleice, prontinho. PArcelas descartadas. ;) Adriane • Há 5min" at bounding box center [164, 618] width 260 height 50
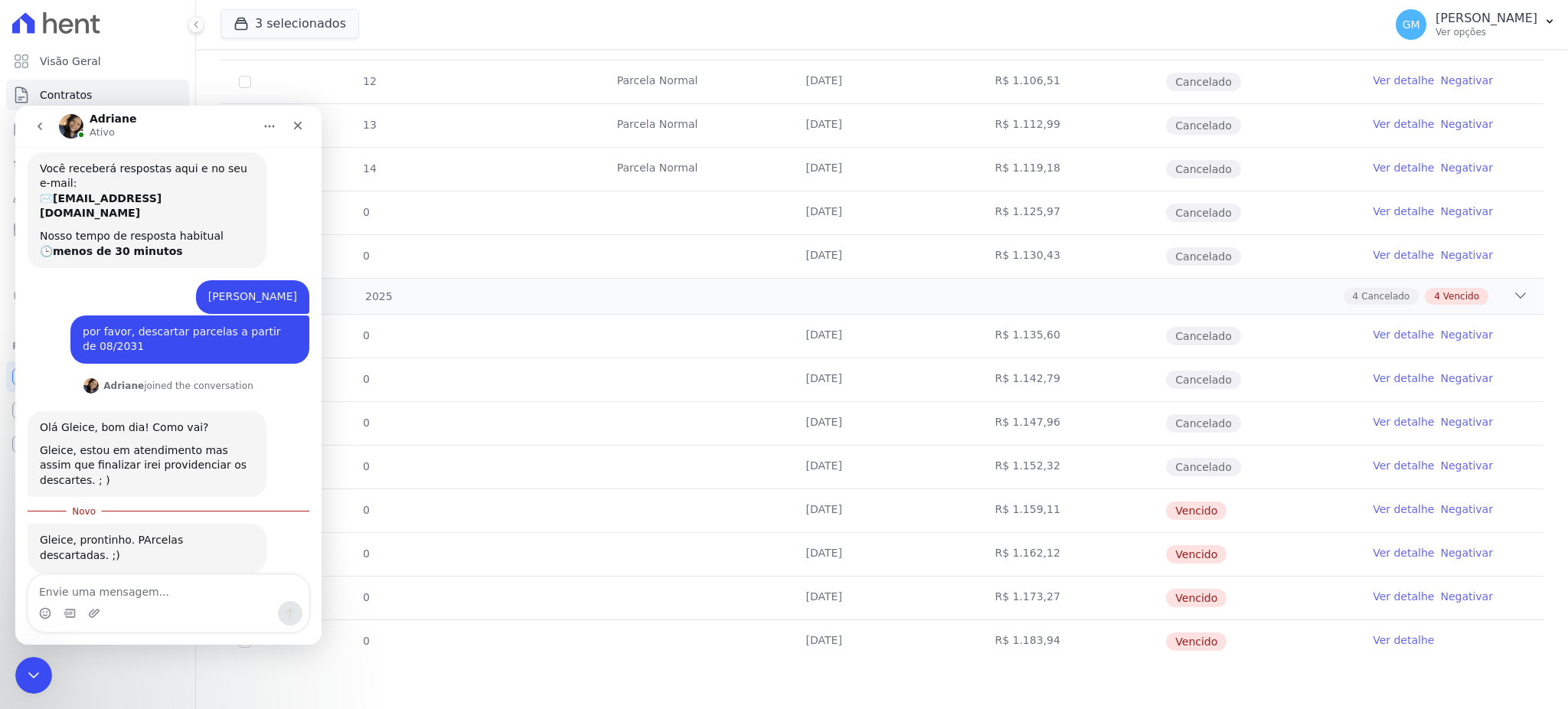
scroll to position [58, 0]
click at [168, 597] on textarea "Envie uma mensagem..." at bounding box center [169, 588] width 280 height 26
type textarea "b"
type textarea "obrigadaaa"
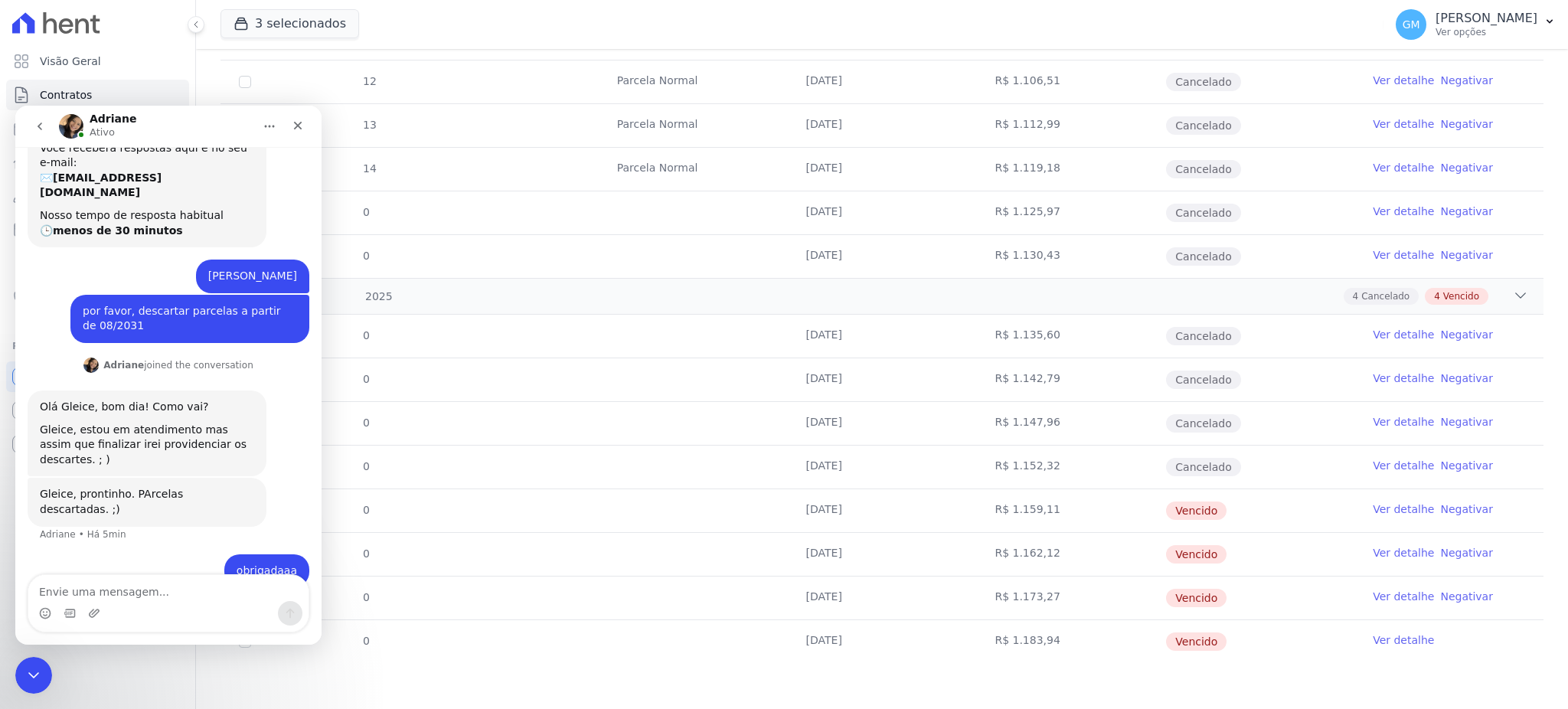
click at [87, 456] on div "Olá Gleice, bom dia! Como vai? Gleice, estou em atendimento mas assim que final…" at bounding box center [147, 433] width 239 height 85
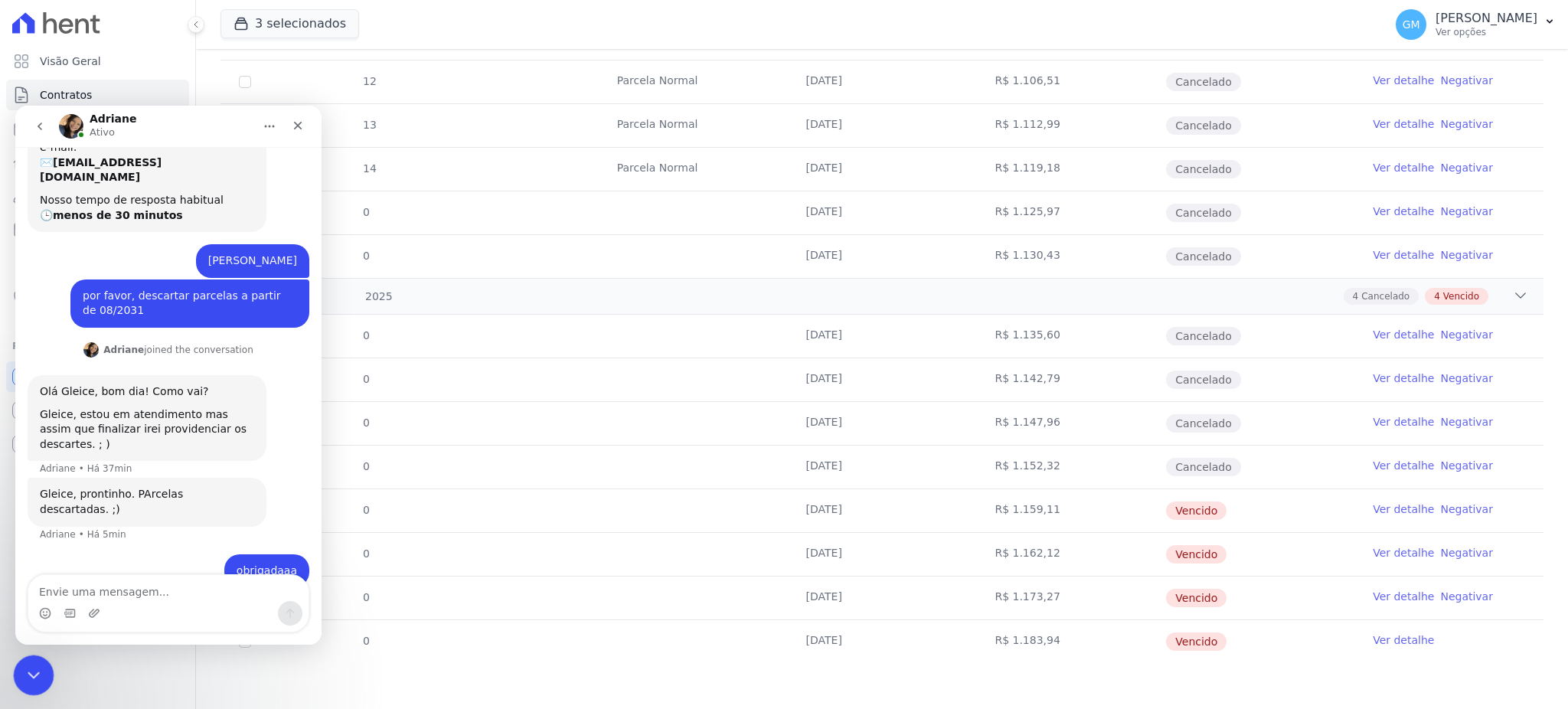
click at [42, 683] on div "Encerramento do Messenger da Intercom" at bounding box center [31, 673] width 37 height 37
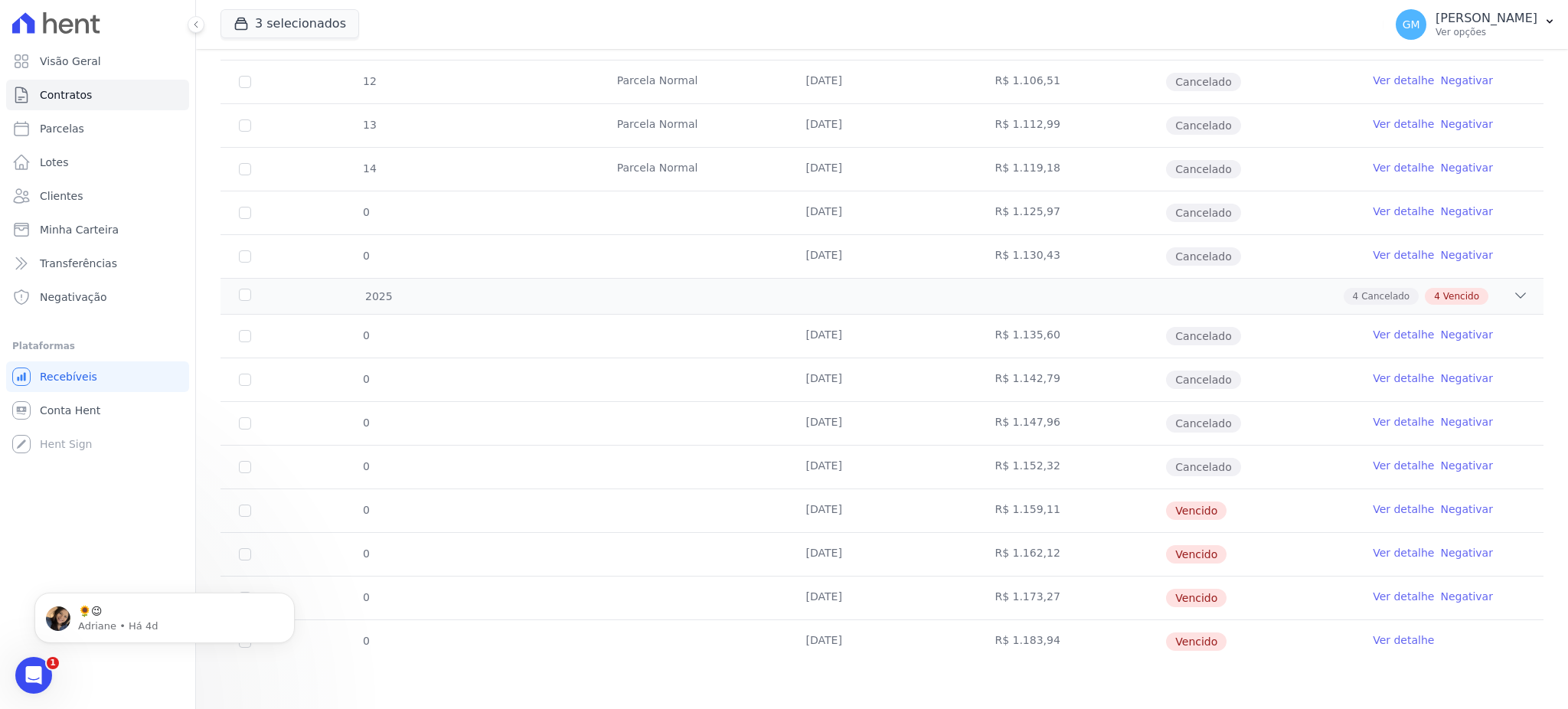
scroll to position [0, 0]
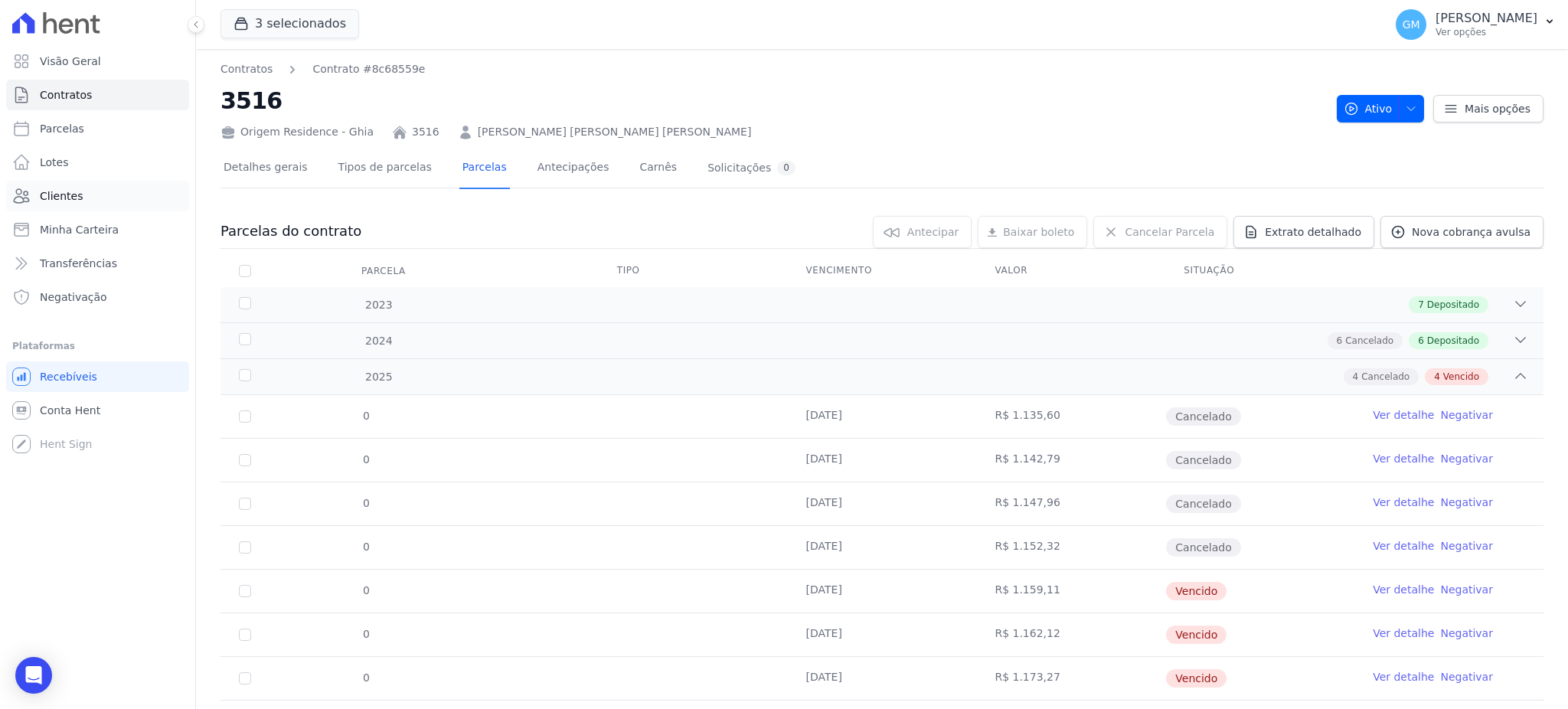
click at [108, 210] on link "Clientes" at bounding box center [98, 196] width 183 height 31
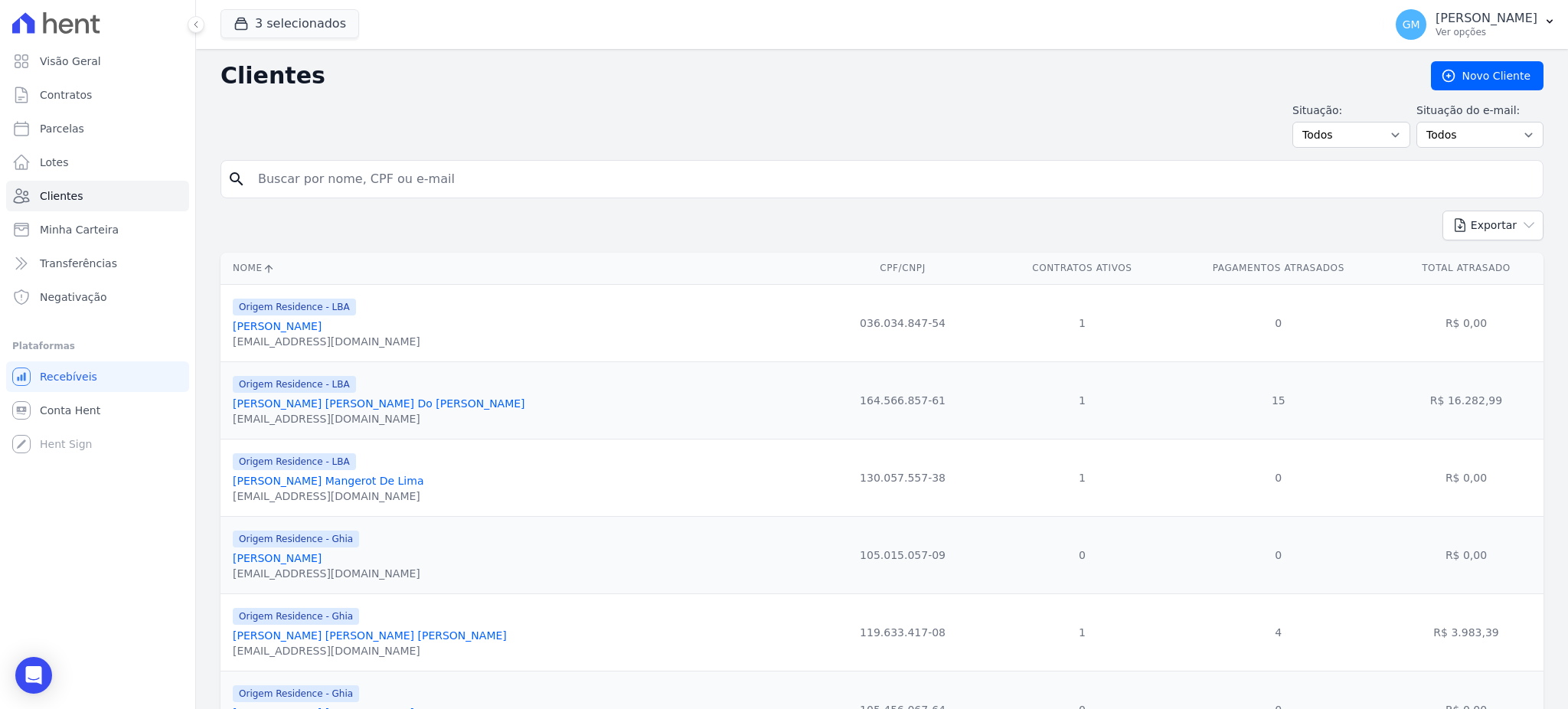
click at [344, 194] on input "search" at bounding box center [893, 179] width 1288 height 31
type input "[PERSON_NAME]"
drag, startPoint x: 361, startPoint y: 187, endPoint x: 229, endPoint y: 182, distance: 132.1
click at [229, 182] on div "search [PERSON_NAME]" at bounding box center [882, 179] width 1323 height 39
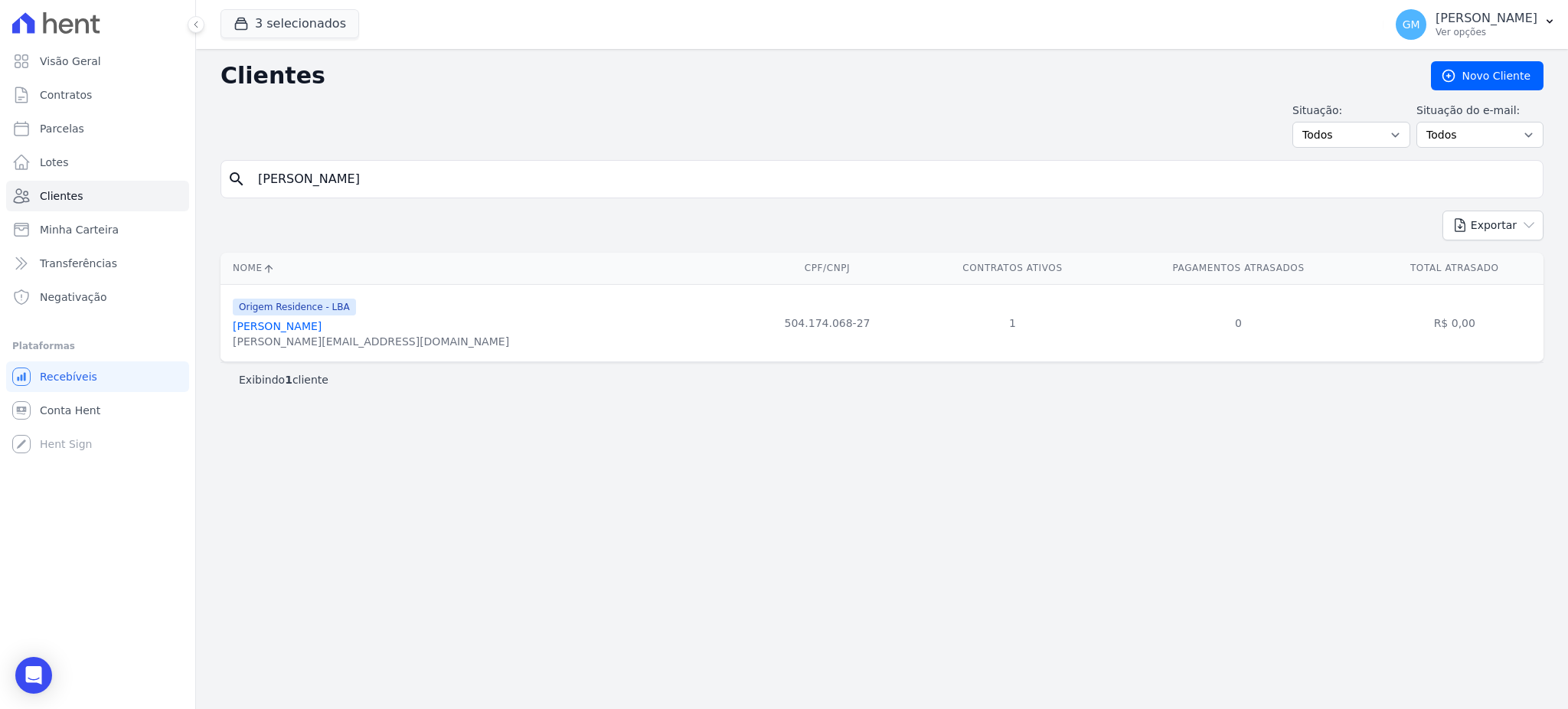
click at [268, 323] on link "[PERSON_NAME]" at bounding box center [277, 326] width 89 height 13
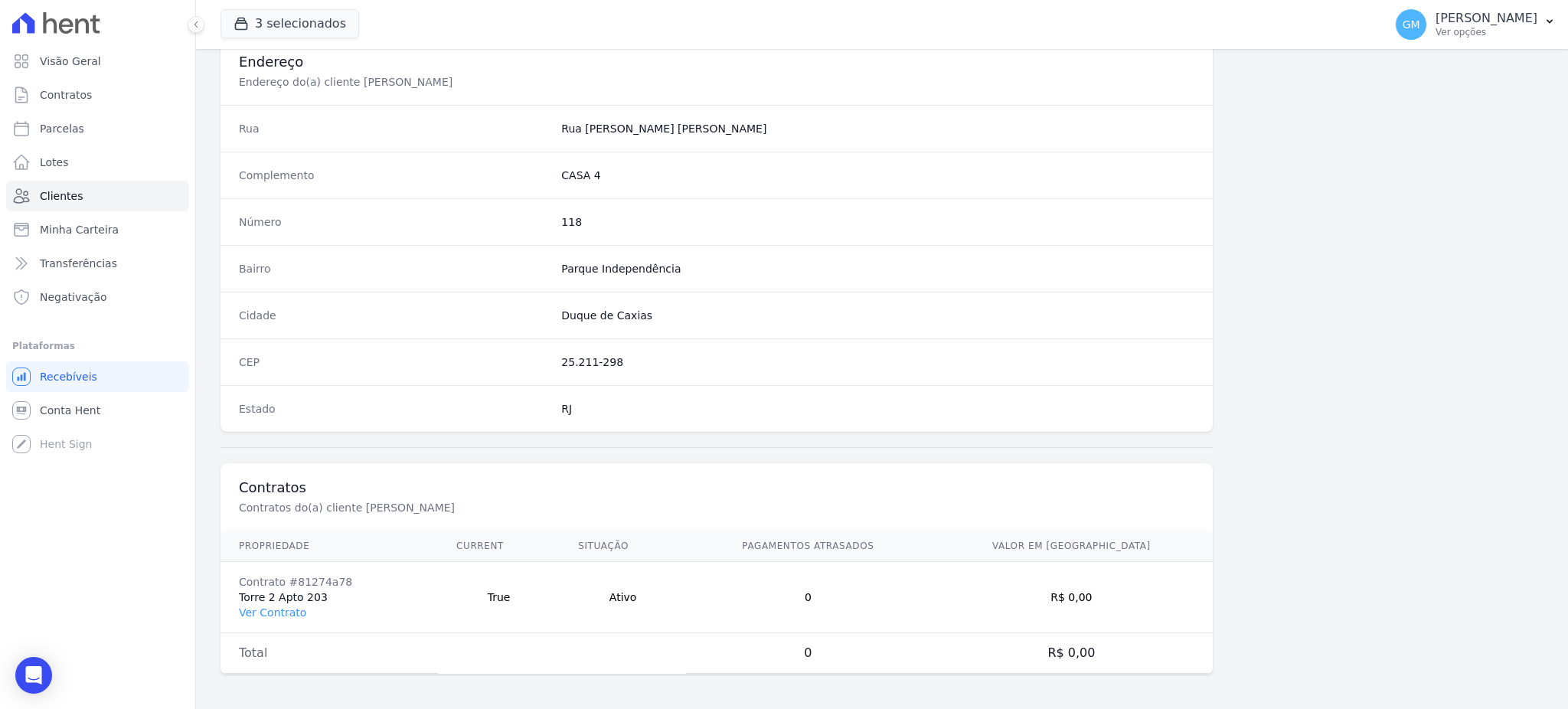
scroll to position [724, 0]
click at [263, 612] on link "Ver Contrato" at bounding box center [272, 611] width 67 height 13
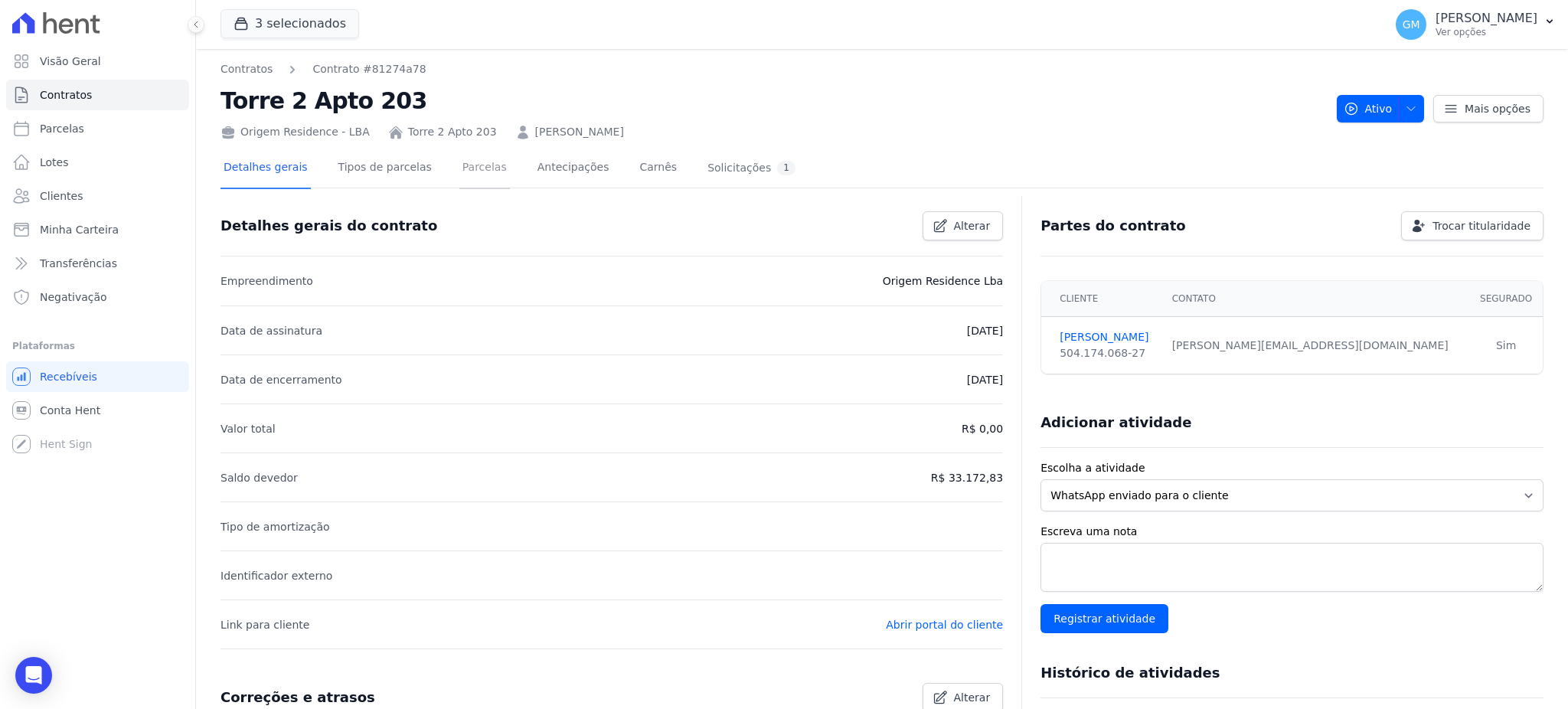
click at [459, 164] on link "Parcelas" at bounding box center [484, 168] width 50 height 40
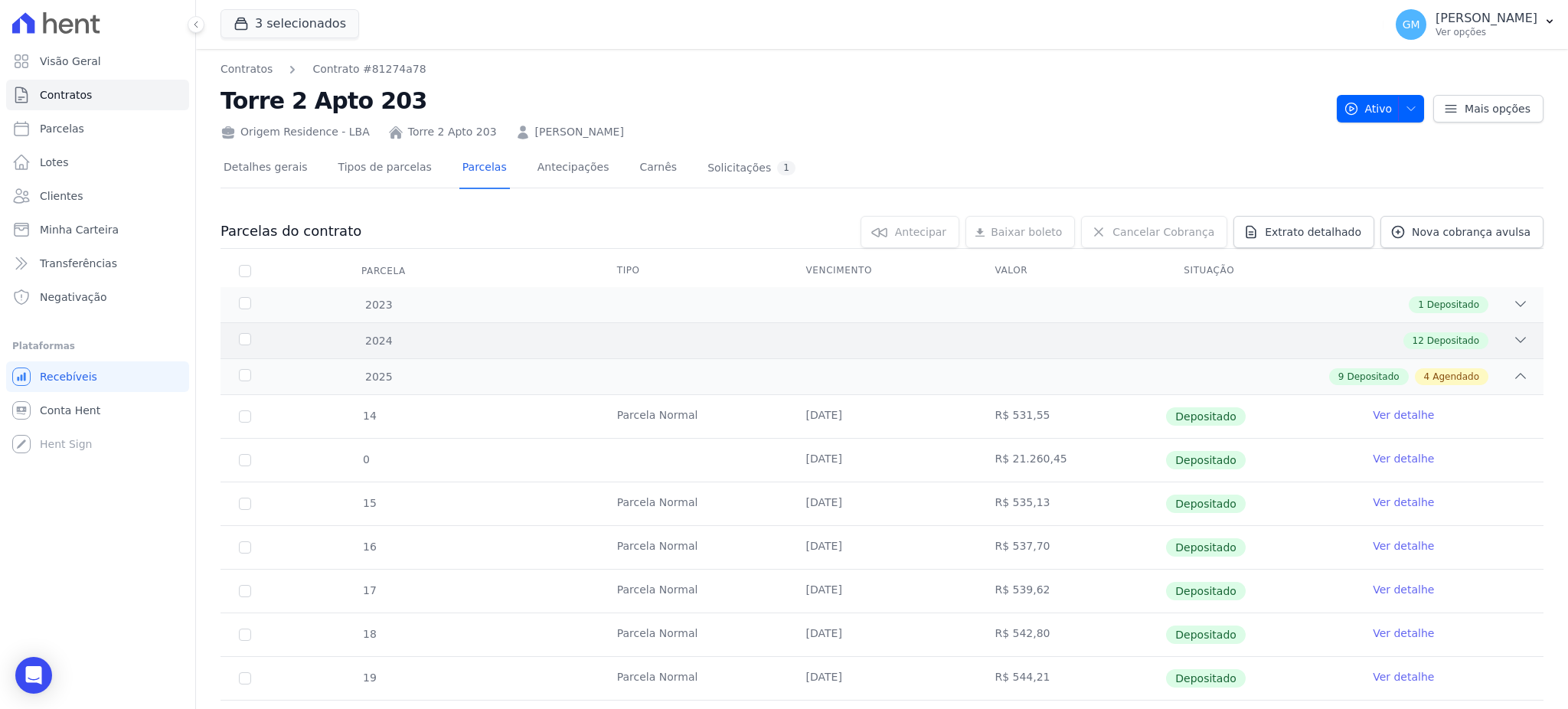
scroll to position [306, 0]
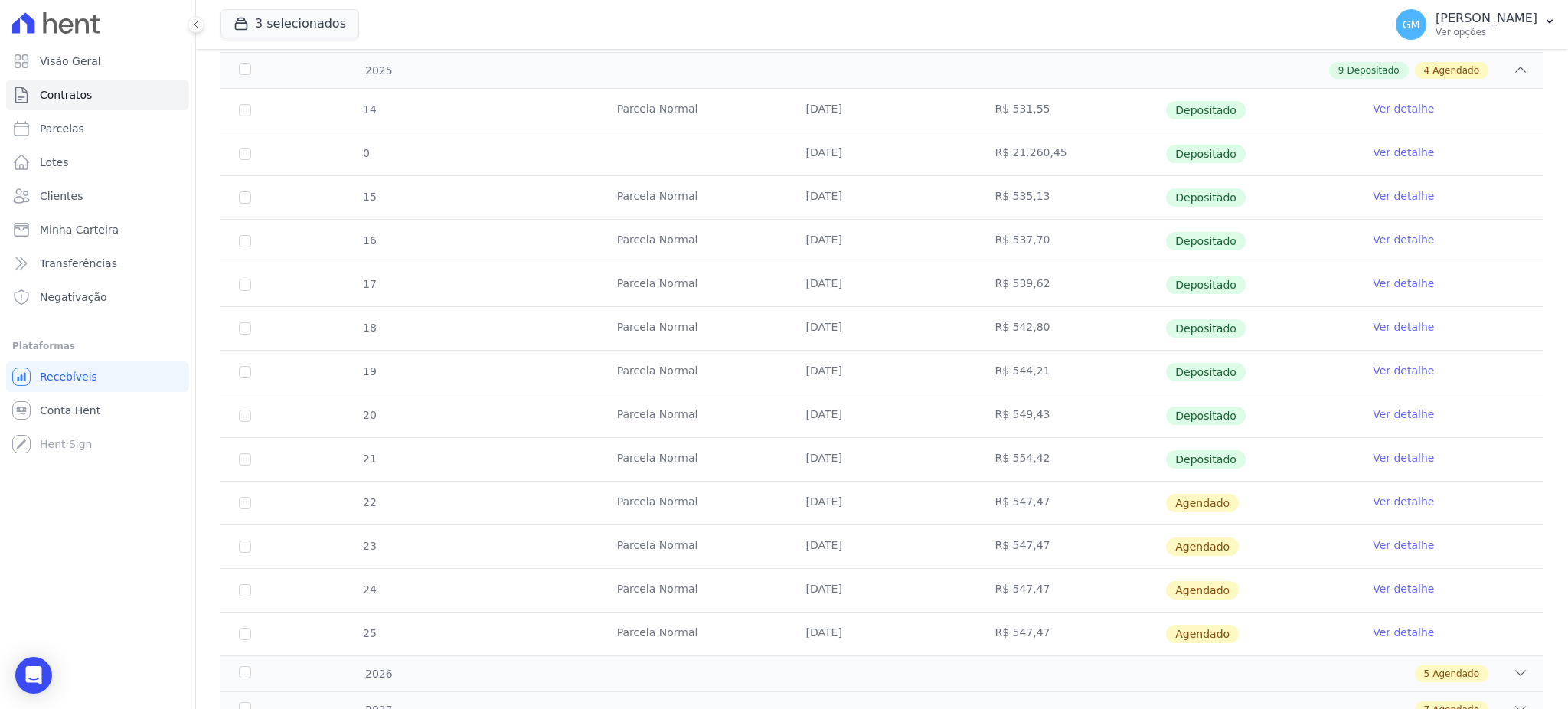
drag, startPoint x: 1242, startPoint y: 464, endPoint x: 749, endPoint y: 465, distance: 493.0
click at [749, 465] on tr "21 [GEOGRAPHIC_DATA] [DATE] R$ 554,42 Depositado Ver detalhe" at bounding box center [882, 459] width 1323 height 44
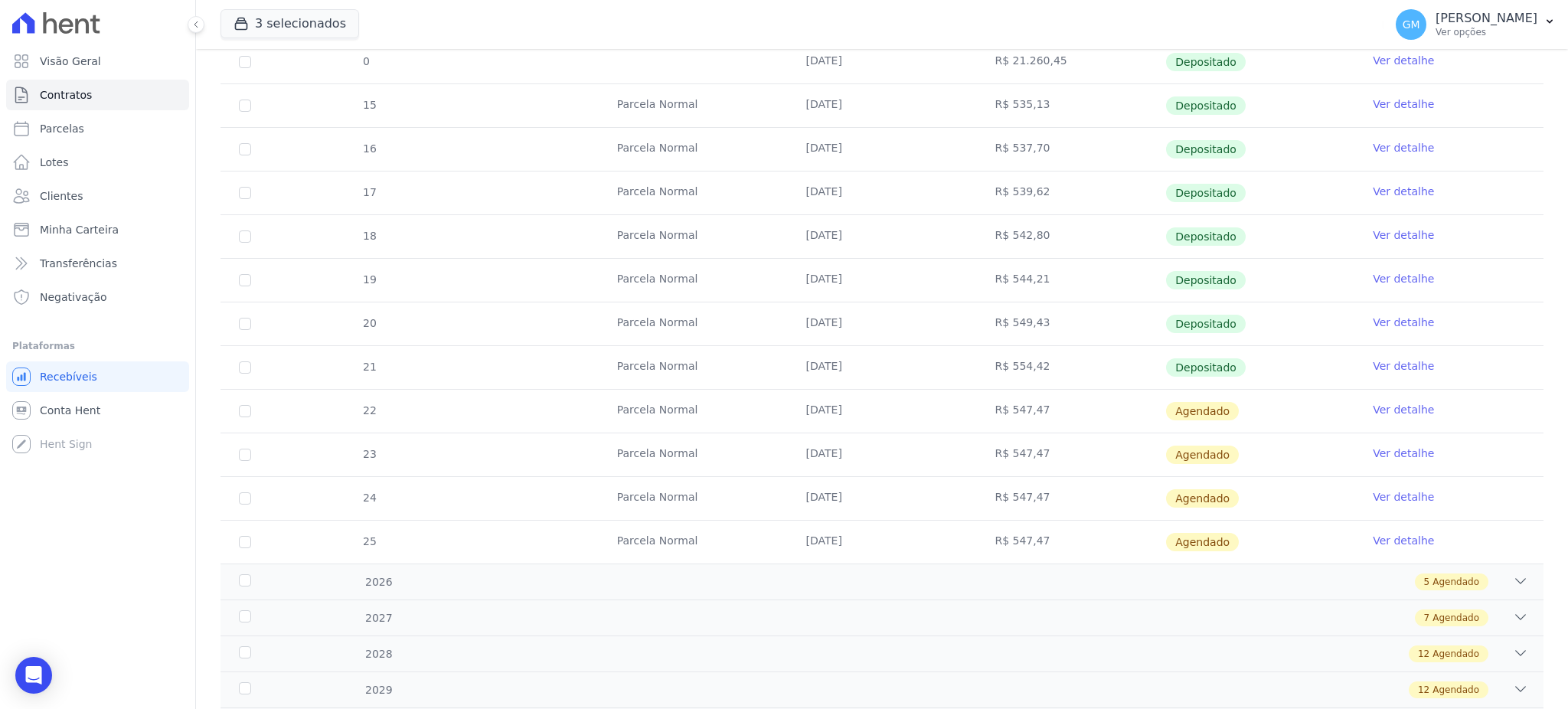
scroll to position [515, 0]
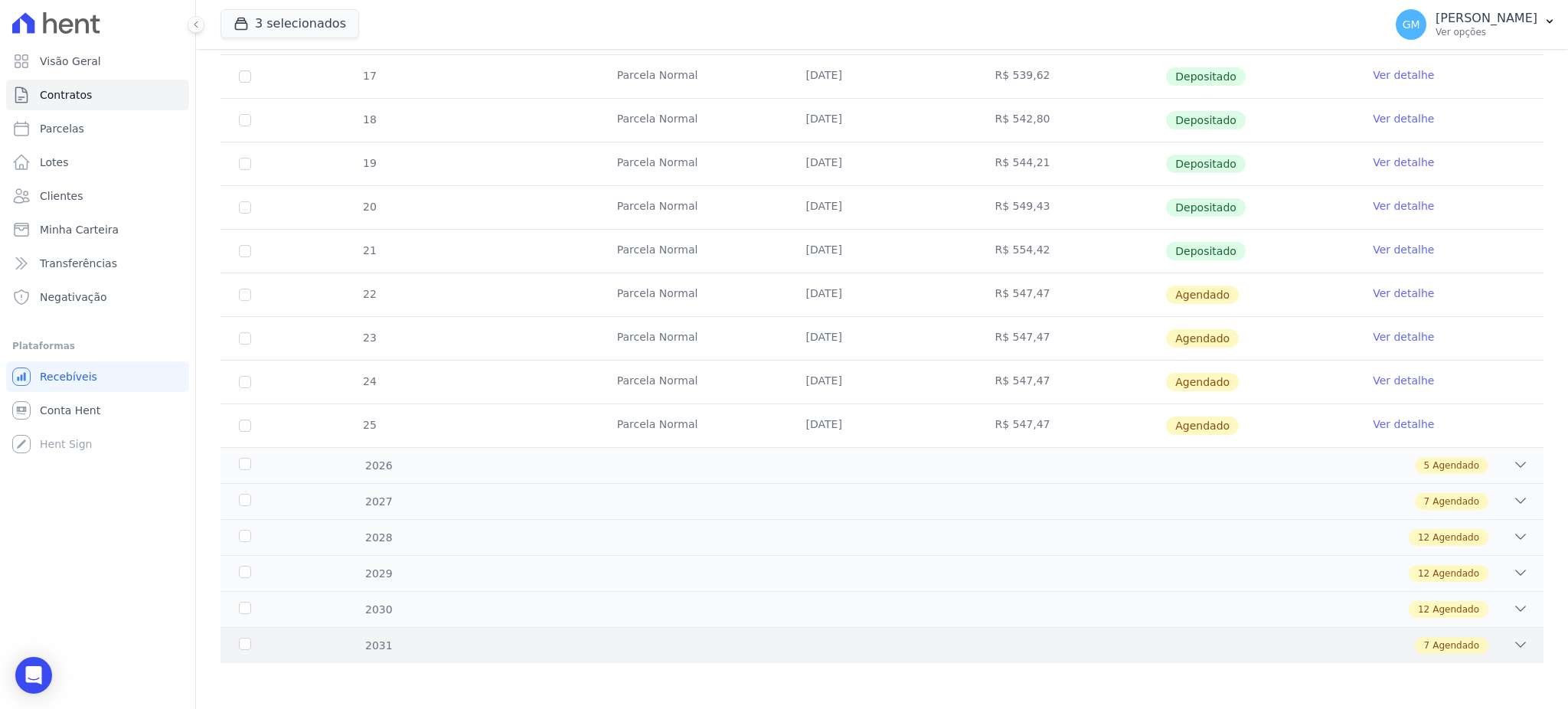
click at [1432, 652] on span "Agendado" at bounding box center [1456, 645] width 47 height 13
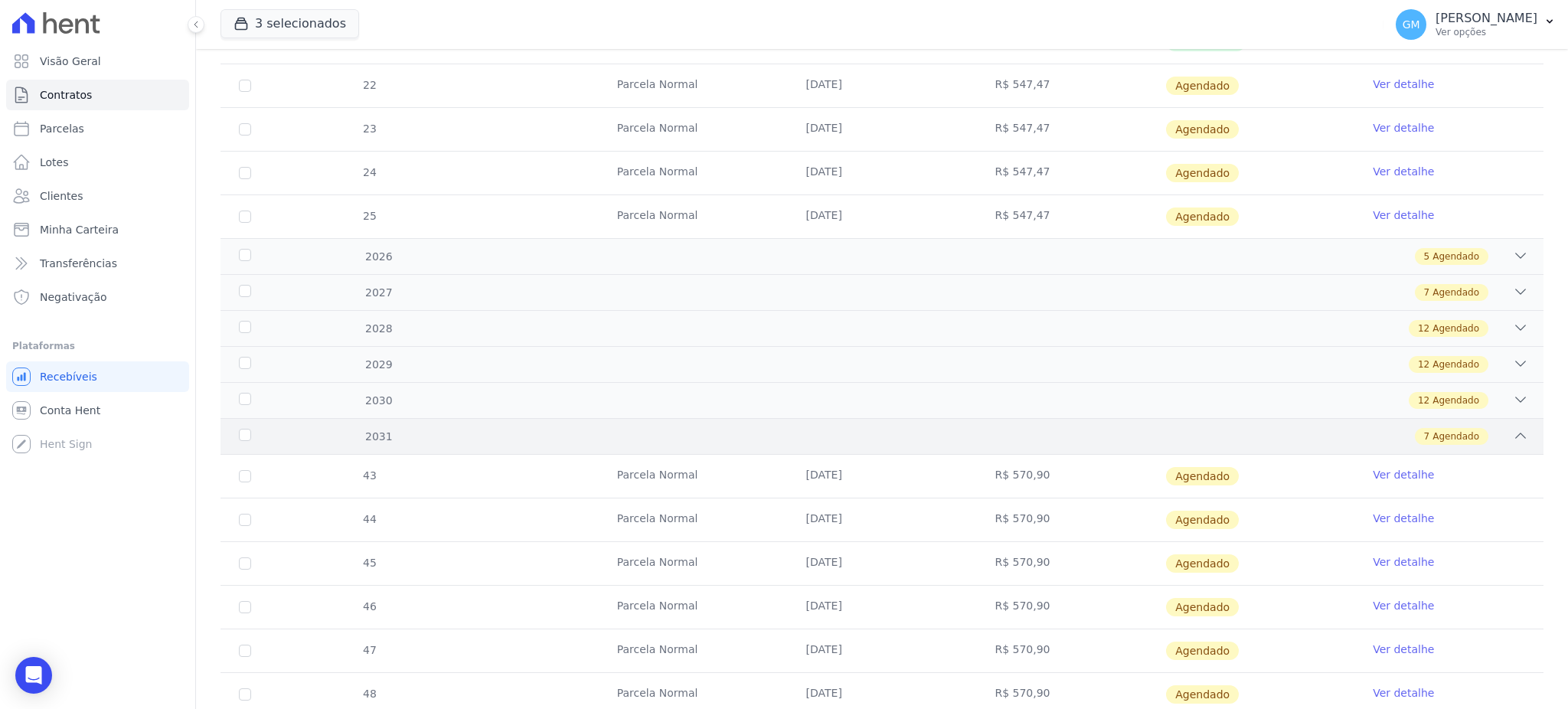
scroll to position [820, 0]
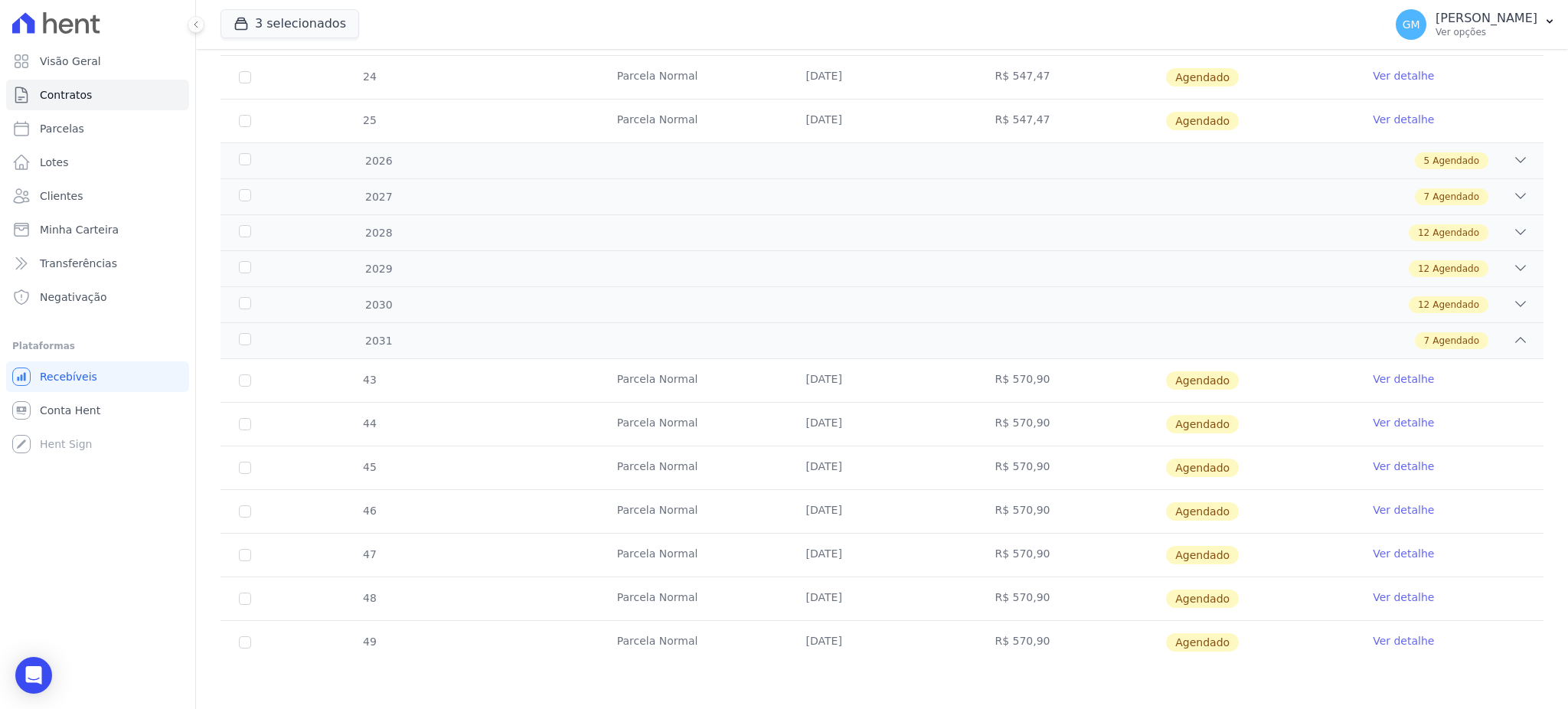
drag, startPoint x: 903, startPoint y: 645, endPoint x: 767, endPoint y: 645, distance: 136.0
click at [767, 645] on tr "49 [GEOGRAPHIC_DATA] [DATE] R$ 570,90 [GEOGRAPHIC_DATA] Ver detalhe" at bounding box center [882, 643] width 1323 height 44
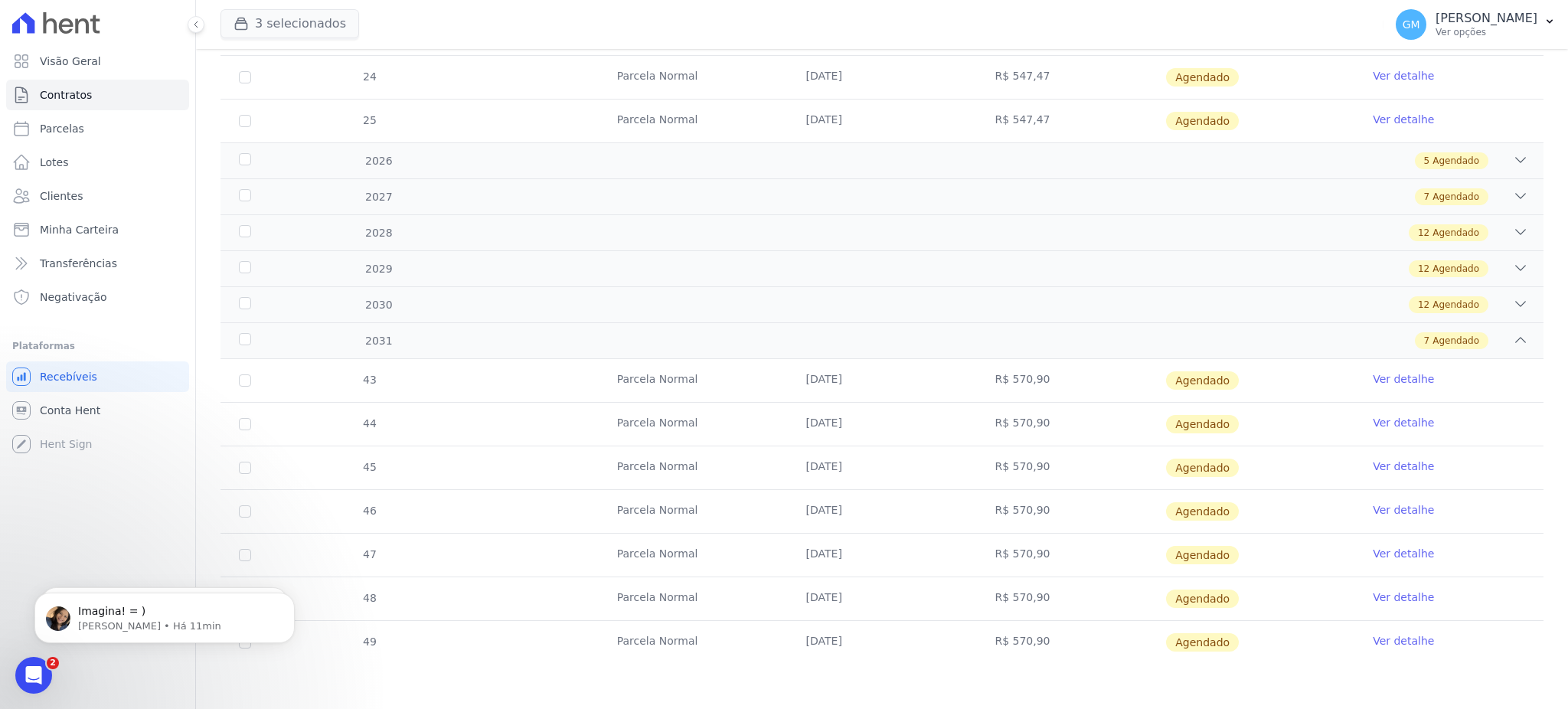
scroll to position [0, 0]
click at [82, 187] on link "Clientes" at bounding box center [98, 196] width 183 height 31
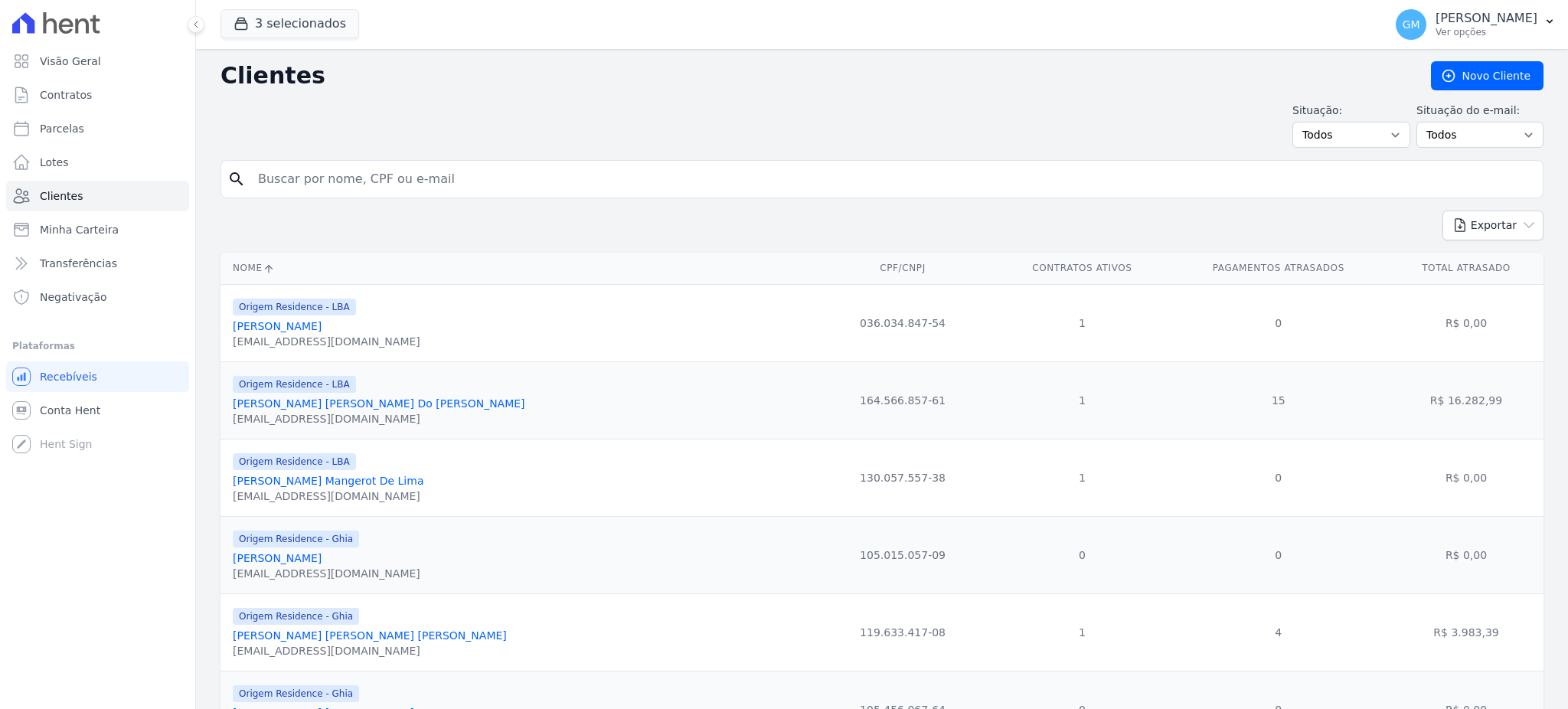
click at [339, 176] on input "search" at bounding box center [893, 179] width 1288 height 31
paste input "T2-1504"
type input "T2-1504"
drag, startPoint x: 339, startPoint y: 176, endPoint x: 233, endPoint y: 179, distance: 106.0
click at [233, 179] on div "search T2-1504" at bounding box center [882, 179] width 1323 height 39
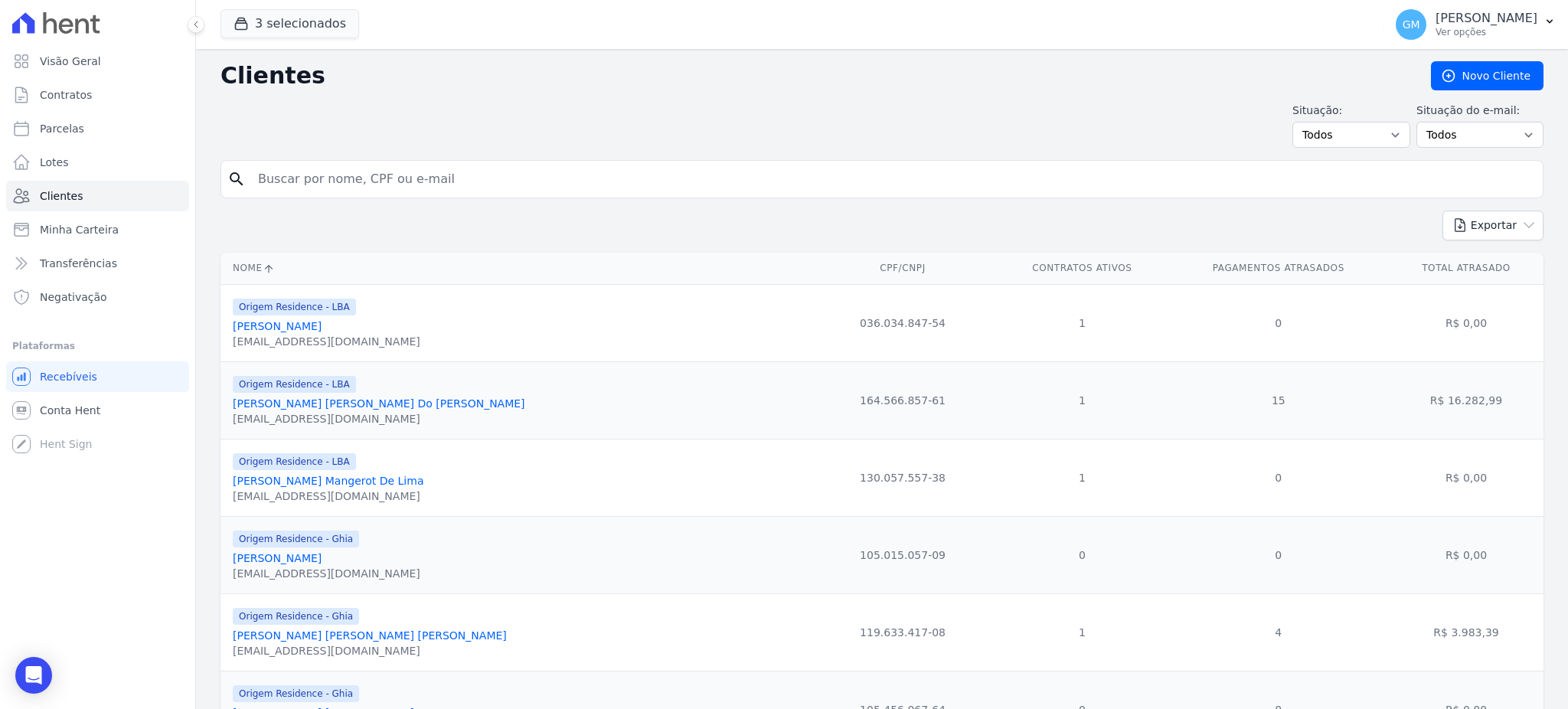
paste input "[PERSON_NAME] [PERSON_NAME] [PERSON_NAME]"
type input "[PERSON_NAME] [PERSON_NAME] [PERSON_NAME]"
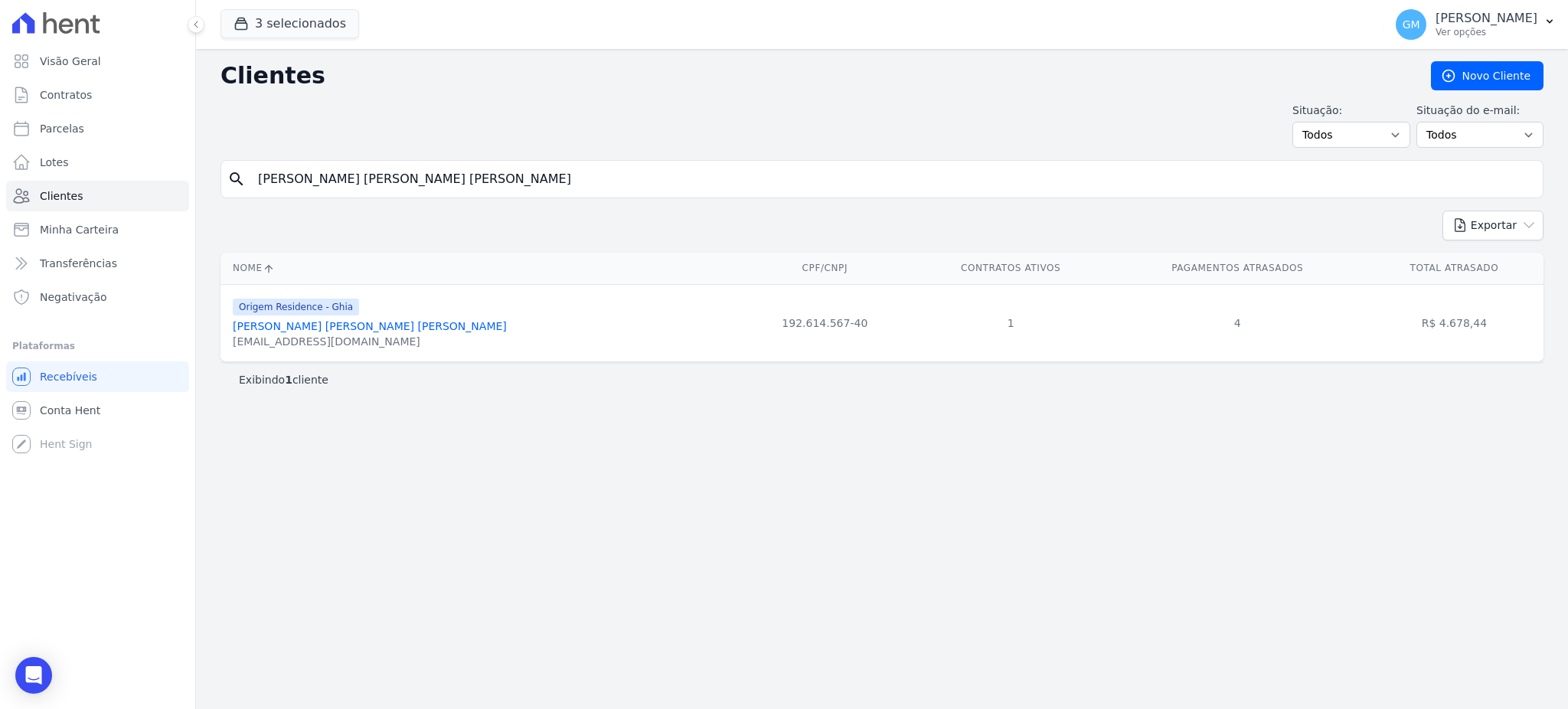
click at [303, 329] on link "[PERSON_NAME] [PERSON_NAME] [PERSON_NAME]" at bounding box center [369, 326] width 274 height 13
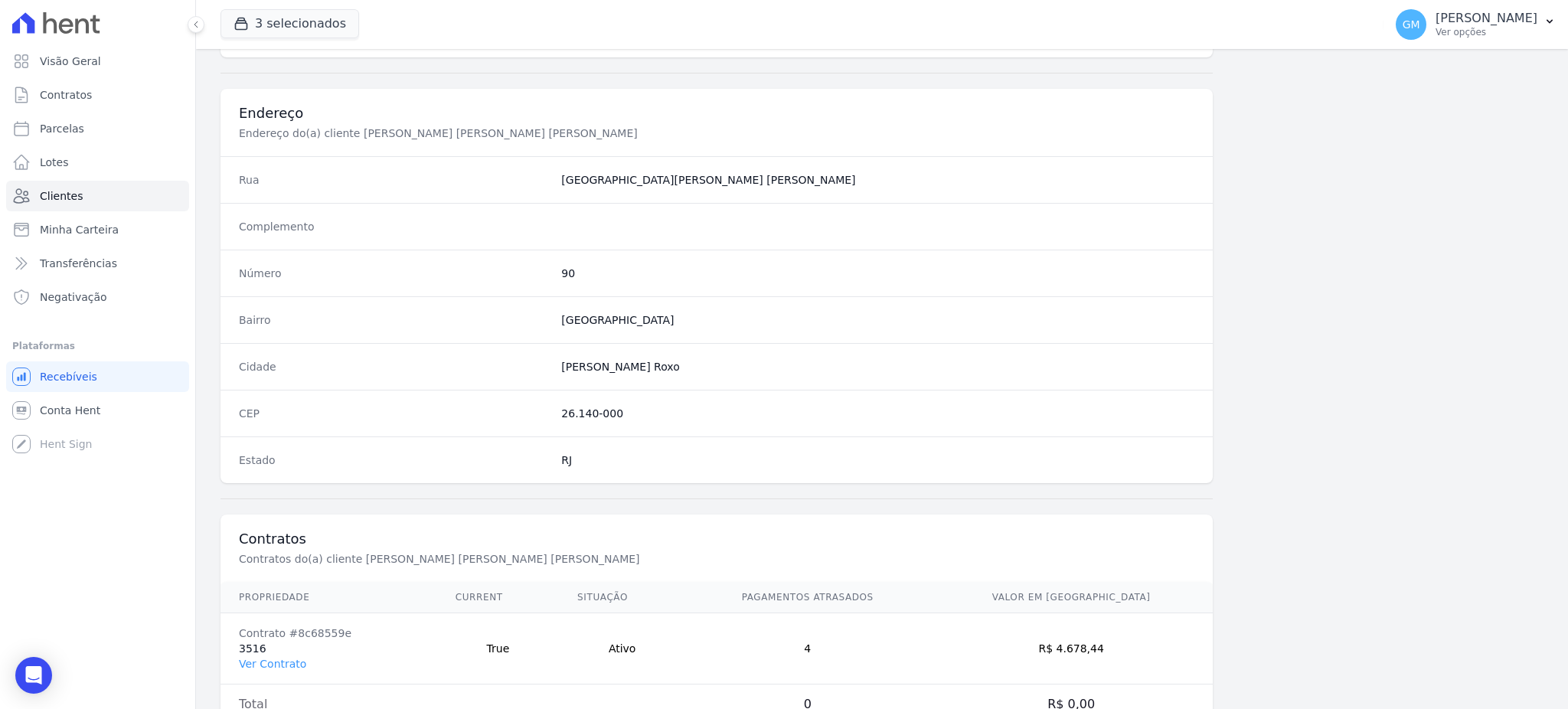
scroll to position [724, 0]
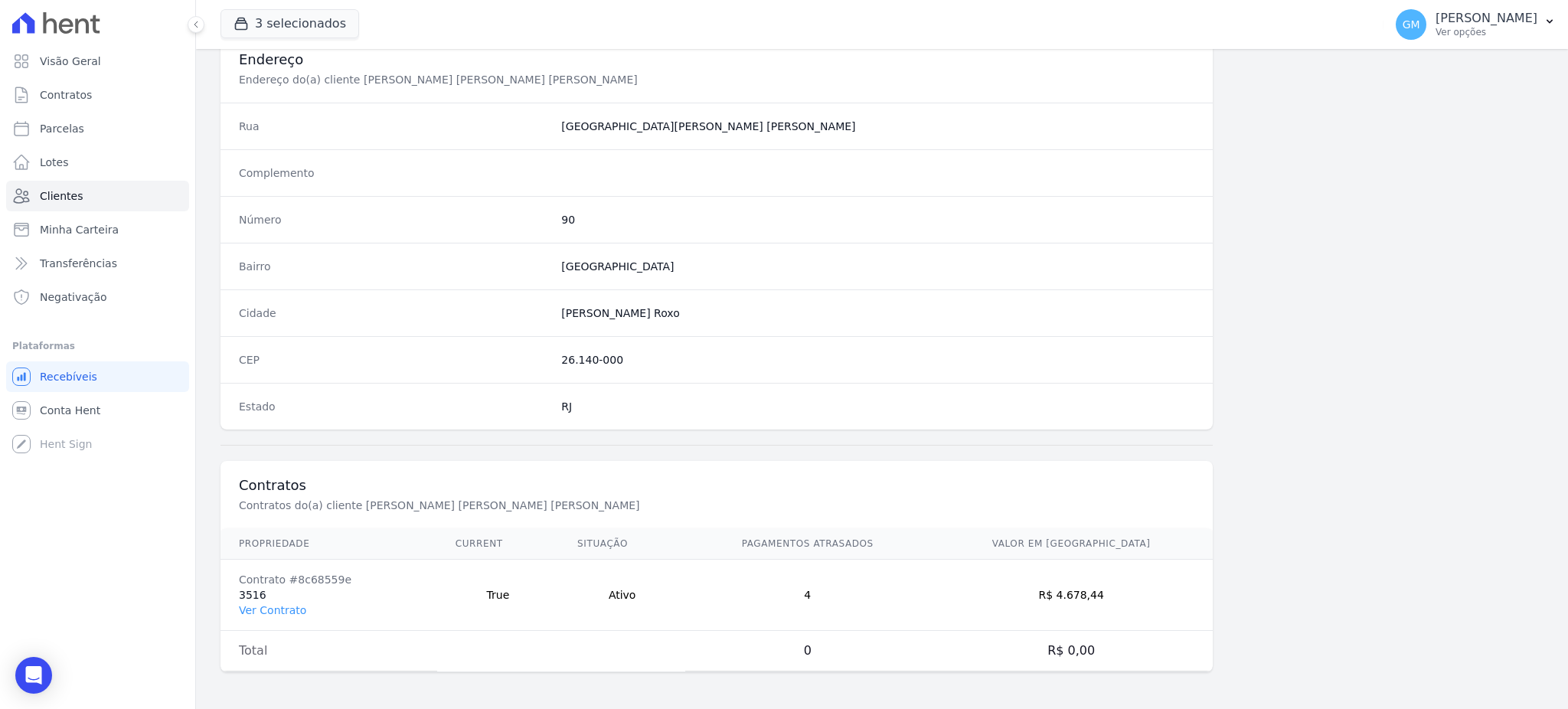
click at [271, 597] on td "Contrato #8c68559e 3516 Ver Contrato" at bounding box center [329, 595] width 216 height 71
drag, startPoint x: 268, startPoint y: 601, endPoint x: 422, endPoint y: 580, distance: 155.4
click at [268, 602] on td "Contrato #8c68559e 3516 Ver Contrato" at bounding box center [329, 595] width 216 height 71
click at [284, 605] on link "Ver Contrato" at bounding box center [272, 611] width 67 height 13
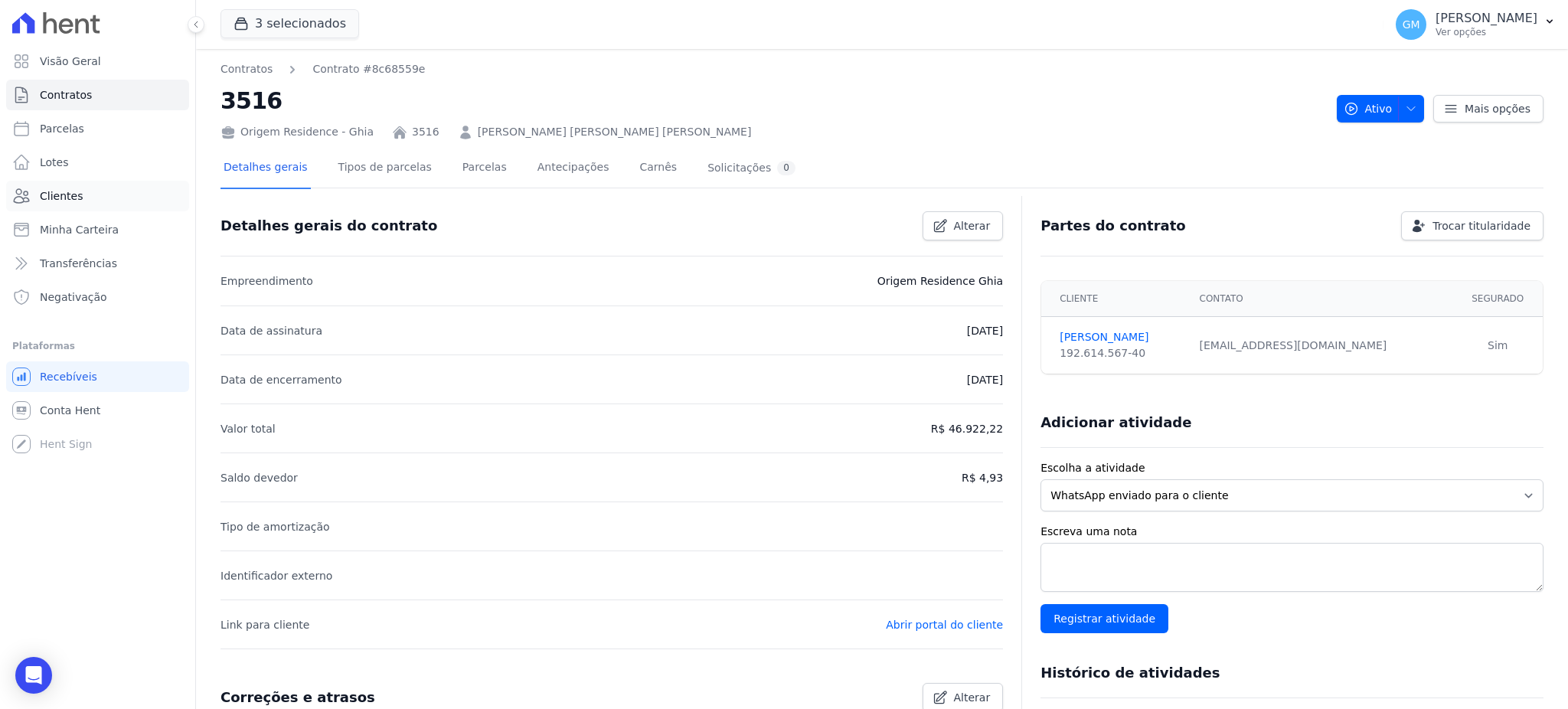
click at [84, 195] on link "Clientes" at bounding box center [98, 196] width 183 height 31
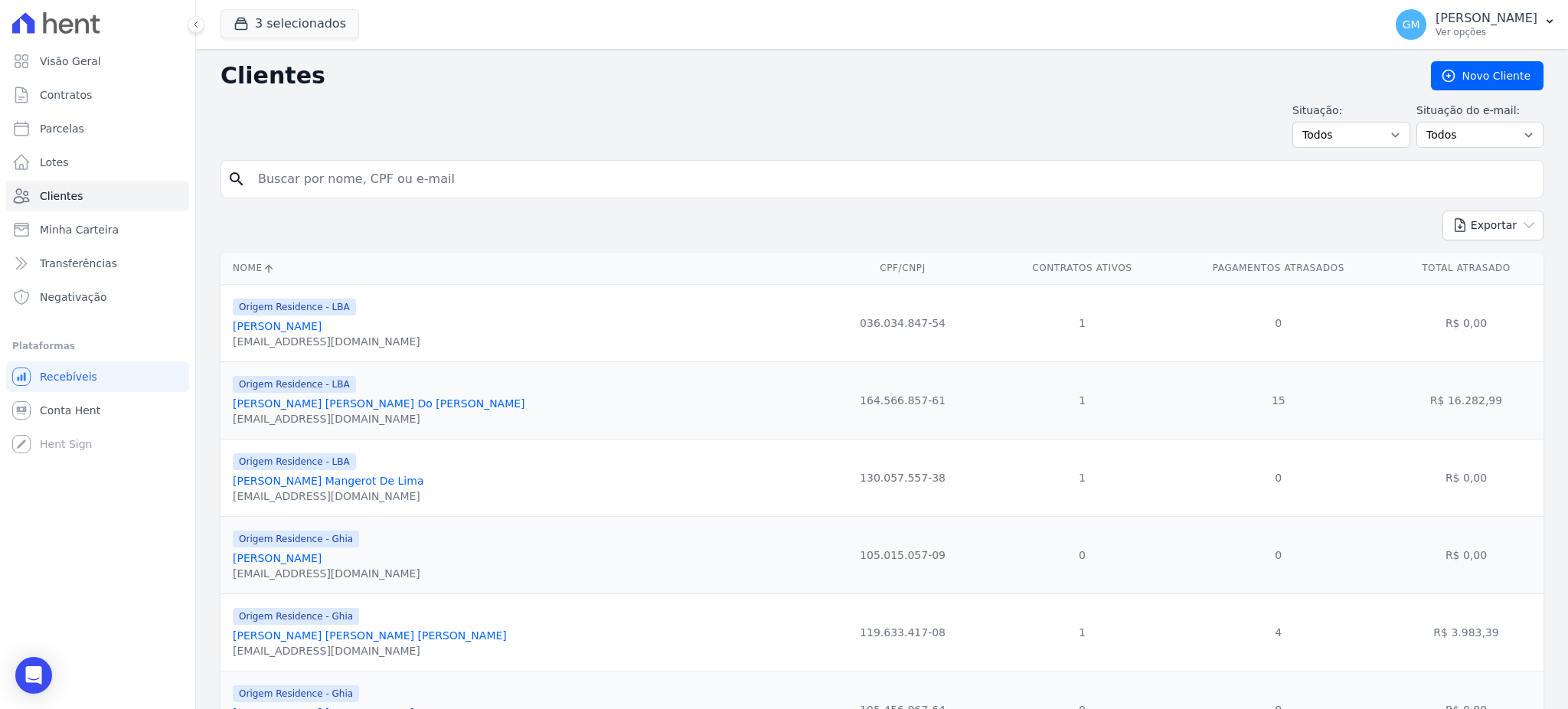
click at [424, 188] on input "search" at bounding box center [893, 179] width 1288 height 31
paste input "WYLLYNGTON [PERSON_NAME] [PERSON_NAME]"
type input "WYLLYNGTON [PERSON_NAME] [PERSON_NAME]"
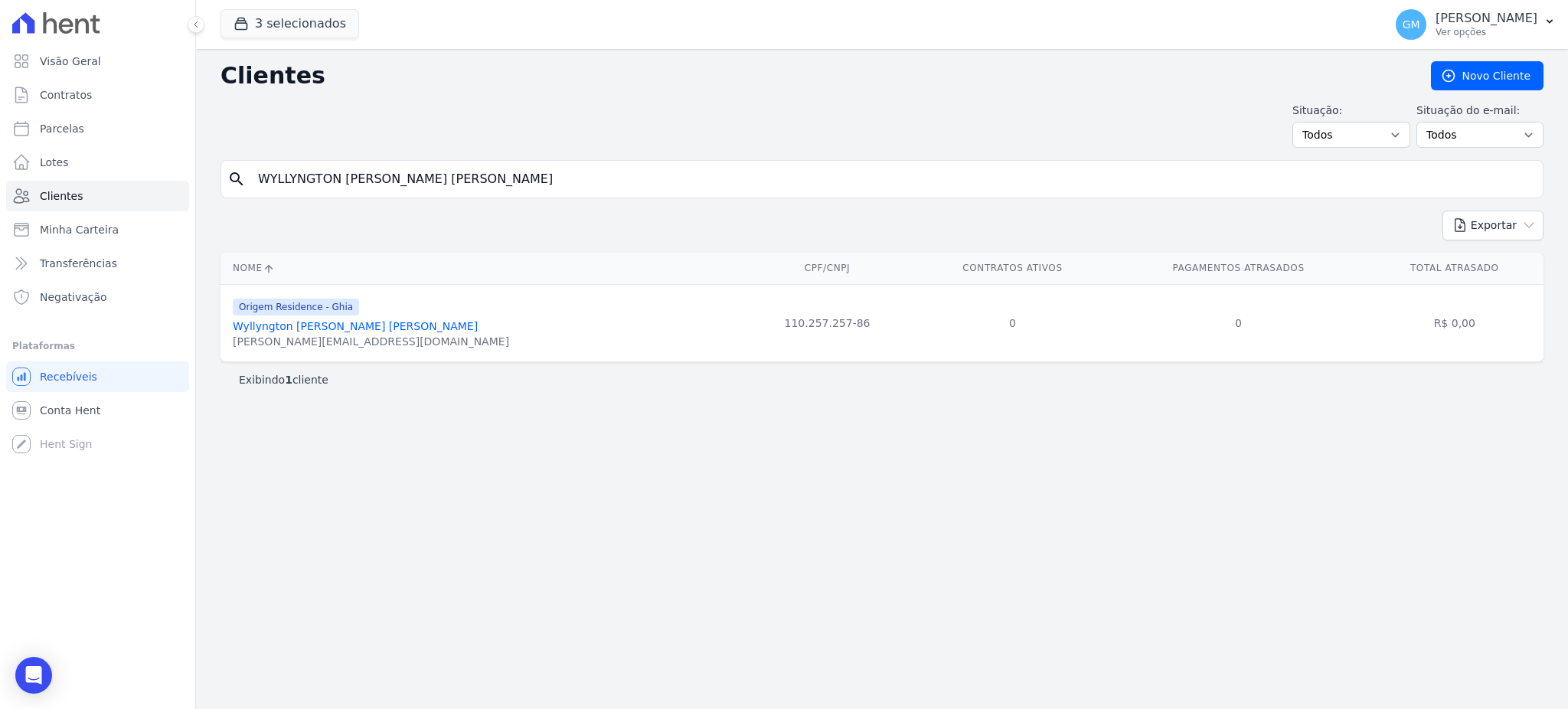
click at [357, 323] on link "Wyllyngton [PERSON_NAME] [PERSON_NAME]" at bounding box center [355, 326] width 245 height 13
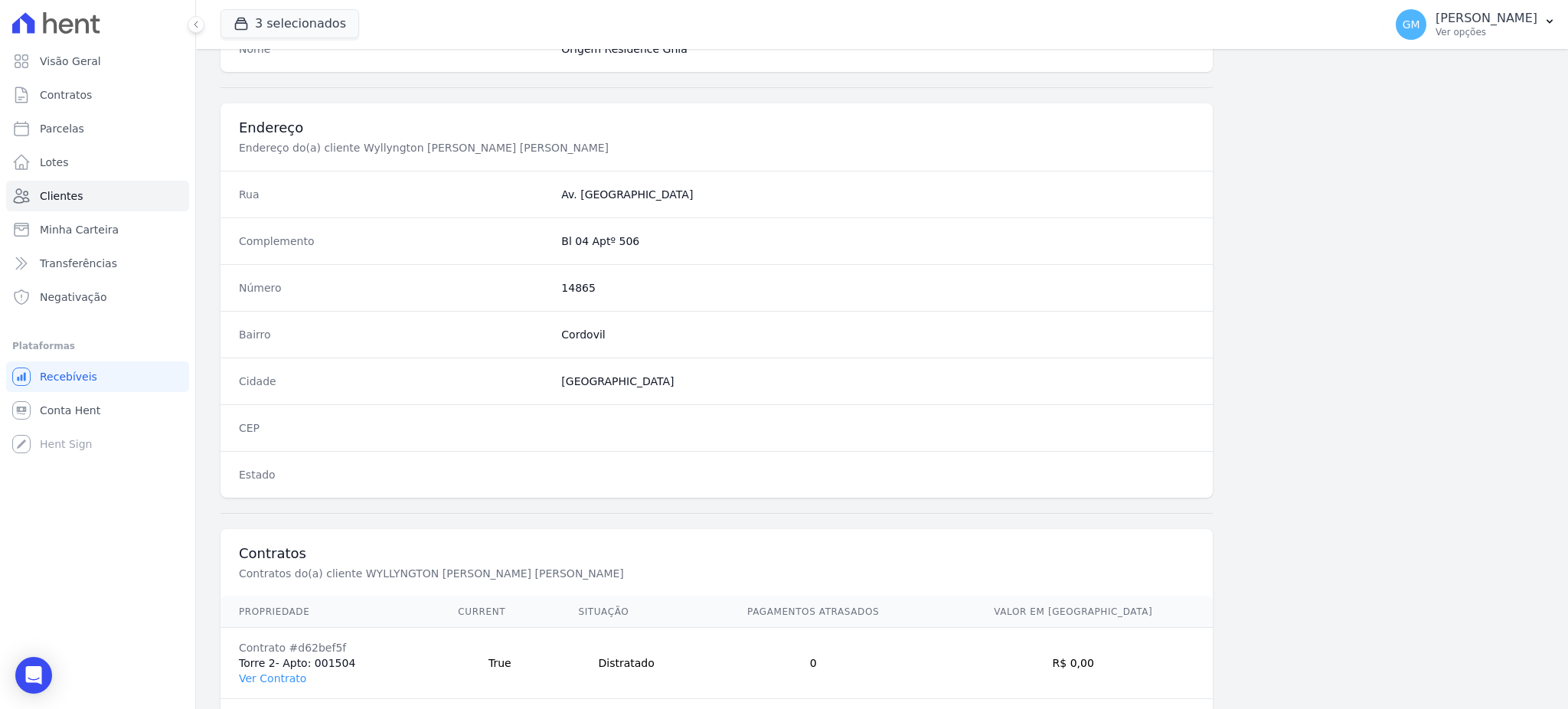
scroll to position [724, 0]
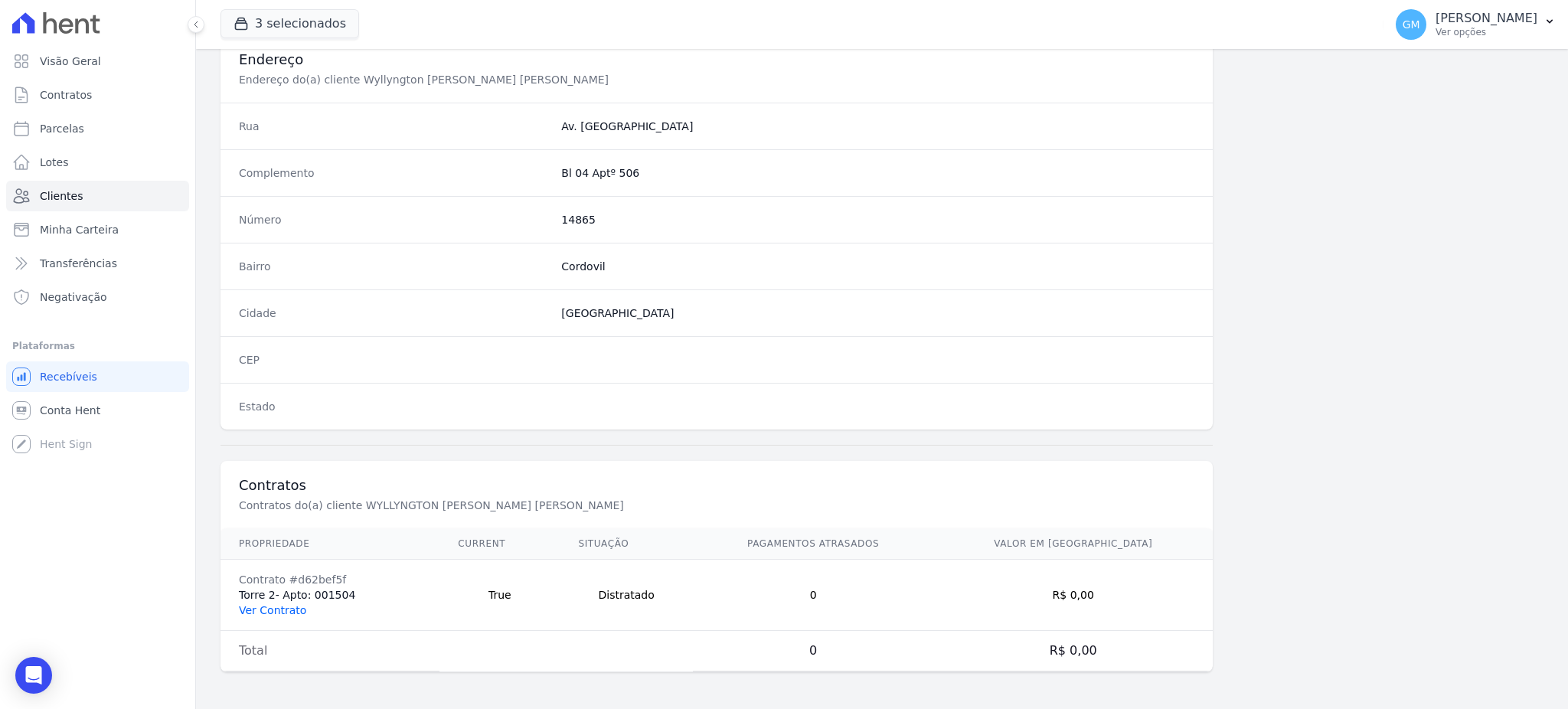
click at [287, 616] on link "Ver Contrato" at bounding box center [272, 611] width 67 height 13
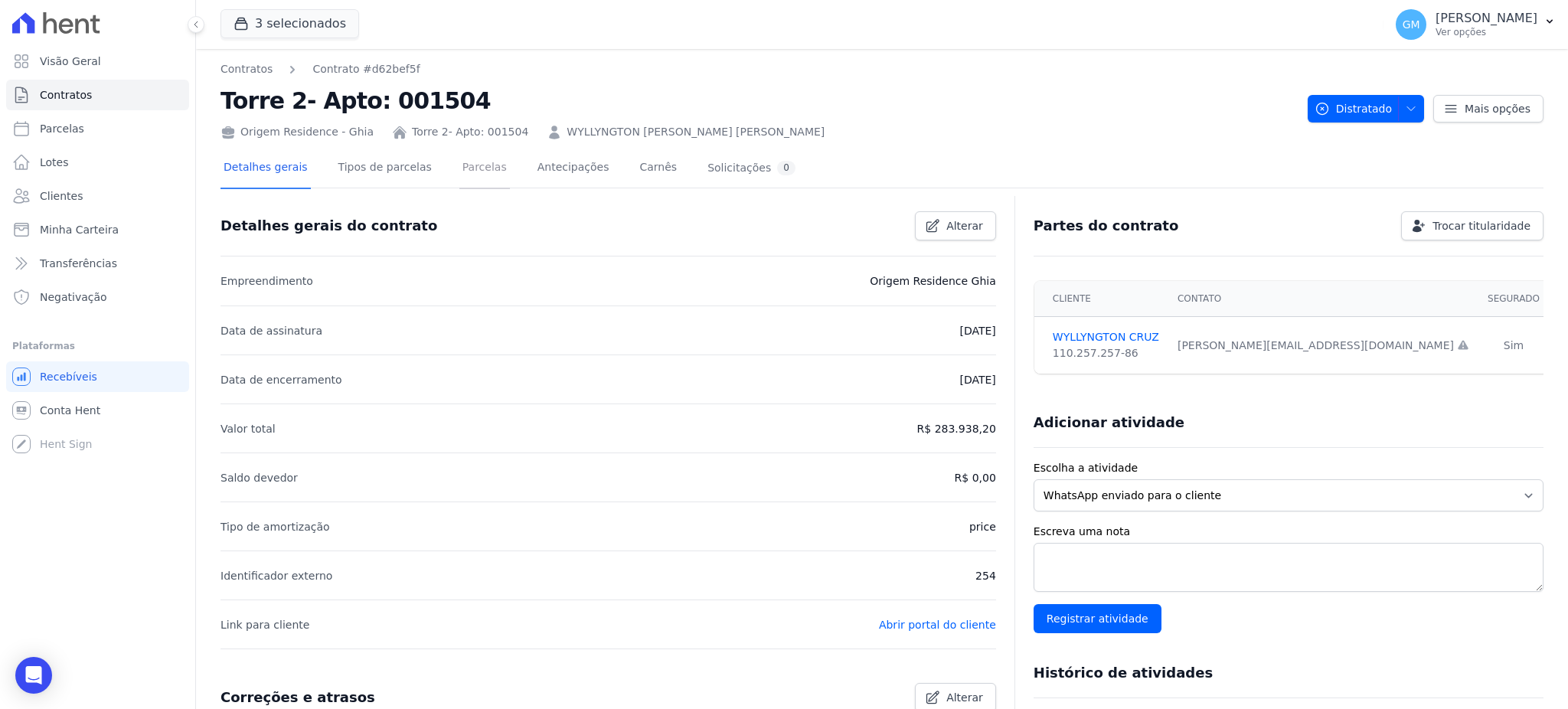
click at [480, 161] on link "Parcelas" at bounding box center [484, 168] width 50 height 40
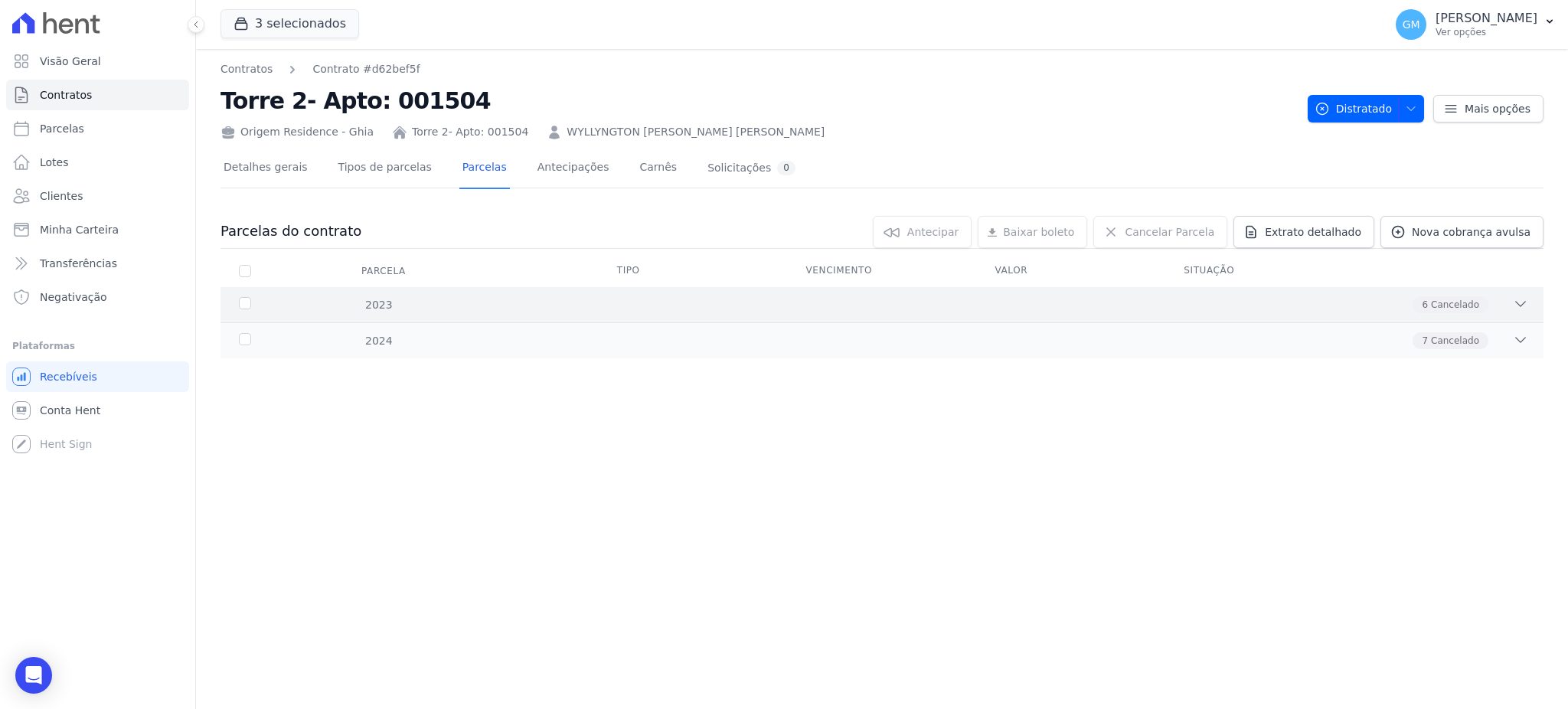
click at [1483, 310] on div "6 Cancelado" at bounding box center [1450, 305] width 75 height 17
